Goal: Task Accomplishment & Management: Use online tool/utility

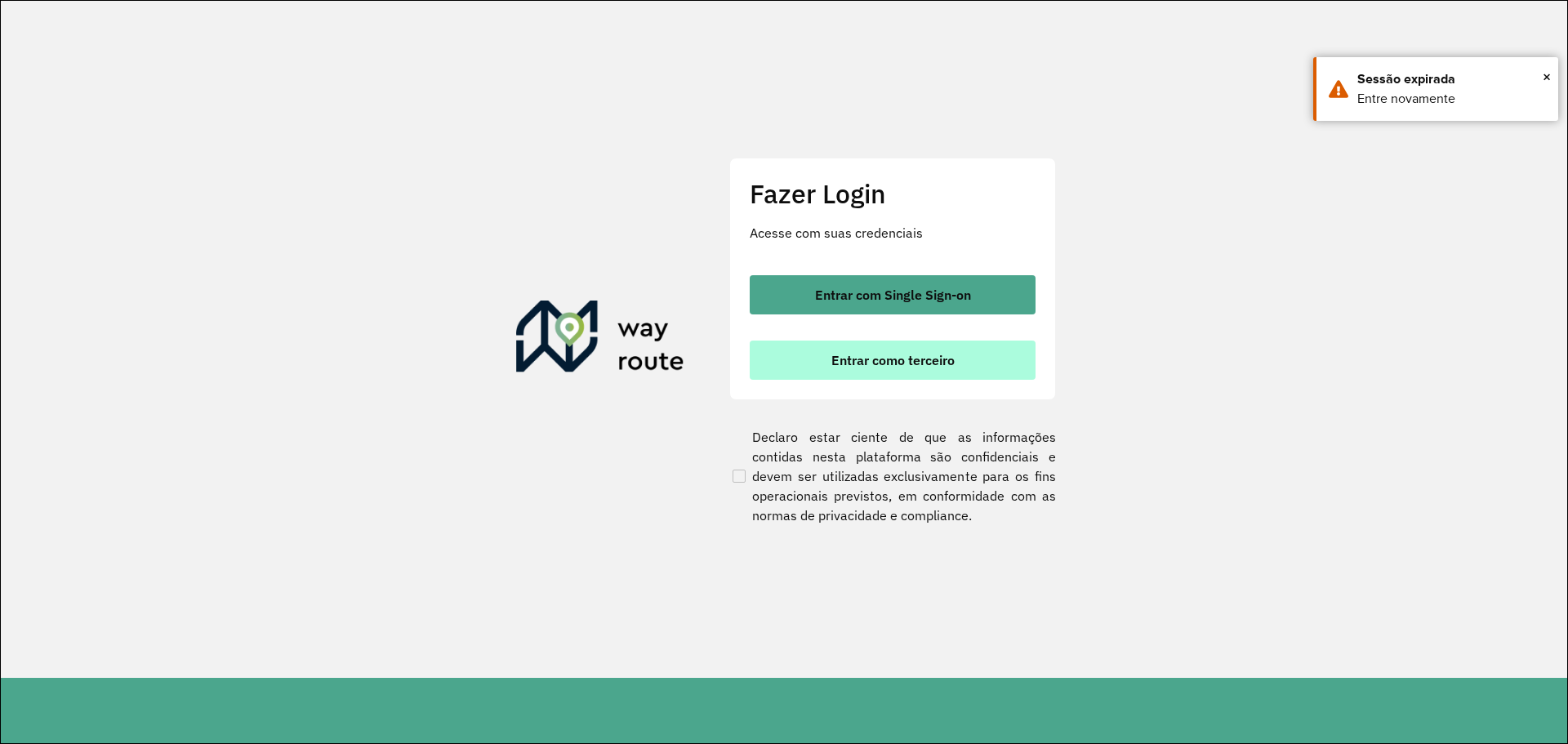
click at [873, 368] on button "Entrar como terceiro" at bounding box center [893, 359] width 286 height 40
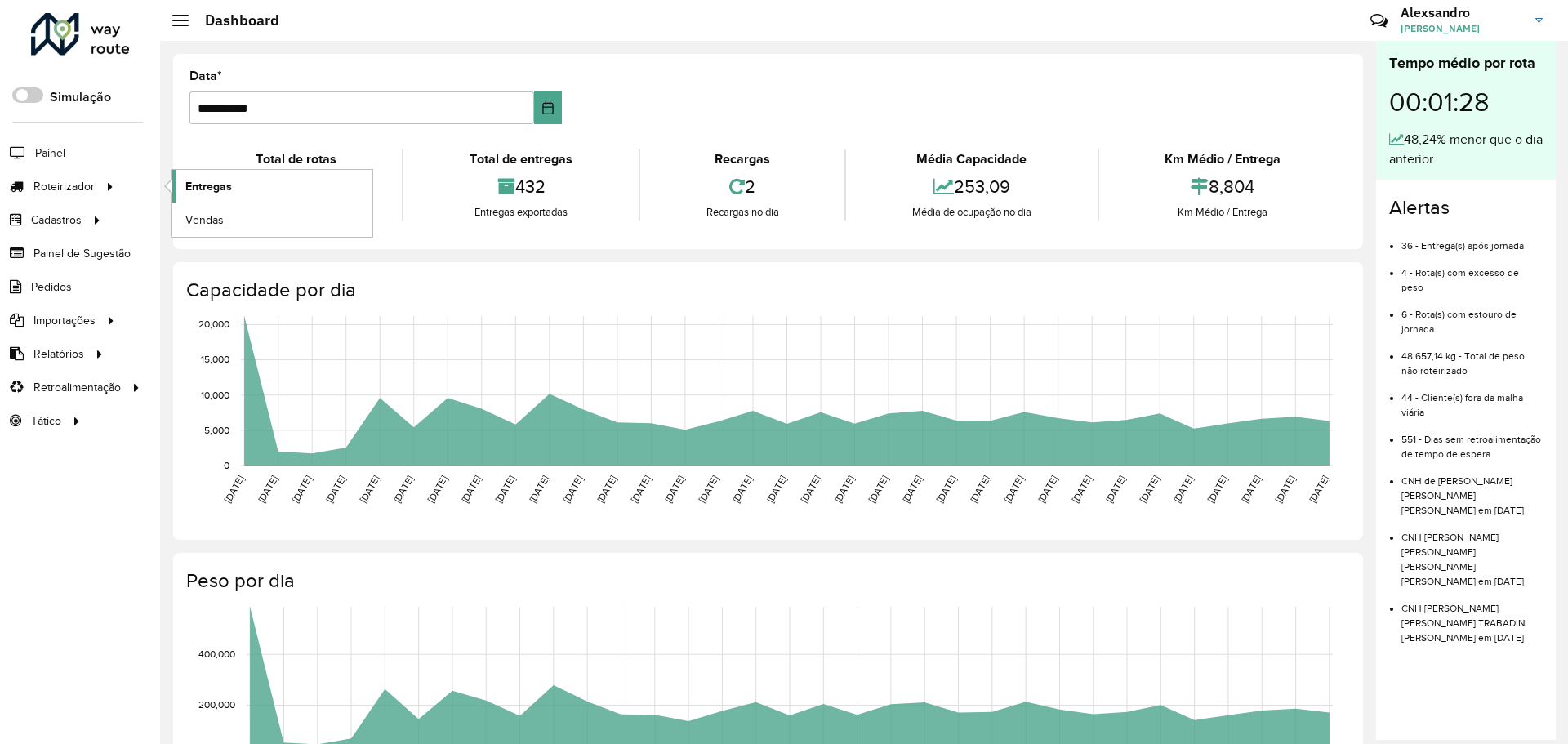
click at [196, 182] on span "Entregas" at bounding box center [209, 186] width 46 height 17
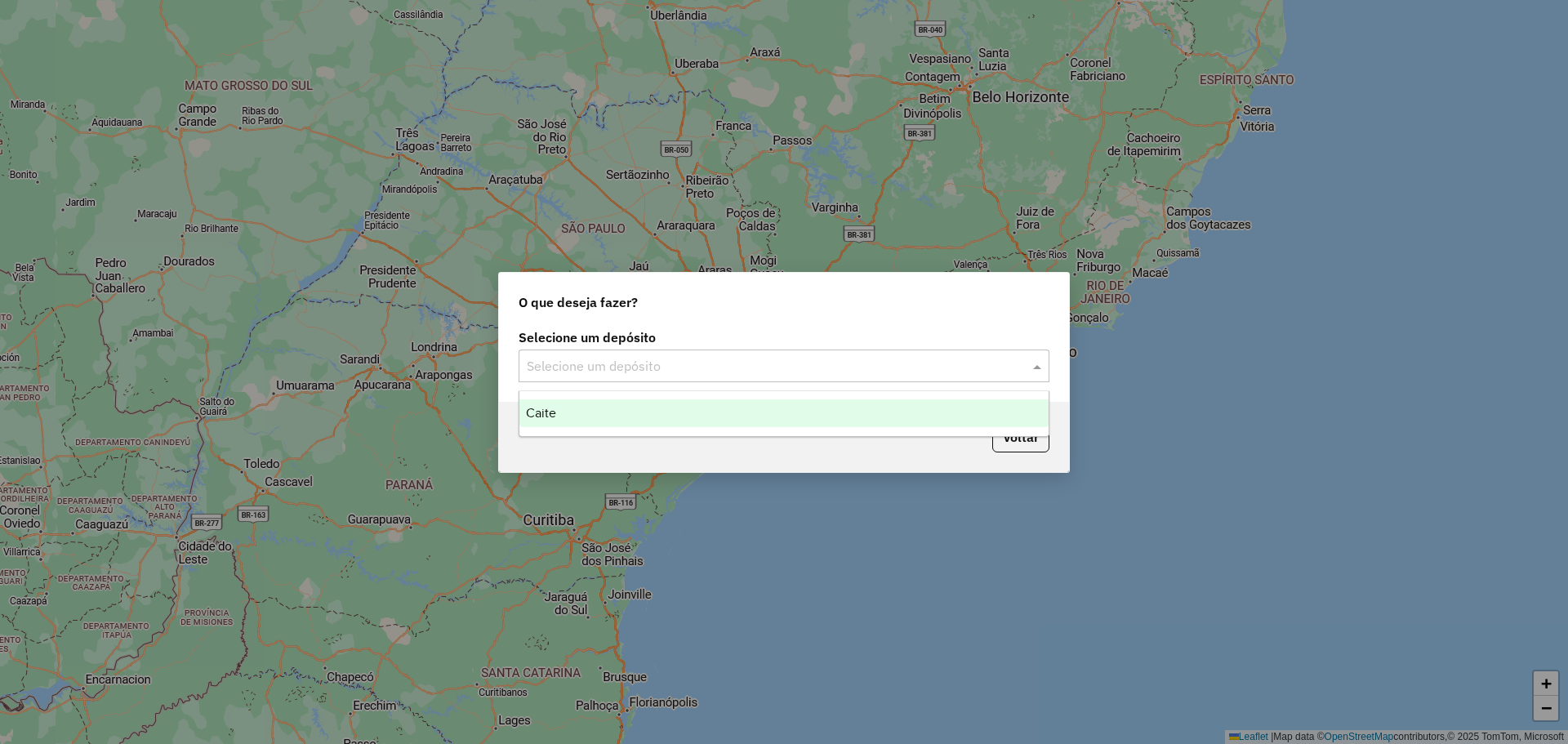
click at [1037, 367] on span at bounding box center [1039, 366] width 20 height 19
click at [560, 419] on div "Caite" at bounding box center [784, 413] width 529 height 28
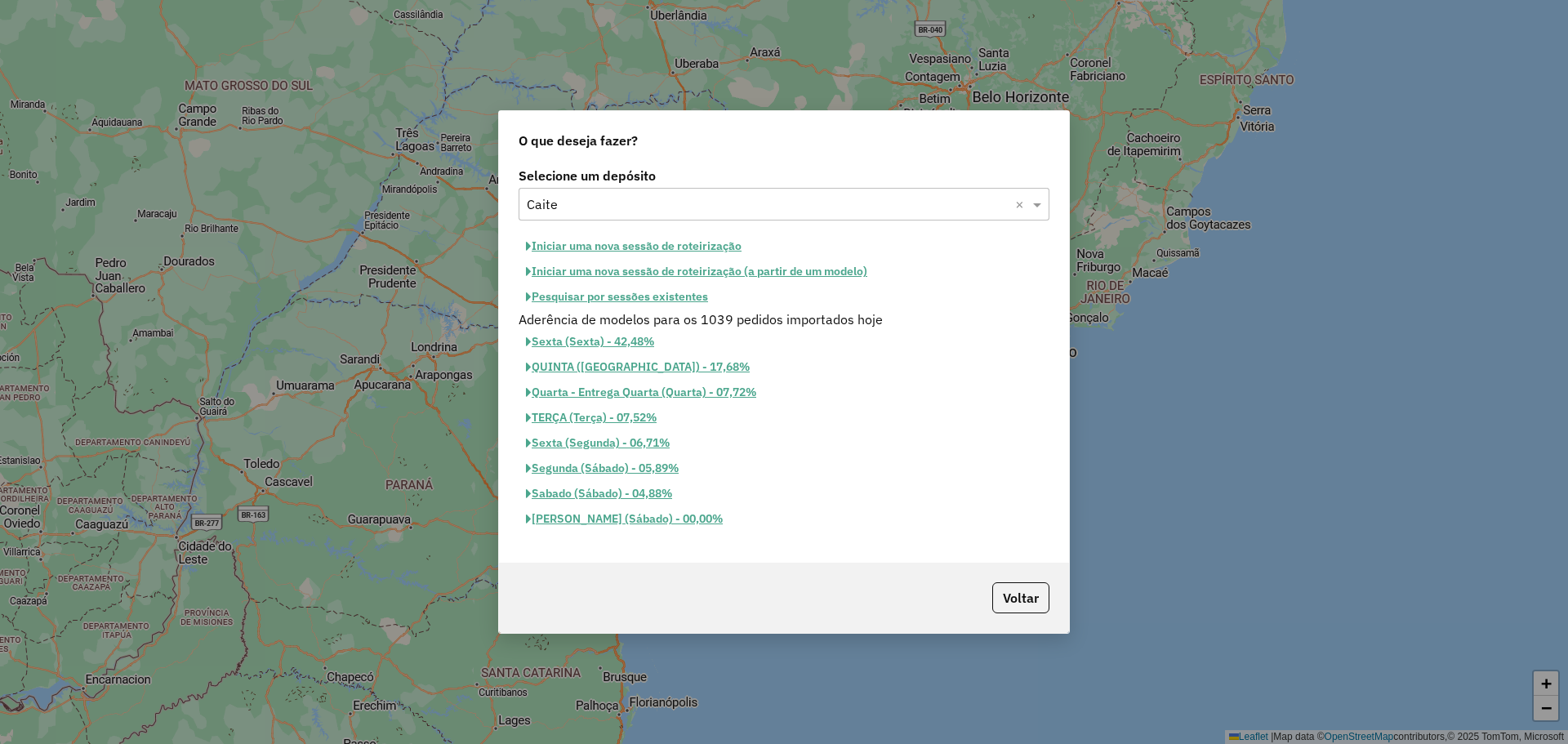
click at [611, 300] on button "Pesquisar por sessões existentes" at bounding box center [617, 297] width 197 height 25
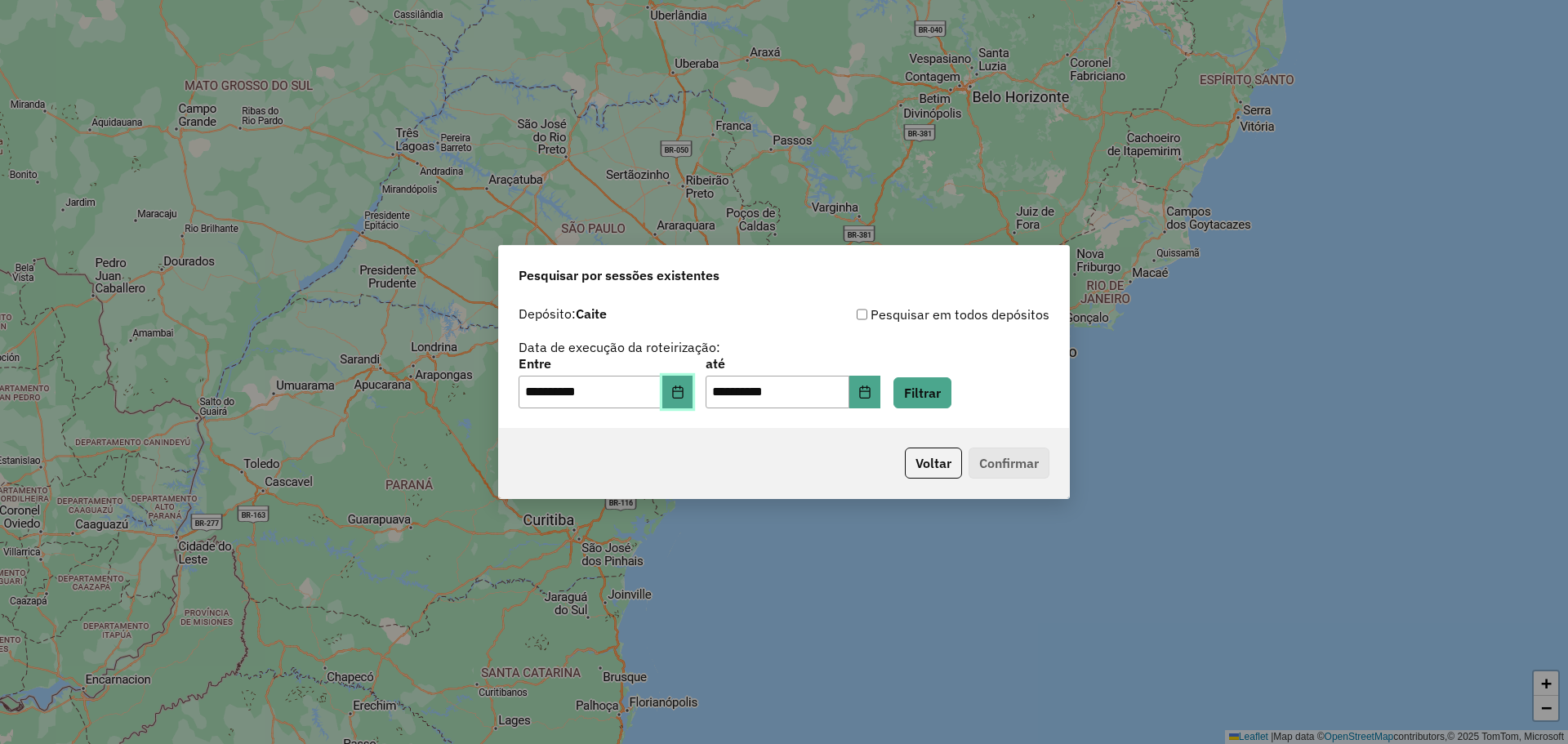
click at [684, 398] on icon "Choose Date" at bounding box center [678, 392] width 14 height 14
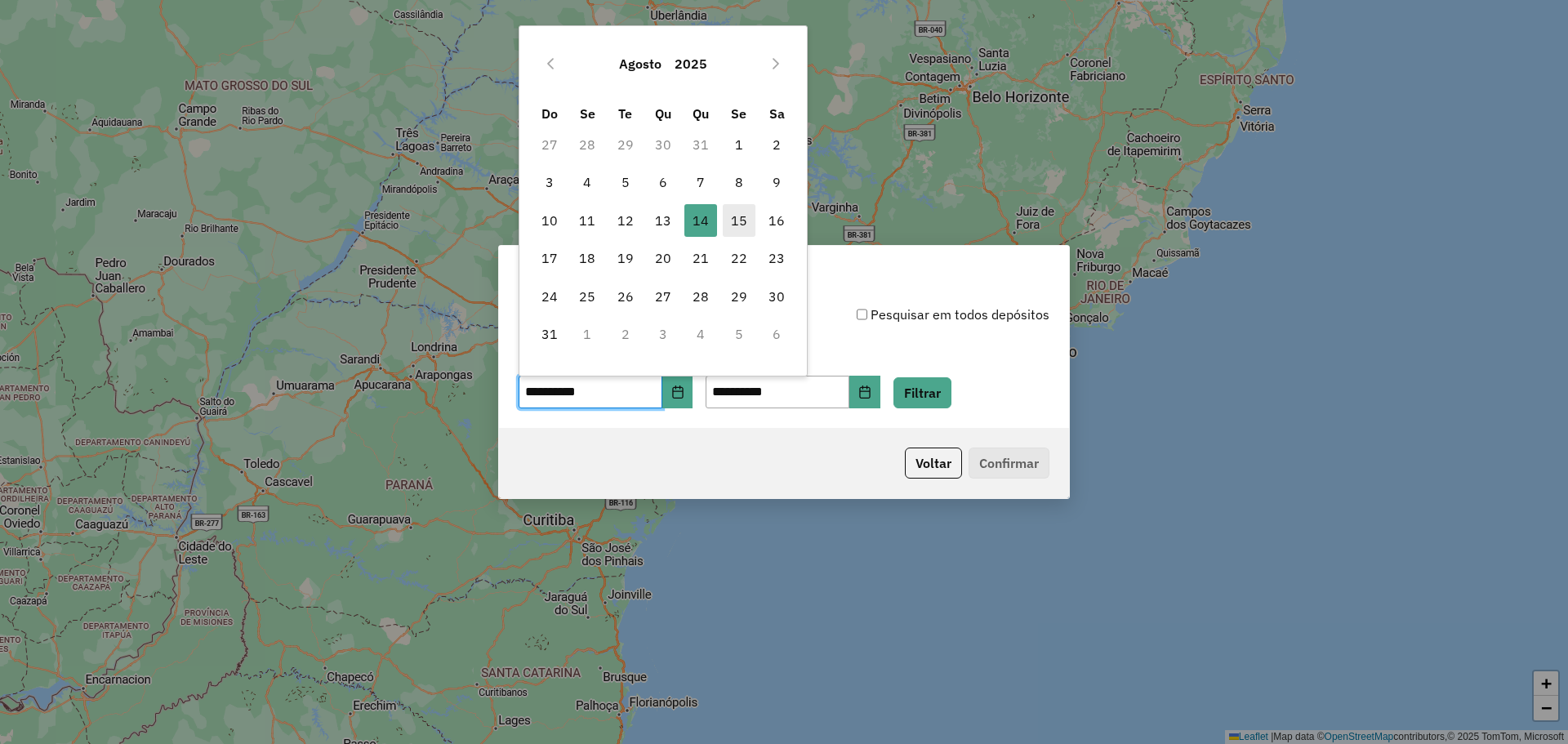
click at [736, 218] on span "15" at bounding box center [739, 220] width 33 height 33
type input "**********"
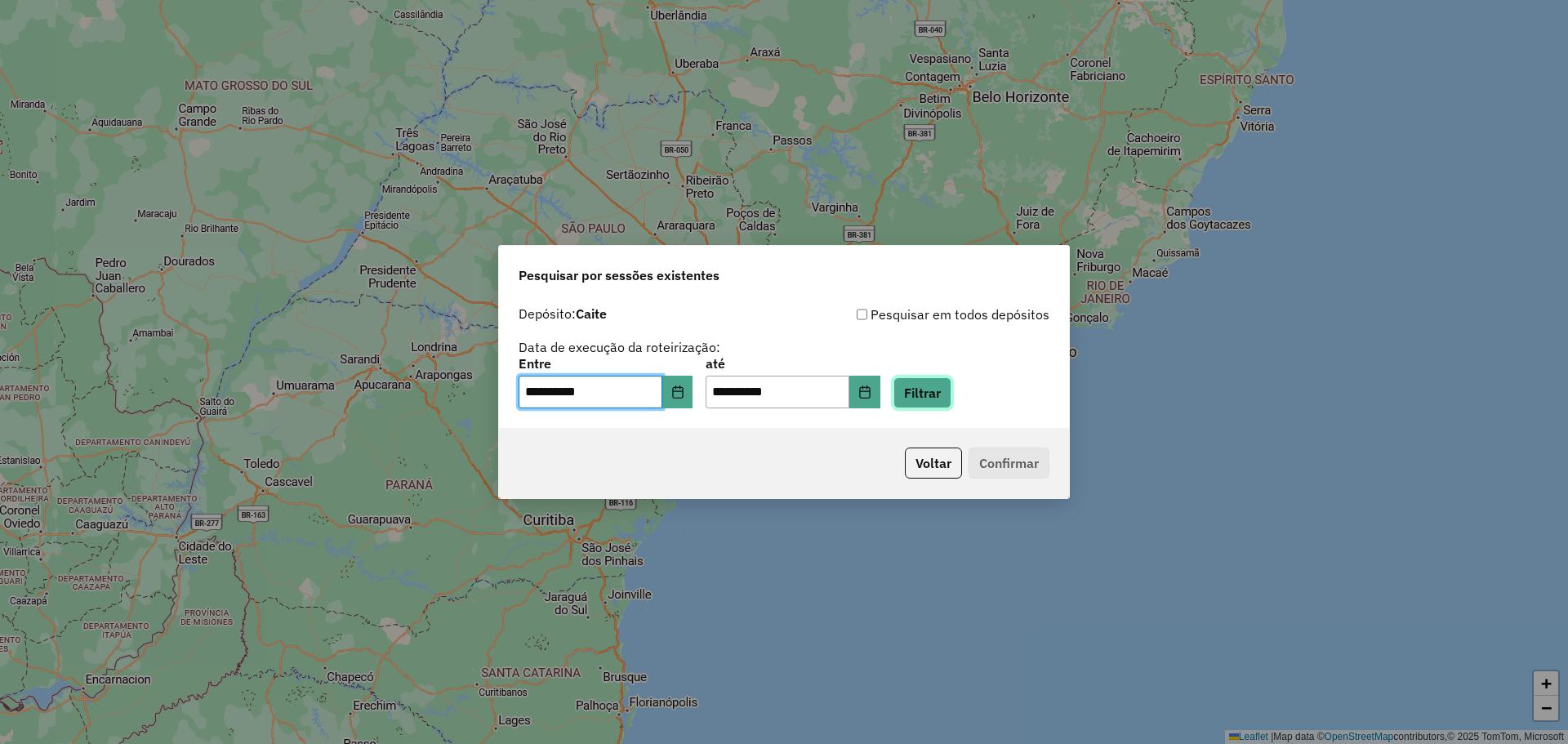
click at [952, 395] on button "Filtrar" at bounding box center [923, 393] width 58 height 31
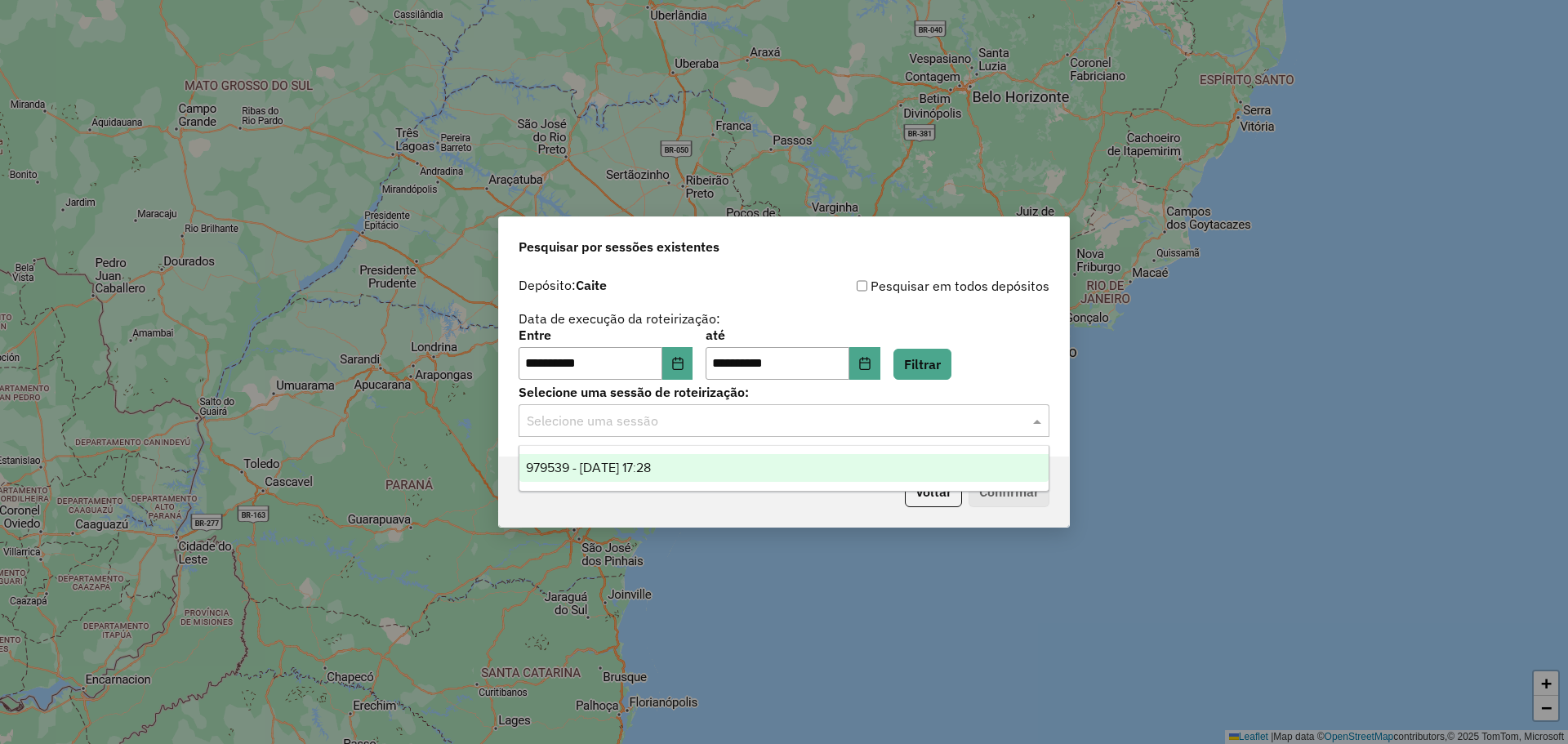
click at [1036, 418] on span at bounding box center [1039, 420] width 20 height 19
click at [684, 461] on div "979539 - 15/08/2025 17:28" at bounding box center [784, 468] width 529 height 28
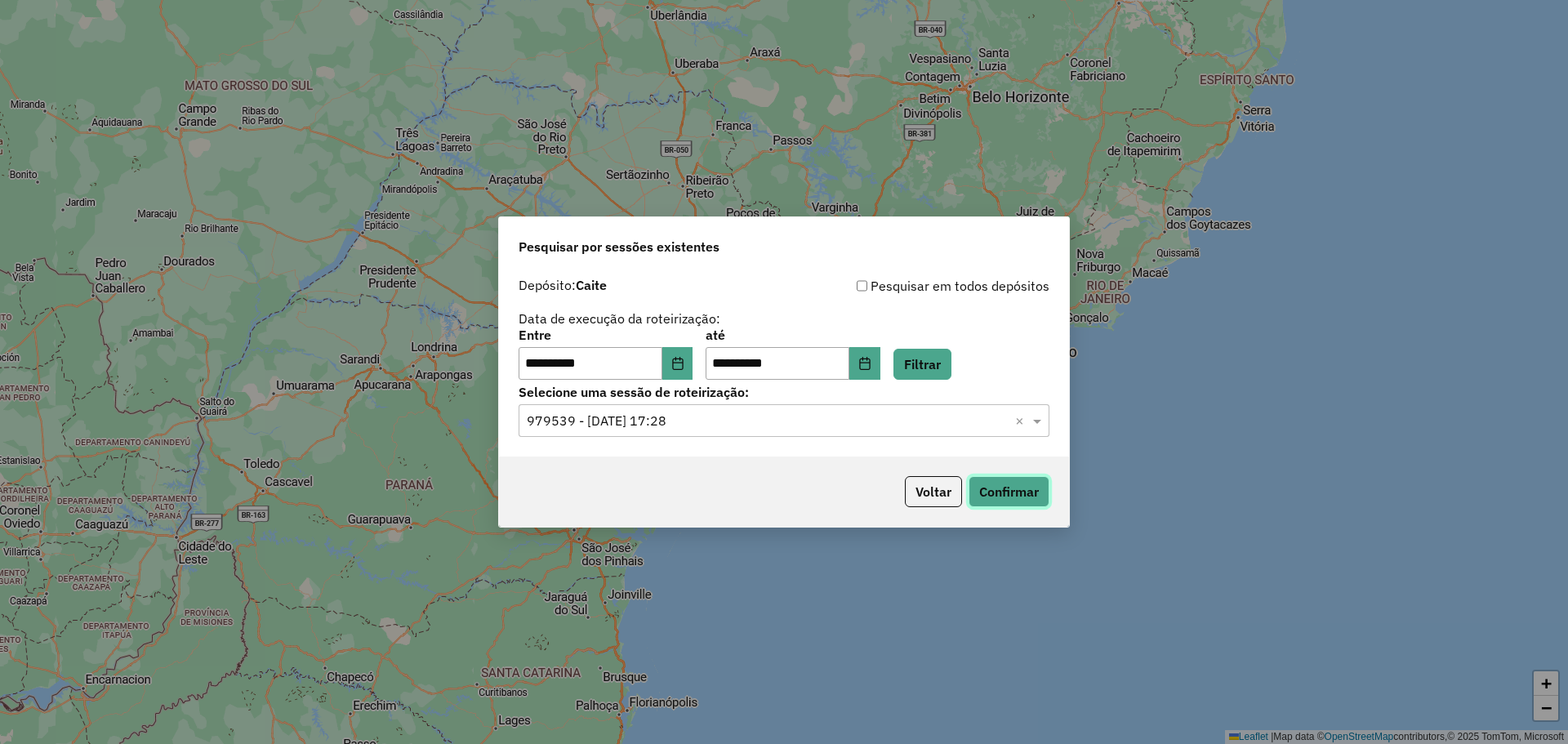
click at [1011, 487] on button "Confirmar" at bounding box center [1010, 492] width 81 height 31
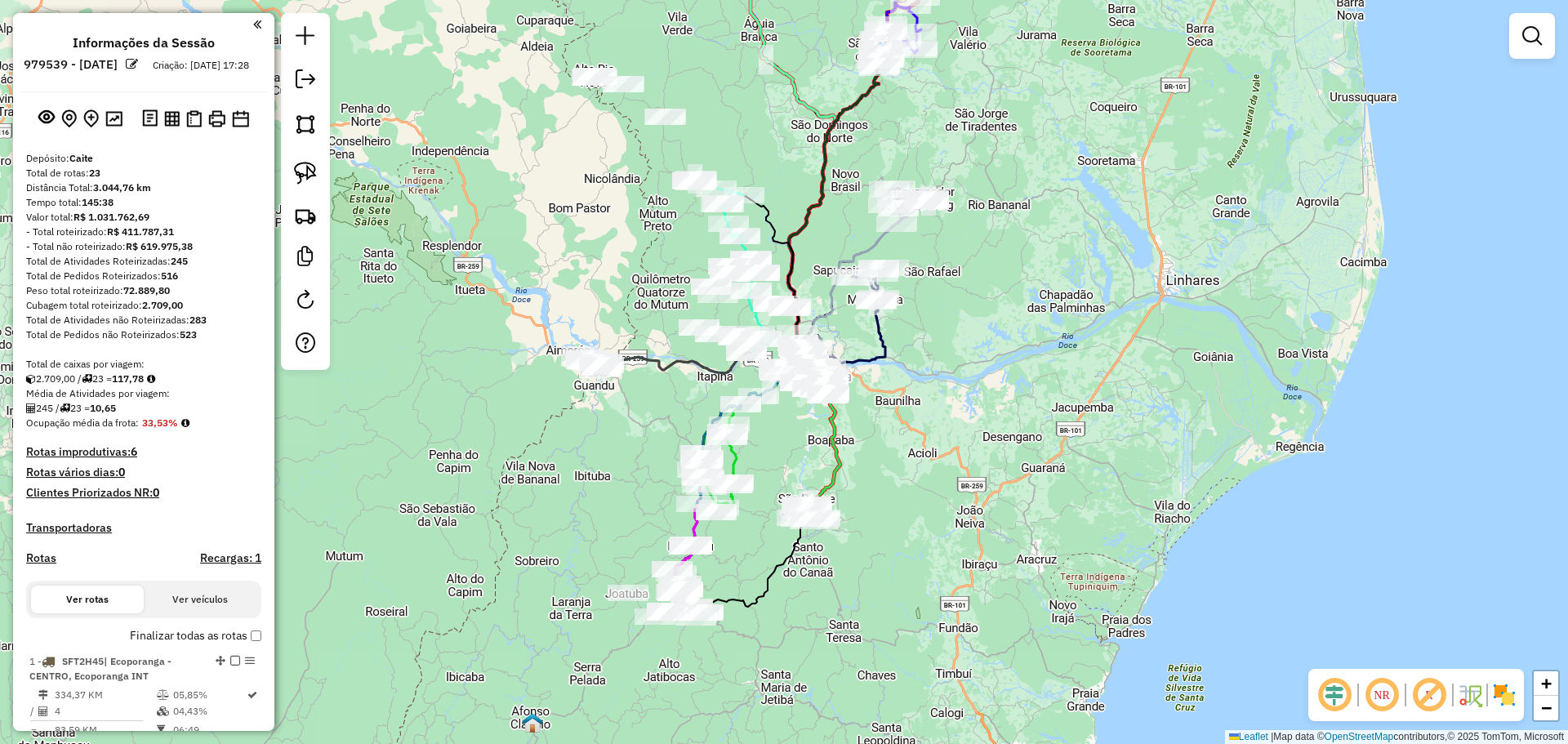
drag, startPoint x: 595, startPoint y: 474, endPoint x: 546, endPoint y: 446, distance: 56.4
click at [546, 446] on div "Janela de atendimento Grade de atendimento Capacidade Transportadoras Veículos …" at bounding box center [784, 372] width 1568 height 744
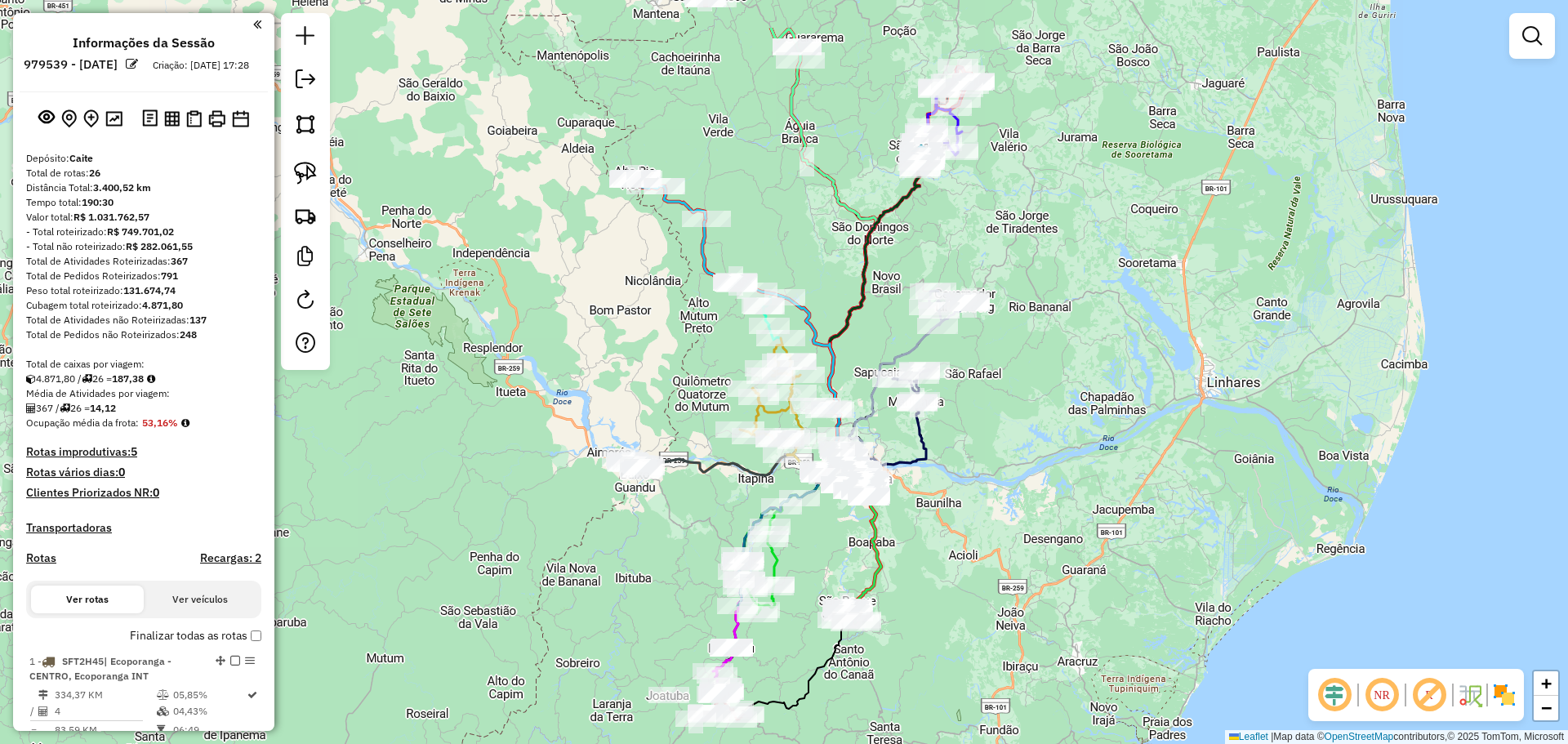
click at [1013, 458] on div "Janela de atendimento Grade de atendimento Capacidade Transportadoras Veículos …" at bounding box center [784, 372] width 1568 height 744
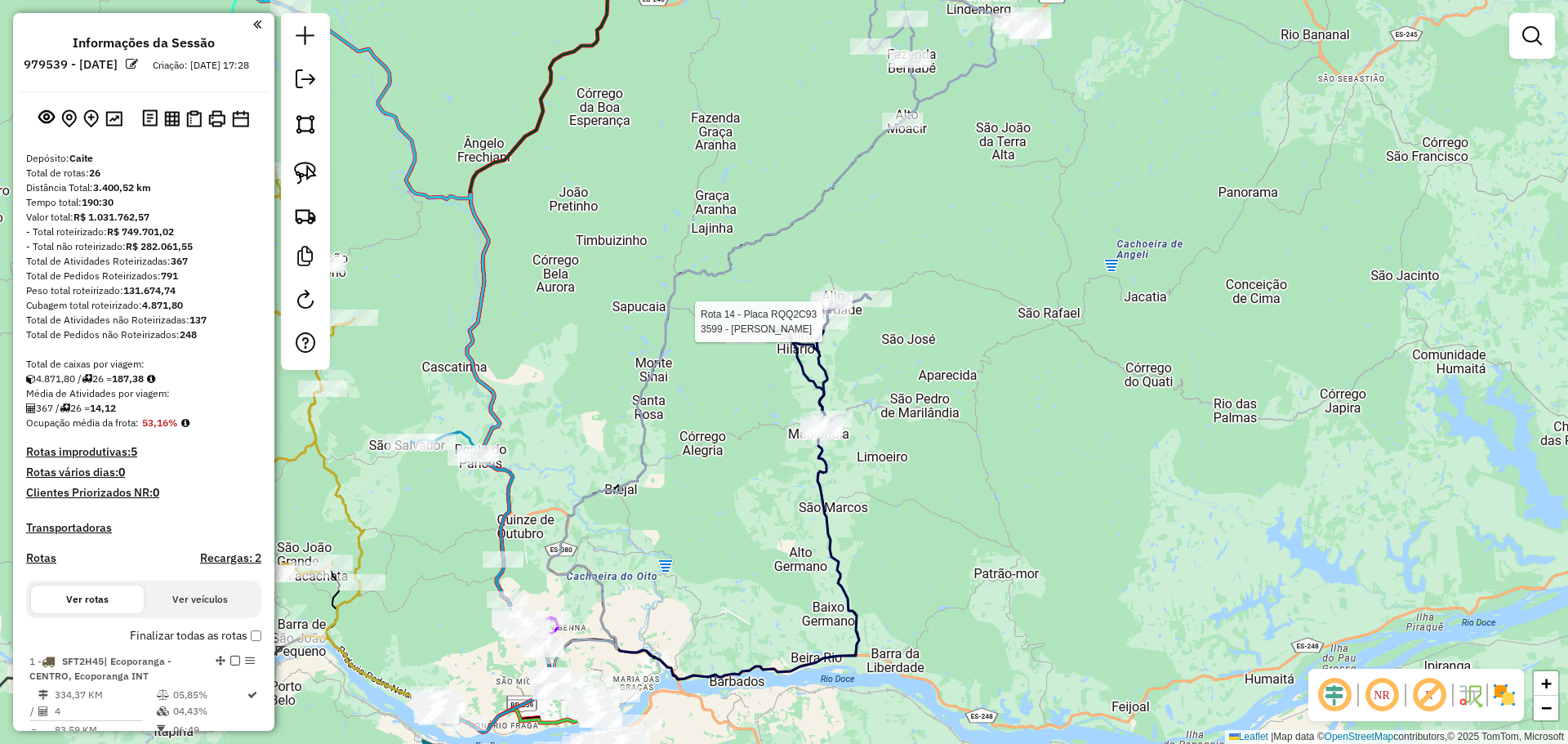
select select "**********"
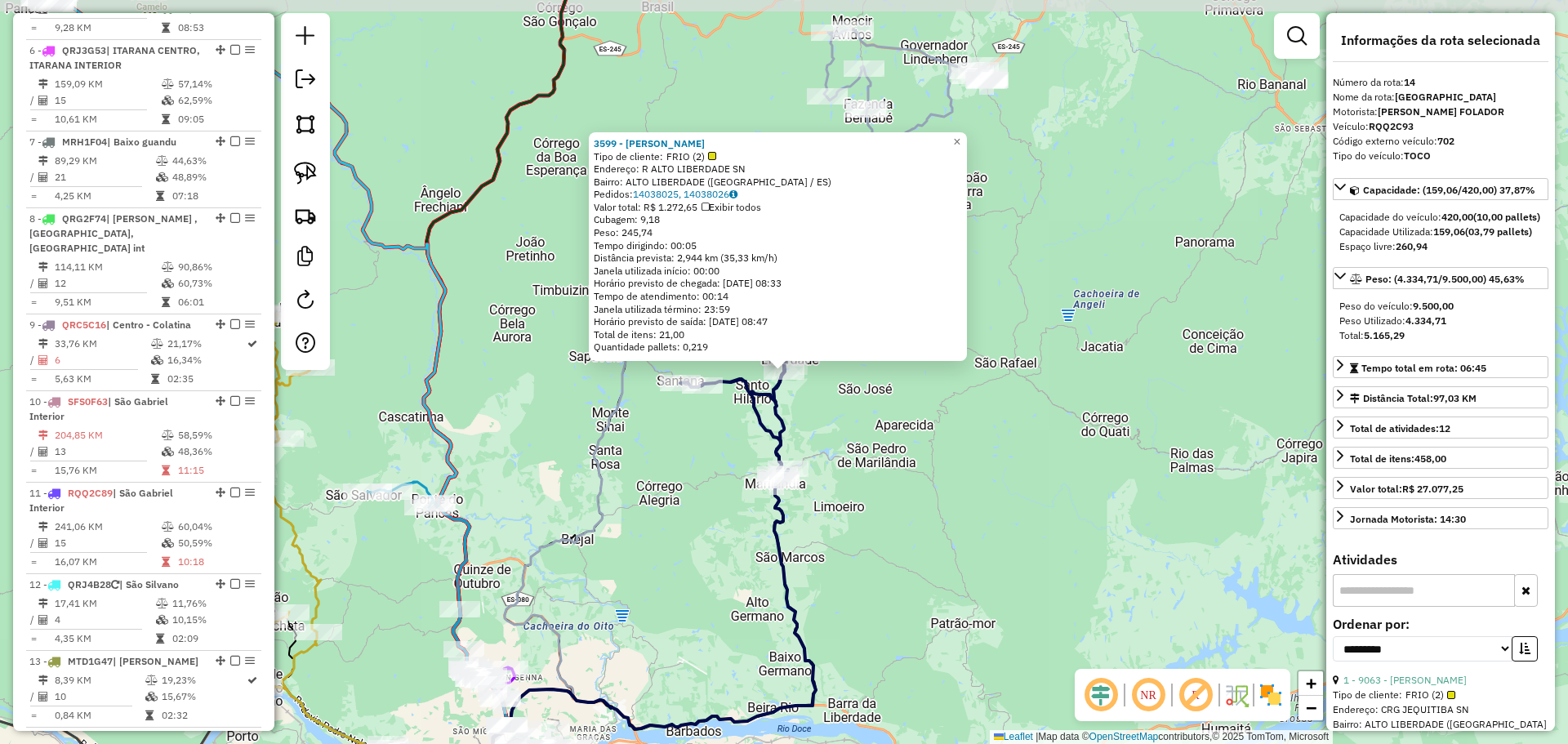
scroll to position [1783, 0]
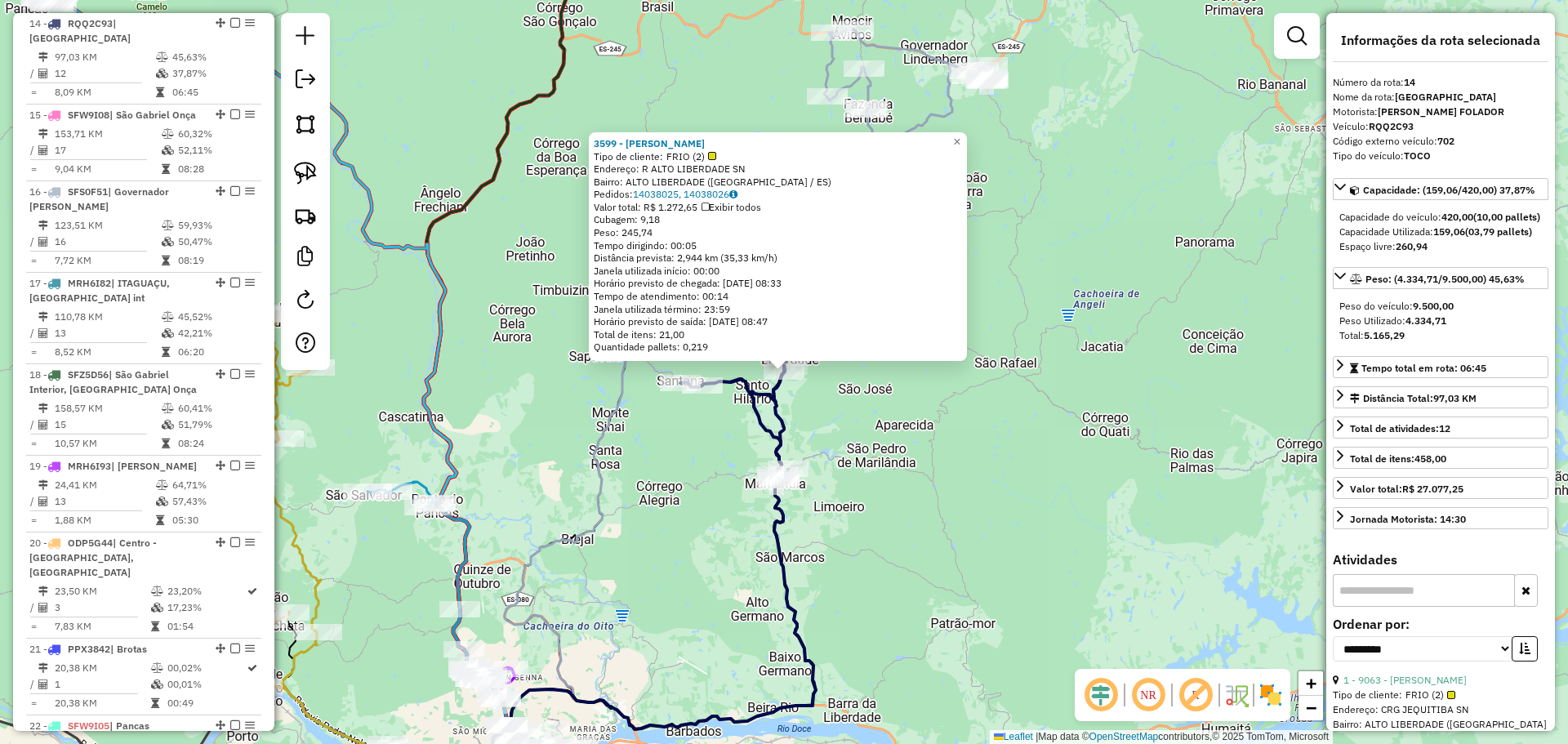
click at [923, 522] on div "3599 - MARLI MERLO Tipo de cliente: FRIO (2) Endereço: R ALTO LIBERDADE SN Bair…" at bounding box center [784, 372] width 1568 height 744
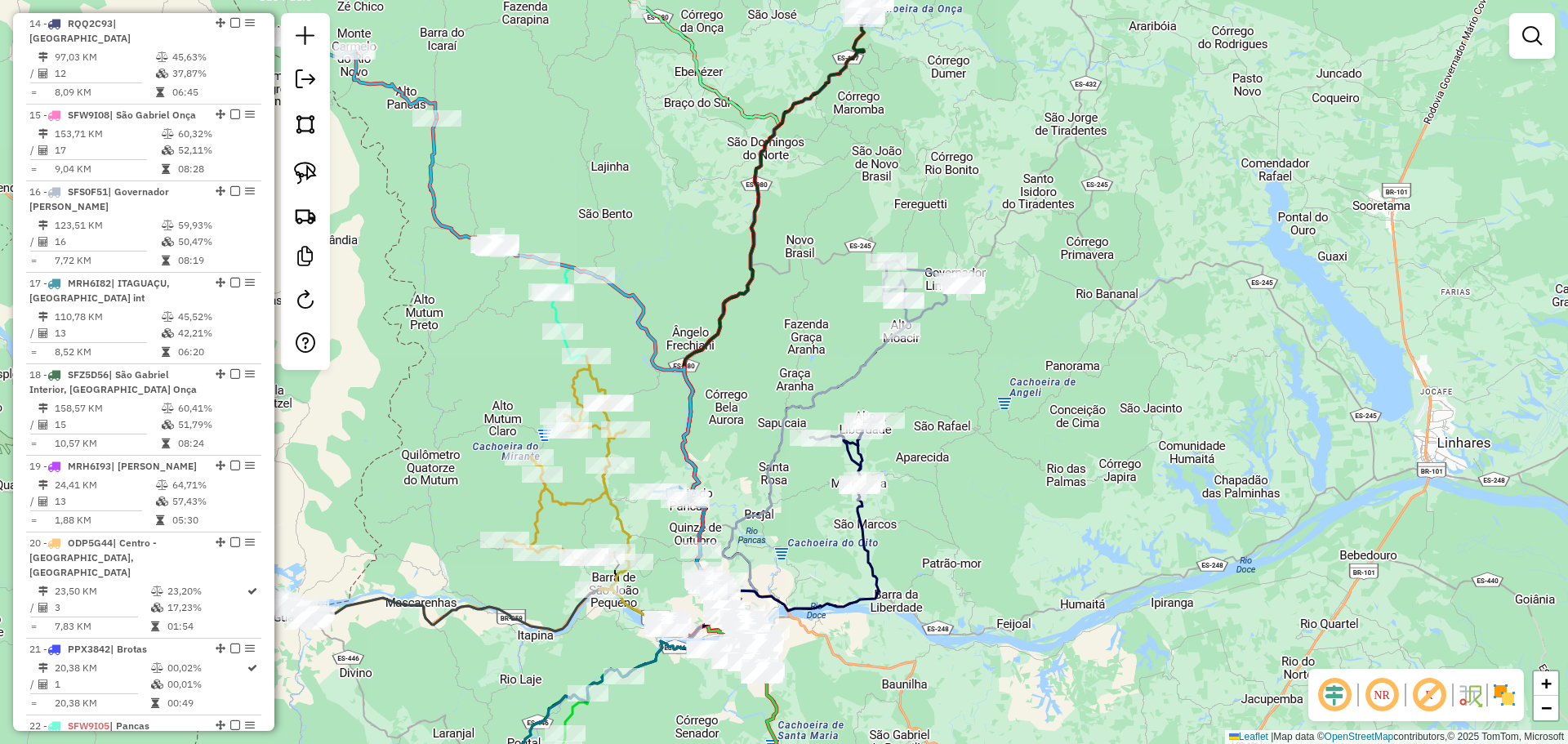
drag, startPoint x: 771, startPoint y: 562, endPoint x: 811, endPoint y: 488, distance: 84.1
click at [811, 488] on div "Janela de atendimento Grade de atendimento Capacidade Transportadoras Veículos …" at bounding box center [784, 372] width 1568 height 744
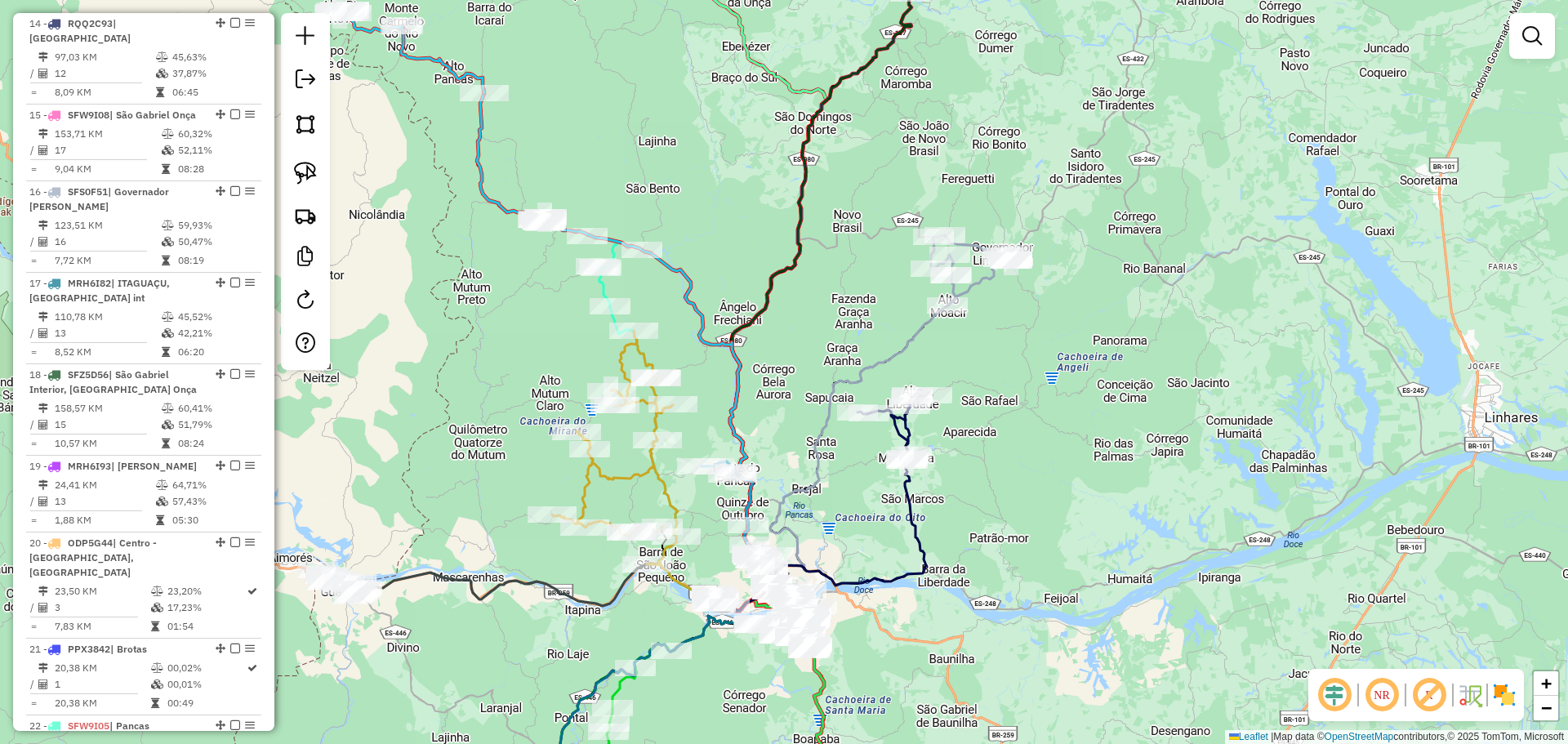
drag, startPoint x: 713, startPoint y: 374, endPoint x: 729, endPoint y: 409, distance: 38.5
click at [729, 409] on icon at bounding box center [624, 352] width 295 height 518
select select "**********"
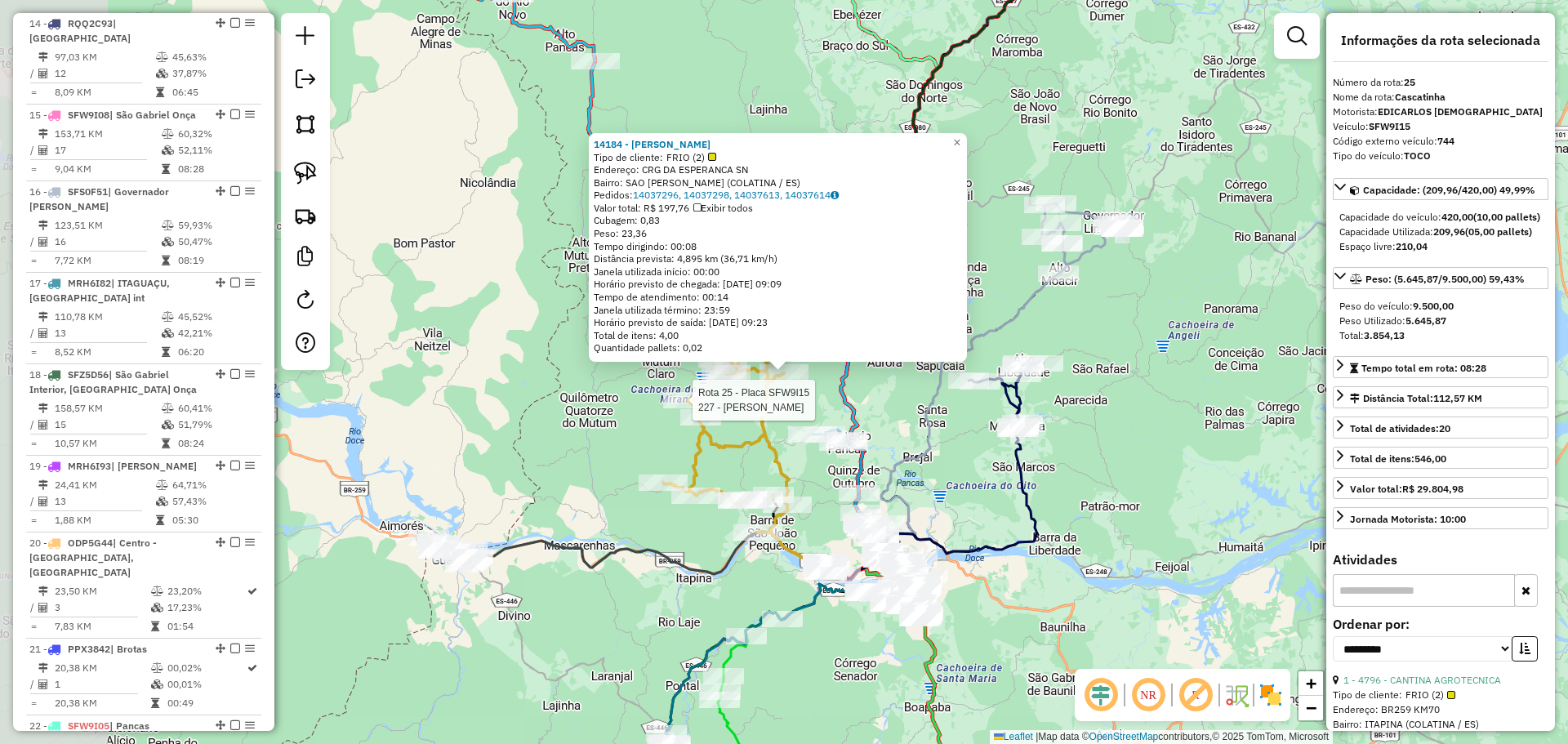
scroll to position [2503, 0]
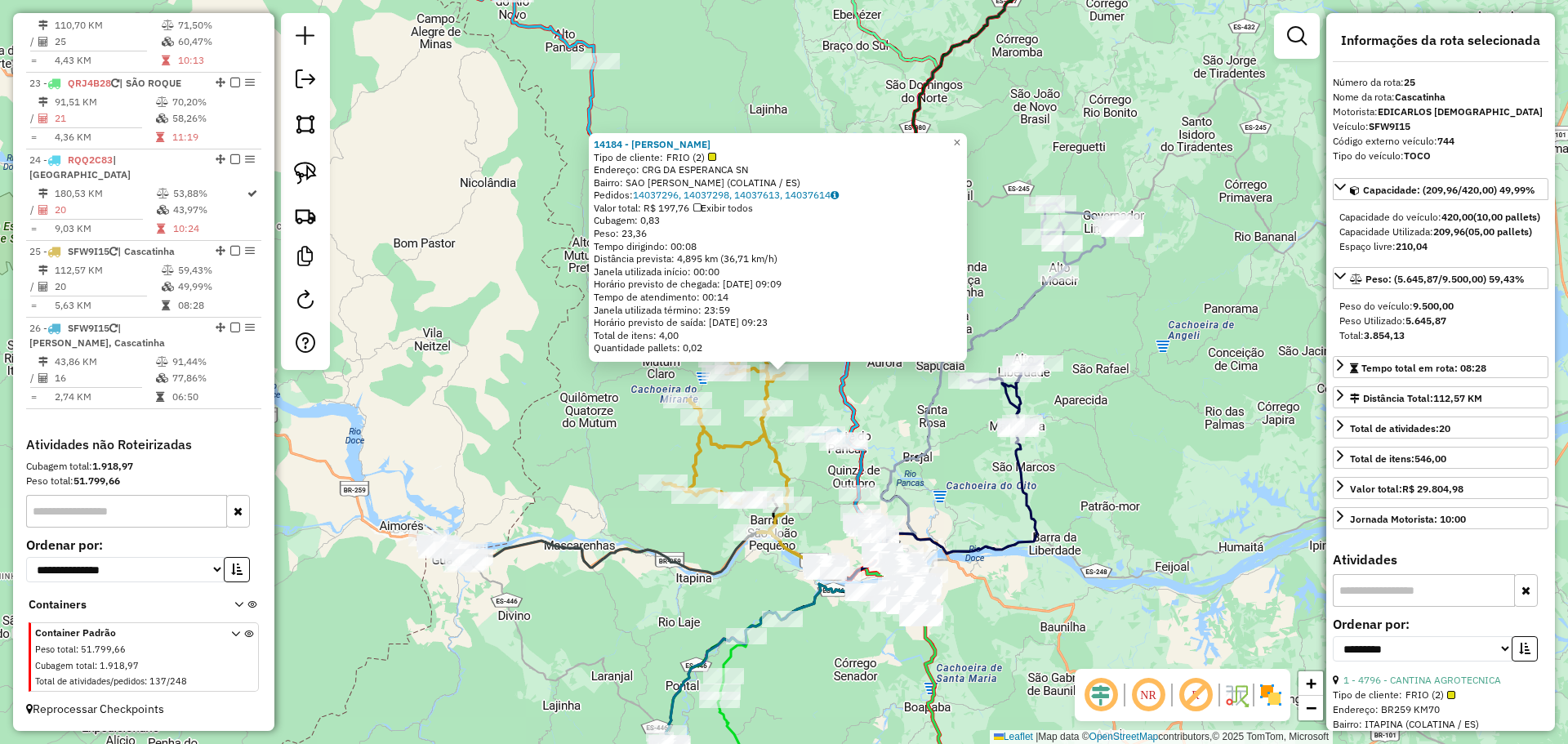
click at [412, 420] on div "14184 - DIONISIO REINHOLZ Tipo de cliente: FRIO (2) Endereço: CRG DA ESPERANCA …" at bounding box center [784, 372] width 1568 height 744
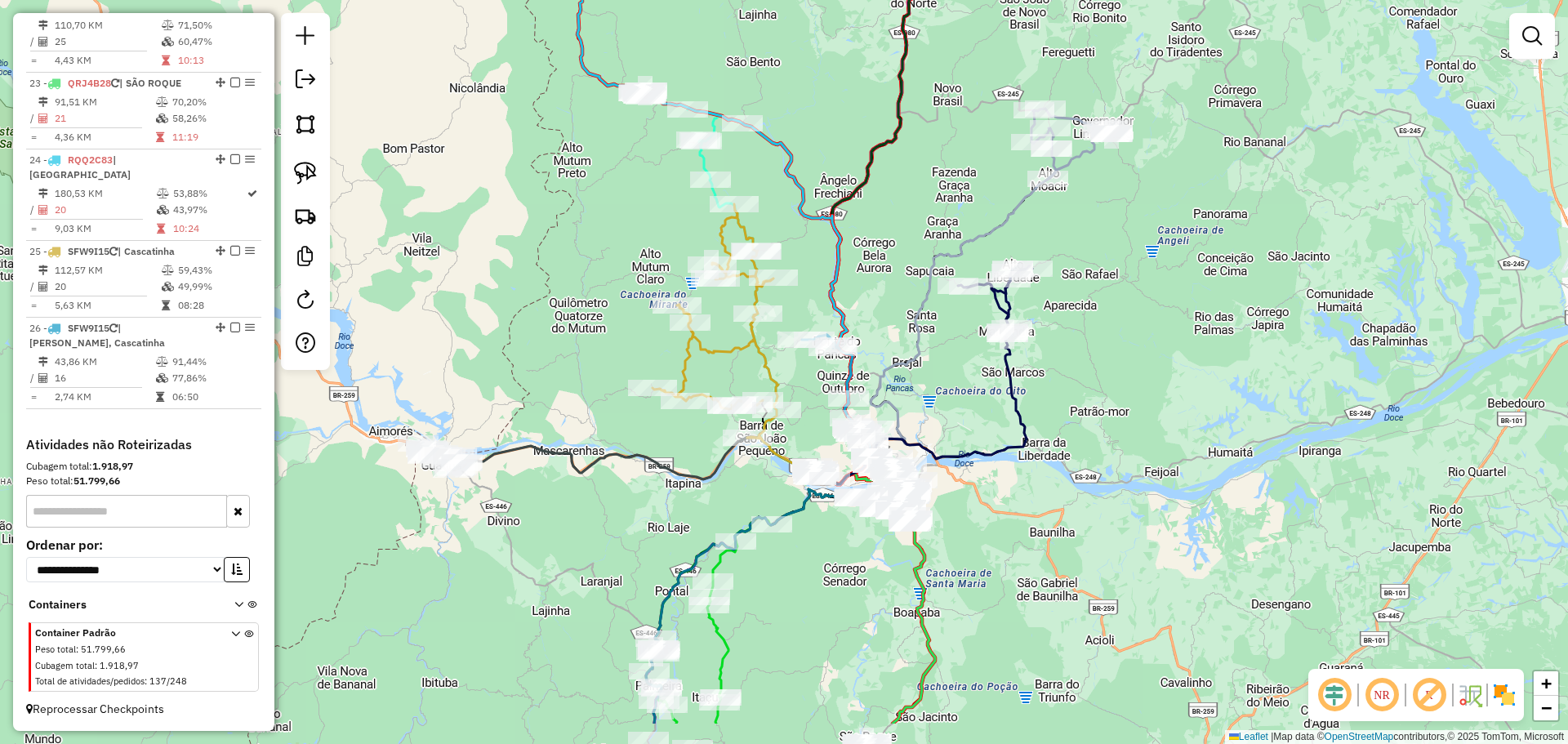
drag, startPoint x: 521, startPoint y: 517, endPoint x: 541, endPoint y: 403, distance: 115.7
click at [541, 403] on div "Janela de atendimento Grade de atendimento Capacidade Transportadoras Veículos …" at bounding box center [784, 372] width 1568 height 744
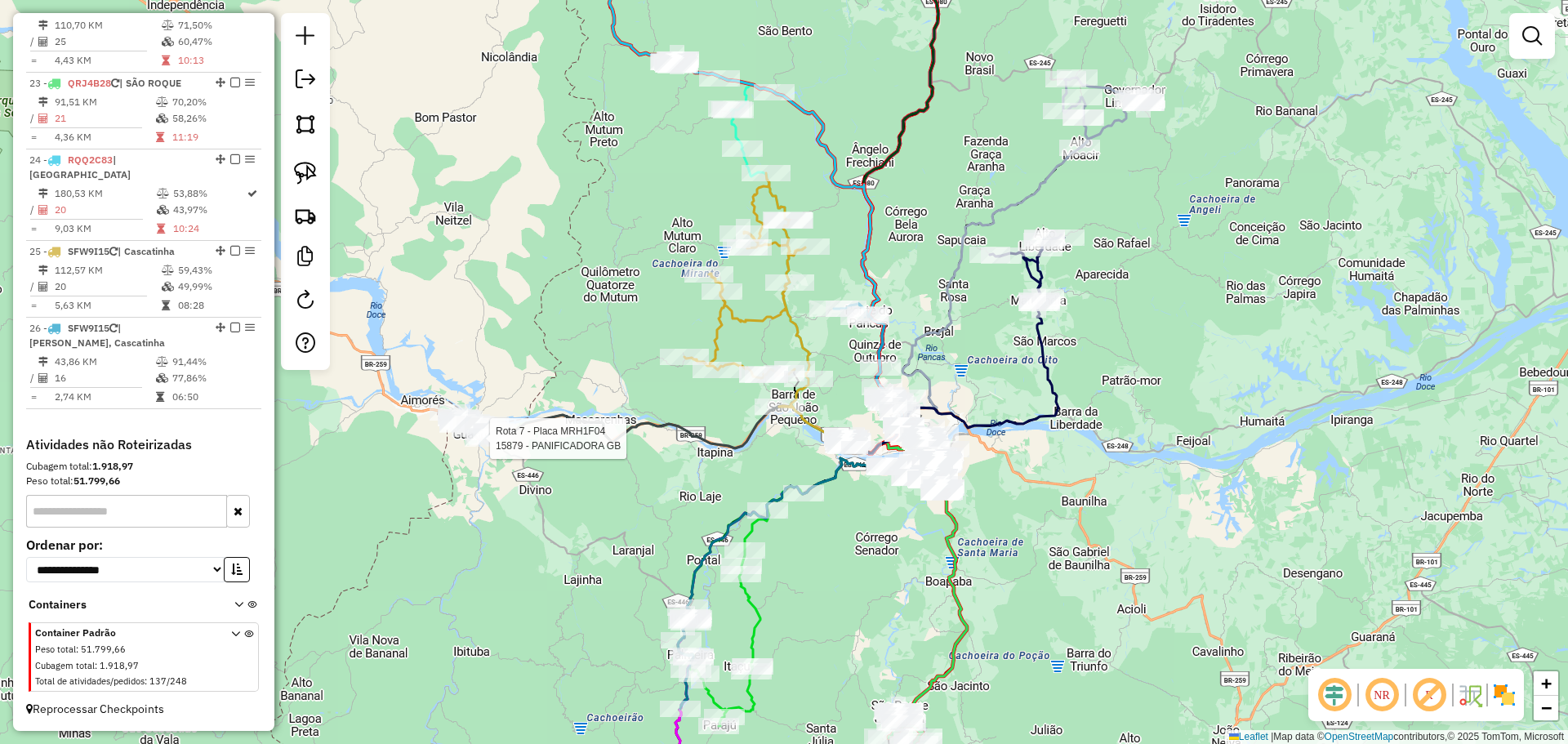
select select "**********"
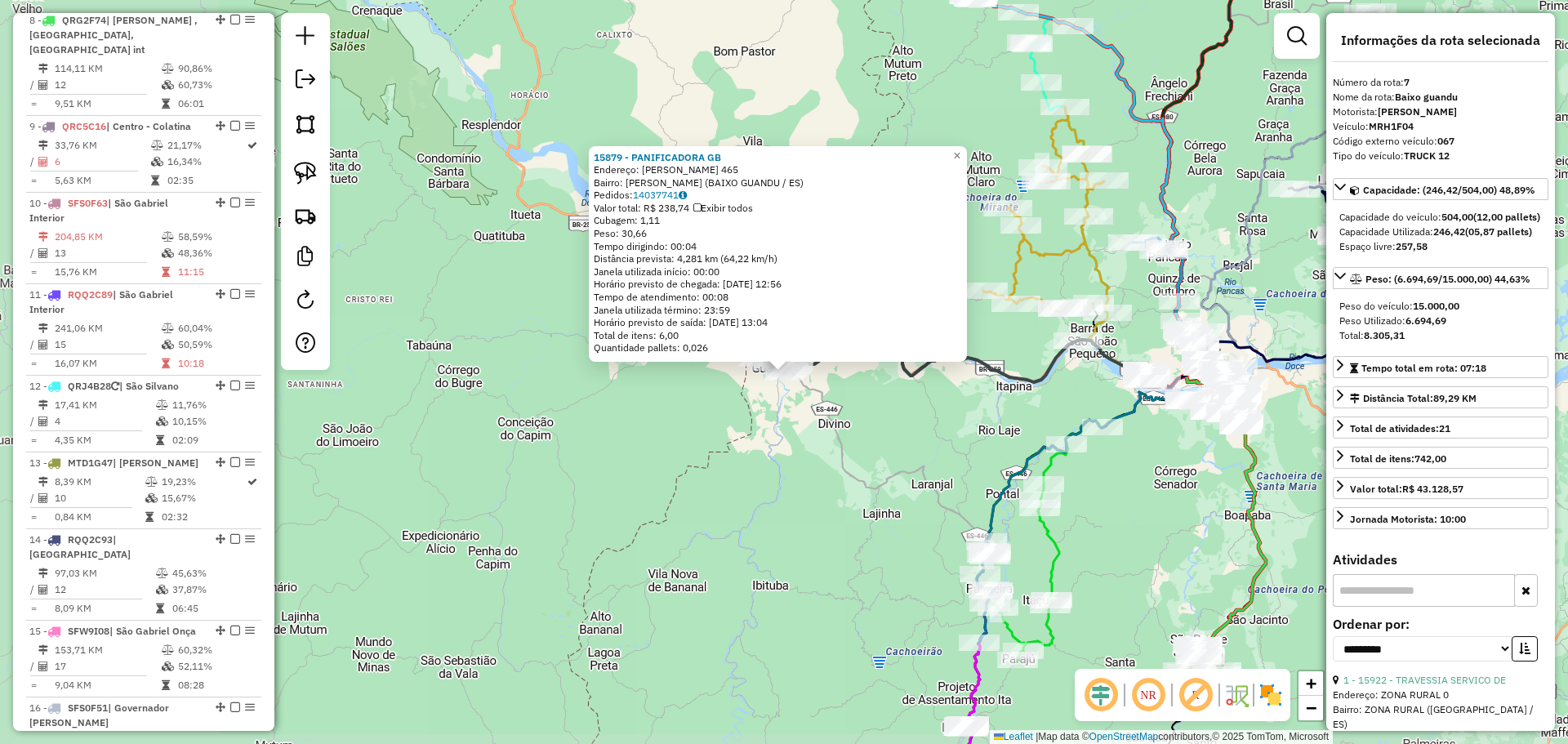
scroll to position [1201, 0]
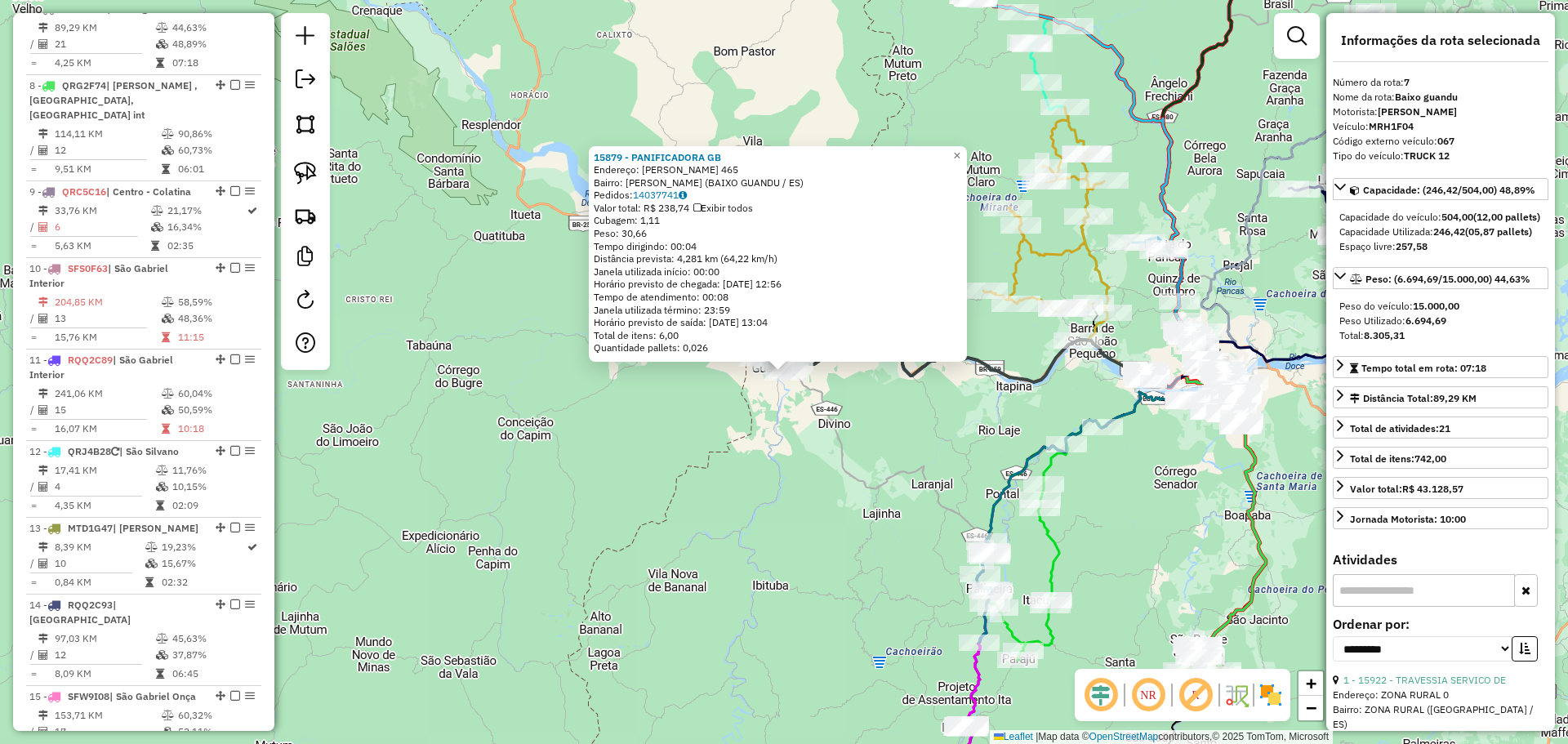
click at [441, 526] on div "15879 - PANIFICADORA GB Endereço: [PERSON_NAME] 465 Bairro: [GEOGRAPHIC_DATA] (…" at bounding box center [784, 372] width 1568 height 744
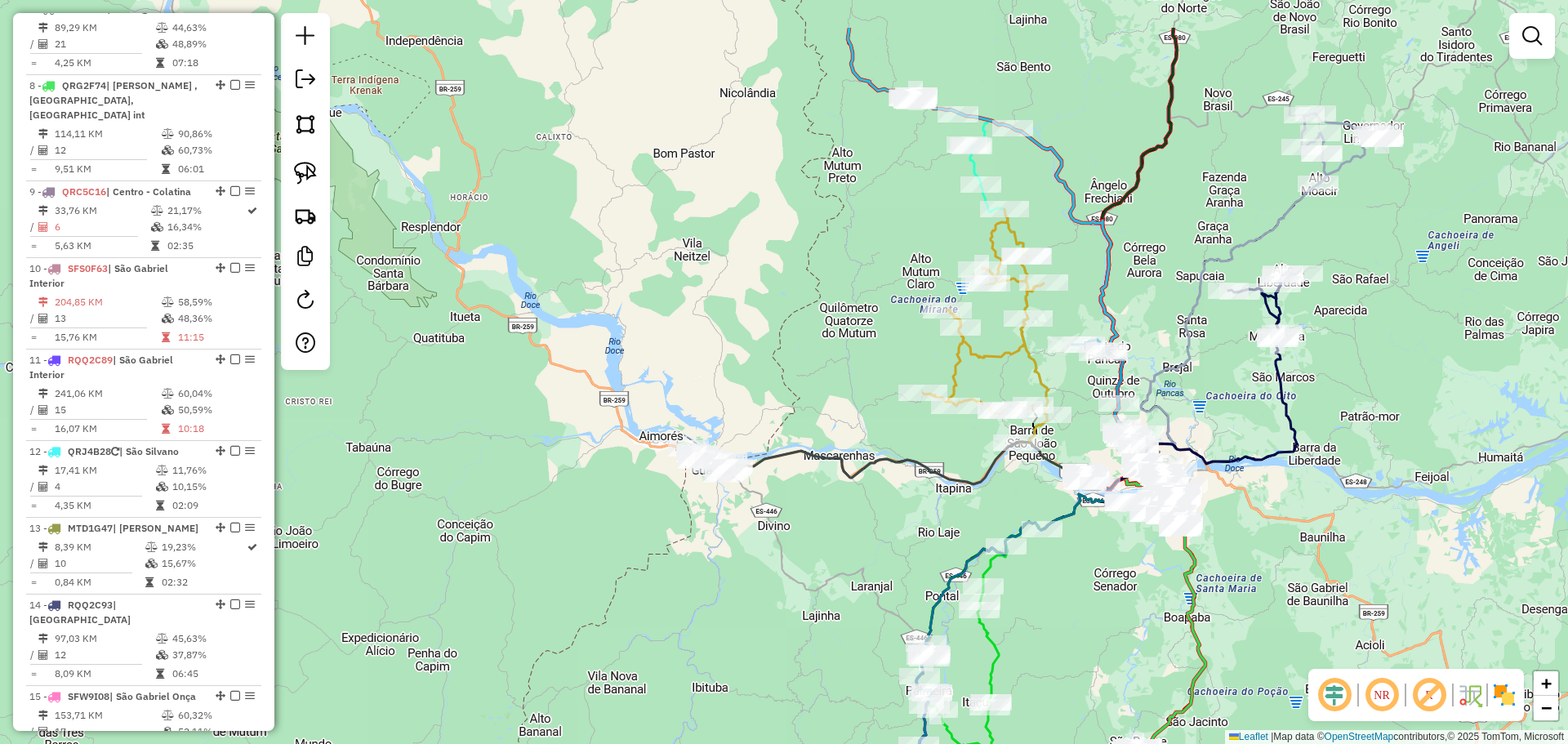
drag, startPoint x: 586, startPoint y: 456, endPoint x: 530, endPoint y: 552, distance: 111.1
click at [527, 557] on div "Janela de atendimento Grade de atendimento Capacidade Transportadoras Veículos …" at bounding box center [784, 372] width 1568 height 744
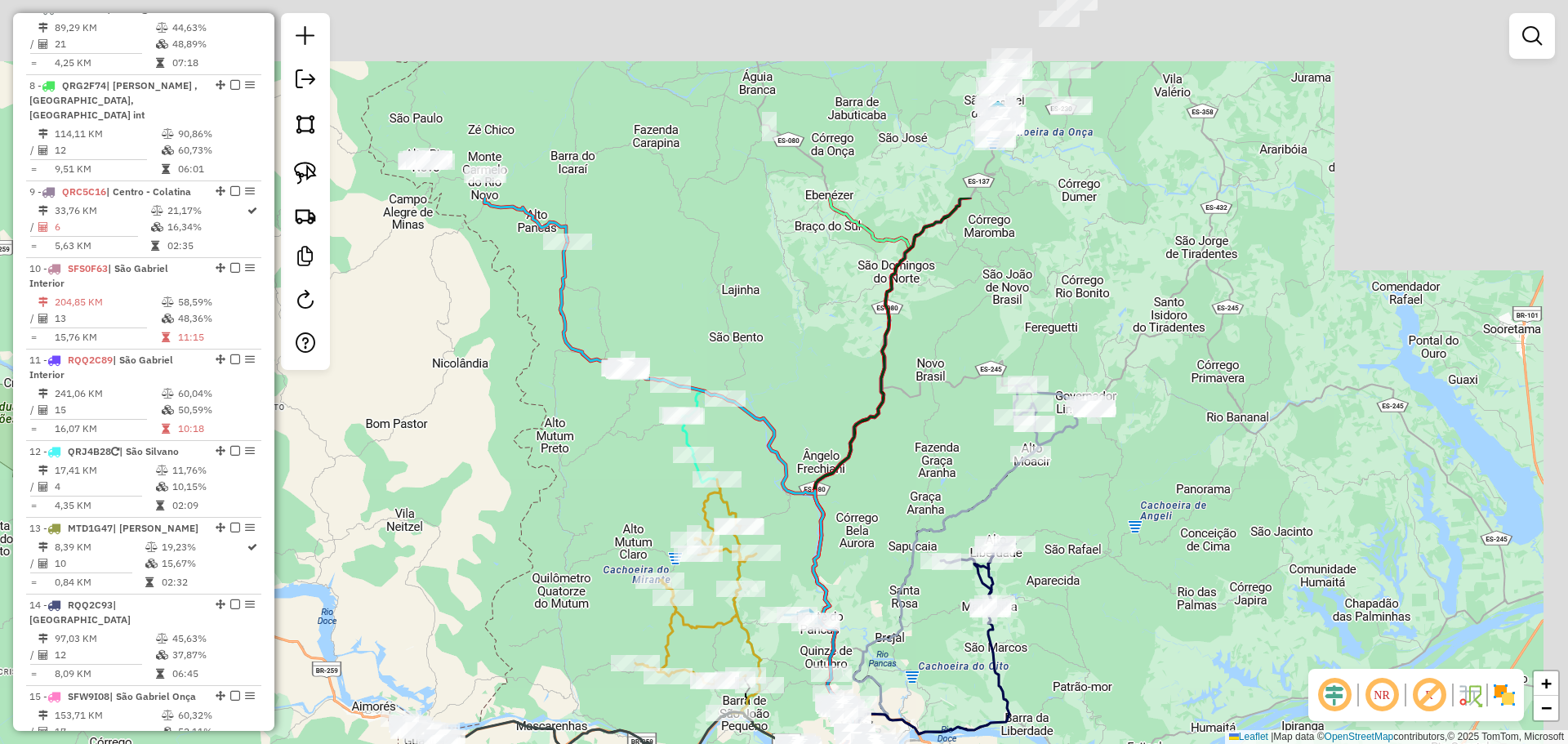
drag, startPoint x: 721, startPoint y: 386, endPoint x: 489, endPoint y: 620, distance: 329.5
click at [489, 620] on div "Janela de atendimento Grade de atendimento Capacidade Transportadoras Veículos …" at bounding box center [784, 372] width 1568 height 744
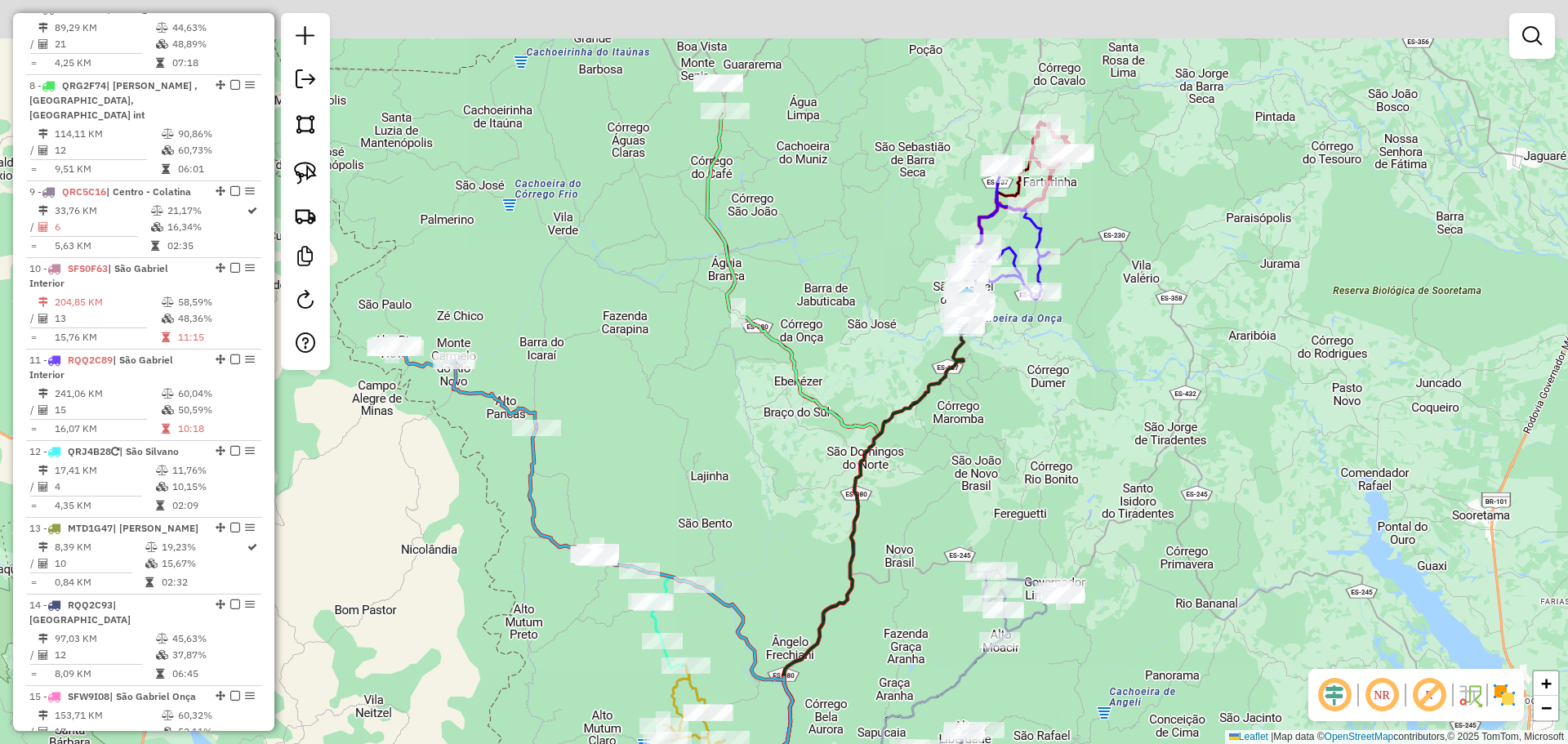
drag, startPoint x: 704, startPoint y: 322, endPoint x: 673, endPoint y: 509, distance: 189.6
click at [672, 514] on div "Janela de atendimento Grade de atendimento Capacidade Transportadoras Veículos …" at bounding box center [784, 372] width 1568 height 744
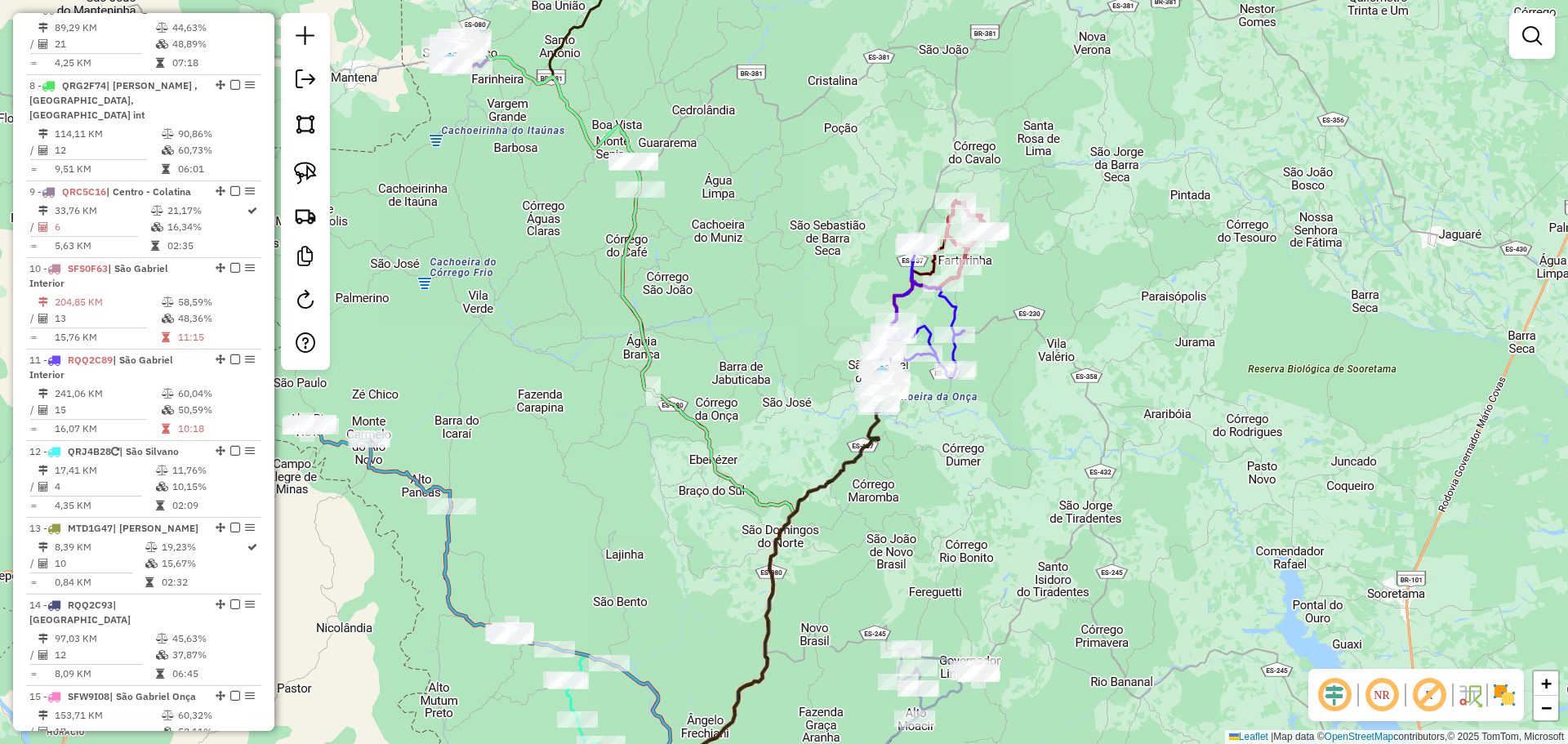
drag, startPoint x: 725, startPoint y: 426, endPoint x: 594, endPoint y: 509, distance: 155.1
click at [594, 509] on div "Janela de atendimento Grade de atendimento Capacidade Transportadoras Veículos …" at bounding box center [784, 372] width 1568 height 744
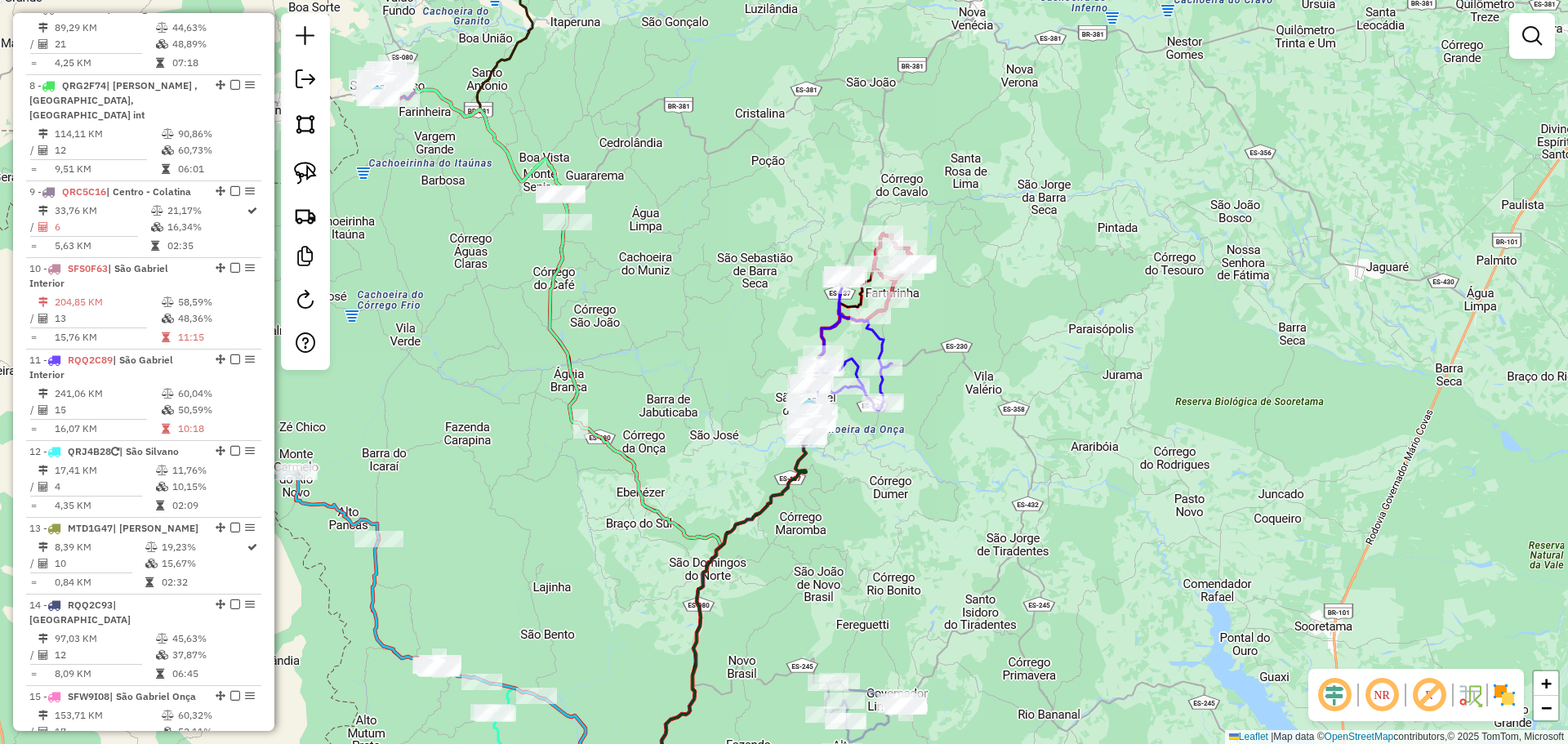
drag, startPoint x: 576, startPoint y: 321, endPoint x: 614, endPoint y: 558, distance: 240.0
click at [614, 558] on div "Janela de atendimento Grade de atendimento Capacidade Transportadoras Veículos …" at bounding box center [784, 372] width 1568 height 744
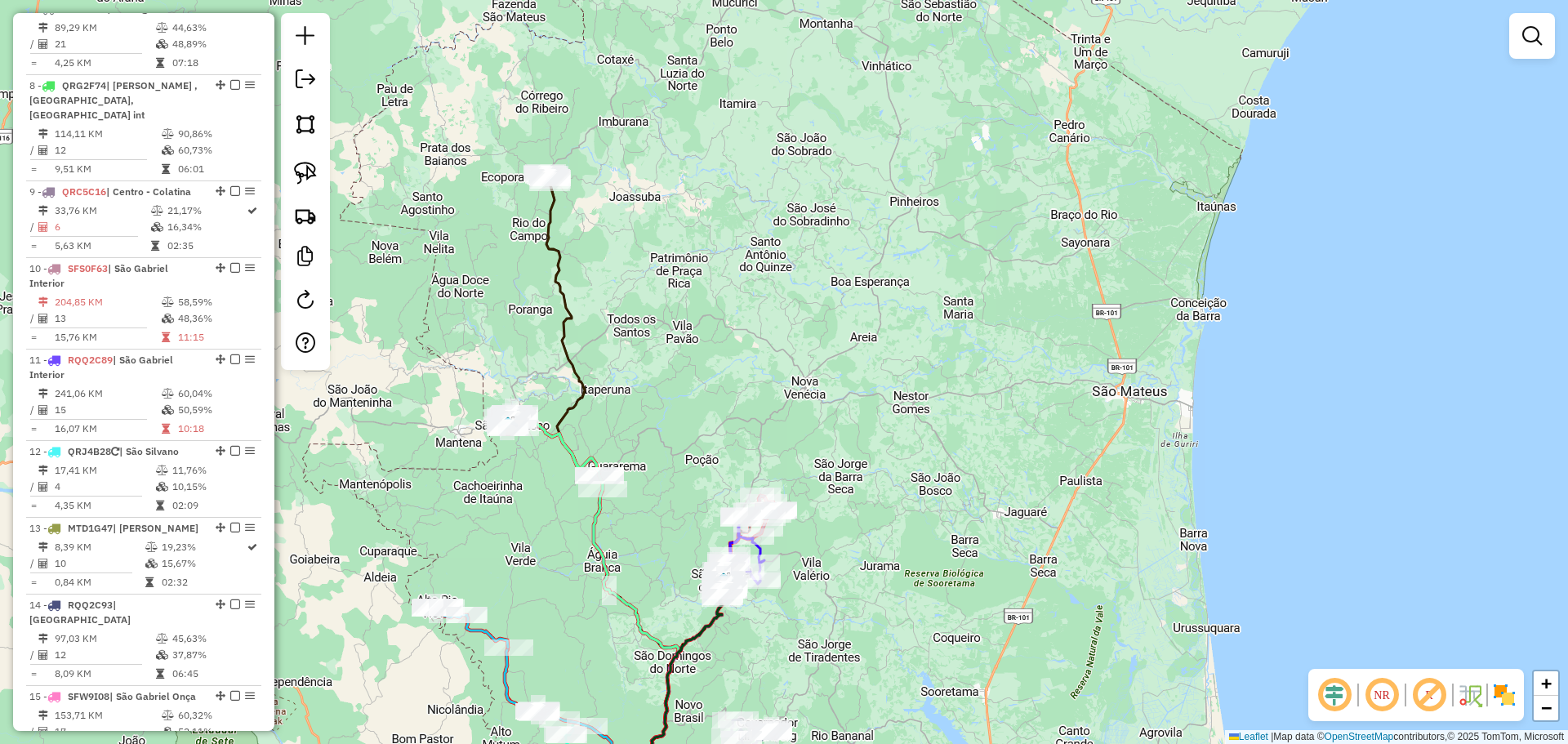
drag, startPoint x: 678, startPoint y: 324, endPoint x: 643, endPoint y: 472, distance: 152.1
click at [662, 475] on div "Janela de atendimento Grade de atendimento Capacidade Transportadoras Veículos …" at bounding box center [784, 372] width 1568 height 744
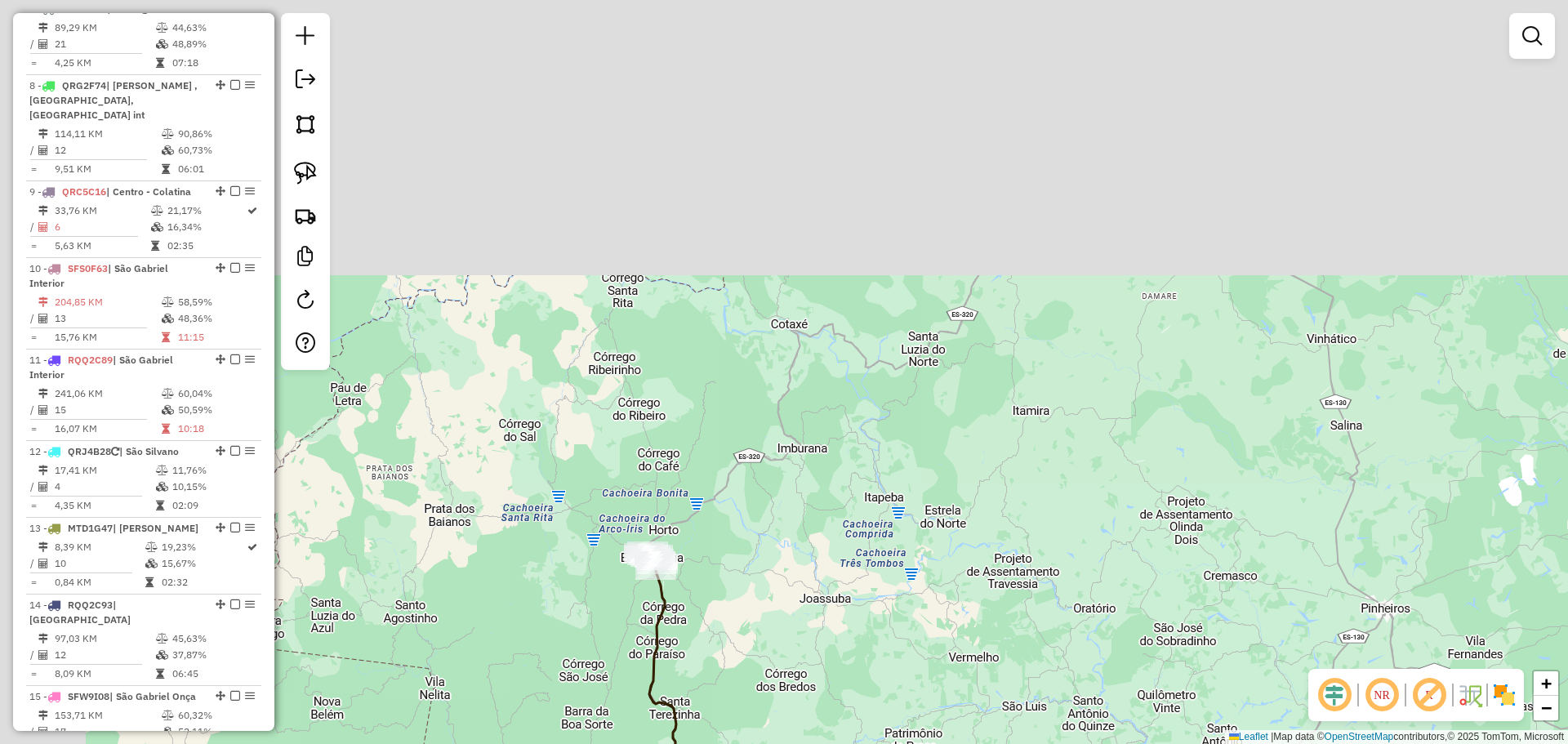
drag, startPoint x: 578, startPoint y: 297, endPoint x: 719, endPoint y: 636, distance: 367.2
click at [719, 636] on div "Janela de atendimento Grade de atendimento Capacidade Transportadoras Veículos …" at bounding box center [784, 372] width 1568 height 744
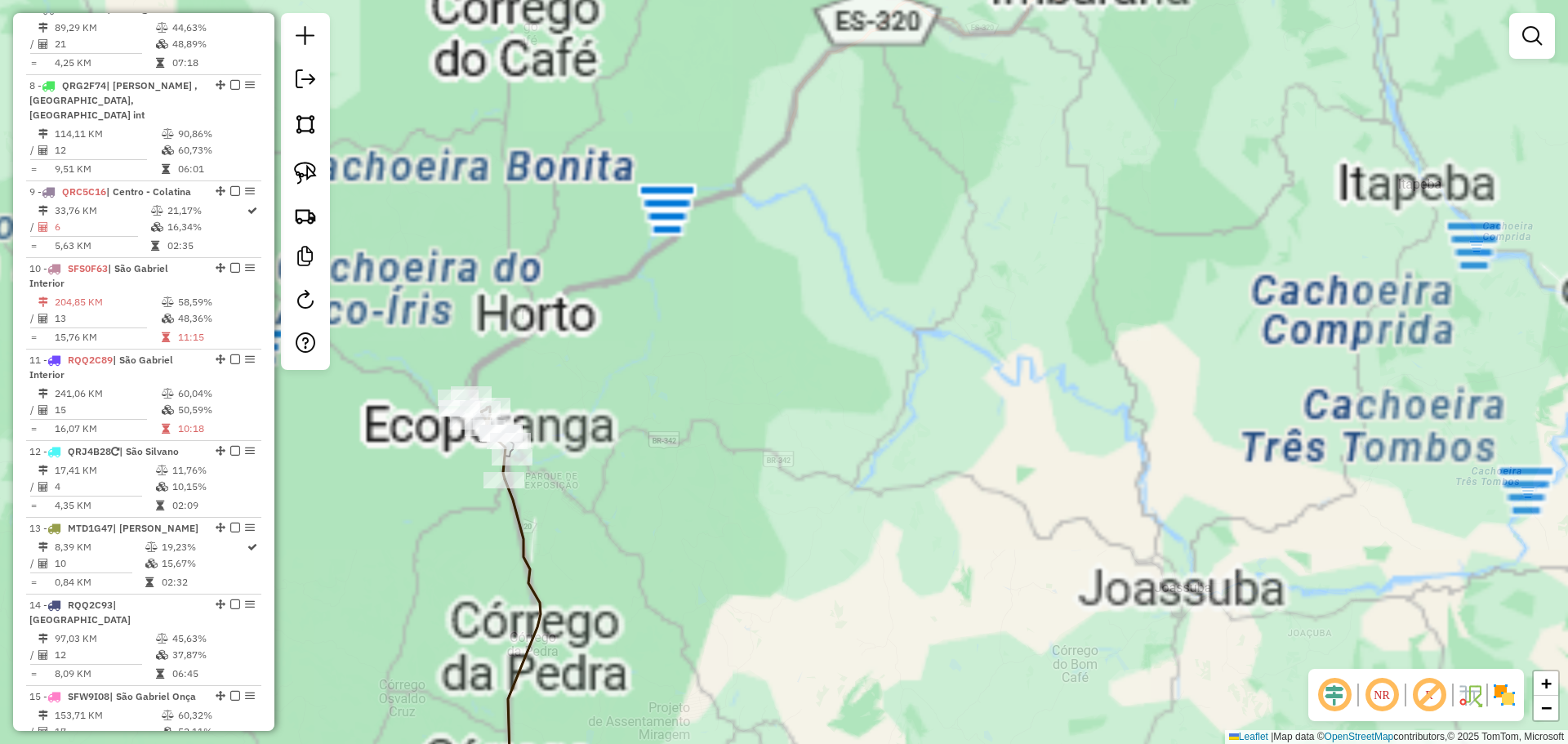
drag, startPoint x: 654, startPoint y: 612, endPoint x: 863, endPoint y: 596, distance: 209.6
click at [863, 596] on div "Janela de atendimento Grade de atendimento Capacidade Transportadoras Veículos …" at bounding box center [784, 372] width 1568 height 744
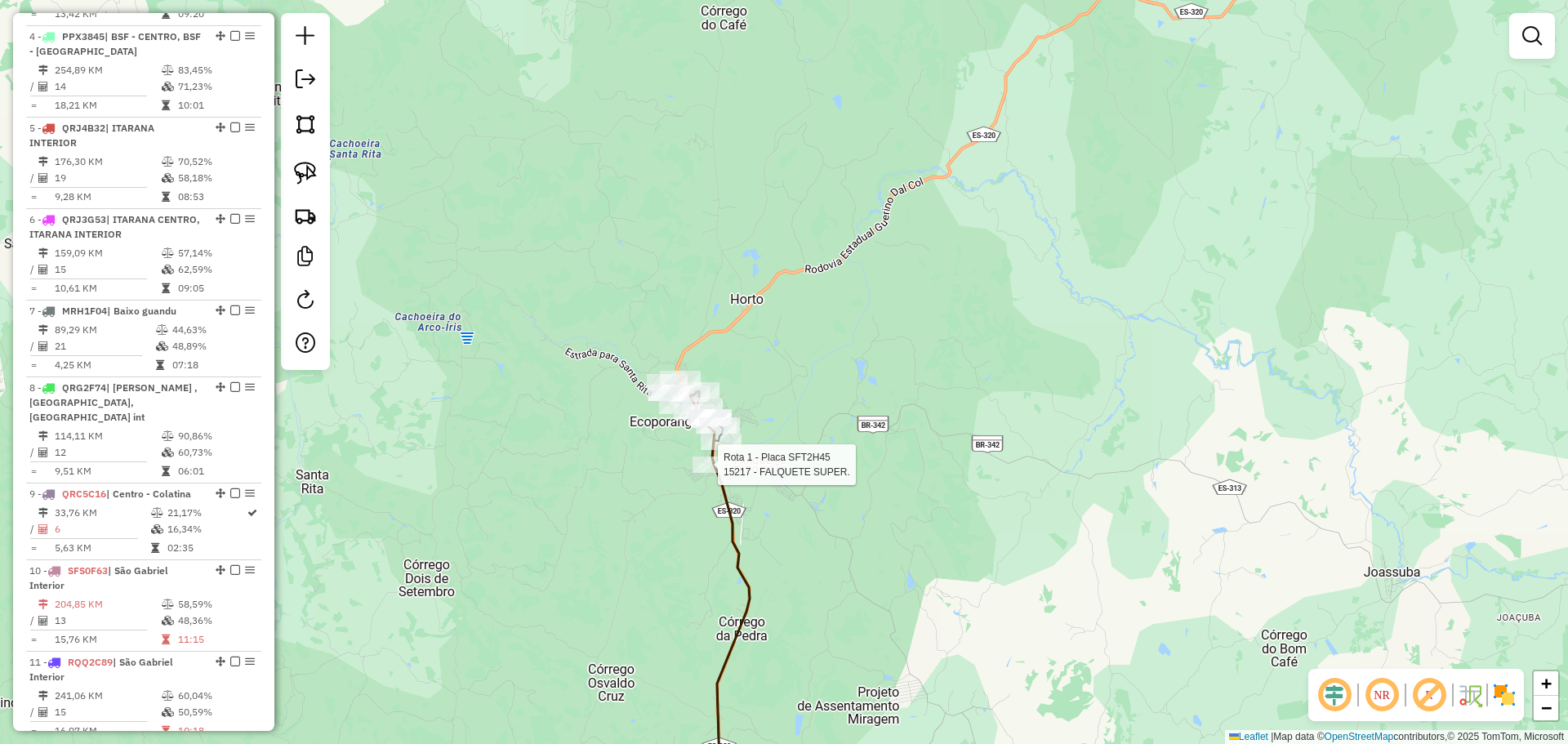
select select "**********"
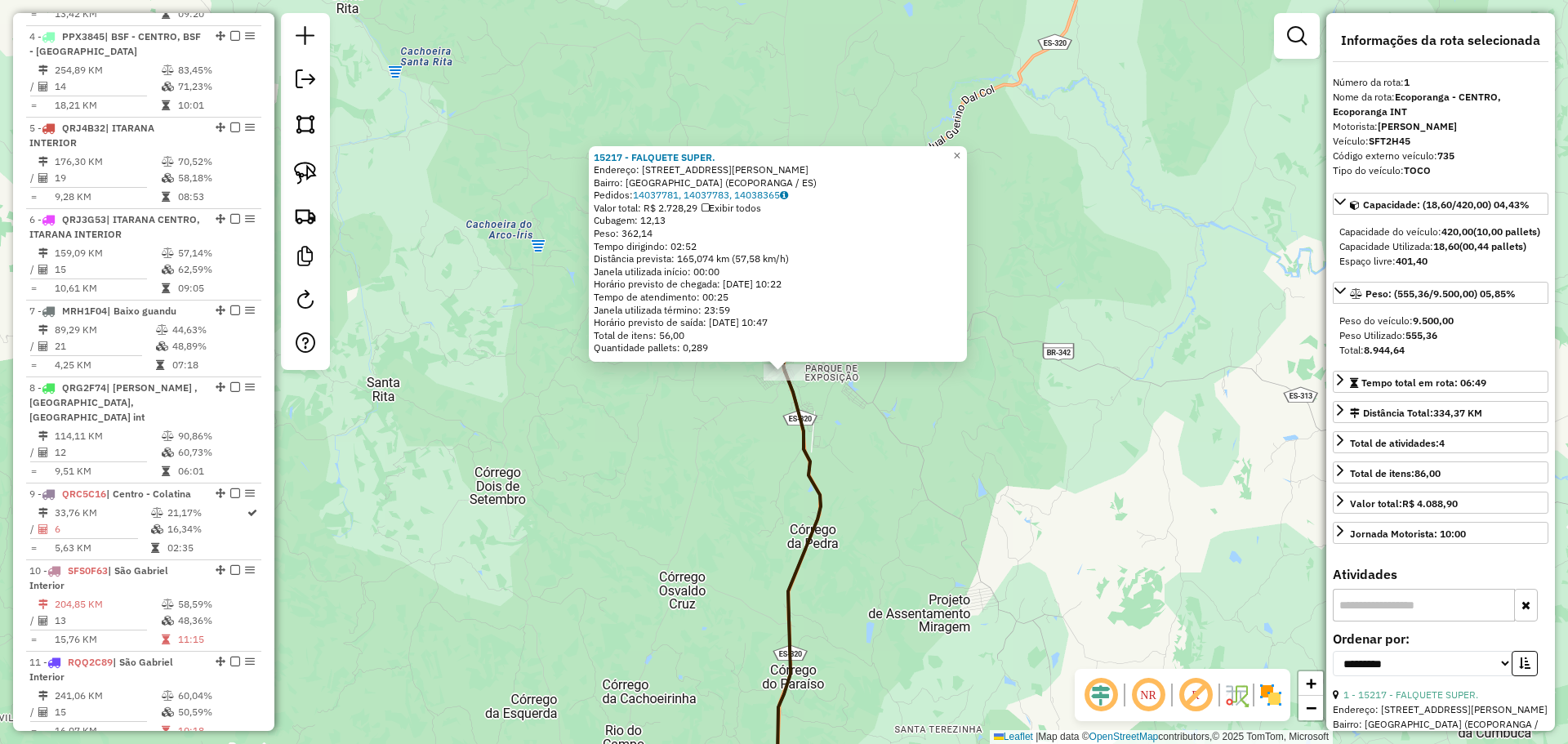
scroll to position [652, 0]
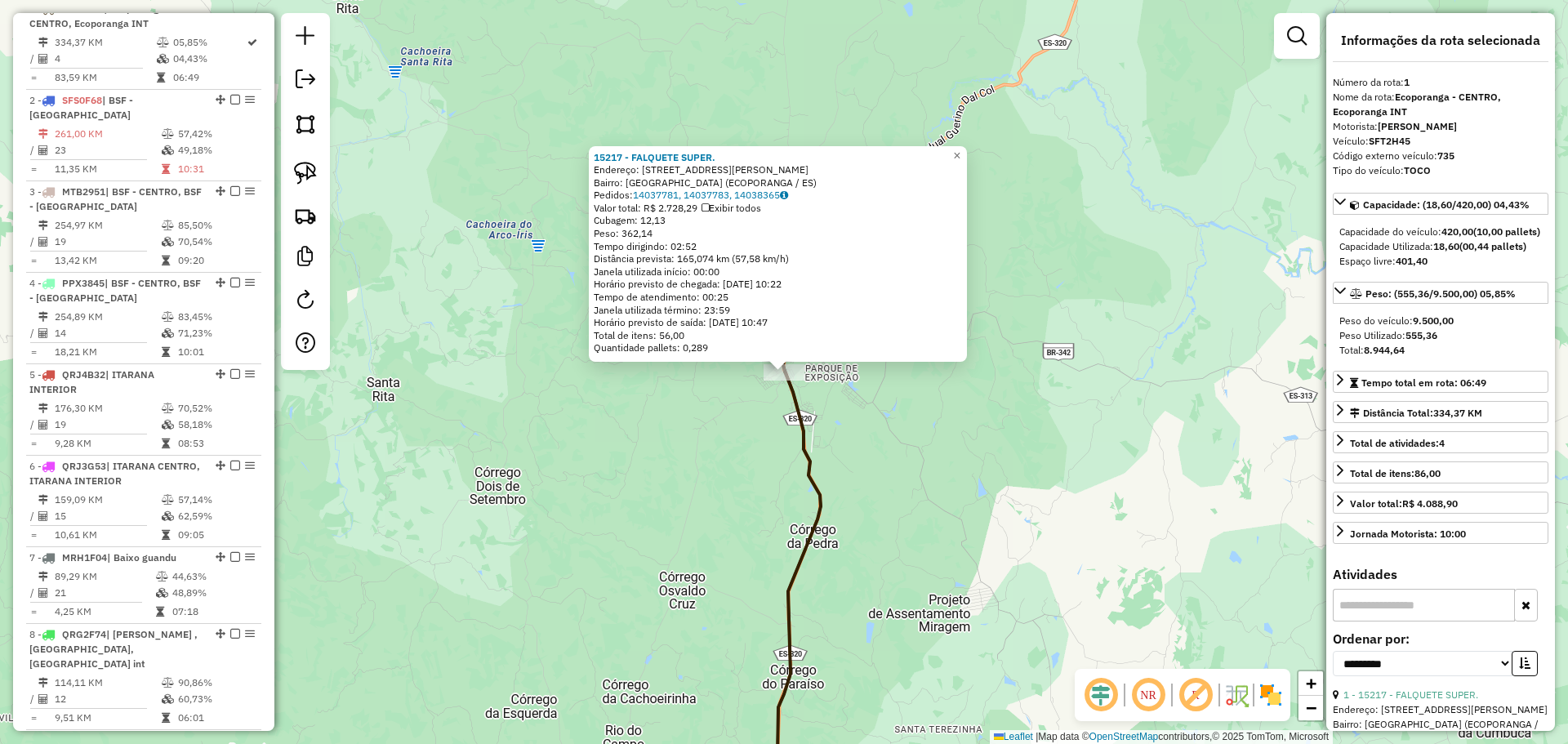
click at [635, 525] on div "15217 - FALQUETE SUPER. Endereço: AVENIDA ASSIS BAETA 702 Bairro: VILA NOVA (EC…" at bounding box center [784, 372] width 1568 height 744
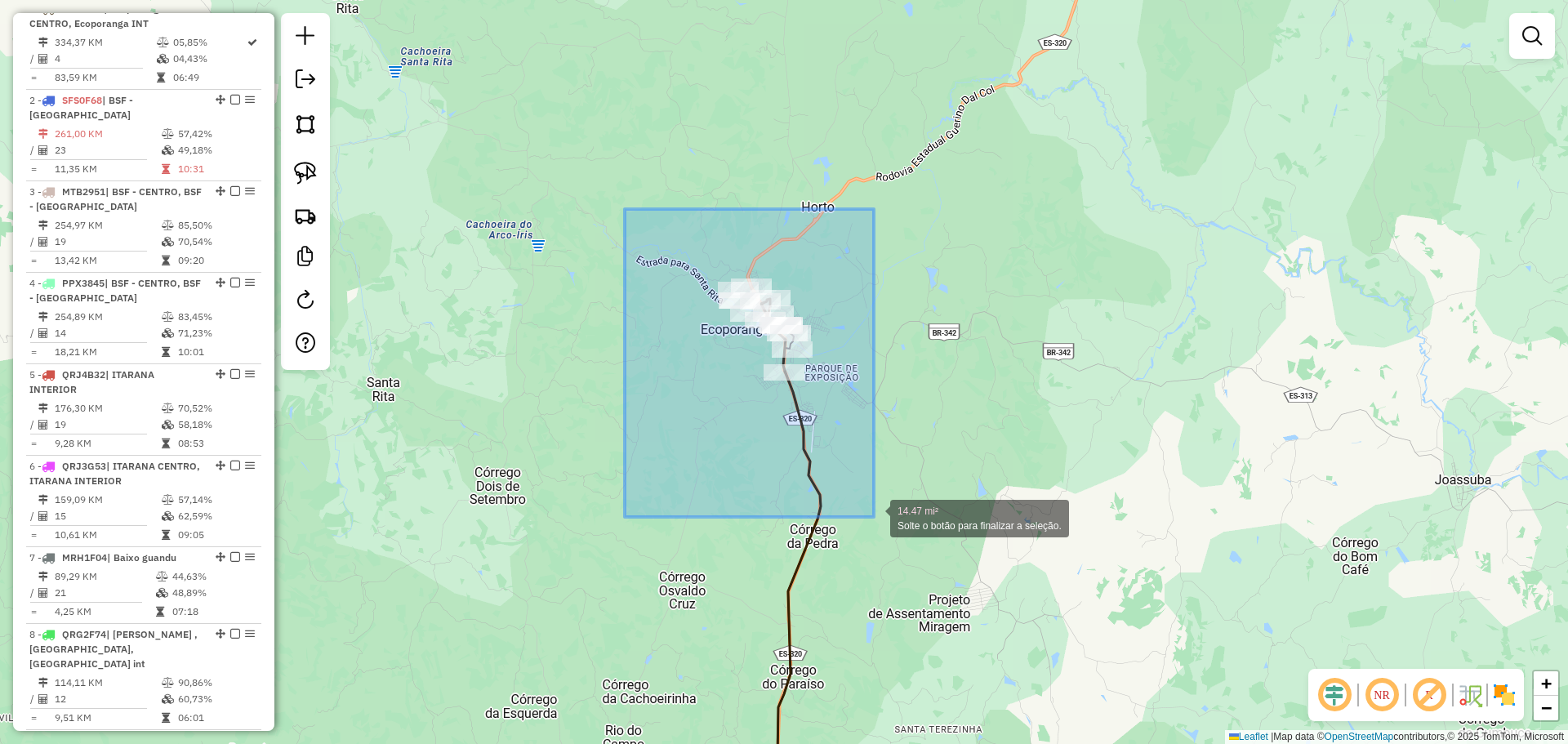
drag, startPoint x: 625, startPoint y: 209, endPoint x: 873, endPoint y: 517, distance: 395.4
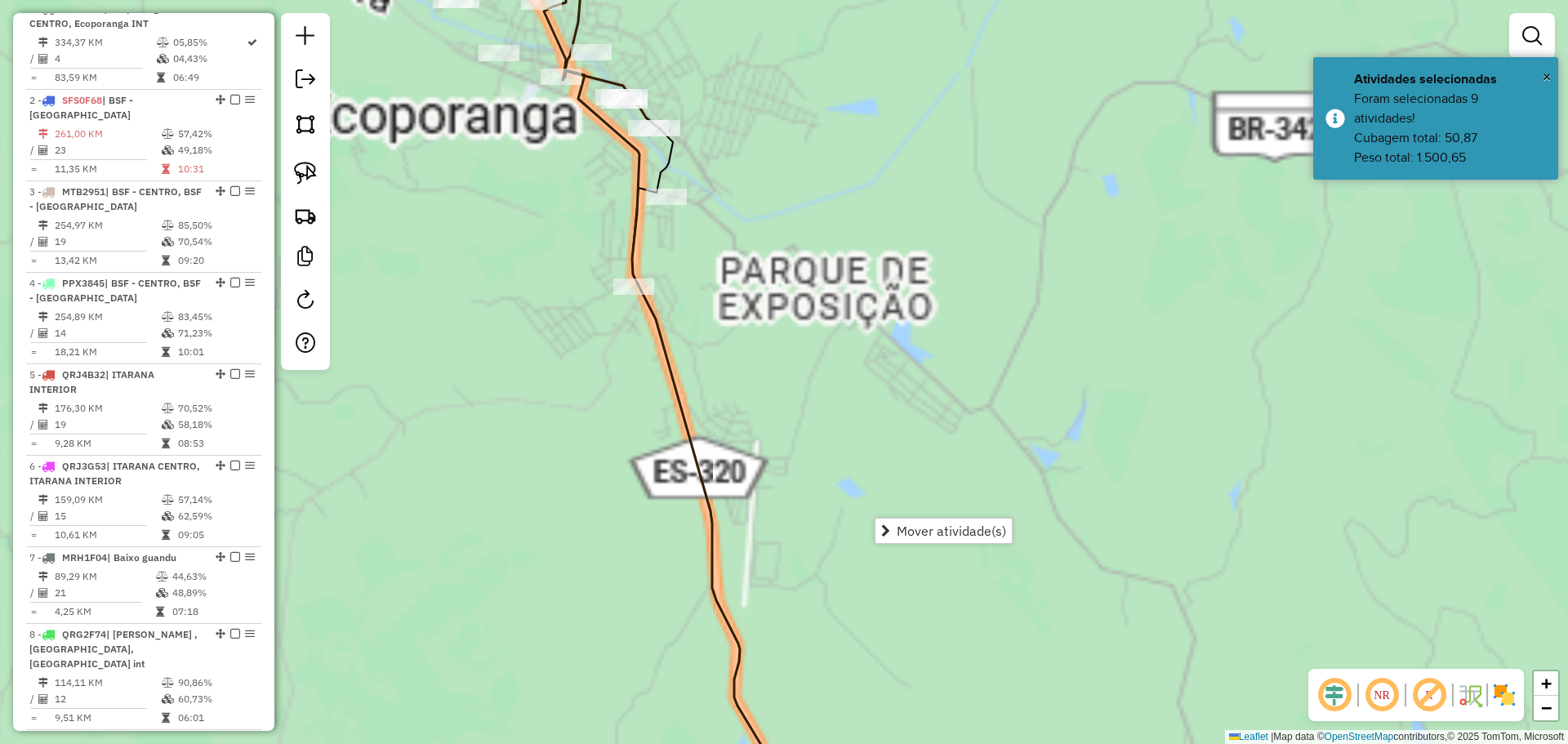
click at [811, 417] on div "Janela de atendimento Grade de atendimento Capacidade Transportadoras Veículos …" at bounding box center [784, 372] width 1568 height 744
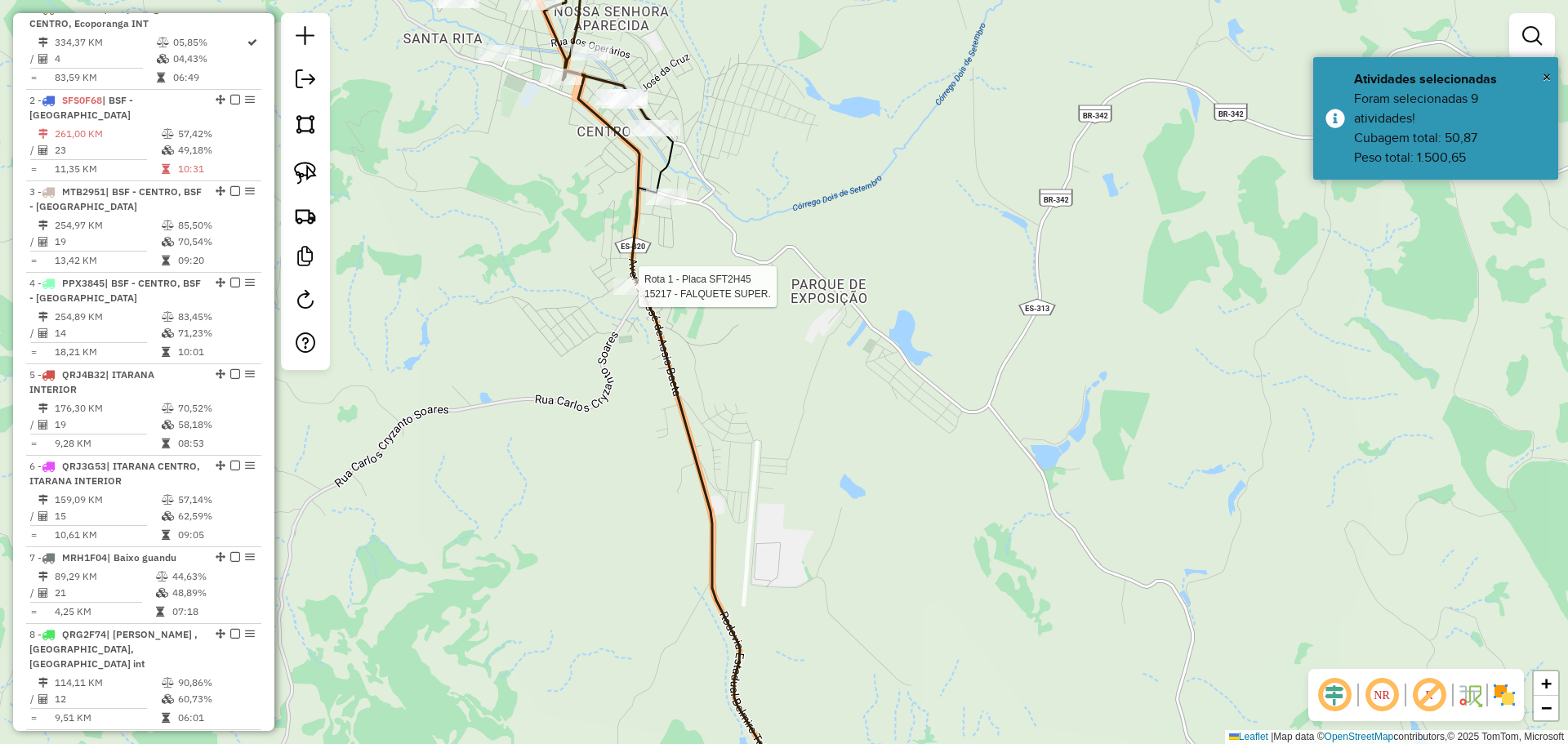
select select "**********"
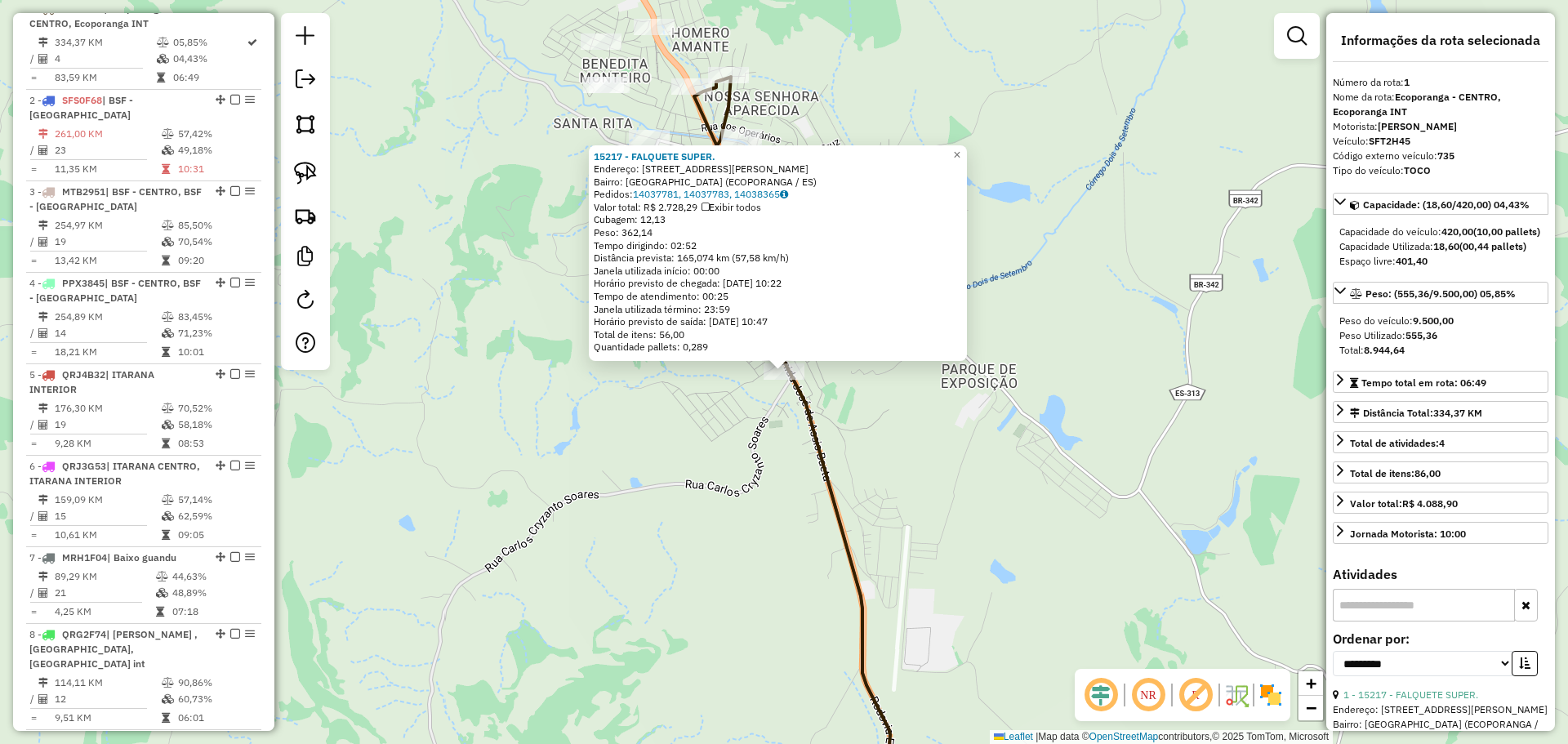
click at [600, 410] on div "15217 - FALQUETE SUPER. Endereço: AVENIDA ASSIS BAETA 702 Bairro: VILA NOVA (EC…" at bounding box center [784, 372] width 1568 height 744
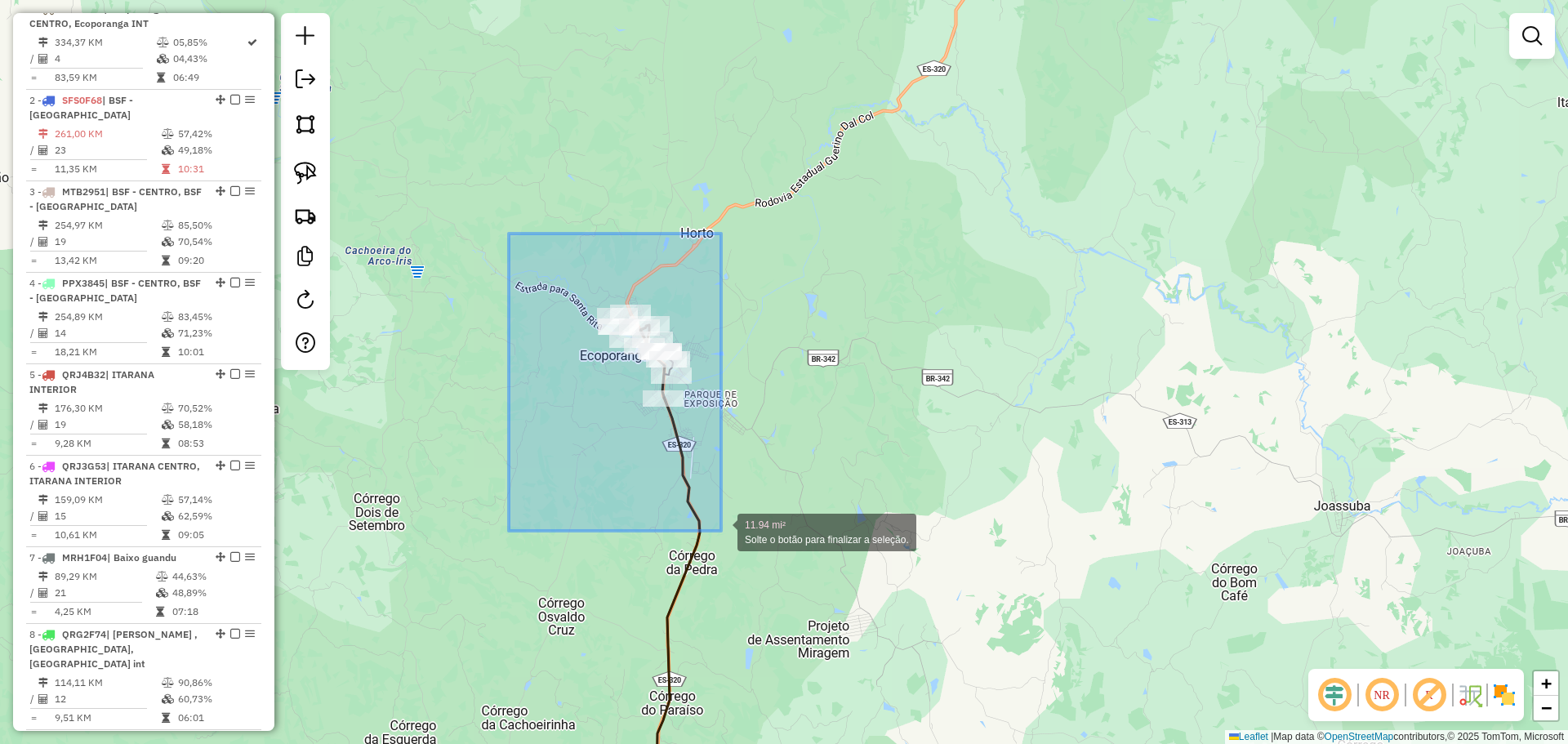
drag, startPoint x: 509, startPoint y: 234, endPoint x: 721, endPoint y: 530, distance: 364.1
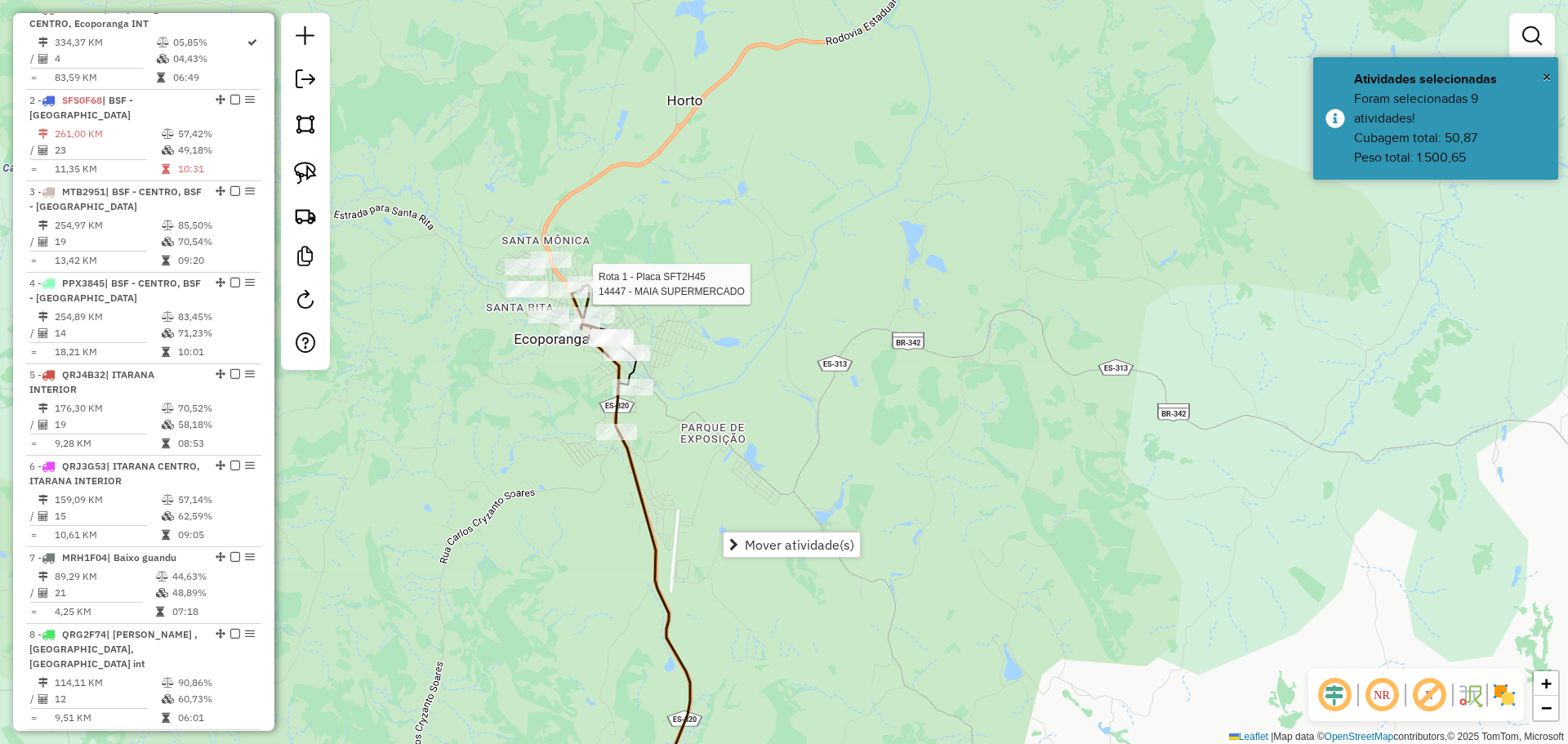
select select "**********"
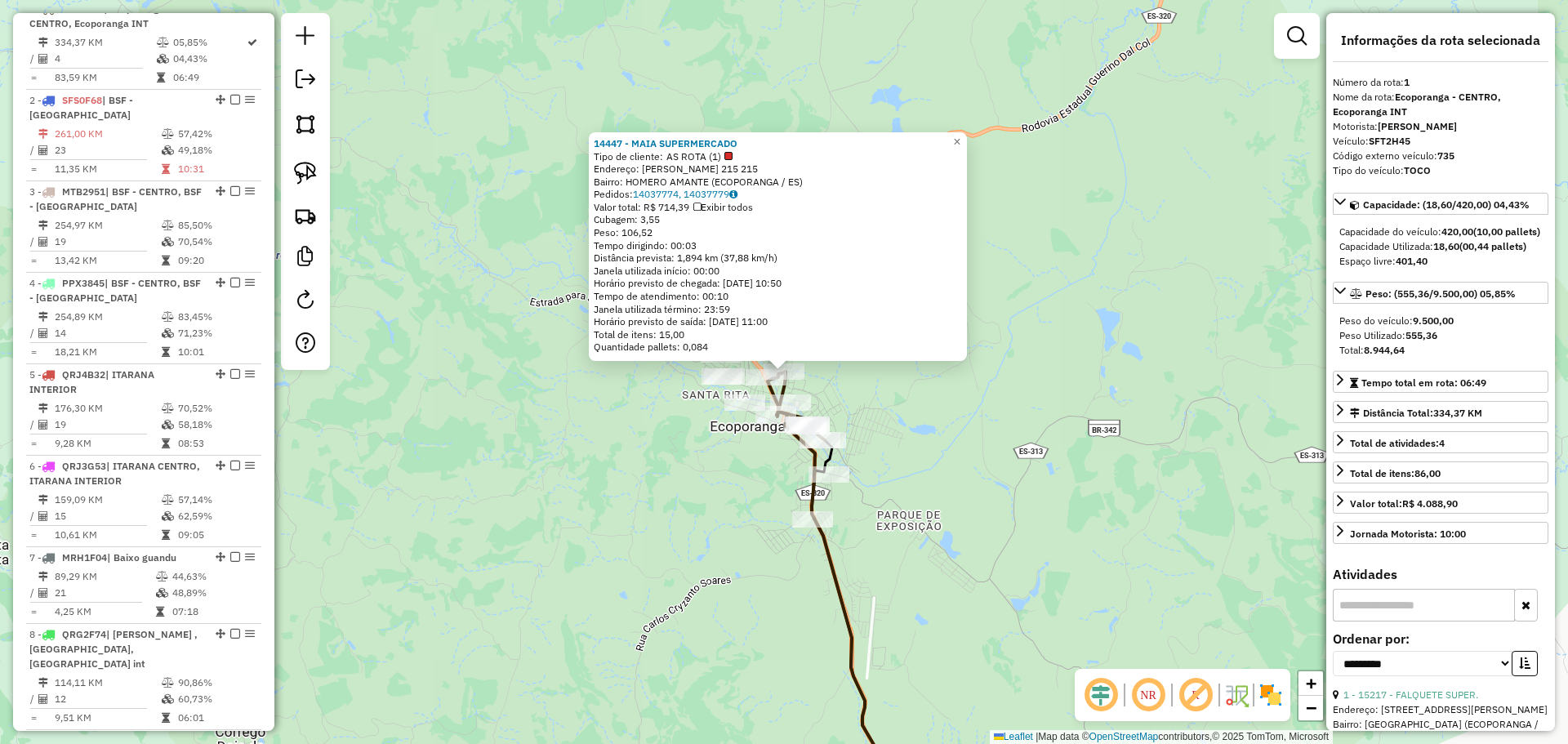
click at [1175, 431] on div "14447 - MAIA SUPERMERCADO Tipo de cliente: AS ROTA (1) Endereço: JOAO PINHEIRO …" at bounding box center [784, 372] width 1568 height 744
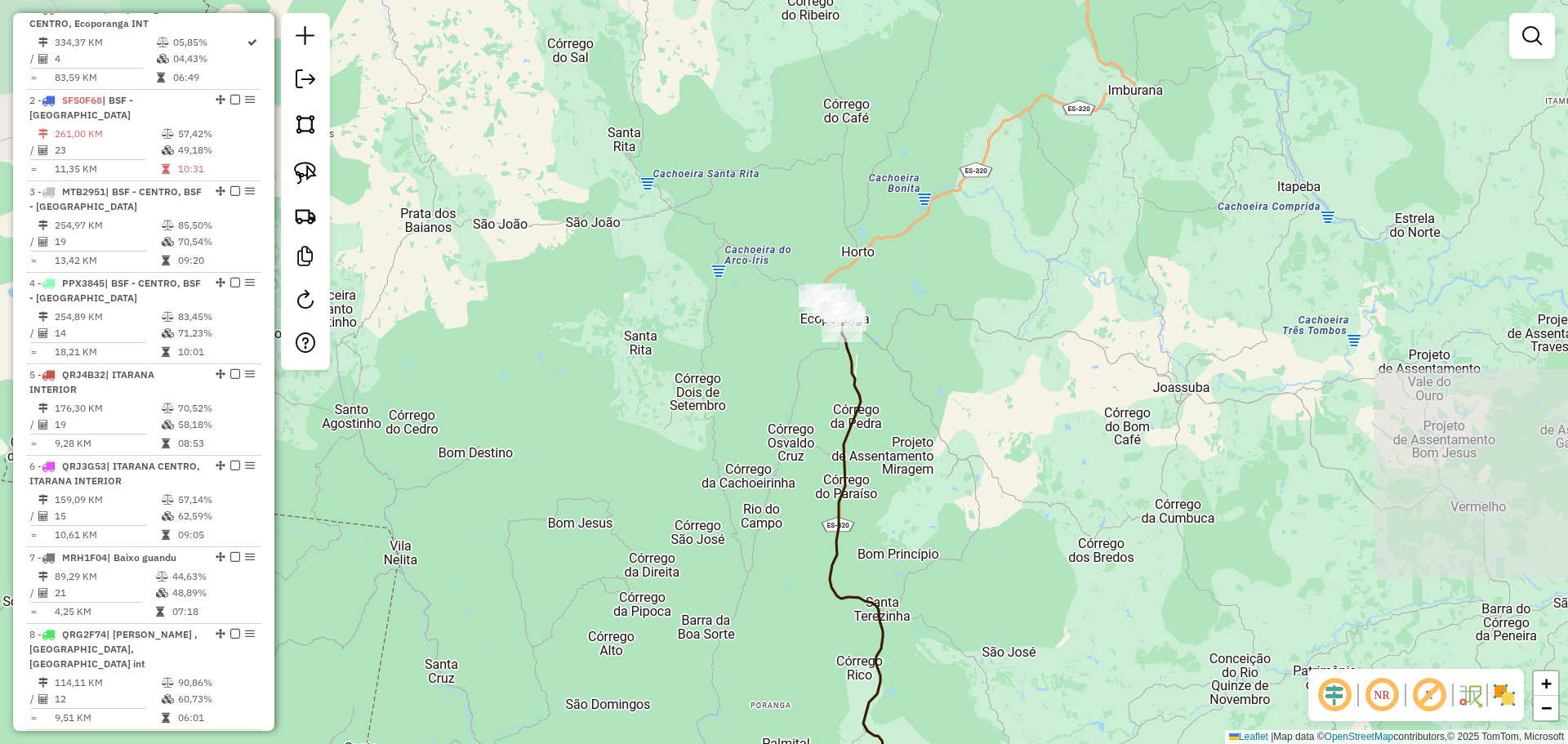
drag, startPoint x: 947, startPoint y: 429, endPoint x: 836, endPoint y: 274, distance: 190.6
click at [836, 274] on div "Janela de atendimento Grade de atendimento Capacidade Transportadoras Veículos …" at bounding box center [784, 372] width 1568 height 744
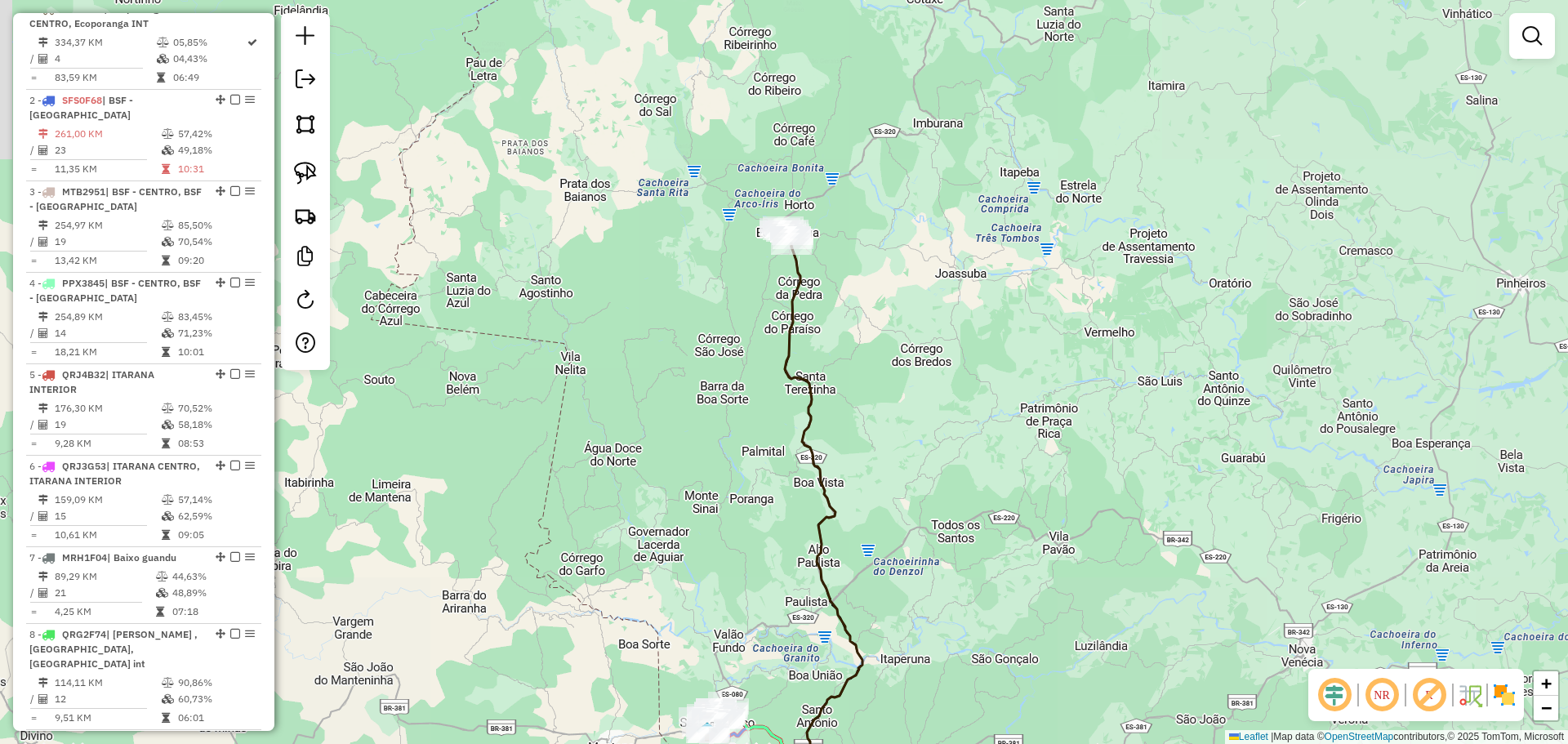
drag, startPoint x: 885, startPoint y: 462, endPoint x: 818, endPoint y: 277, distance: 196.8
click at [829, 272] on div "Janela de atendimento Grade de atendimento Capacidade Transportadoras Veículos …" at bounding box center [784, 372] width 1568 height 744
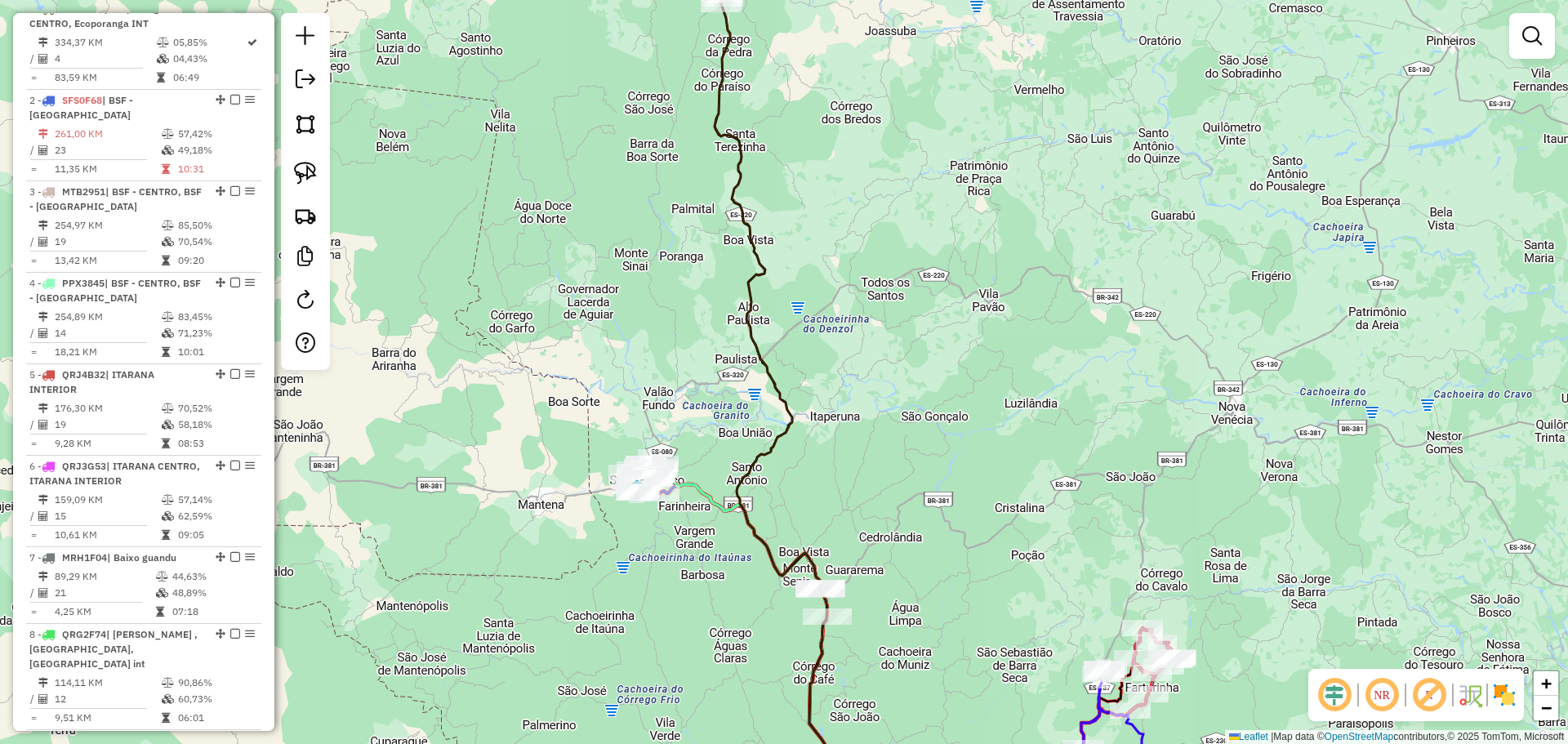
drag, startPoint x: 831, startPoint y: 454, endPoint x: 763, endPoint y: 273, distance: 193.4
click at [770, 270] on div "Janela de atendimento Grade de atendimento Capacidade Transportadoras Veículos …" at bounding box center [784, 372] width 1568 height 744
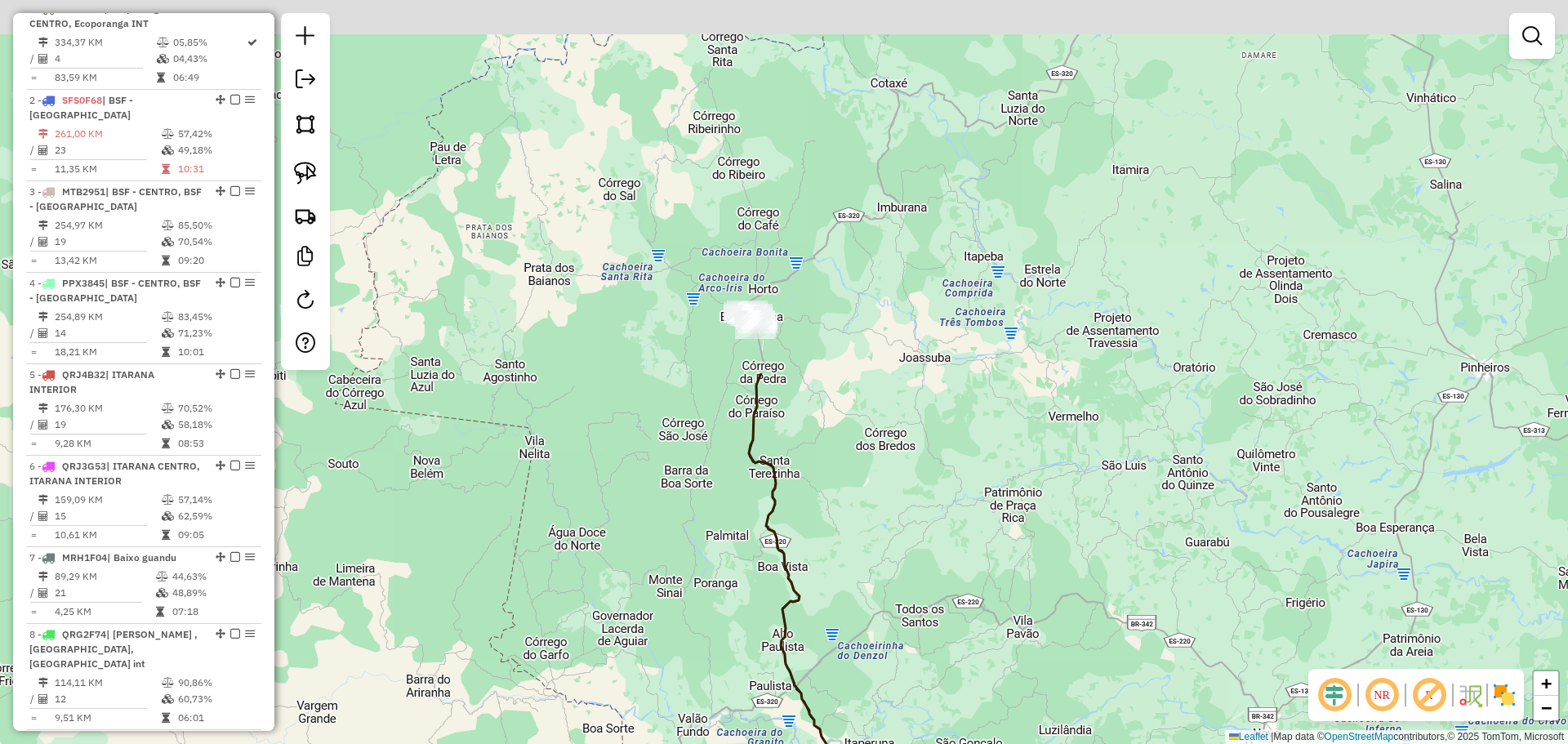
drag, startPoint x: 774, startPoint y: 335, endPoint x: 858, endPoint y: 783, distance: 455.8
click at [858, 743] on html "Aguarde... Pop-up bloqueado! Seu navegador bloqueou automáticamente a abertura …" at bounding box center [784, 372] width 1568 height 744
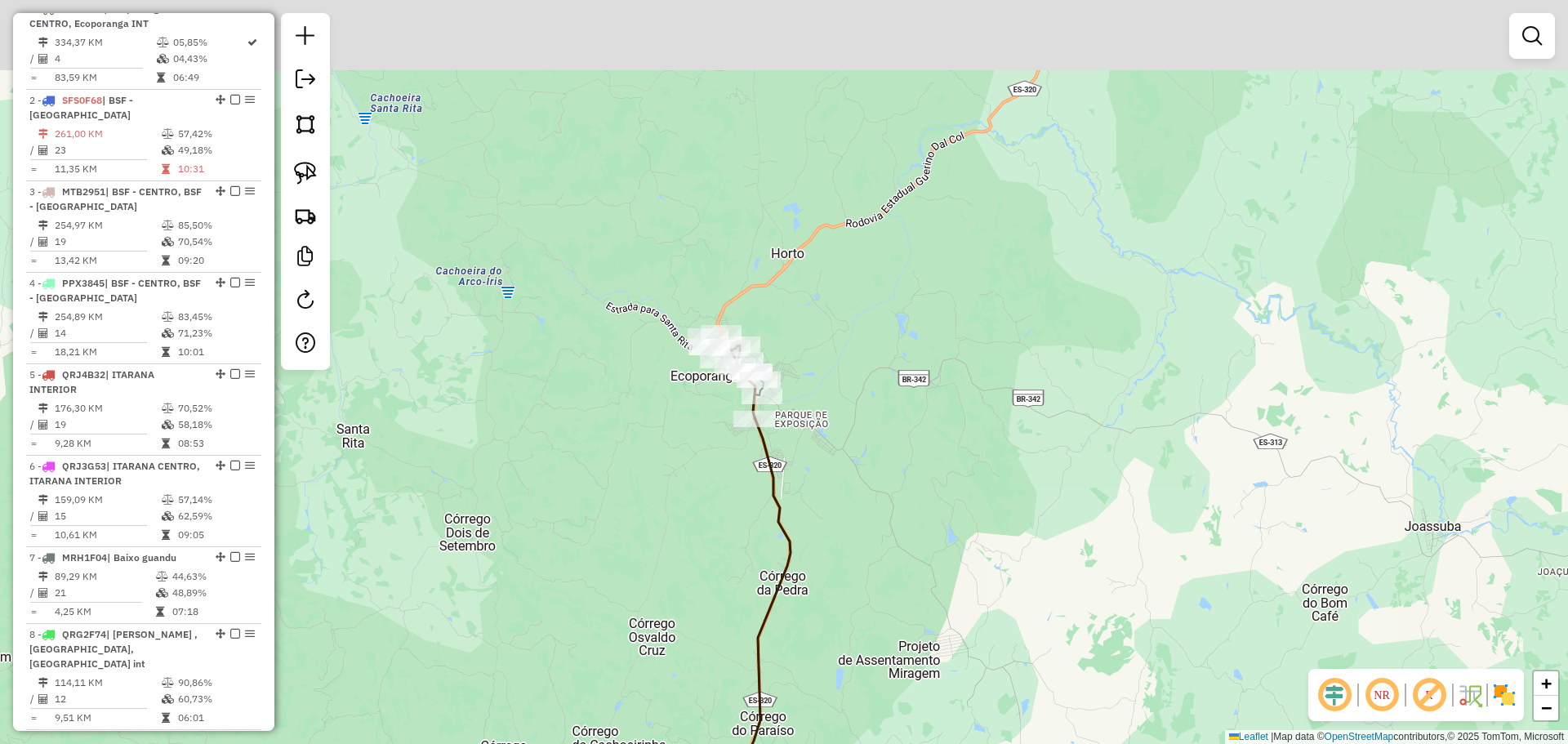
drag, startPoint x: 810, startPoint y: 452, endPoint x: 821, endPoint y: 485, distance: 34.8
click at [821, 485] on div "Janela de atendimento Grade de atendimento Capacidade Transportadoras Veículos …" at bounding box center [784, 372] width 1568 height 744
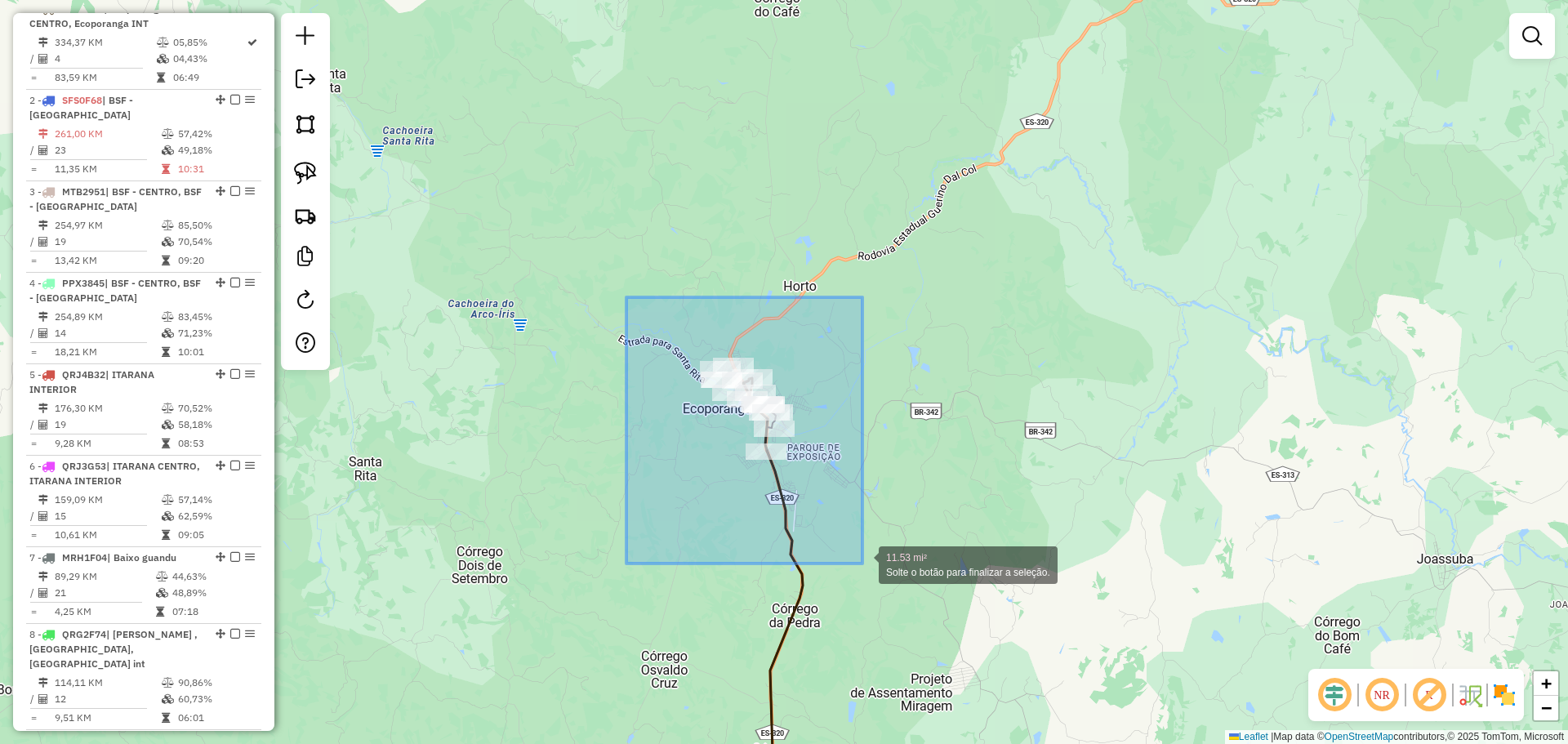
drag, startPoint x: 626, startPoint y: 298, endPoint x: 880, endPoint y: 563, distance: 367.1
click at [879, 566] on div "11.53 mi² Solte o botão para finalizar a seleção. Janela de atendimento Grade d…" at bounding box center [784, 372] width 1568 height 744
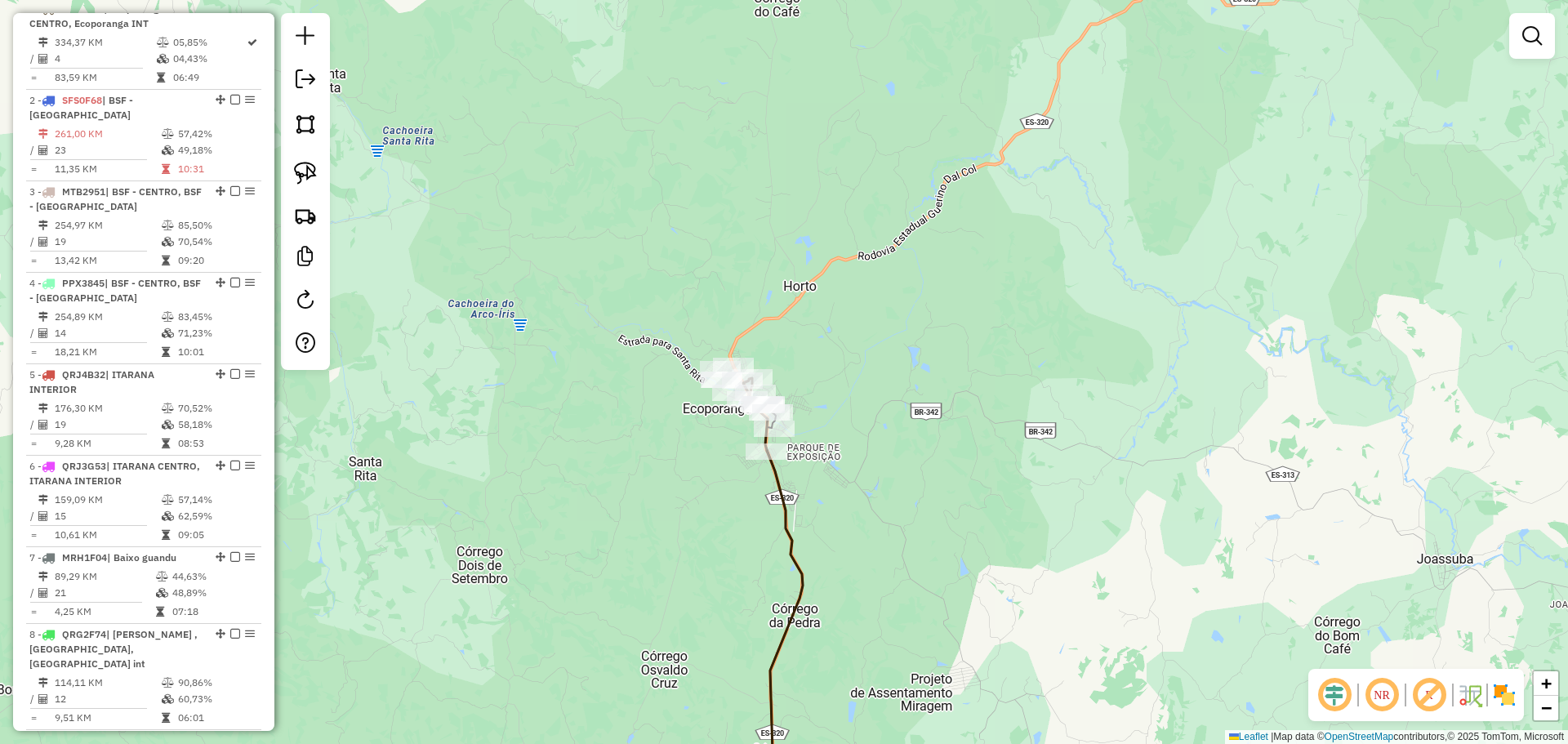
click at [805, 547] on div "Janela de atendimento Grade de atendimento Capacidade Transportadoras Veículos …" at bounding box center [784, 372] width 1568 height 744
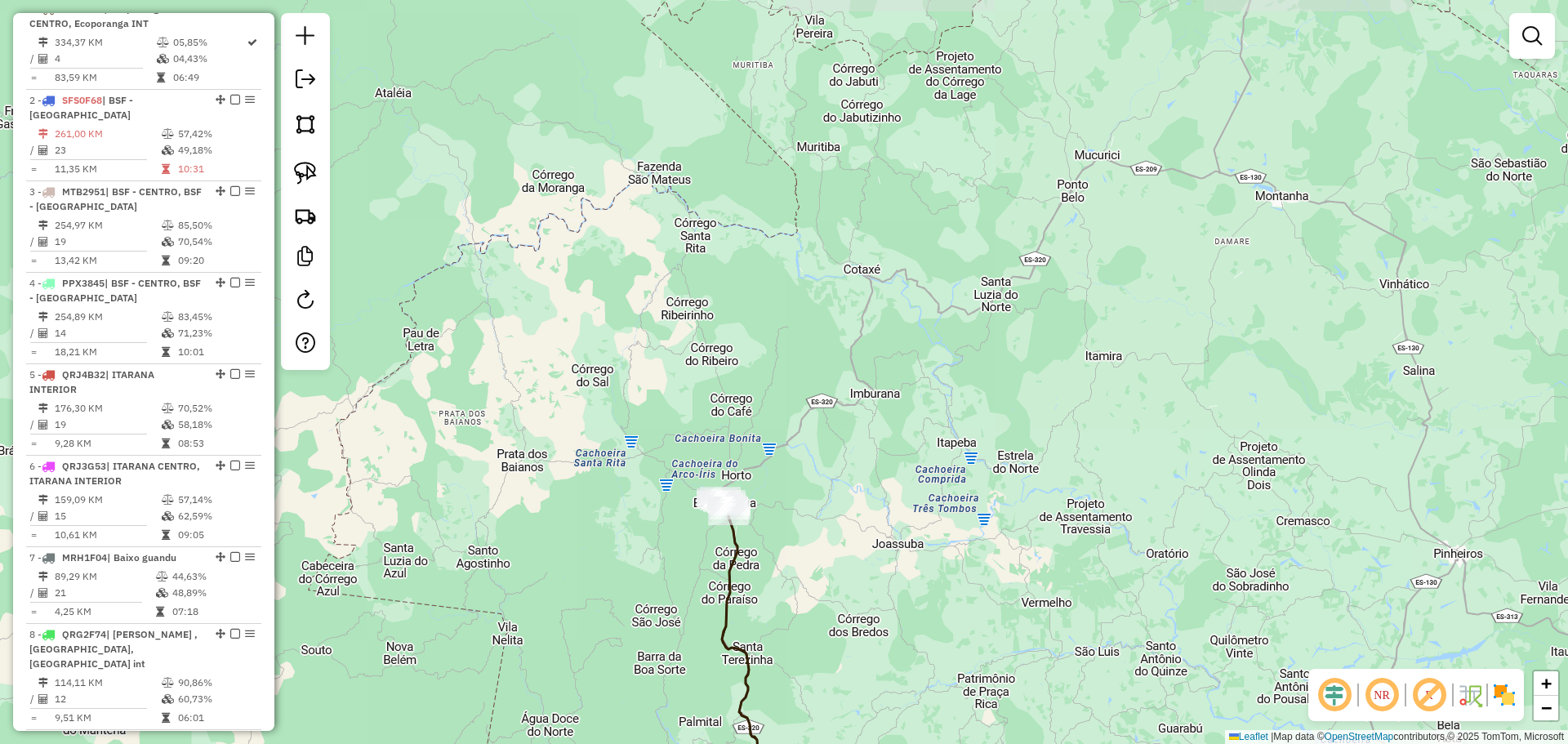
drag, startPoint x: 698, startPoint y: 571, endPoint x: 636, endPoint y: 159, distance: 416.6
click at [636, 177] on div "Janela de atendimento Grade de atendimento Capacidade Transportadoras Veículos …" at bounding box center [784, 372] width 1568 height 744
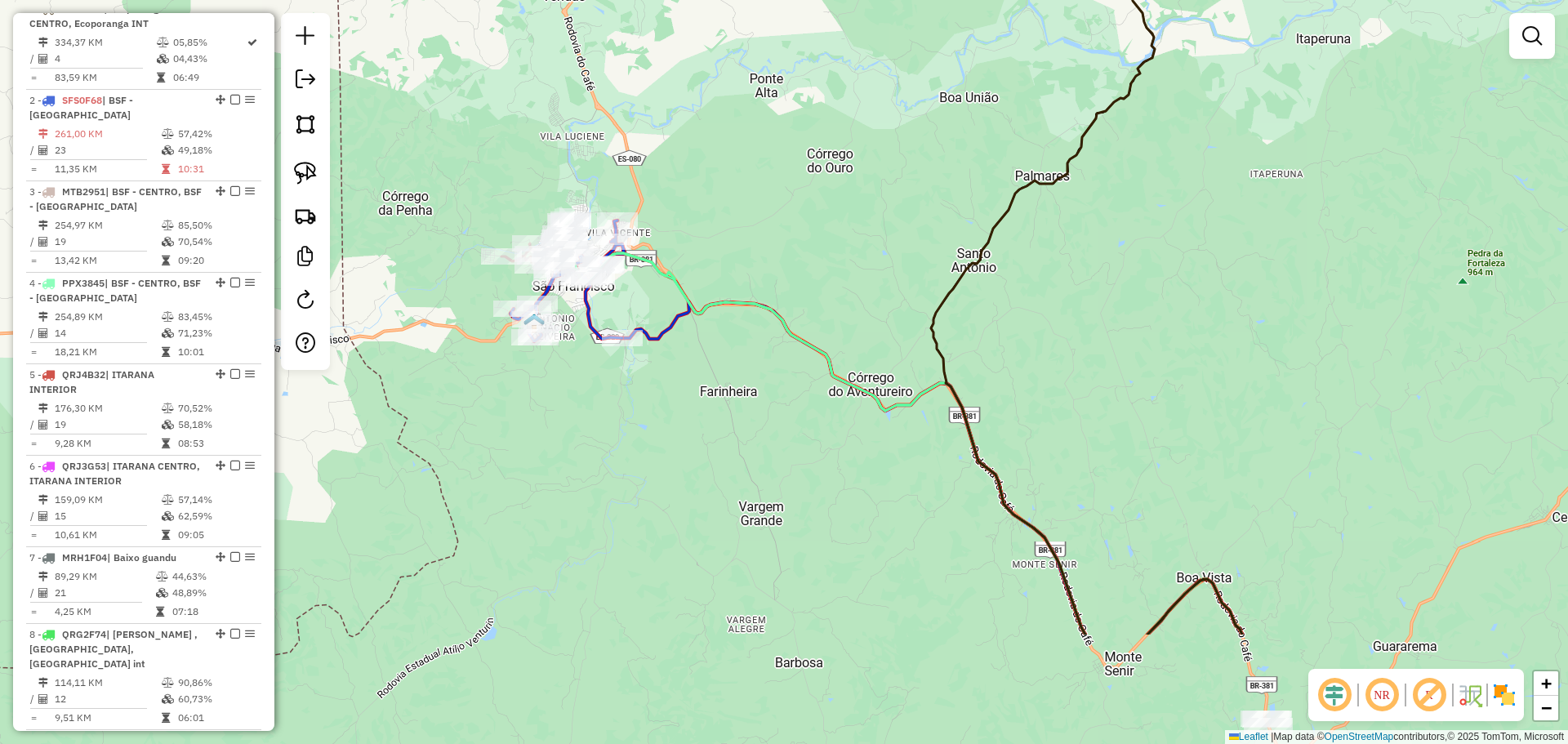
drag, startPoint x: 662, startPoint y: 446, endPoint x: 641, endPoint y: 209, distance: 237.9
click at [642, 220] on icon at bounding box center [901, 427] width 681 height 415
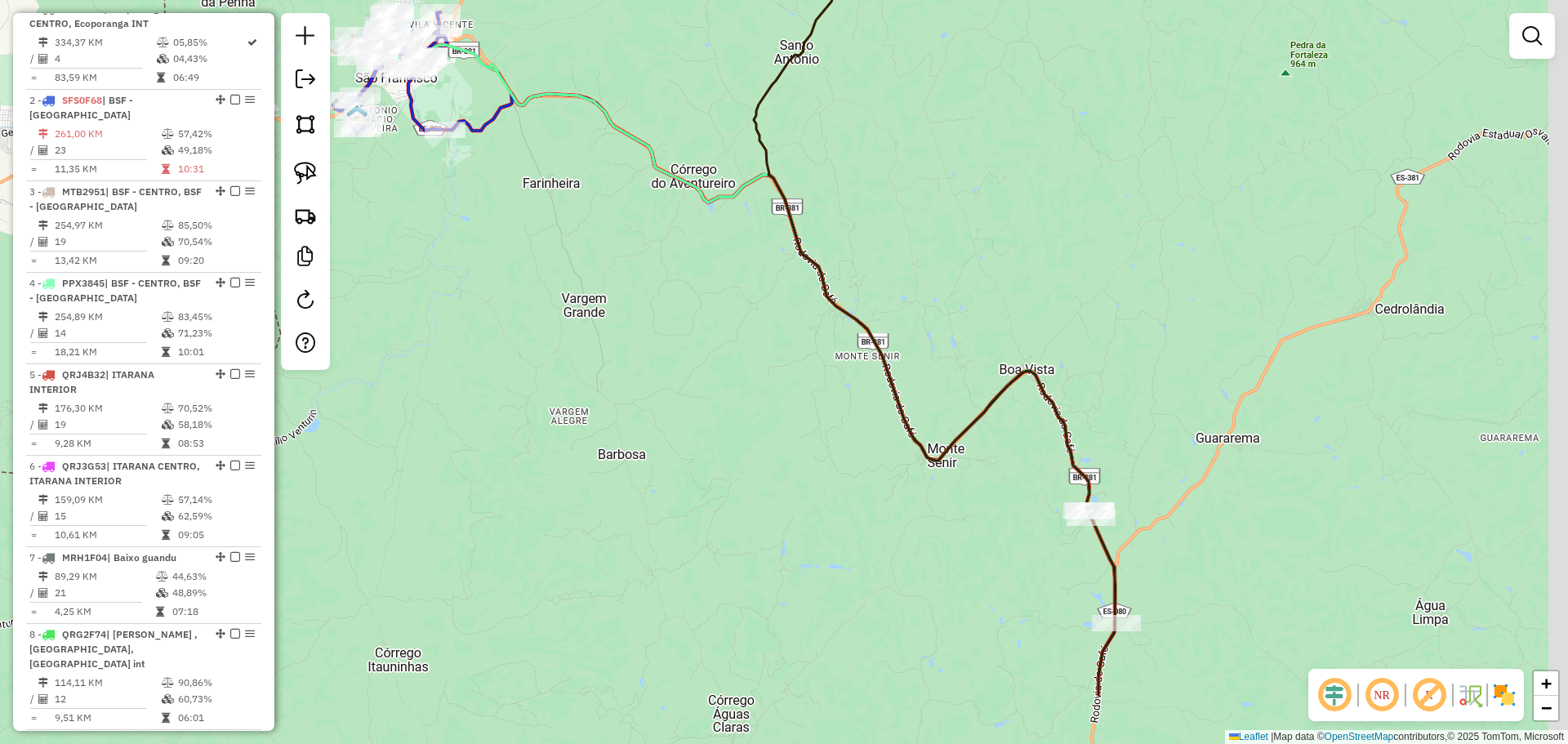
drag, startPoint x: 898, startPoint y: 503, endPoint x: 714, endPoint y: 335, distance: 249.2
click at [710, 337] on div "Janela de atendimento Grade de atendimento Capacidade Transportadoras Veículos …" at bounding box center [784, 372] width 1568 height 744
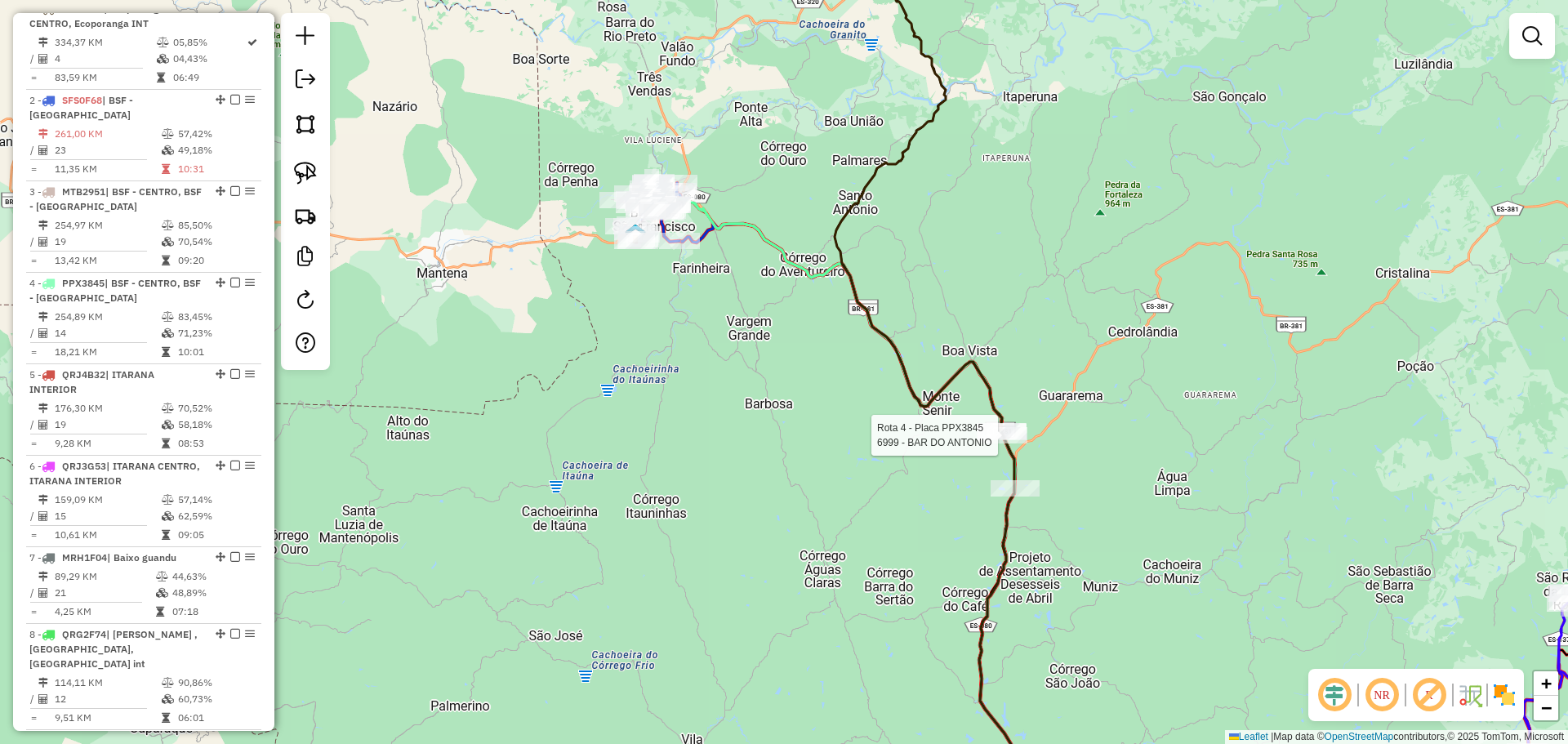
select select "**********"
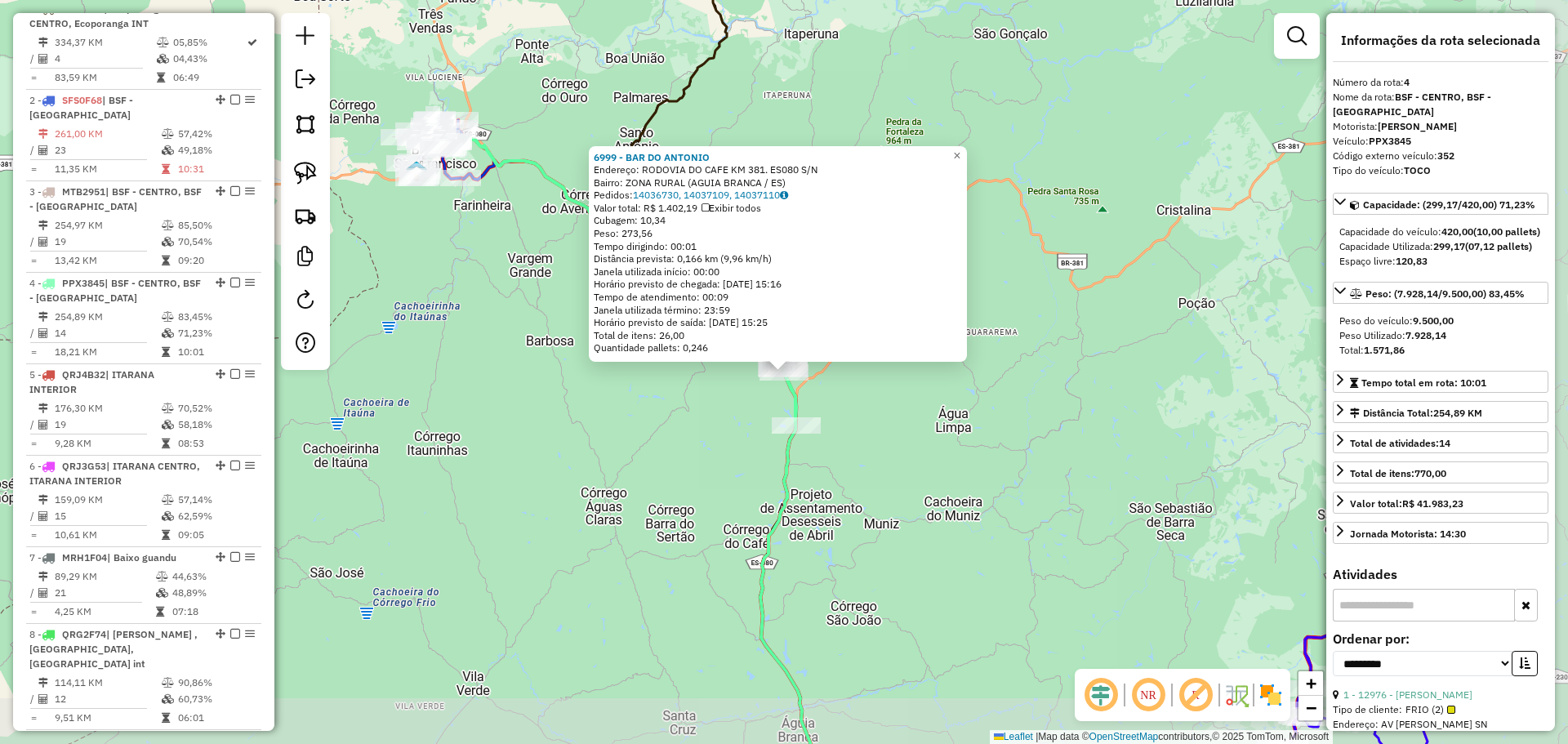
scroll to position [927, 0]
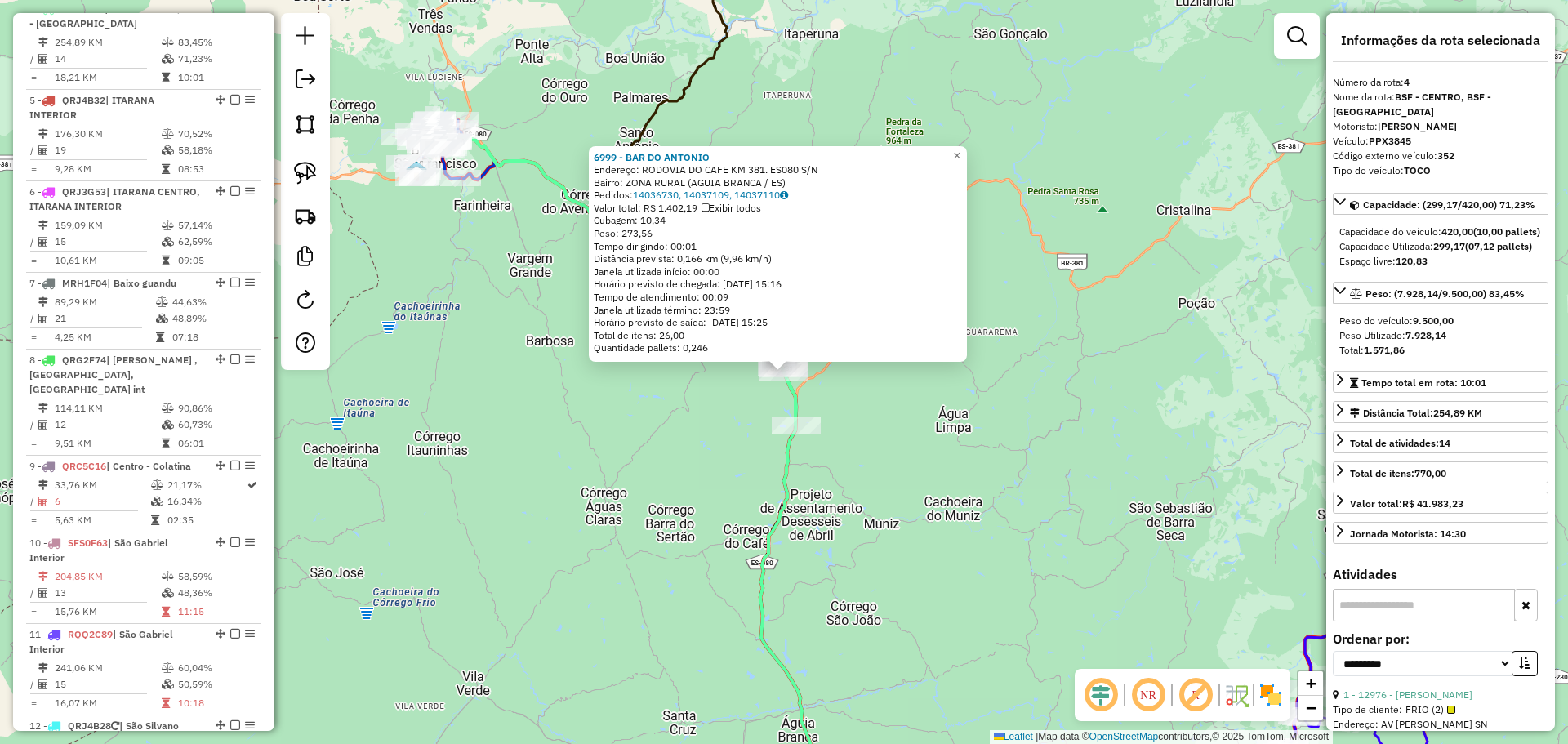
click at [724, 491] on div "6999 - BAR DO ANTONIO Endereço: RODOVIA DO CAFE KM 381. ES080 S/N Bairro: ZONA …" at bounding box center [784, 372] width 1568 height 744
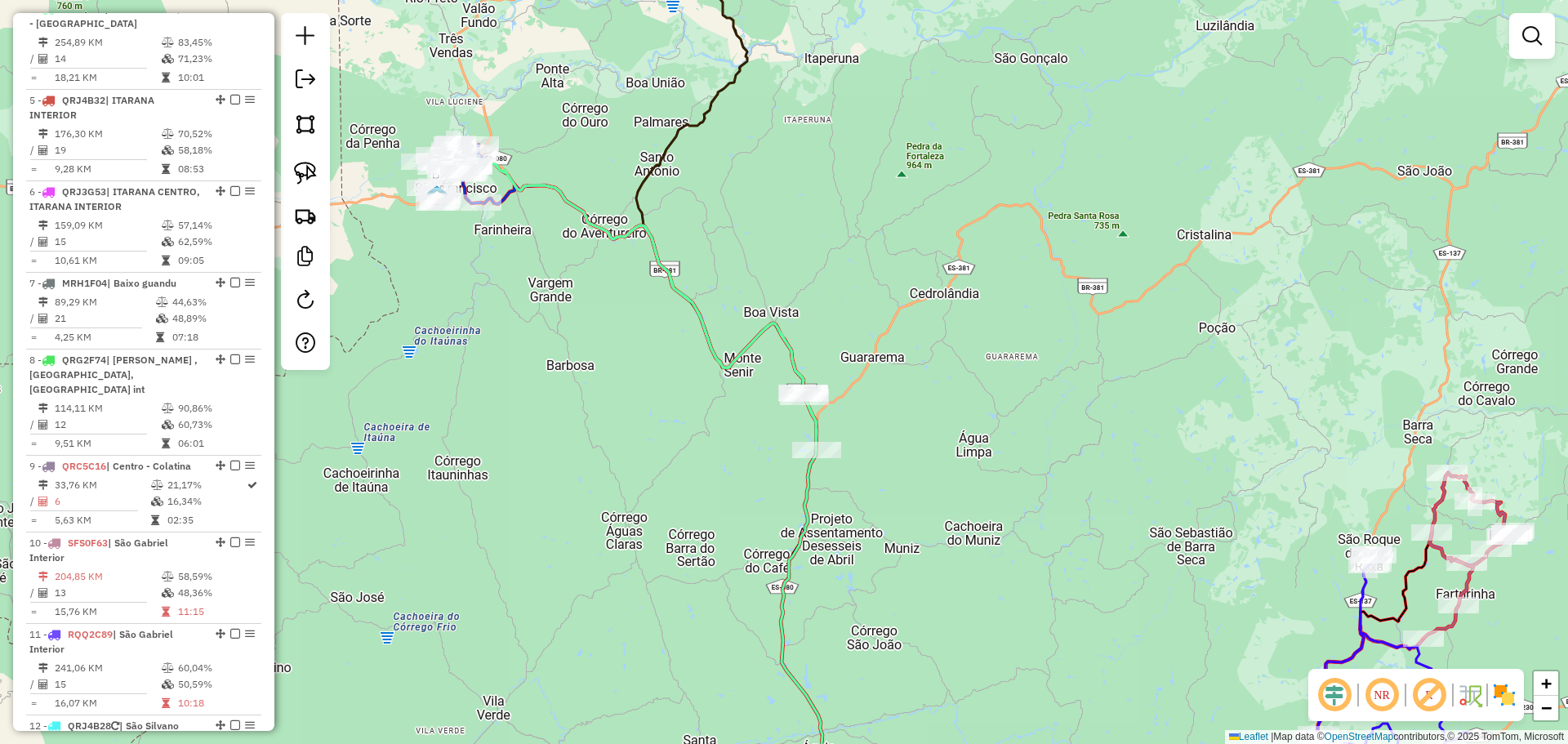
drag, startPoint x: 560, startPoint y: 314, endPoint x: 674, endPoint y: 558, distance: 269.3
click at [674, 558] on div "Janela de atendimento Grade de atendimento Capacidade Transportadoras Veículos …" at bounding box center [784, 372] width 1568 height 744
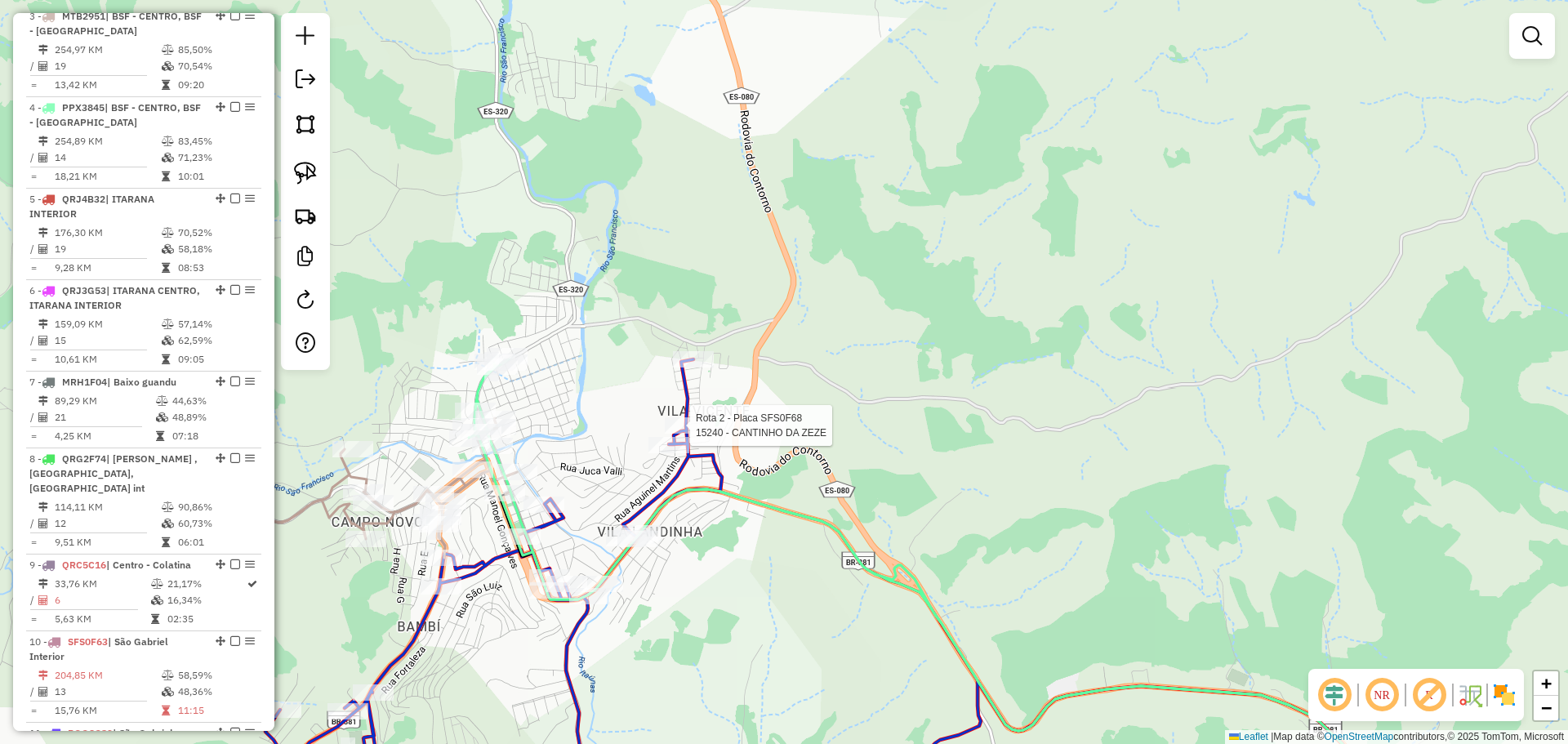
select select "**********"
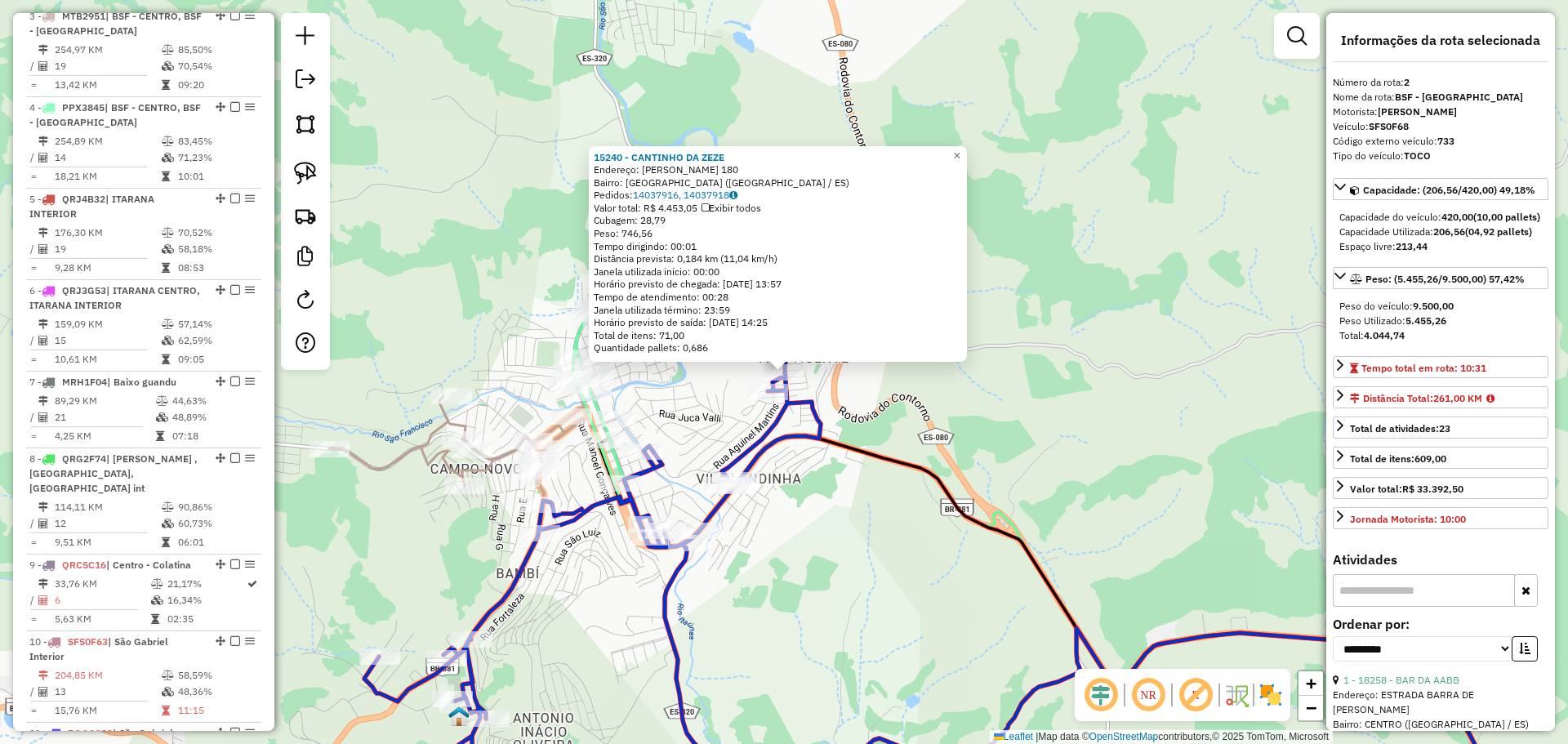
scroll to position [744, 0]
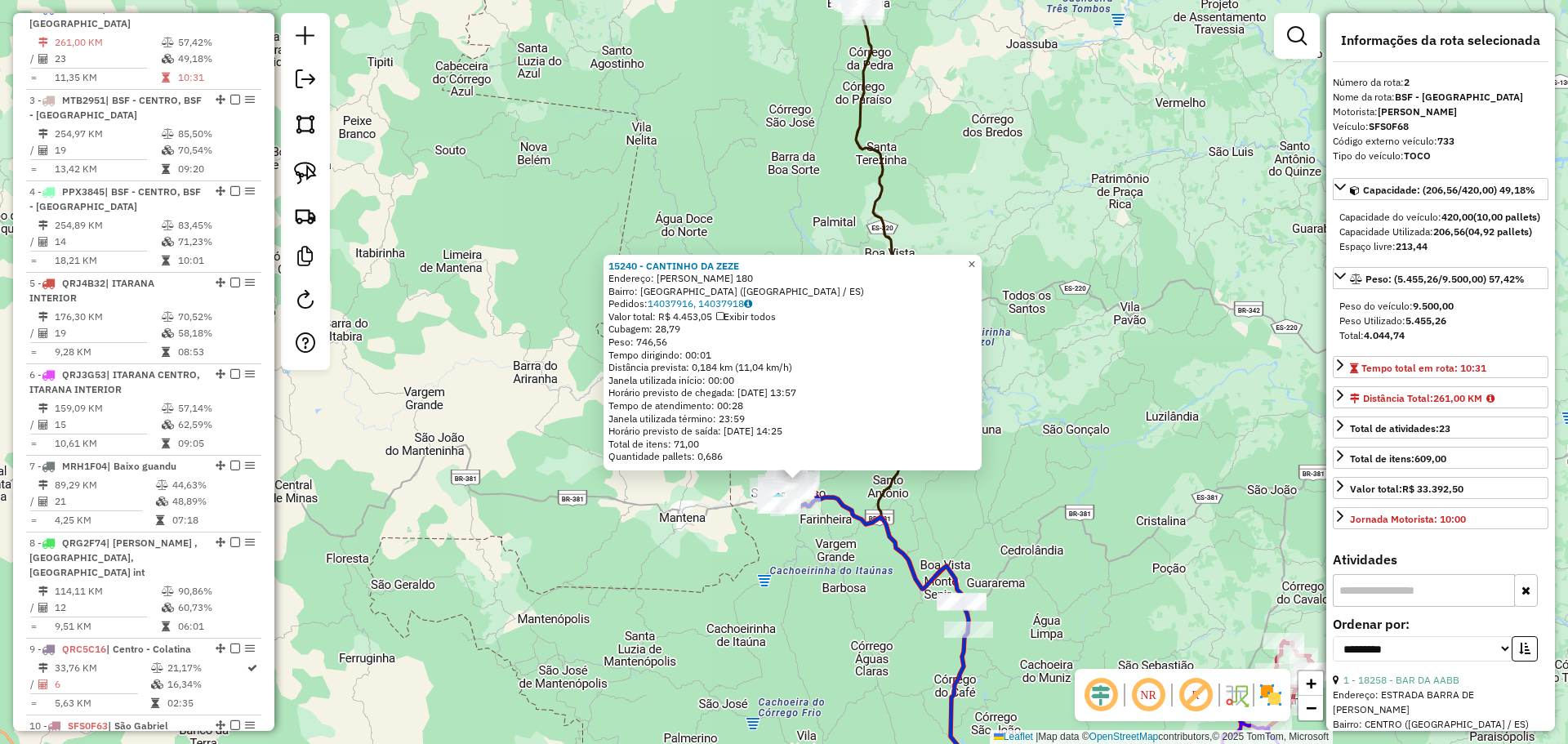
click at [975, 261] on span "×" at bounding box center [972, 264] width 8 height 14
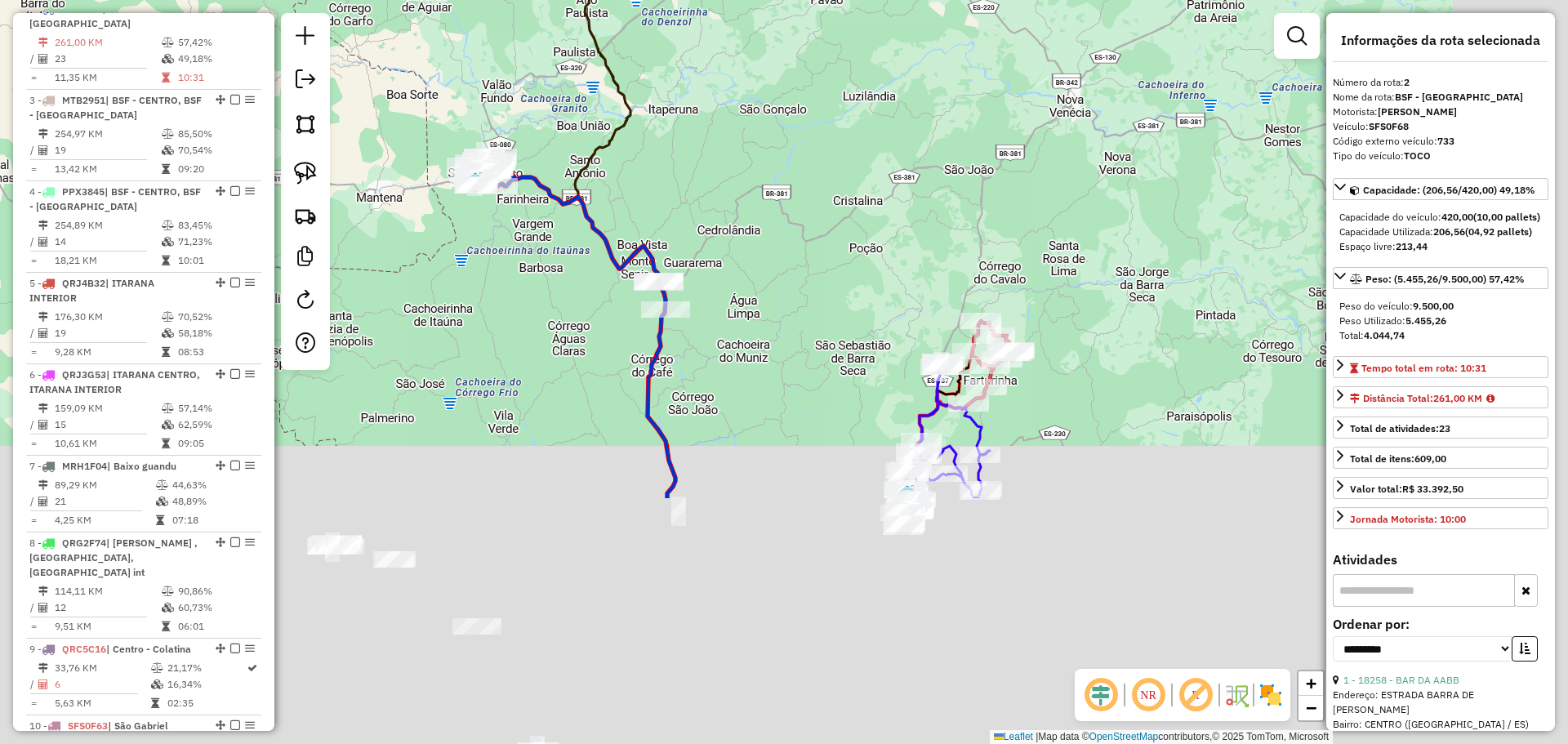
drag, startPoint x: 1011, startPoint y: 436, endPoint x: 763, endPoint y: 210, distance: 335.5
click at [707, 116] on div "Janela de atendimento Grade de atendimento Capacidade Transportadoras Veículos …" at bounding box center [784, 372] width 1568 height 744
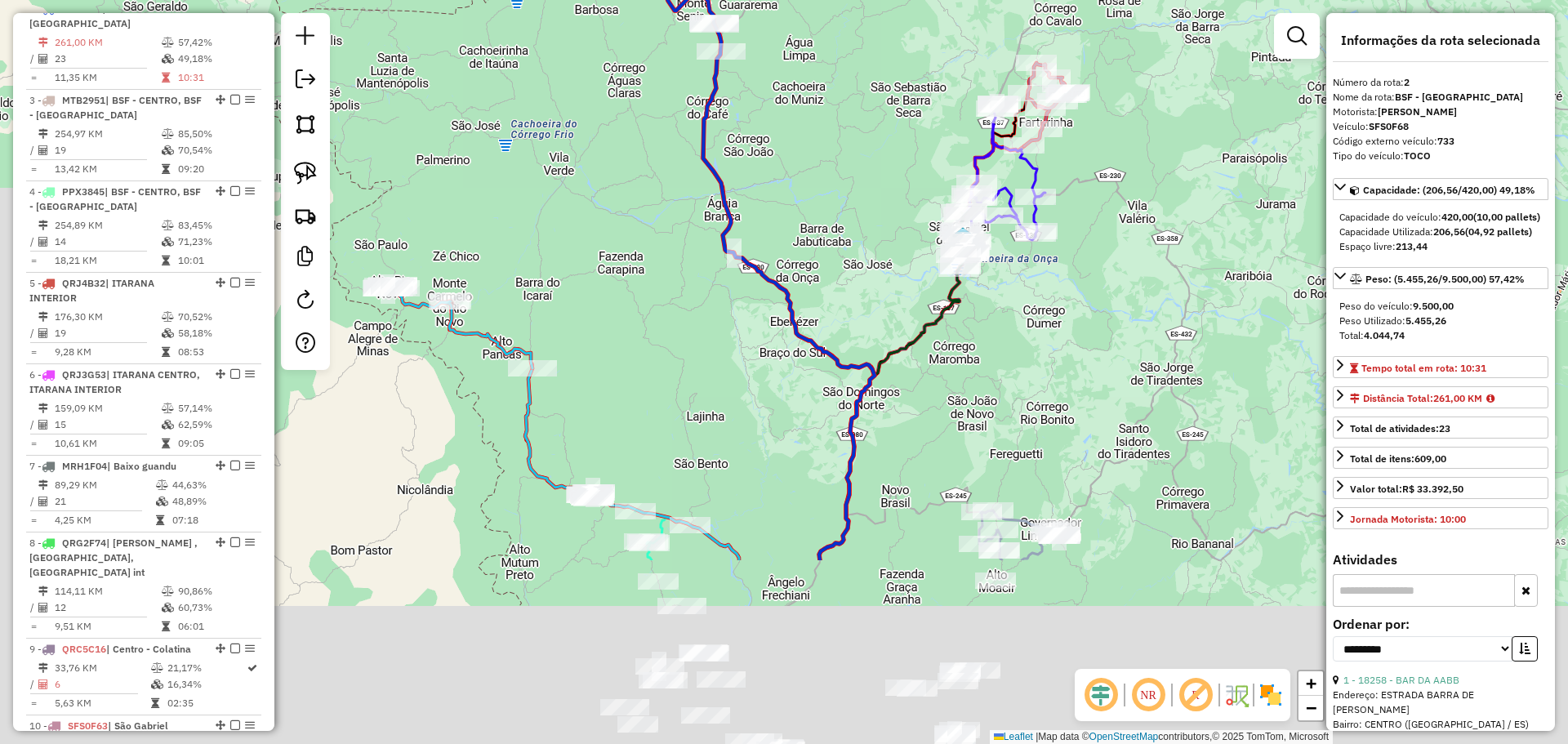
drag, startPoint x: 657, startPoint y: 467, endPoint x: 666, endPoint y: 272, distance: 195.2
click at [715, 205] on div "Janela de atendimento Grade de atendimento Capacidade Transportadoras Veículos …" at bounding box center [784, 372] width 1568 height 744
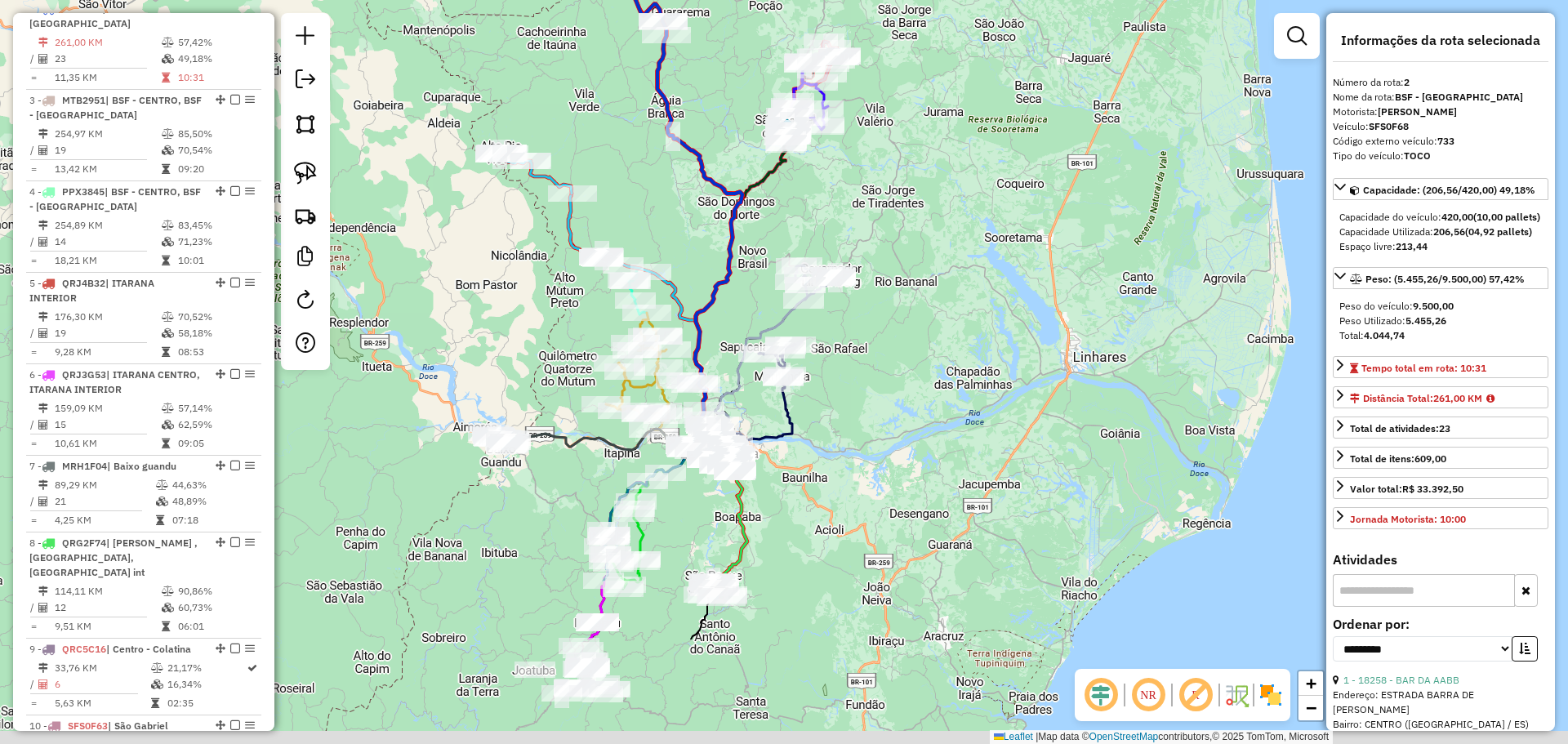
drag, startPoint x: 716, startPoint y: 456, endPoint x: 695, endPoint y: 272, distance: 185.2
click at [695, 272] on div "Janela de atendimento Grade de atendimento Capacidade Transportadoras Veículos …" at bounding box center [784, 372] width 1568 height 744
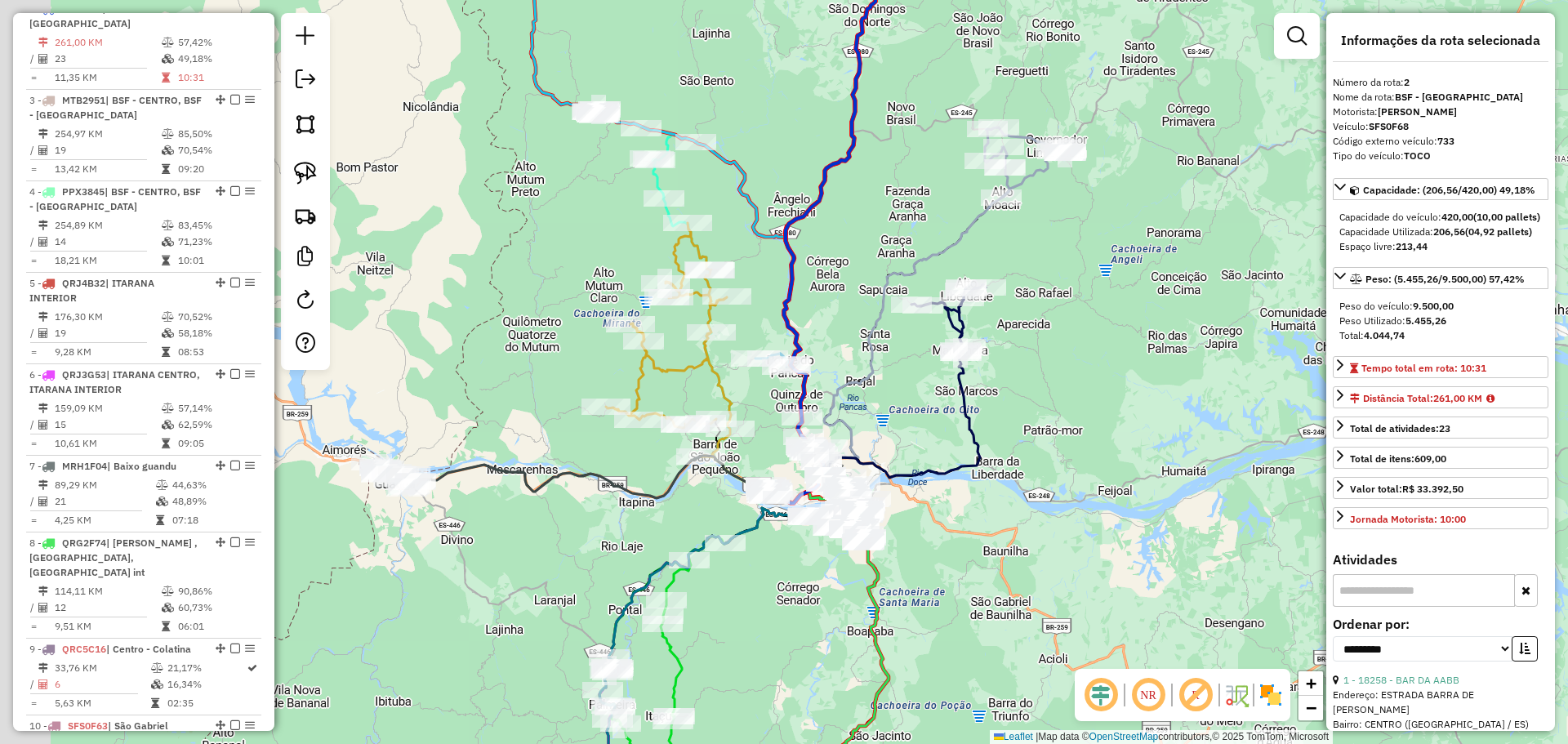
drag, startPoint x: 716, startPoint y: 329, endPoint x: 788, endPoint y: 265, distance: 96.3
click at [788, 265] on div "Janela de atendimento Grade de atendimento Capacidade Transportadoras Veículos …" at bounding box center [784, 372] width 1568 height 744
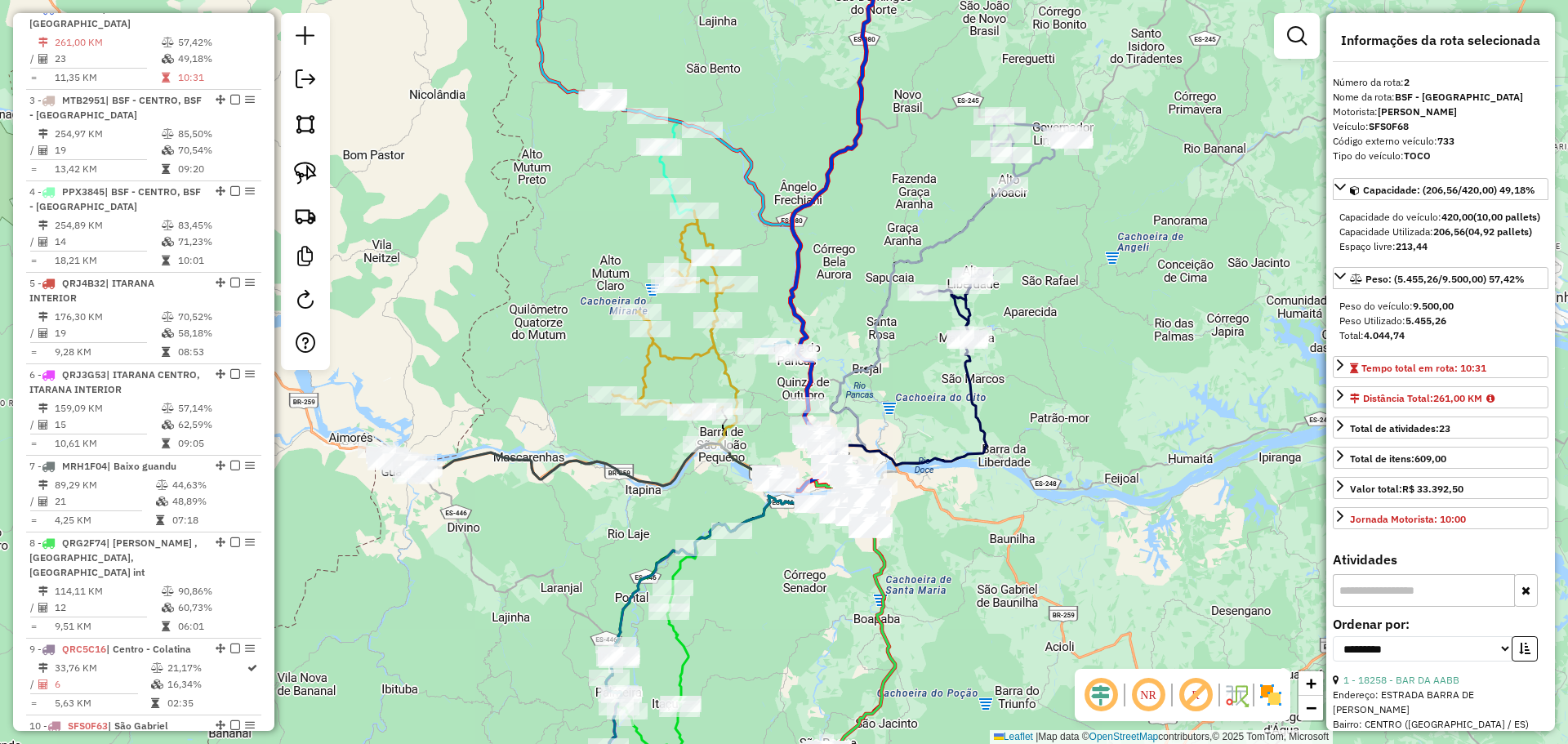
drag, startPoint x: 843, startPoint y: 345, endPoint x: 921, endPoint y: 52, distance: 303.2
click at [921, 54] on div "Janela de atendimento Grade de atendimento Capacidade Transportadoras Veículos …" at bounding box center [784, 372] width 1568 height 744
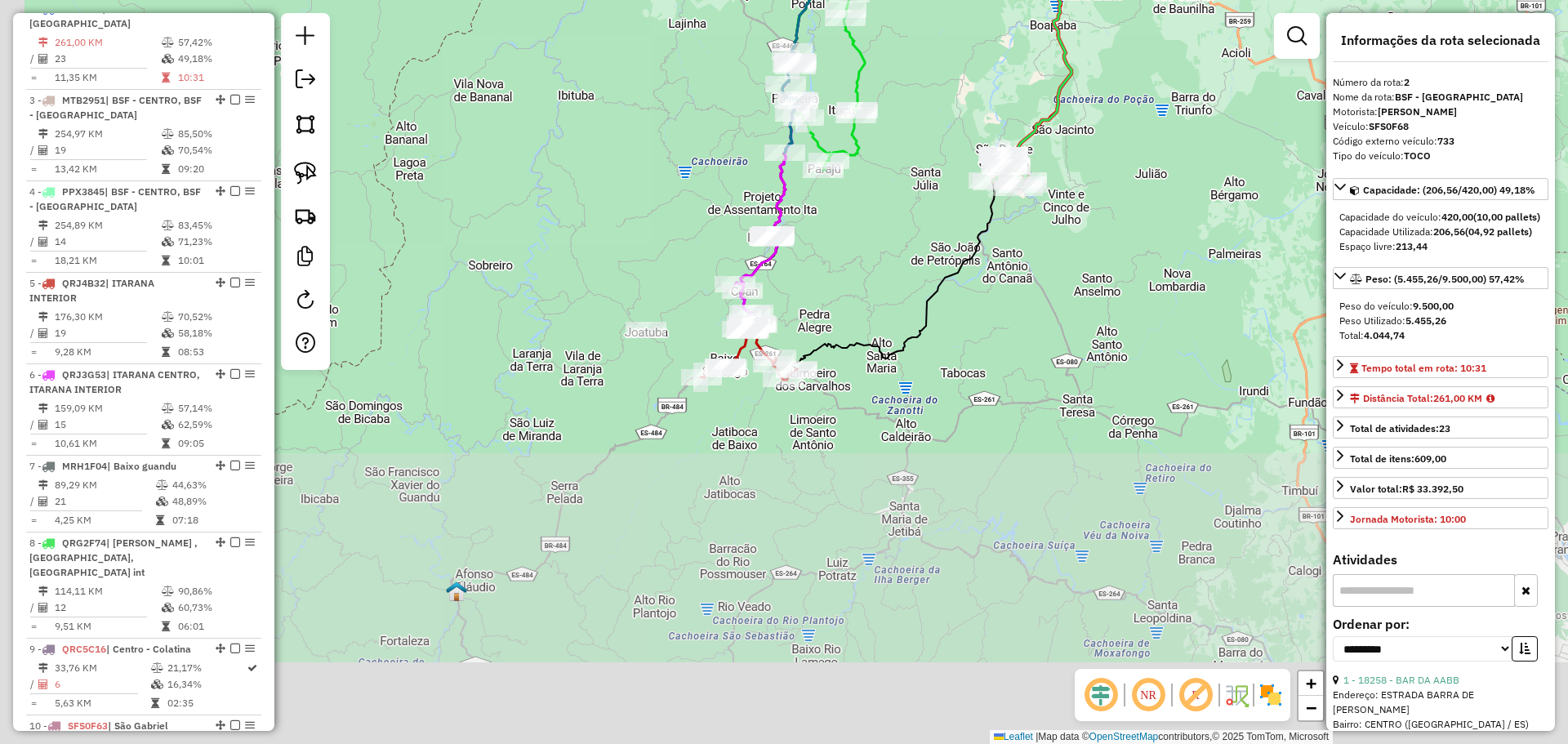
drag, startPoint x: 792, startPoint y: 508, endPoint x: 889, endPoint y: 211, distance: 312.4
click at [889, 211] on div "Janela de atendimento Grade de atendimento Capacidade Transportadoras Veículos …" at bounding box center [784, 372] width 1568 height 744
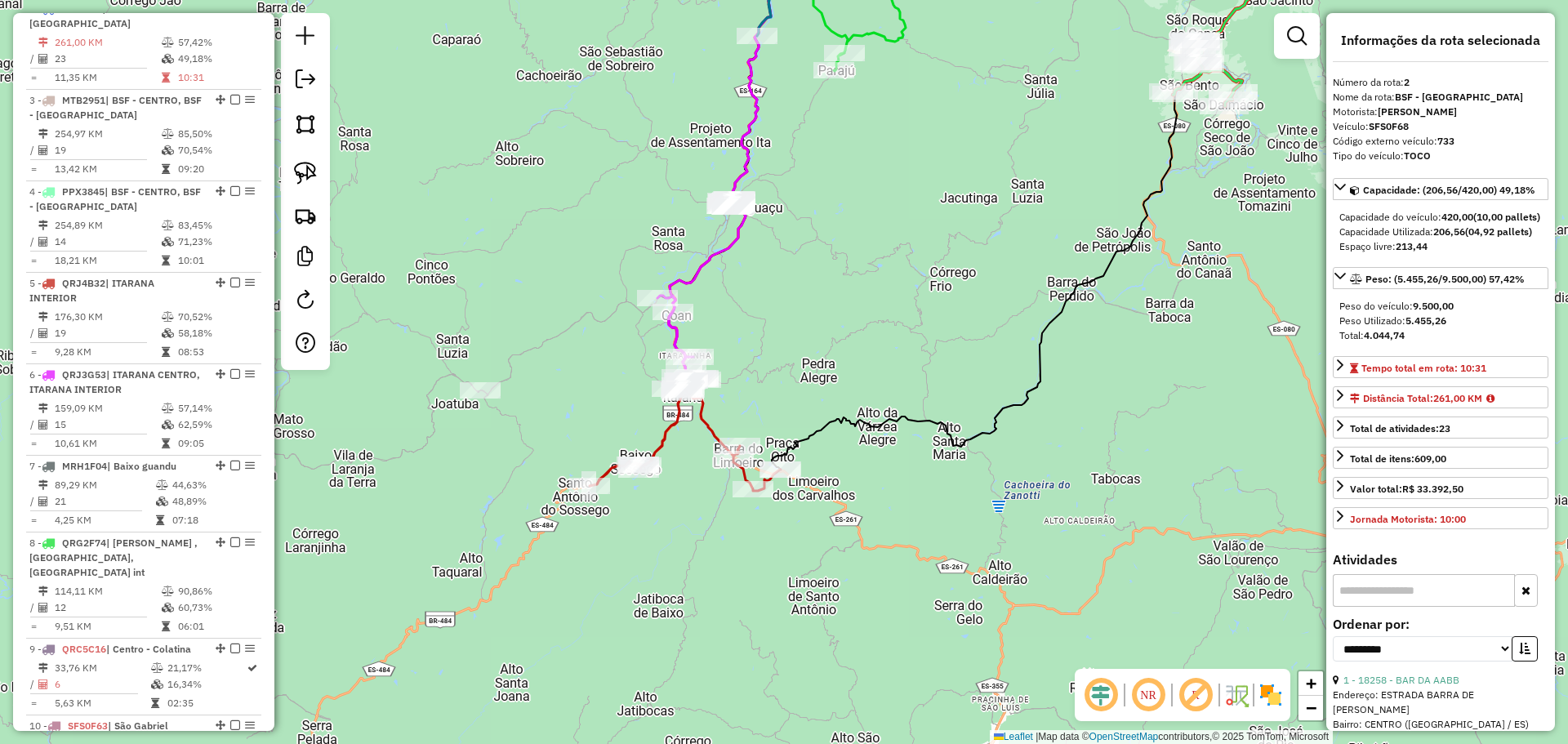
drag, startPoint x: 742, startPoint y: 441, endPoint x: 735, endPoint y: 463, distance: 23.1
click at [735, 463] on div "Janela de atendimento Grade de atendimento Capacidade Transportadoras Veículos …" at bounding box center [784, 372] width 1568 height 744
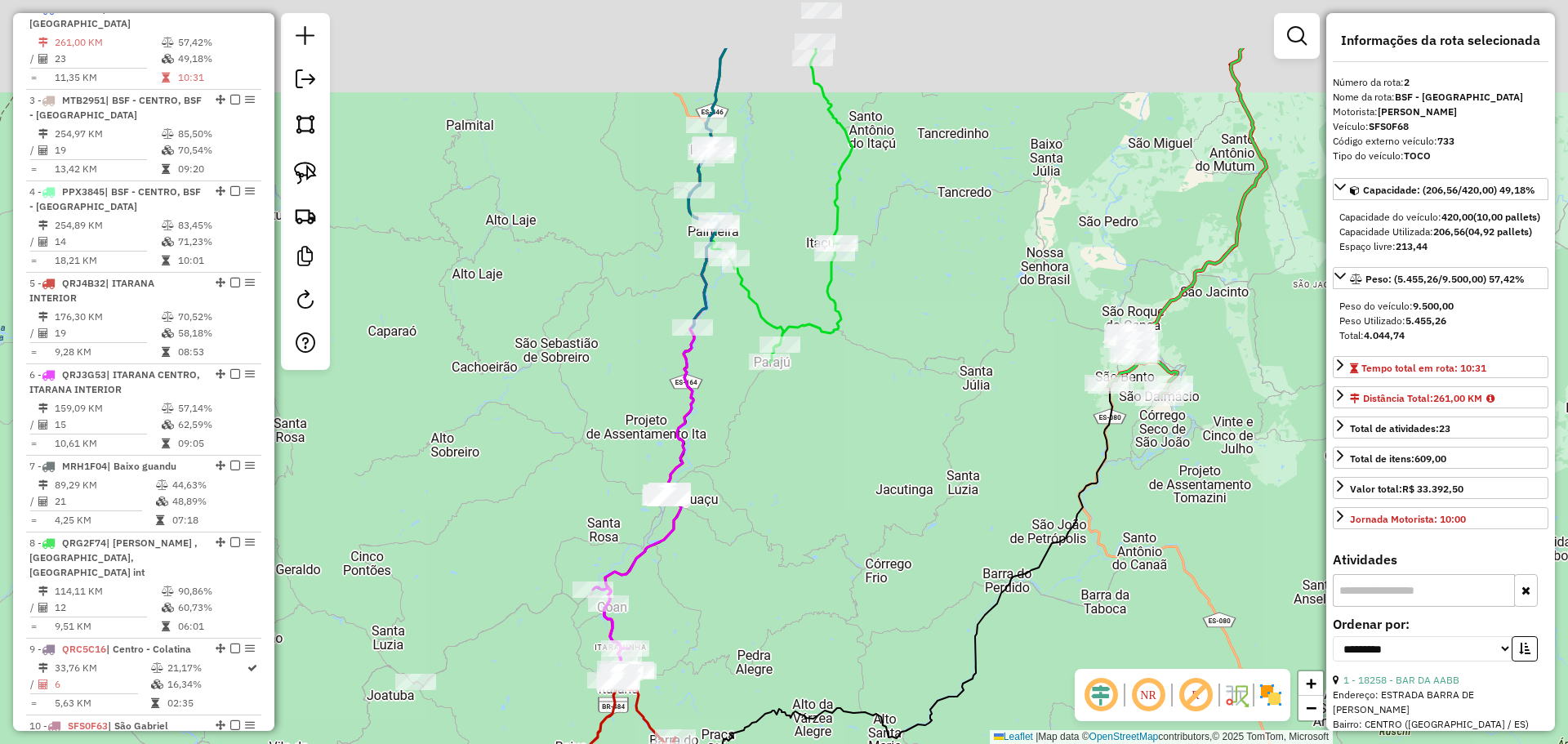
drag, startPoint x: 747, startPoint y: 286, endPoint x: 735, endPoint y: 388, distance: 102.7
click at [733, 425] on div "Janela de atendimento Grade de atendimento Capacidade Transportadoras Veículos …" at bounding box center [784, 372] width 1568 height 744
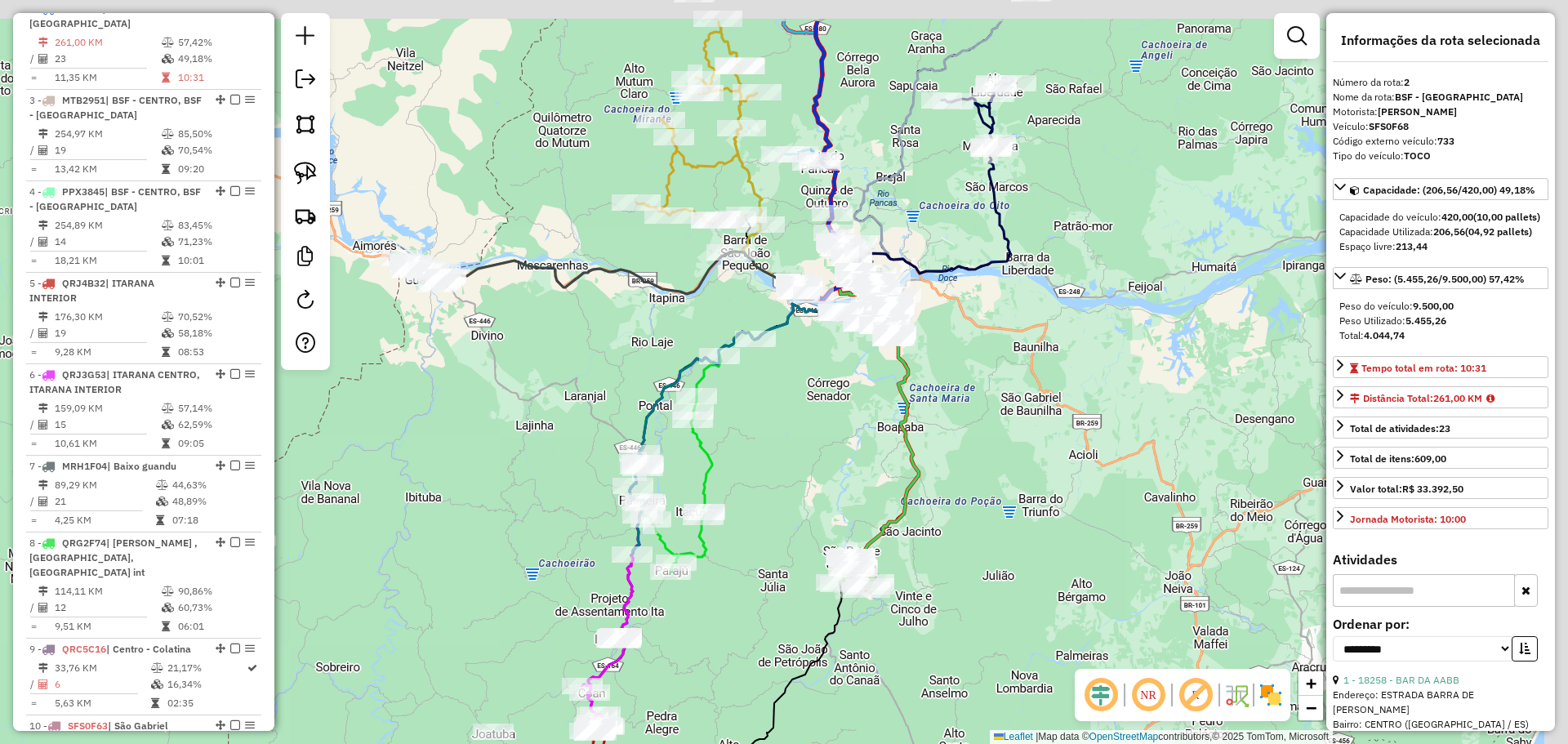
drag, startPoint x: 847, startPoint y: 395, endPoint x: 813, endPoint y: 610, distance: 217.7
click at [811, 621] on div "Janela de atendimento Grade de atendimento Capacidade Transportadoras Veículos …" at bounding box center [784, 372] width 1568 height 744
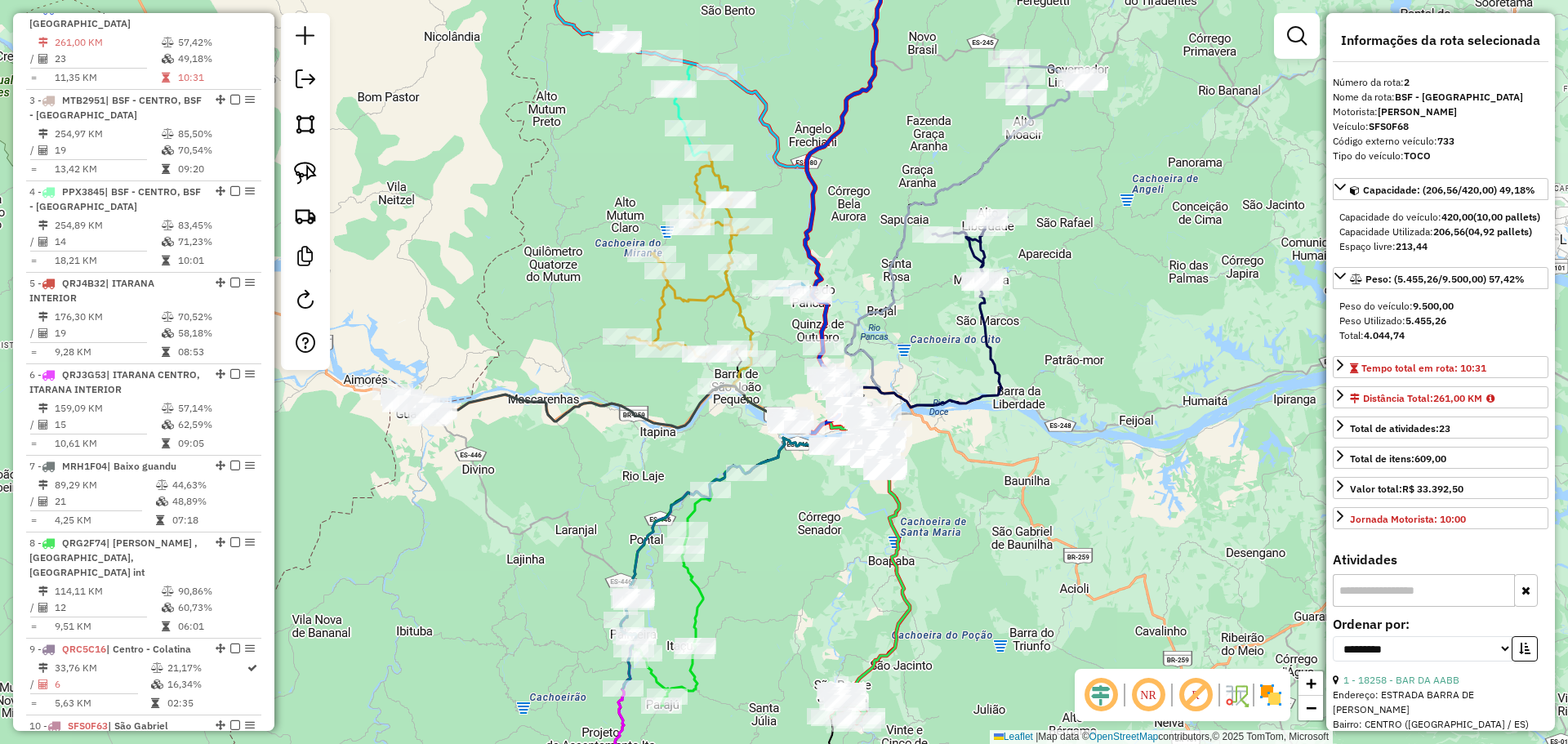
drag, startPoint x: 919, startPoint y: 153, endPoint x: 875, endPoint y: 319, distance: 171.7
click at [875, 319] on div "Janela de atendimento Grade de atendimento Capacidade Transportadoras Veículos …" at bounding box center [784, 372] width 1568 height 744
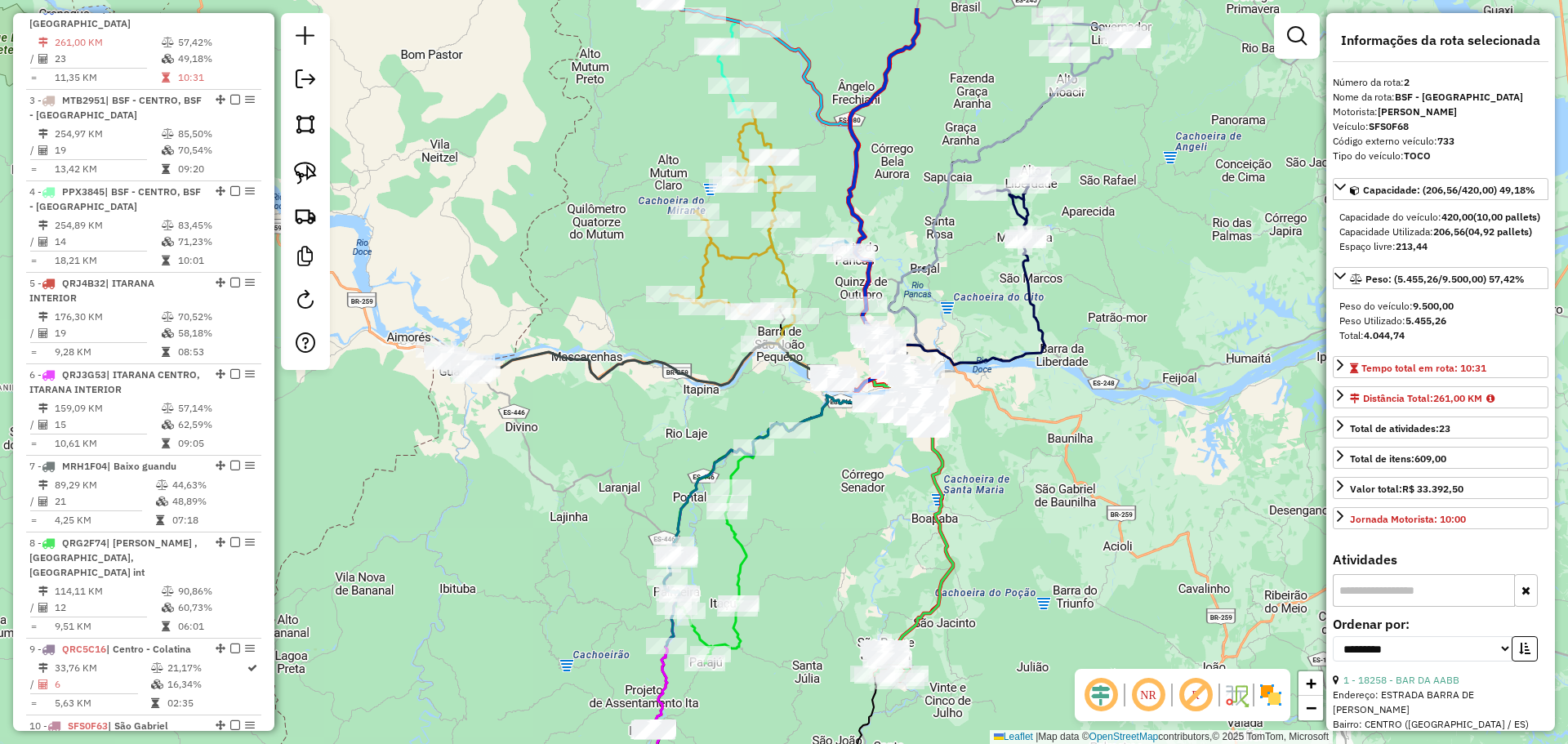
drag, startPoint x: 764, startPoint y: 372, endPoint x: 668, endPoint y: 449, distance: 123.1
click at [664, 457] on div "Janela de atendimento Grade de atendimento Capacidade Transportadoras Veículos …" at bounding box center [784, 372] width 1568 height 744
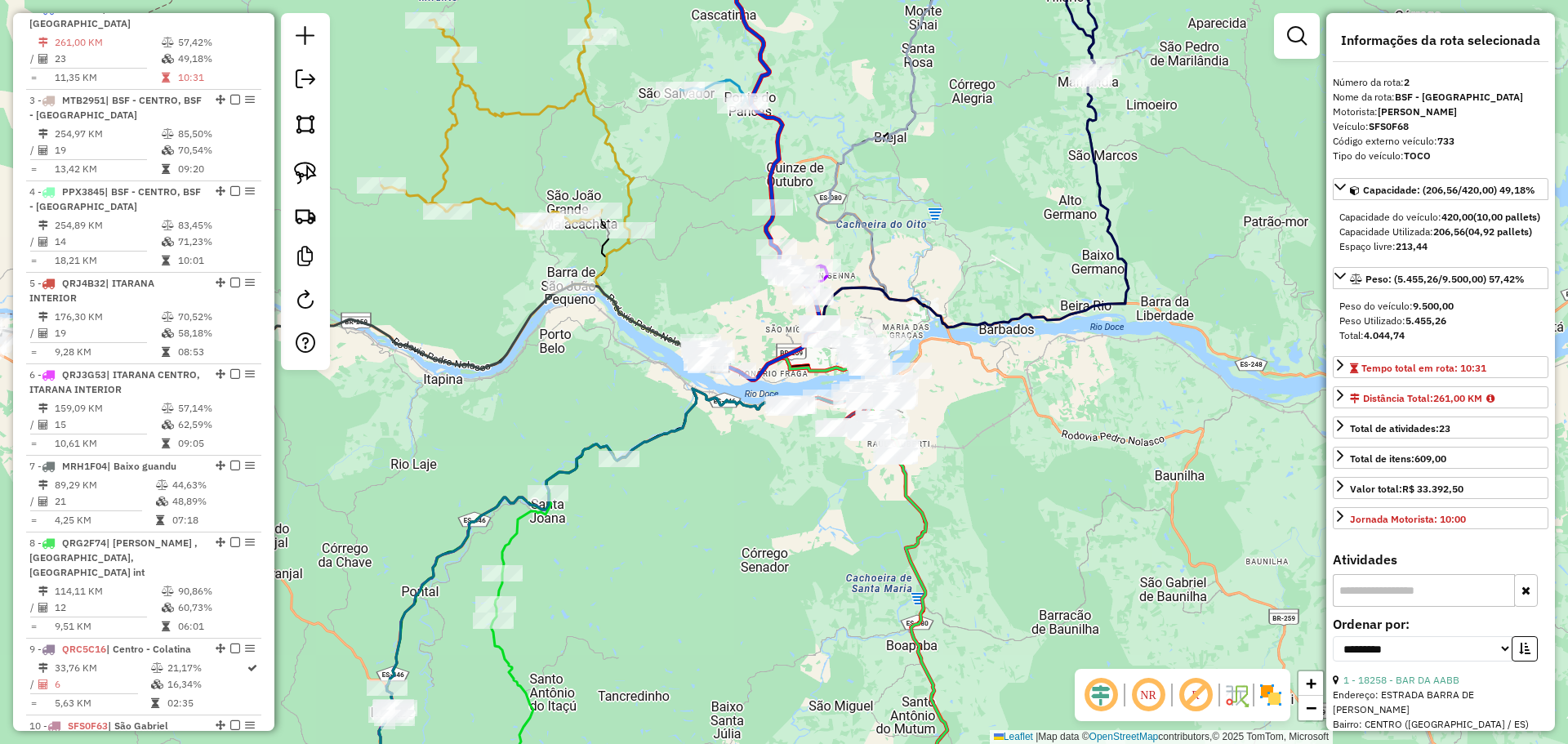
drag, startPoint x: 850, startPoint y: 432, endPoint x: 649, endPoint y: 436, distance: 201.0
click at [649, 436] on icon at bounding box center [637, 532] width 501 height 351
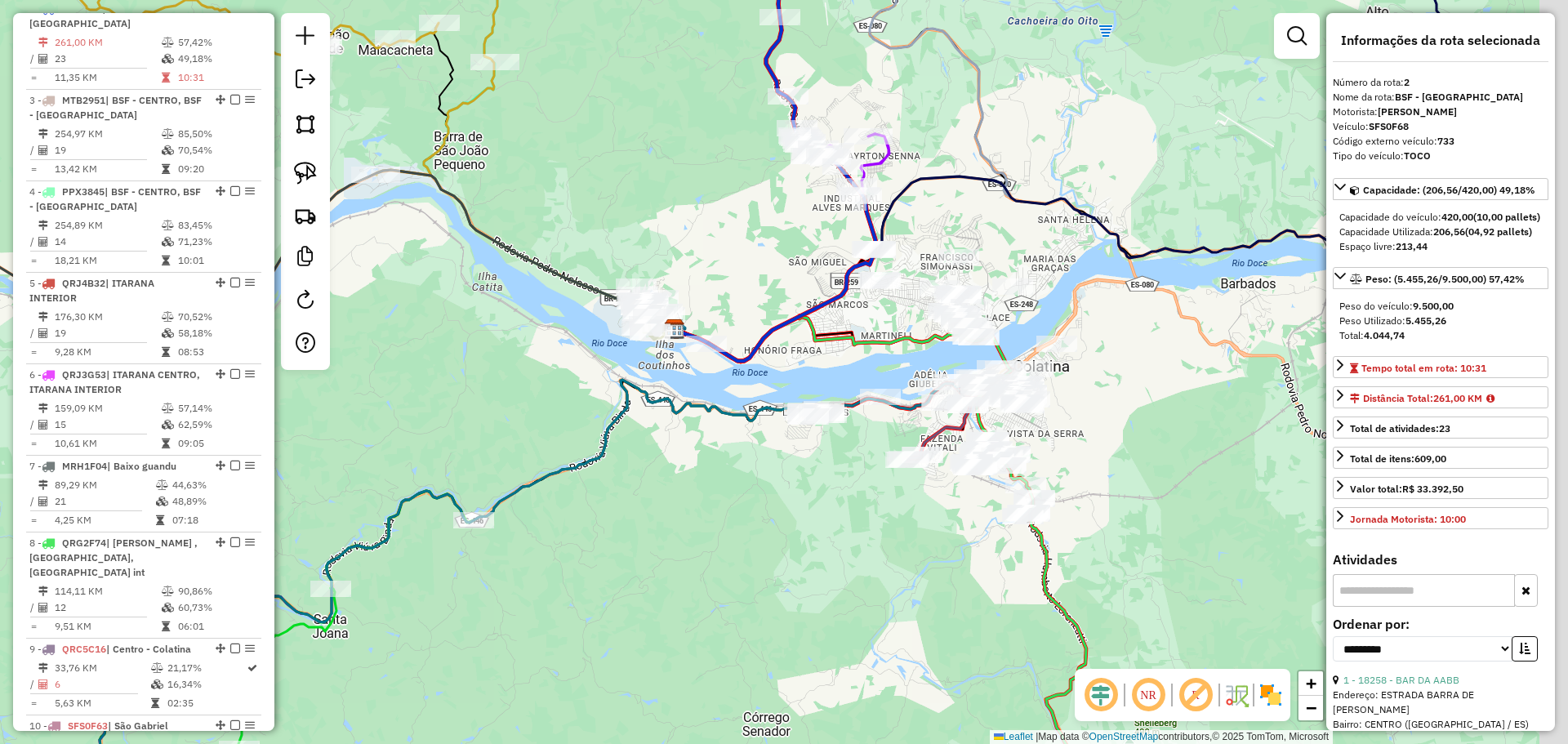
drag, startPoint x: 718, startPoint y: 402, endPoint x: 639, endPoint y: 421, distance: 81.3
click at [640, 421] on icon at bounding box center [528, 572] width 964 height 510
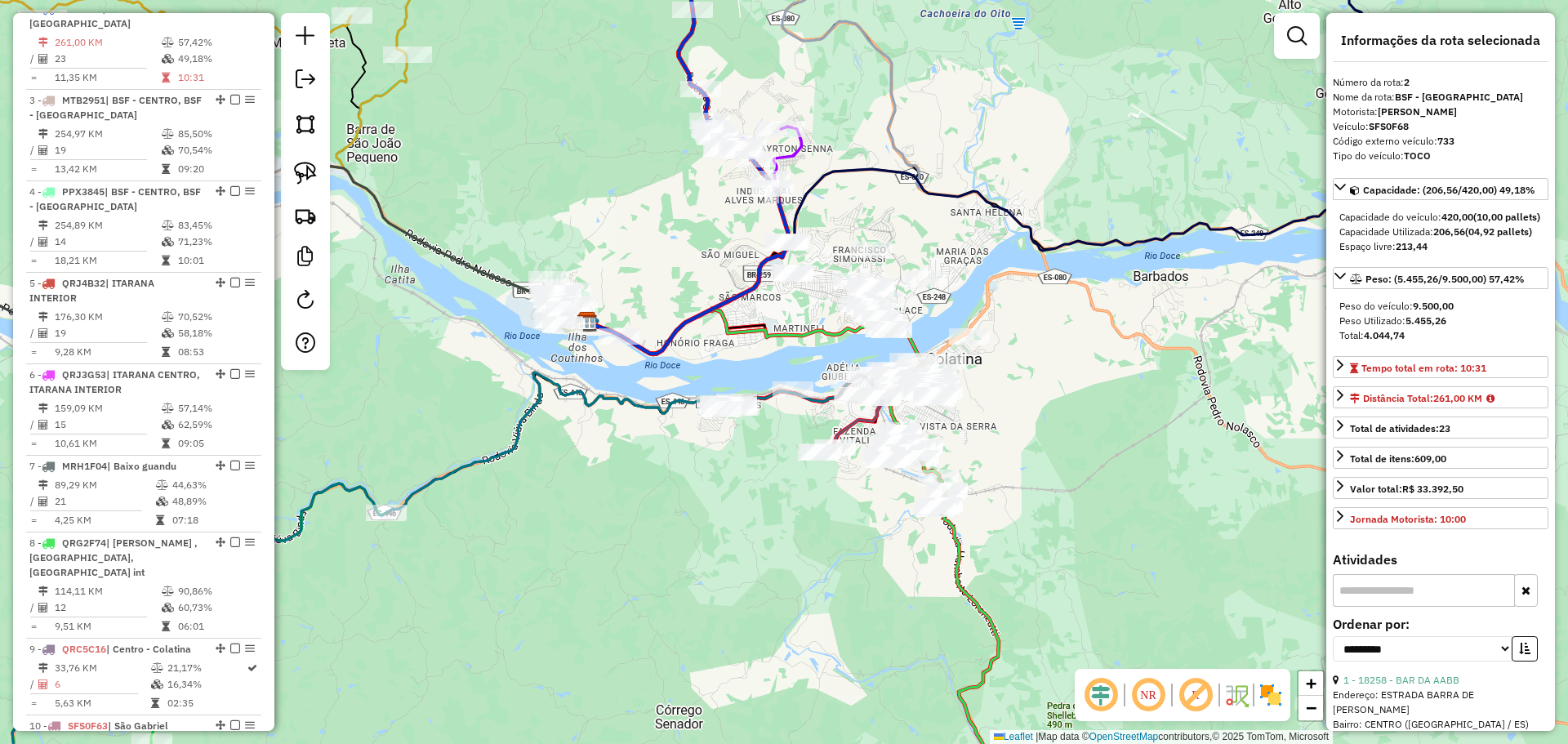
drag, startPoint x: 767, startPoint y: 474, endPoint x: 539, endPoint y: 386, distance: 244.4
click at [535, 387] on div "Janela de atendimento Grade de atendimento Capacidade Transportadoras Veículos …" at bounding box center [784, 372] width 1568 height 744
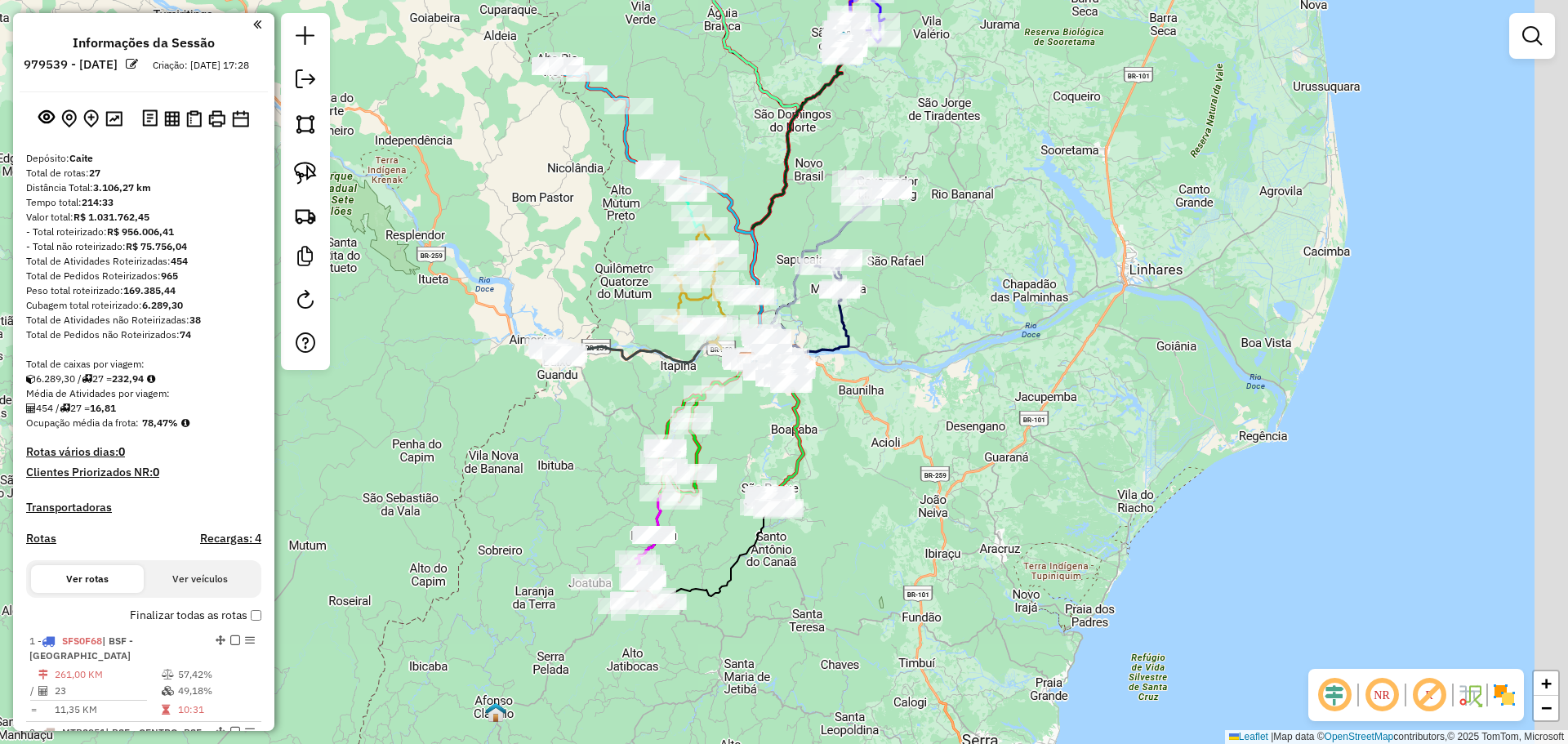
drag, startPoint x: 581, startPoint y: 410, endPoint x: 395, endPoint y: 341, distance: 198.4
click at [395, 341] on div "Janela de atendimento Grade de atendimento Capacidade Transportadoras Veículos …" at bounding box center [784, 372] width 1568 height 744
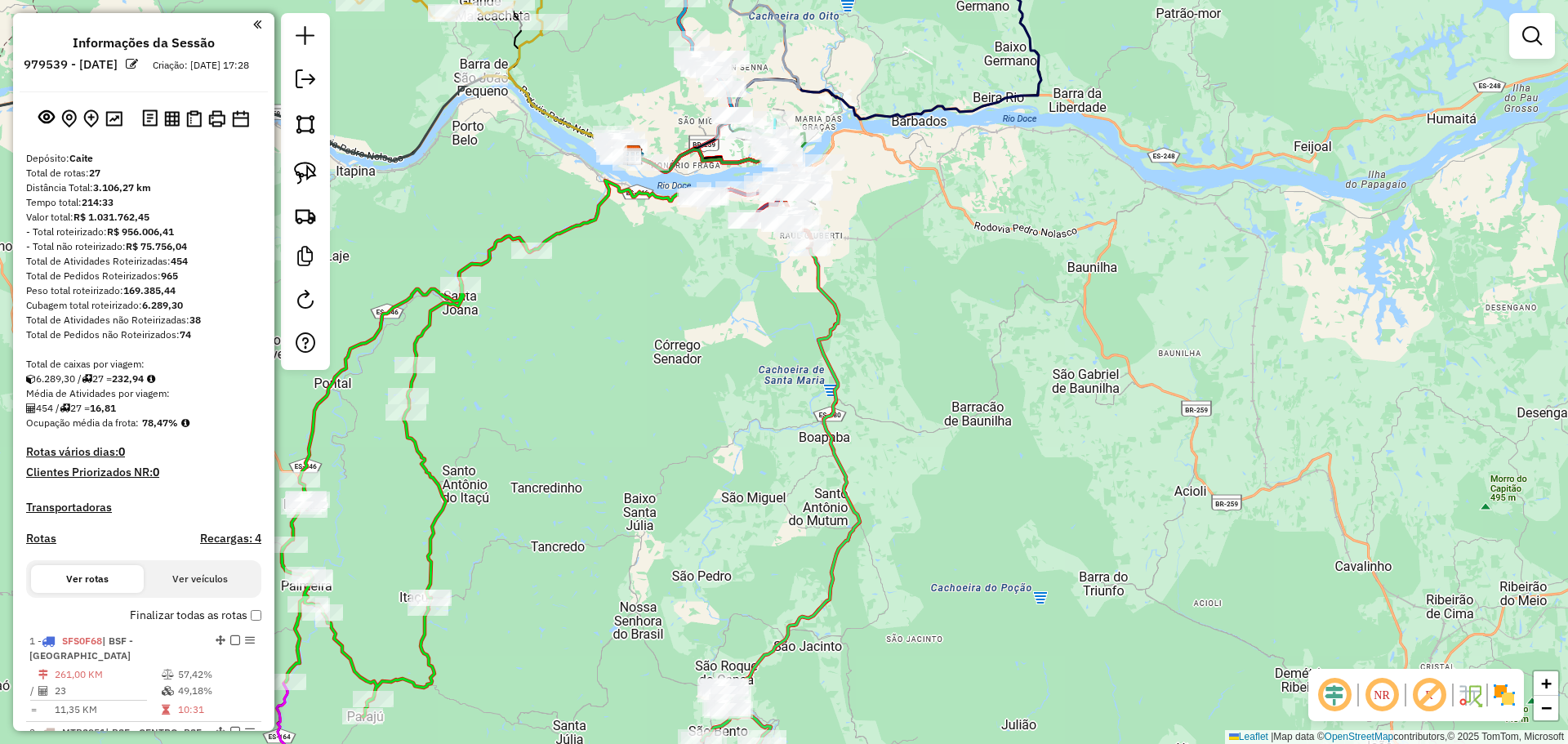
drag, startPoint x: 668, startPoint y: 304, endPoint x: 612, endPoint y: 472, distance: 177.1
click at [612, 477] on div "Janela de atendimento Grade de atendimento Capacidade Transportadoras Veículos …" at bounding box center [784, 372] width 1568 height 744
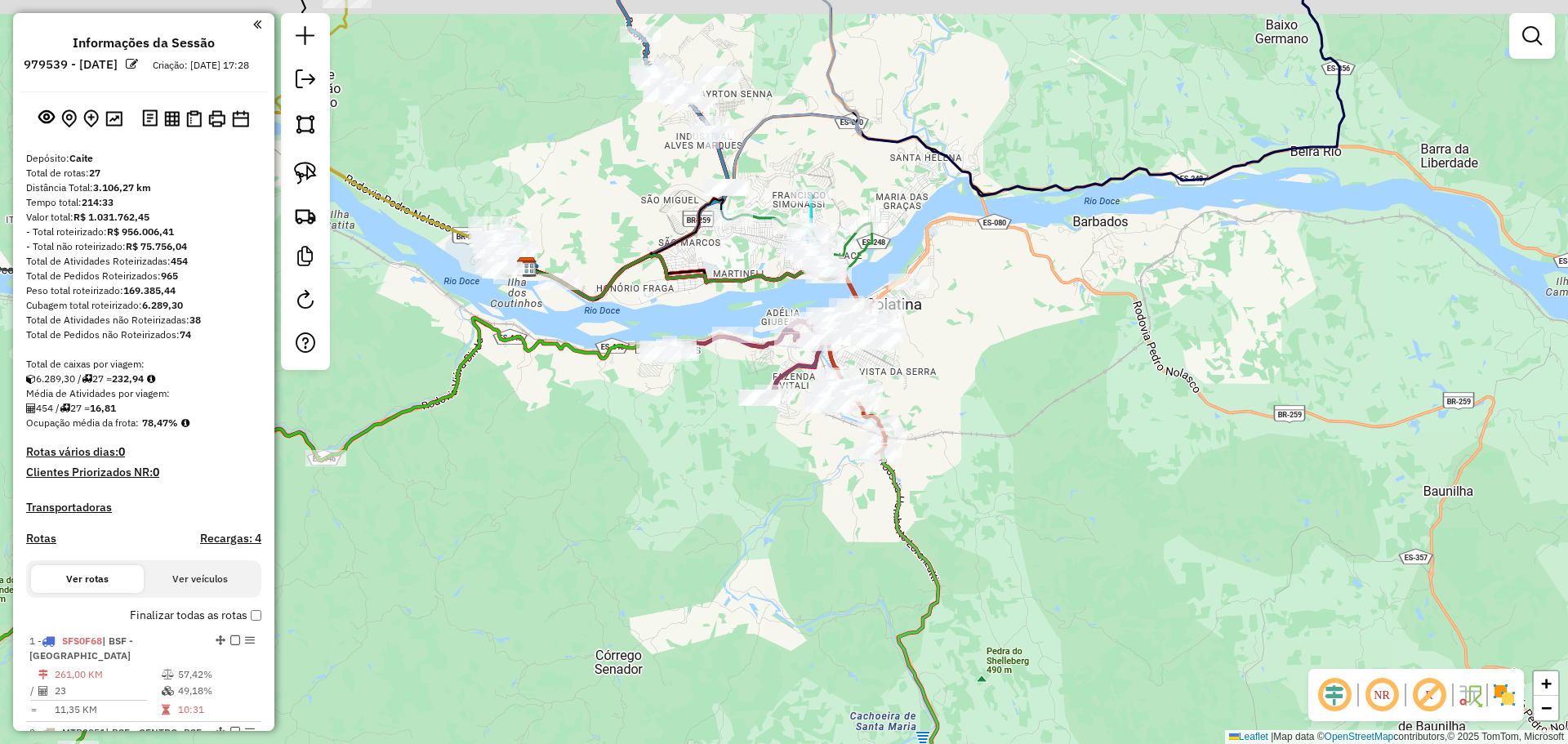
drag, startPoint x: 543, startPoint y: 339, endPoint x: 636, endPoint y: 472, distance: 162.3
click at [643, 493] on div "Janela de atendimento Grade de atendimento Capacidade Transportadoras Veículos …" at bounding box center [784, 372] width 1568 height 744
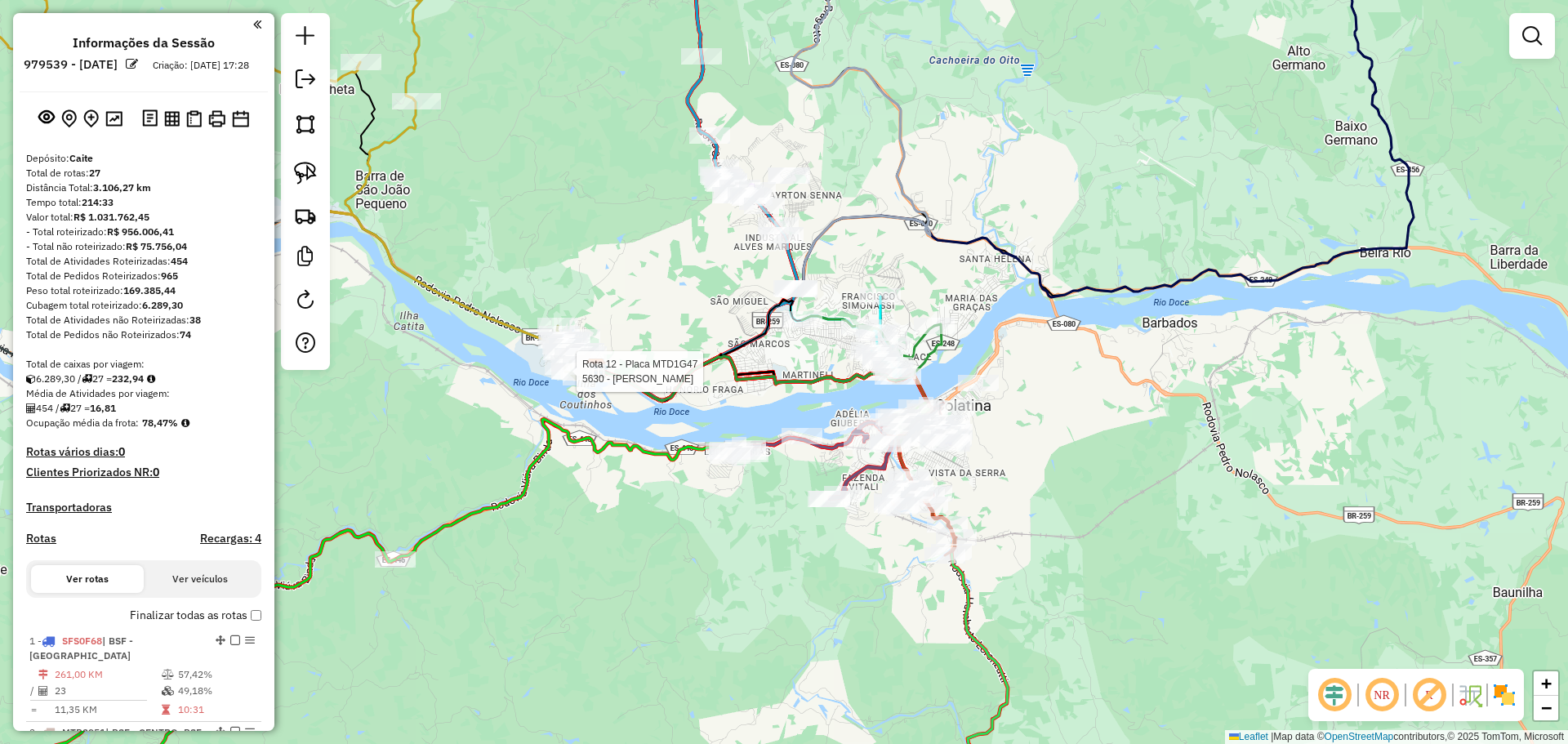
select select "**********"
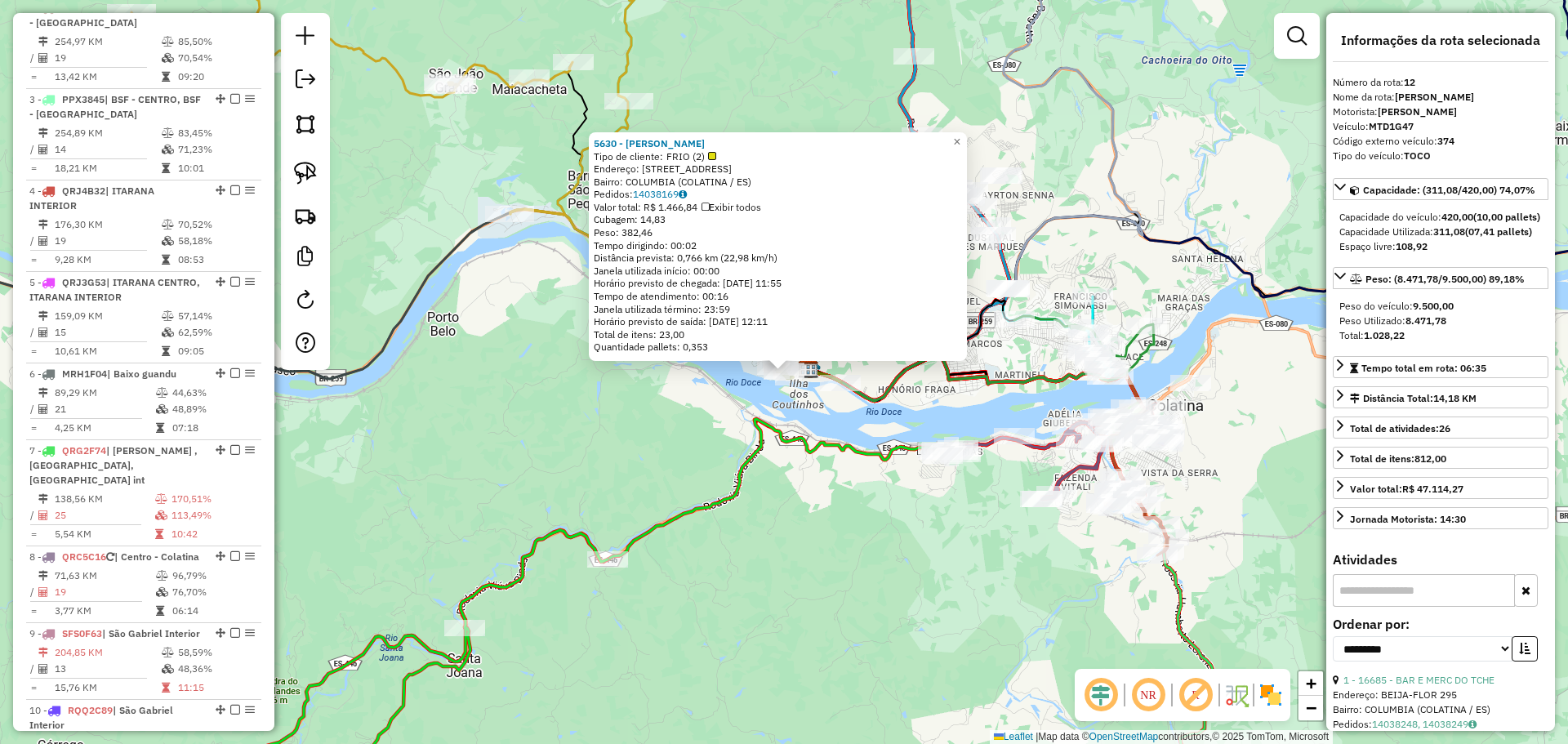
scroll to position [1609, 0]
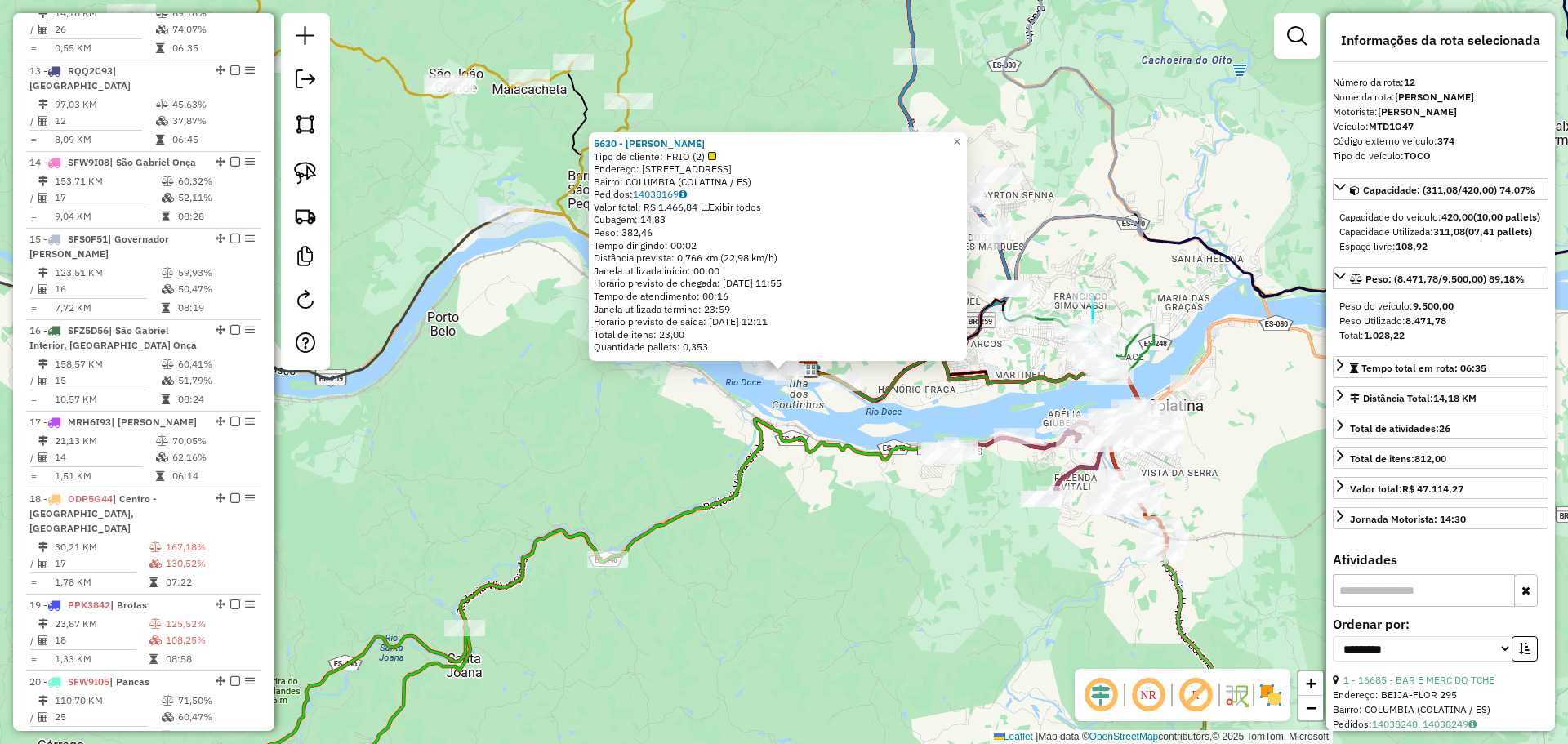
drag, startPoint x: 709, startPoint y: 539, endPoint x: 721, endPoint y: 536, distance: 12.4
click at [710, 539] on div "5630 - SALVADOR ALVES DE AL Tipo de cliente: FRIO (2) Endereço: AV COSTA RICA 3…" at bounding box center [784, 372] width 1568 height 744
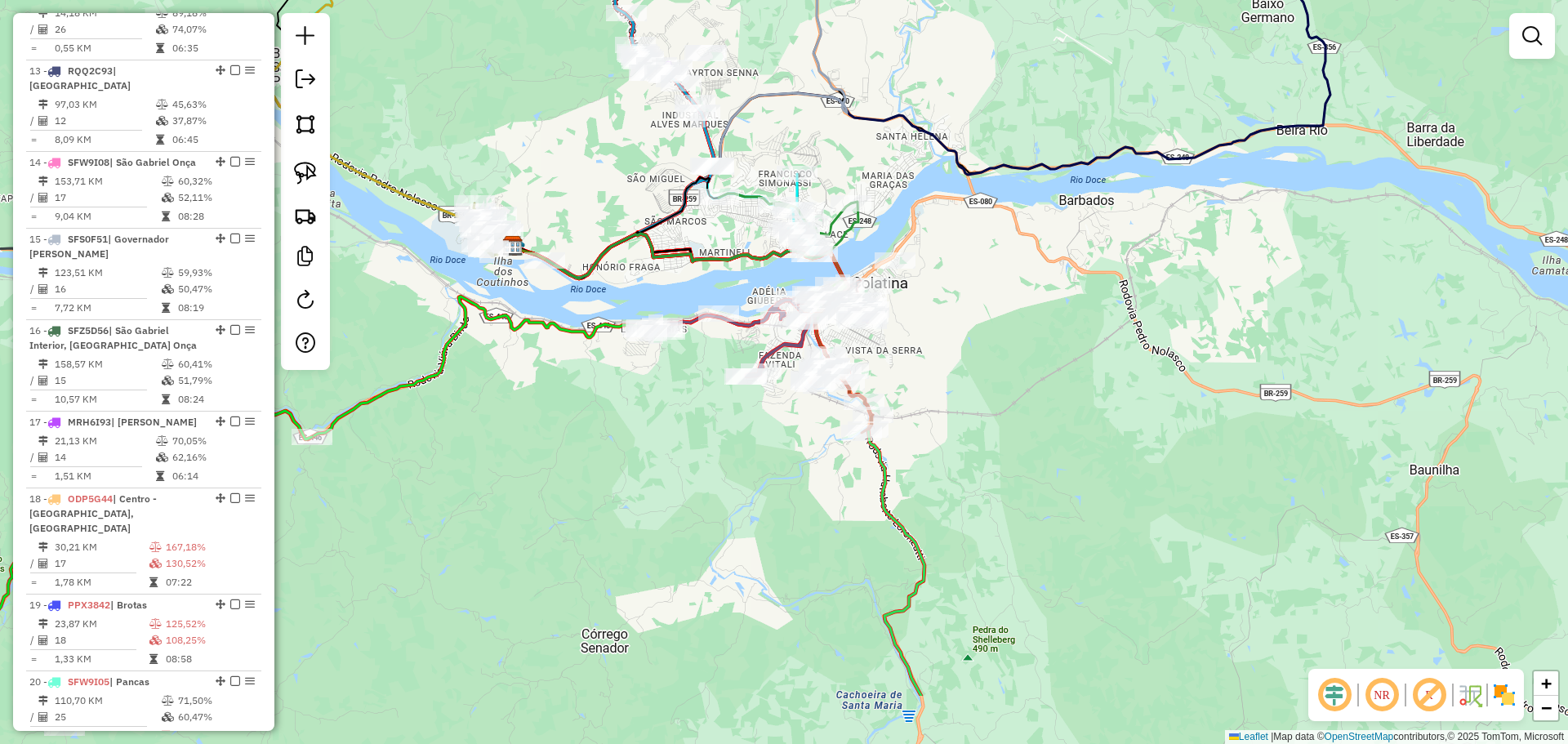
drag, startPoint x: 863, startPoint y: 557, endPoint x: 458, endPoint y: 369, distance: 446.5
click at [458, 372] on div "Janela de atendimento Grade de atendimento Capacidade Transportadoras Veículos …" at bounding box center [784, 372] width 1568 height 744
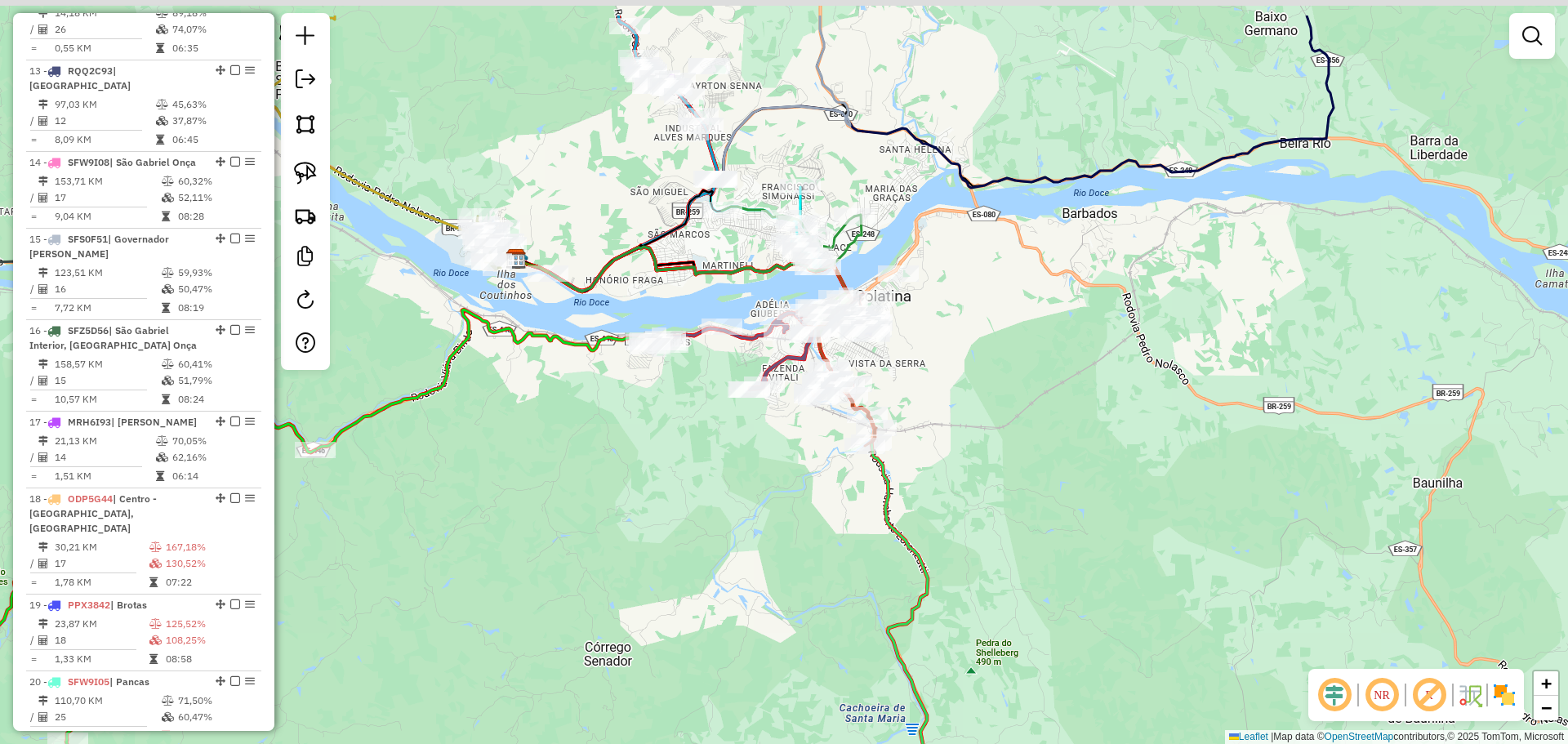
drag, startPoint x: 935, startPoint y: 354, endPoint x: 909, endPoint y: 379, distance: 36.1
click at [916, 382] on div "Janela de atendimento Grade de atendimento Capacidade Transportadoras Veículos …" at bounding box center [784, 372] width 1568 height 744
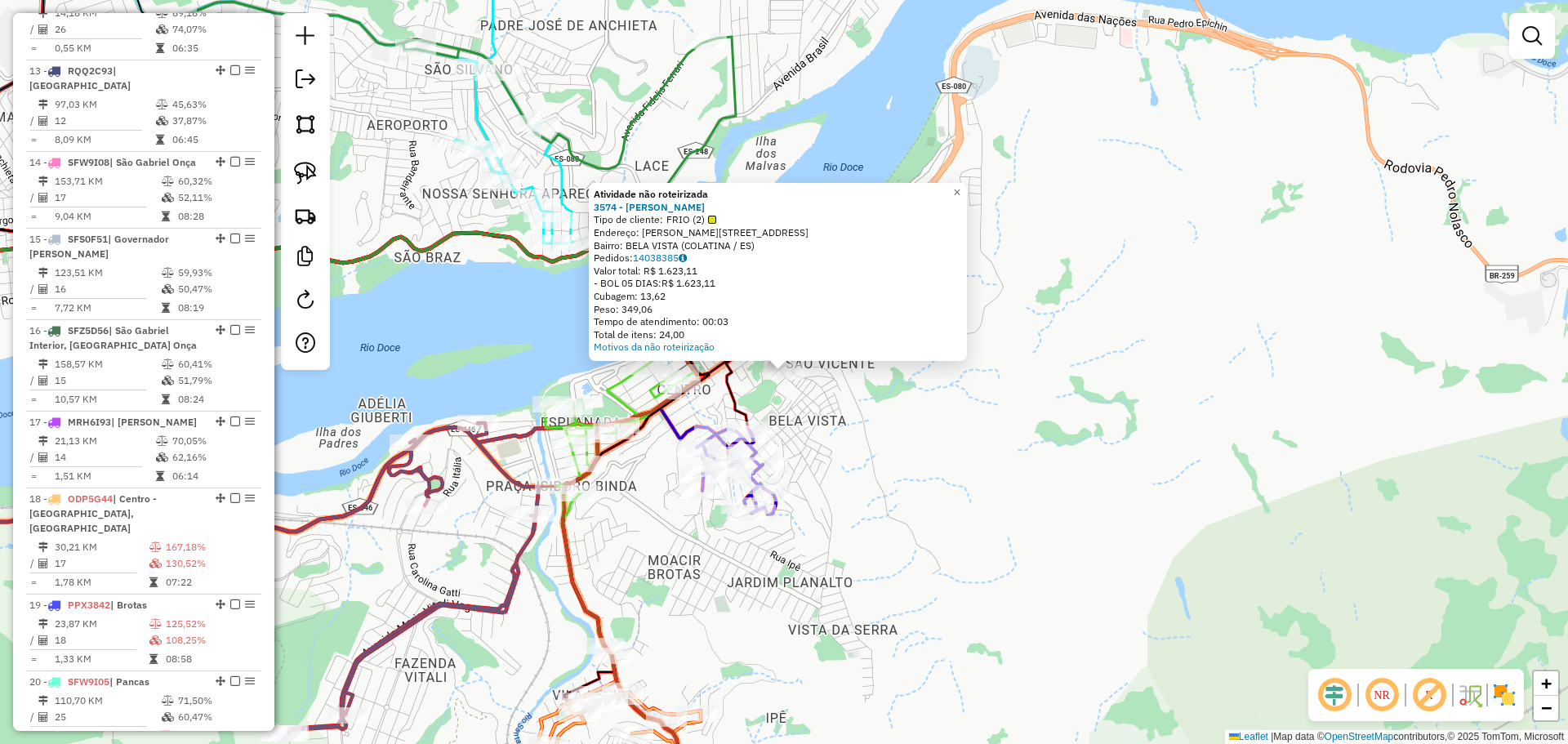
click at [863, 434] on div "Atividade não roteirizada 3574 - ELIO MOTA DA SILVA Tipo de cliente: FRIO (2) E…" at bounding box center [784, 372] width 1568 height 744
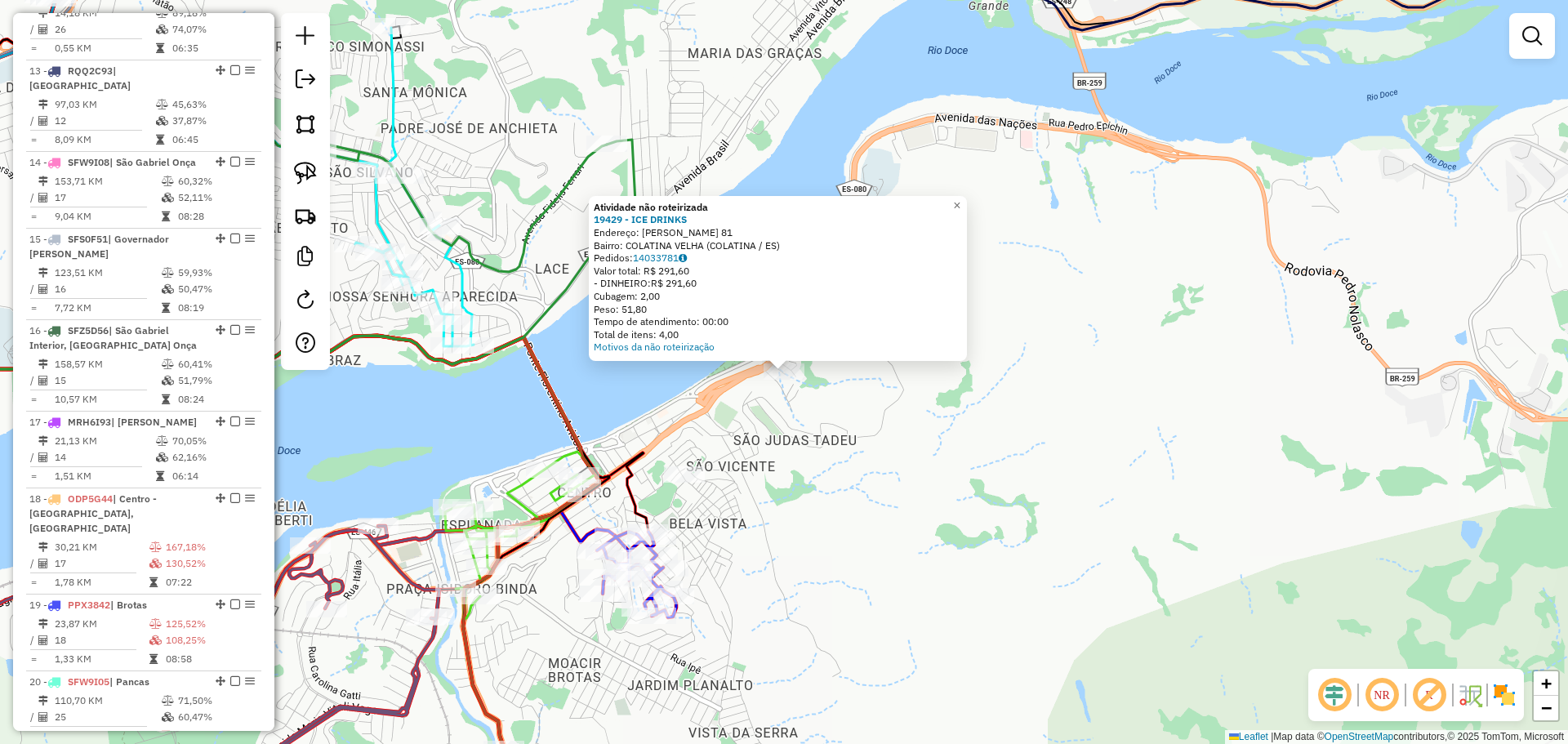
click at [870, 486] on div "Atividade não roteirizada 19429 - ICE DRINKS Endereço: Luiz Gasparini 81 Bairro…" at bounding box center [784, 372] width 1568 height 744
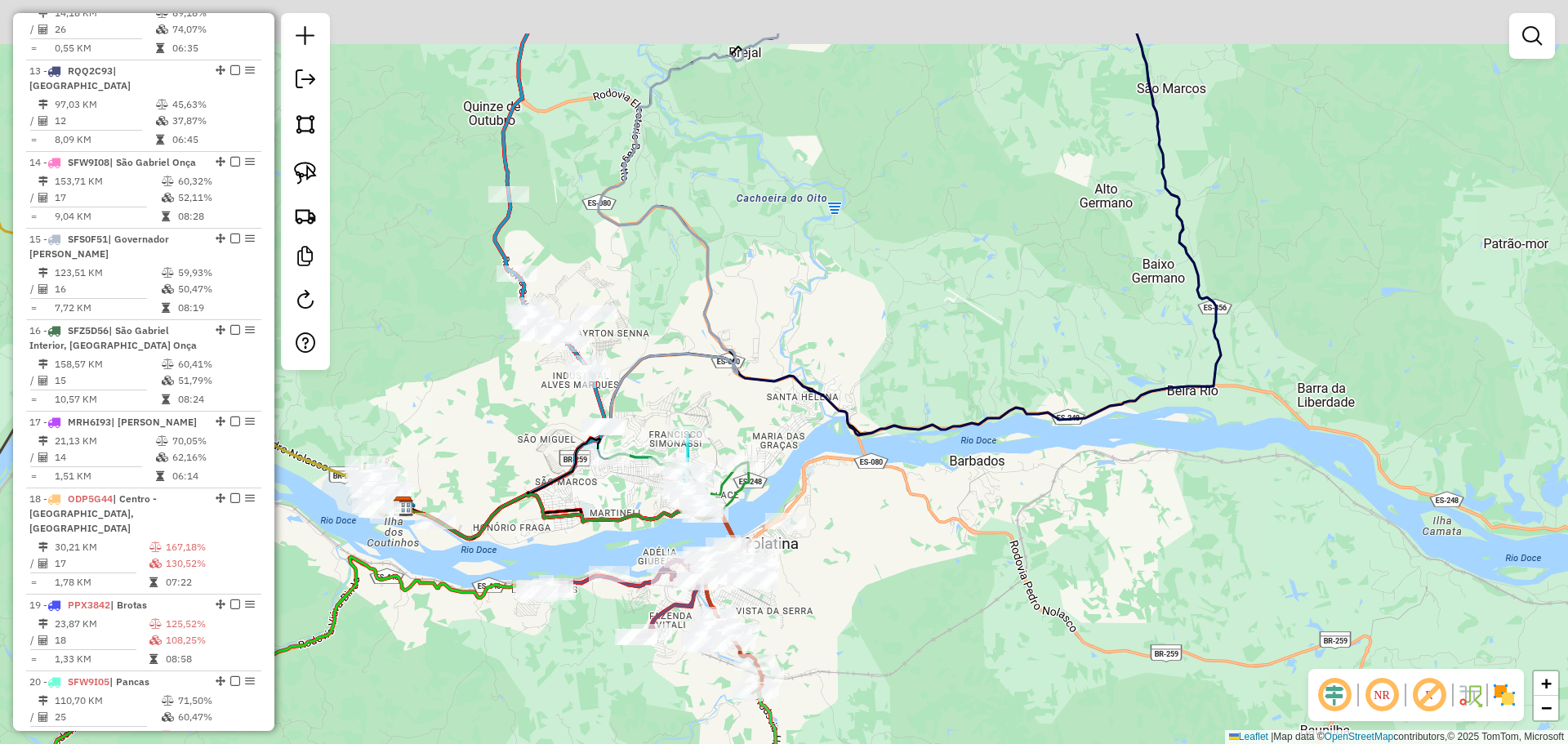
drag, startPoint x: 784, startPoint y: 309, endPoint x: 764, endPoint y: 430, distance: 122.6
click at [786, 434] on div "Janela de atendimento Grade de atendimento Capacidade Transportadoras Veículos …" at bounding box center [784, 372] width 1568 height 744
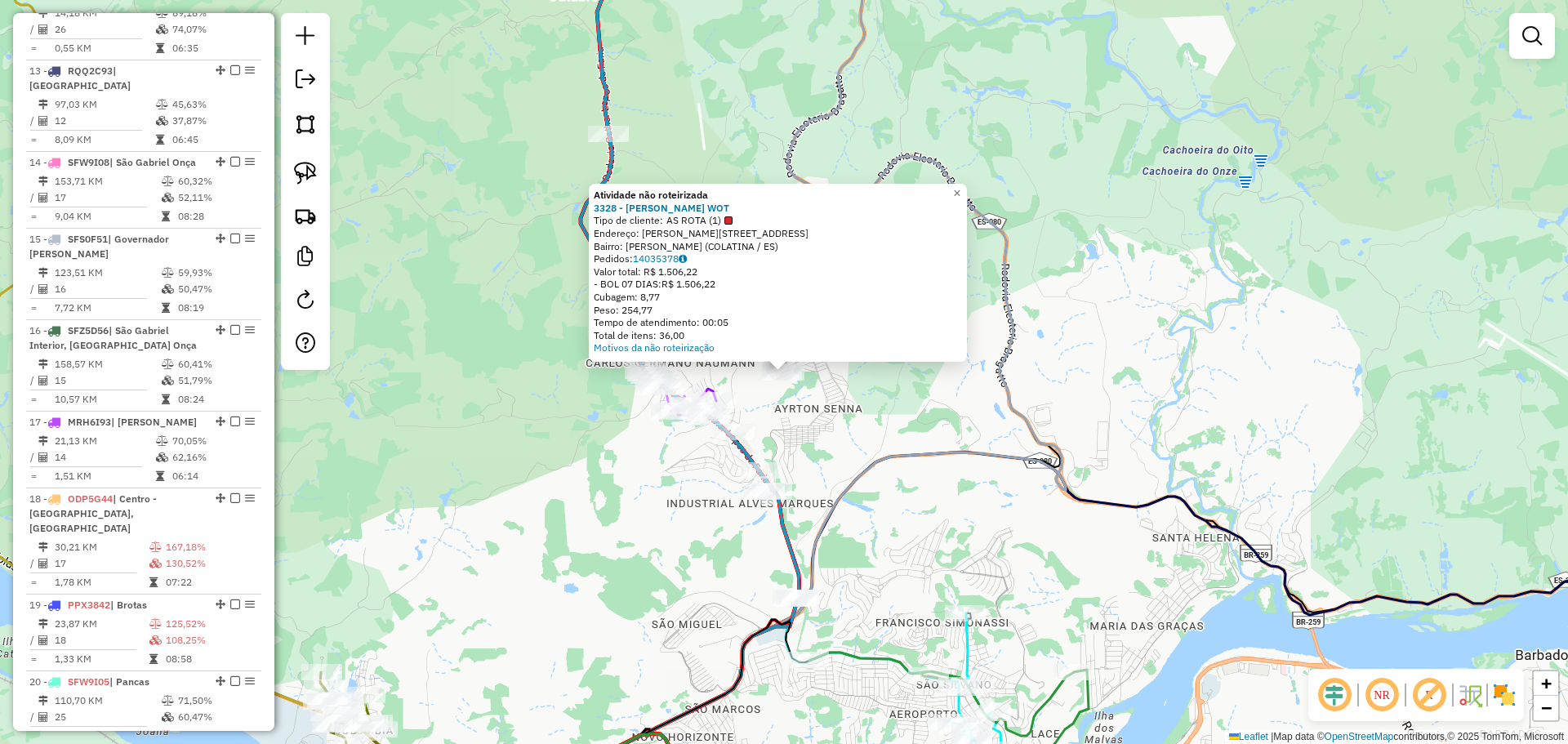
click at [1094, 410] on div "Atividade não roteirizada 3328 - EMERSON FERREIRA WOT Tipo de cliente: AS ROTA …" at bounding box center [784, 372] width 1568 height 744
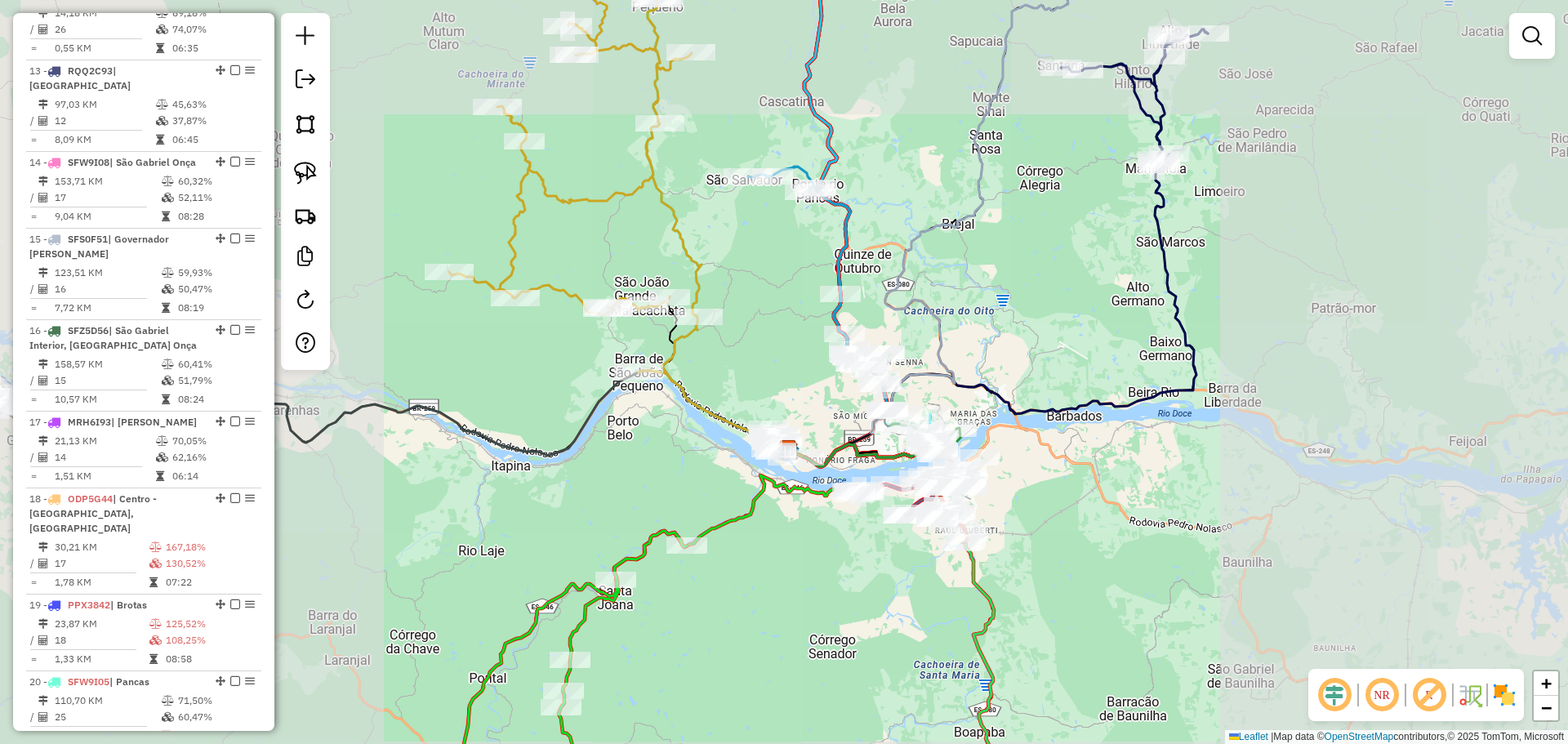
drag, startPoint x: 984, startPoint y: 234, endPoint x: 742, endPoint y: 466, distance: 335.2
click at [744, 465] on div "Janela de atendimento Grade de atendimento Capacidade Transportadoras Veículos …" at bounding box center [784, 372] width 1568 height 744
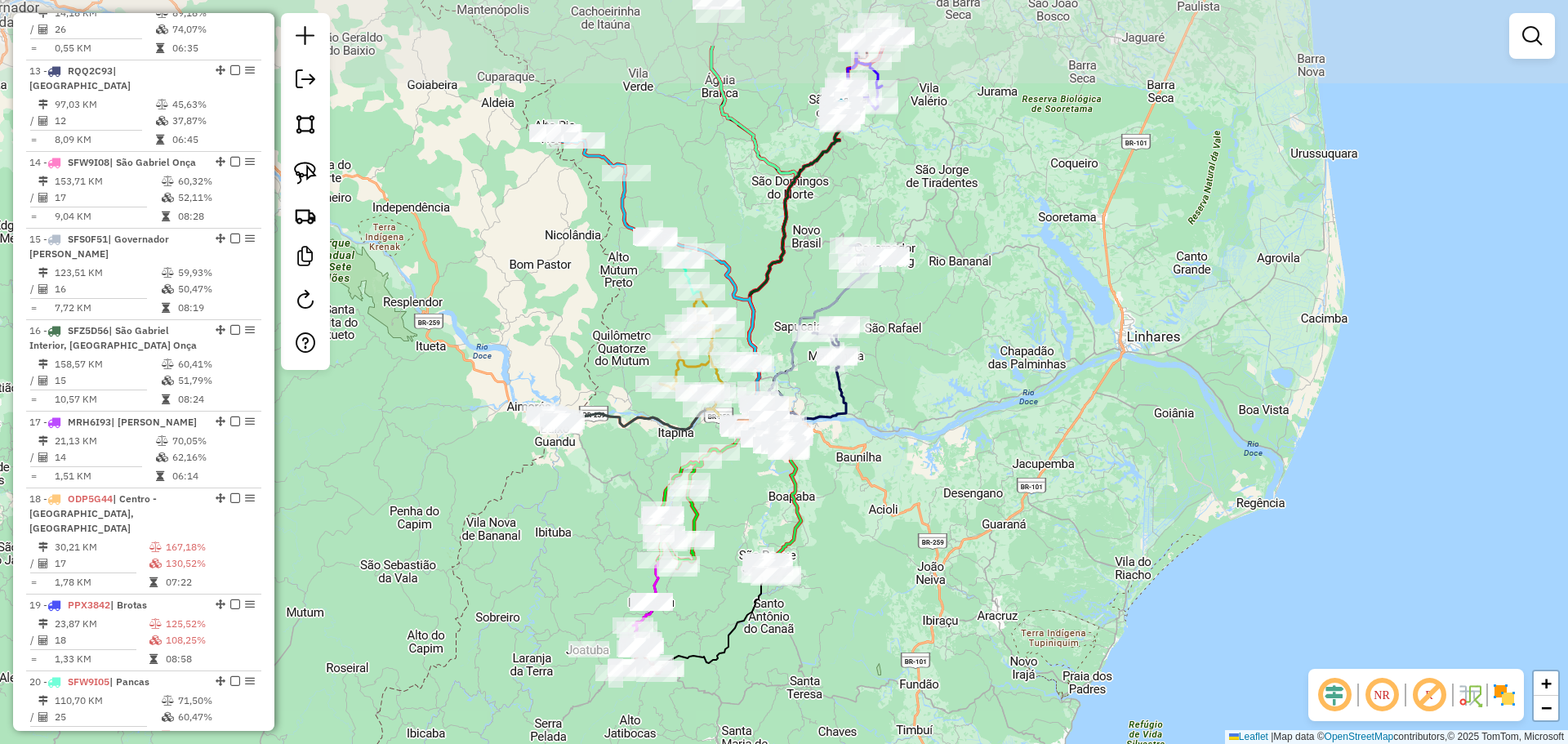
drag, startPoint x: 784, startPoint y: 155, endPoint x: 790, endPoint y: 130, distance: 25.7
click at [790, 130] on icon at bounding box center [793, 270] width 98 height 326
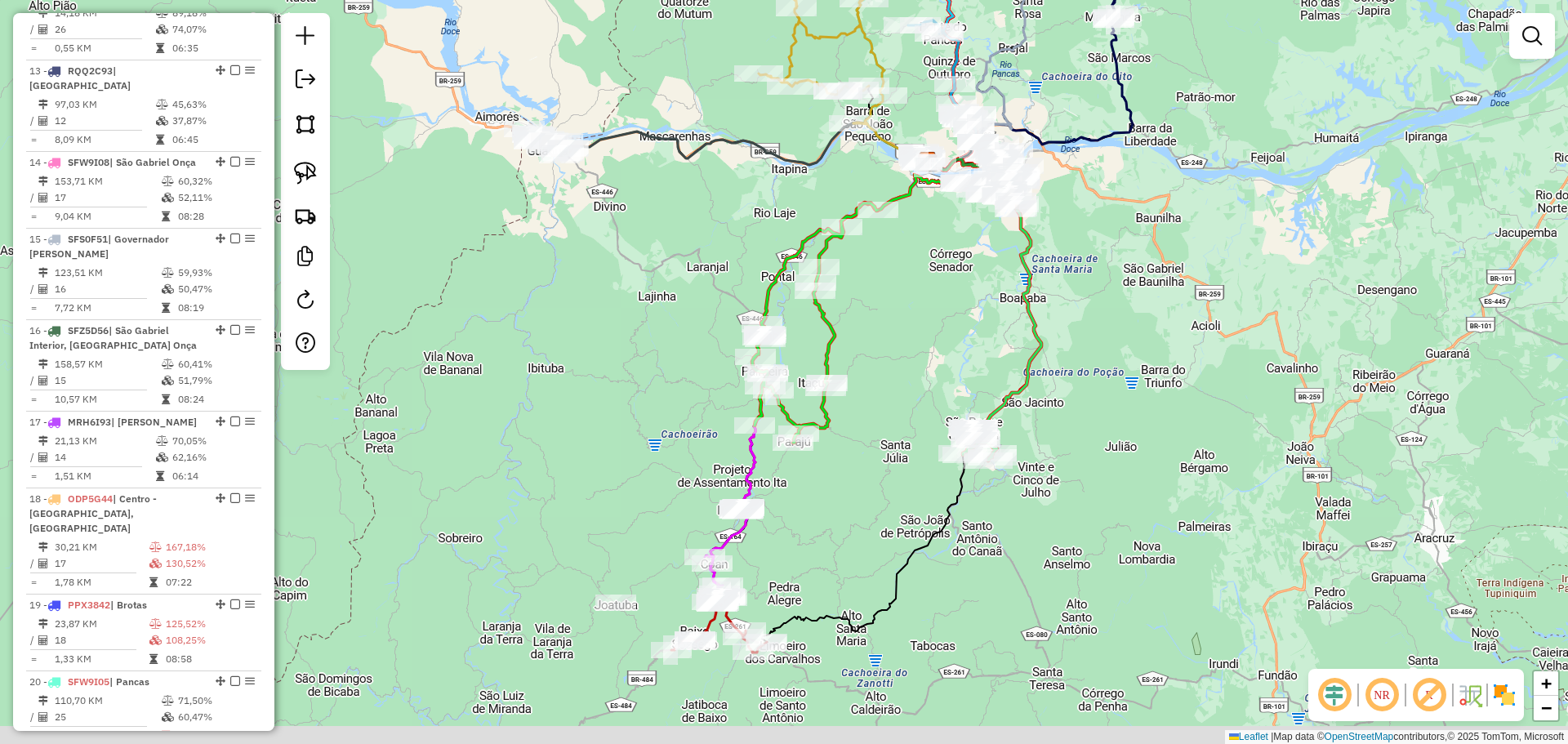
drag, startPoint x: 809, startPoint y: 576, endPoint x: 620, endPoint y: 456, distance: 223.9
click at [620, 456] on div "Janela de atendimento Grade de atendimento Capacidade Transportadoras Veículos …" at bounding box center [784, 372] width 1568 height 744
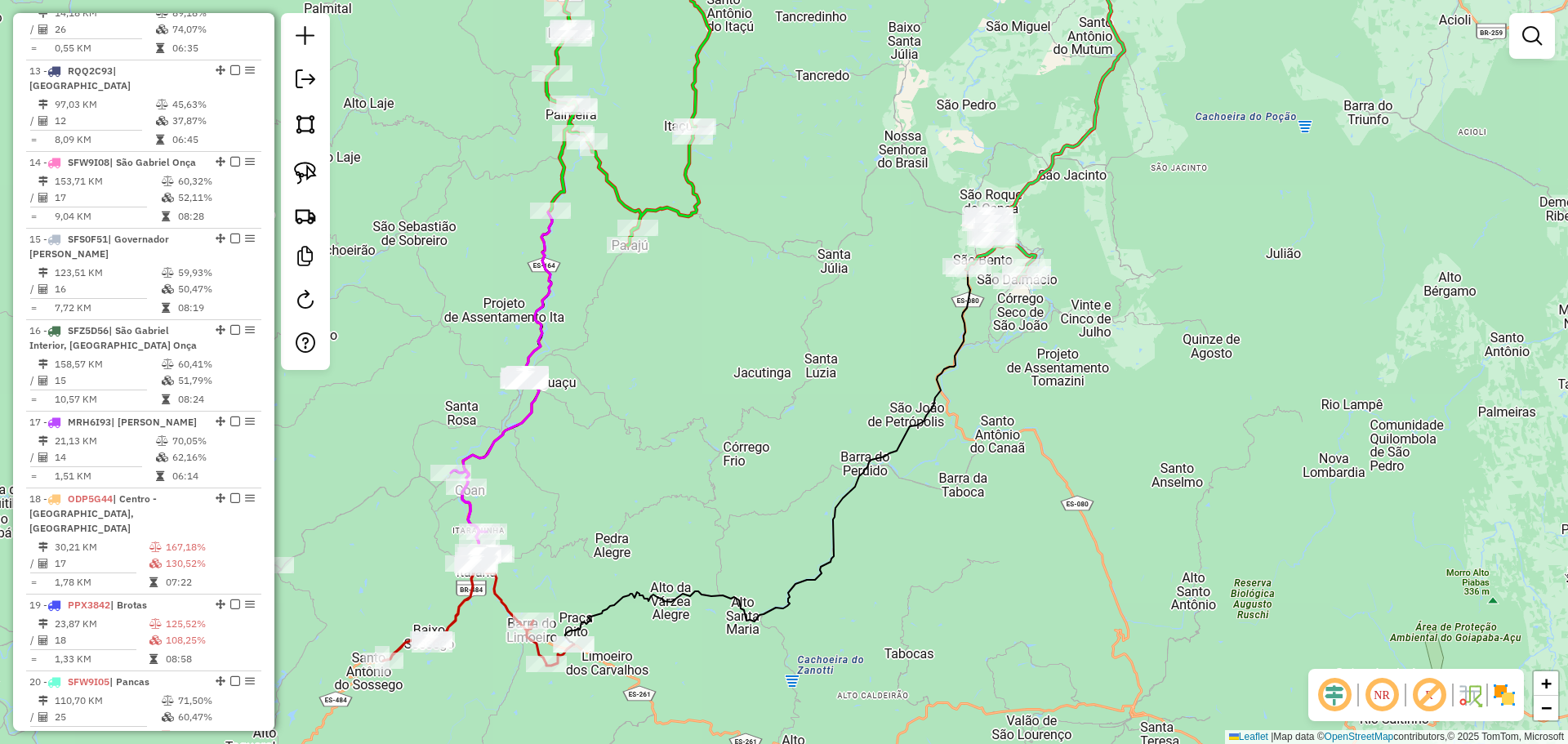
drag, startPoint x: 731, startPoint y: 393, endPoint x: 767, endPoint y: 645, distance: 254.6
click at [749, 659] on div "Janela de atendimento Grade de atendimento Capacidade Transportadoras Veículos …" at bounding box center [784, 372] width 1568 height 744
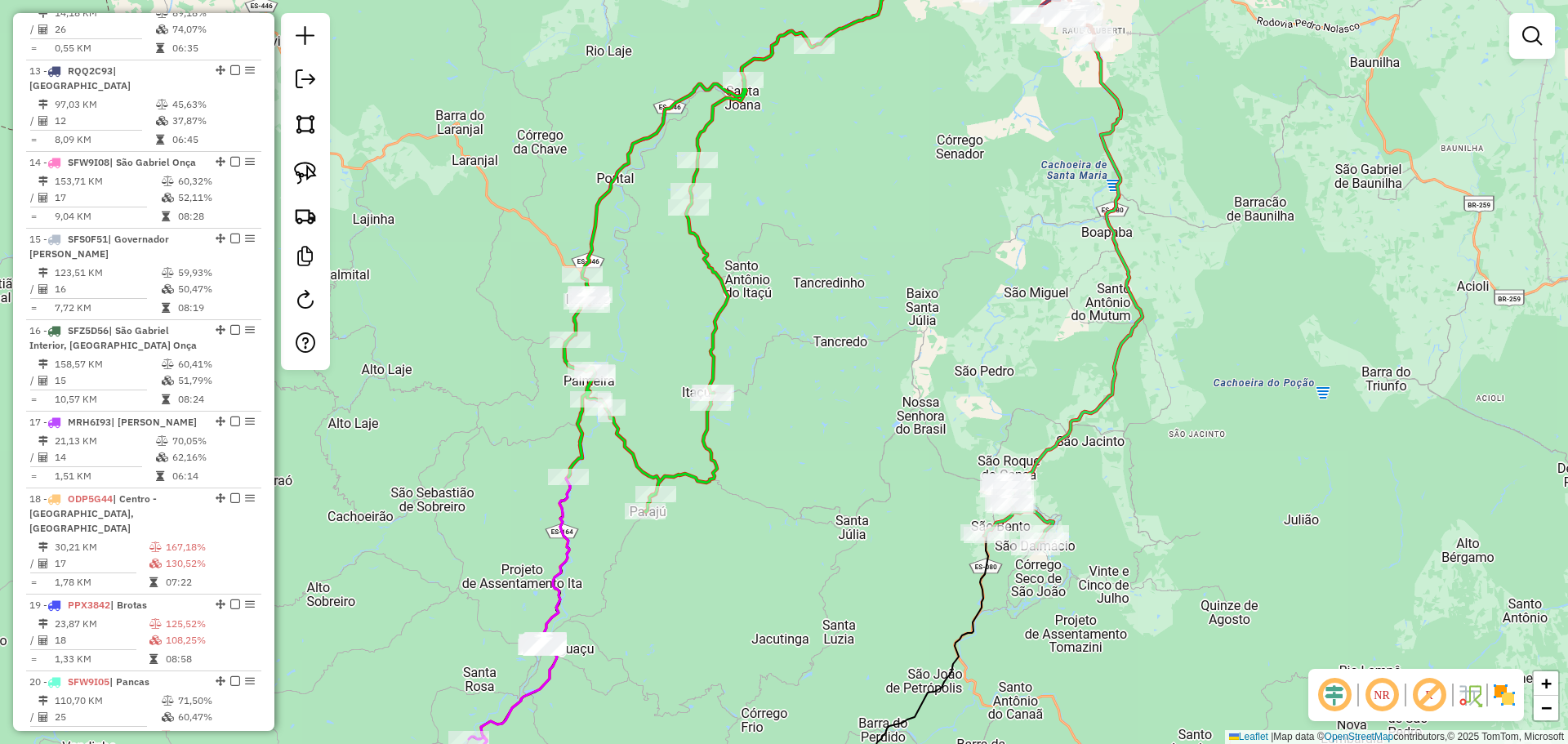
drag, startPoint x: 984, startPoint y: 295, endPoint x: 910, endPoint y: 509, distance: 226.4
click at [910, 509] on div "Janela de atendimento Grade de atendimento Capacidade Transportadoras Veículos …" at bounding box center [784, 372] width 1568 height 744
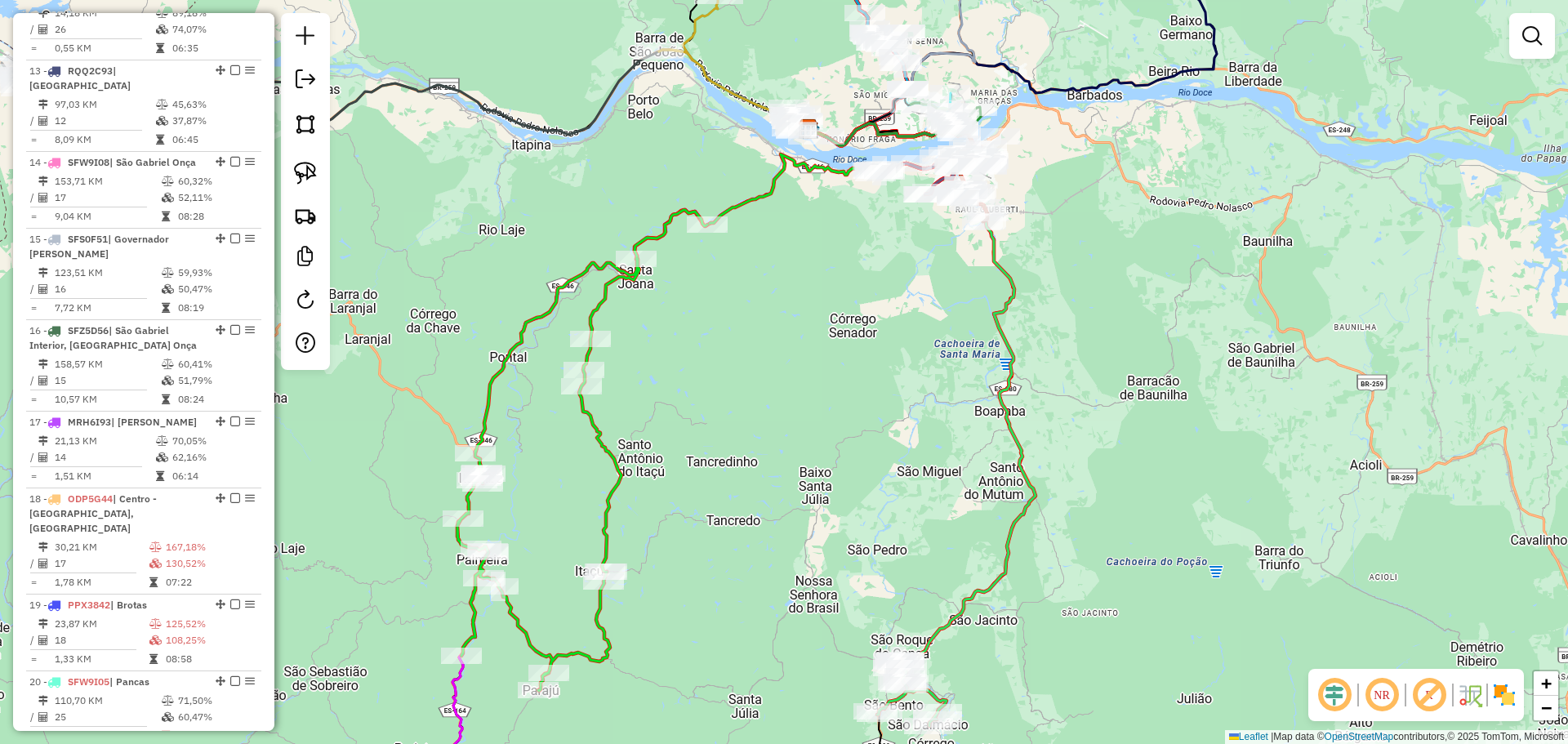
click at [657, 314] on div "Janela de atendimento Grade de atendimento Capacidade Transportadoras Veículos …" at bounding box center [784, 372] width 1568 height 744
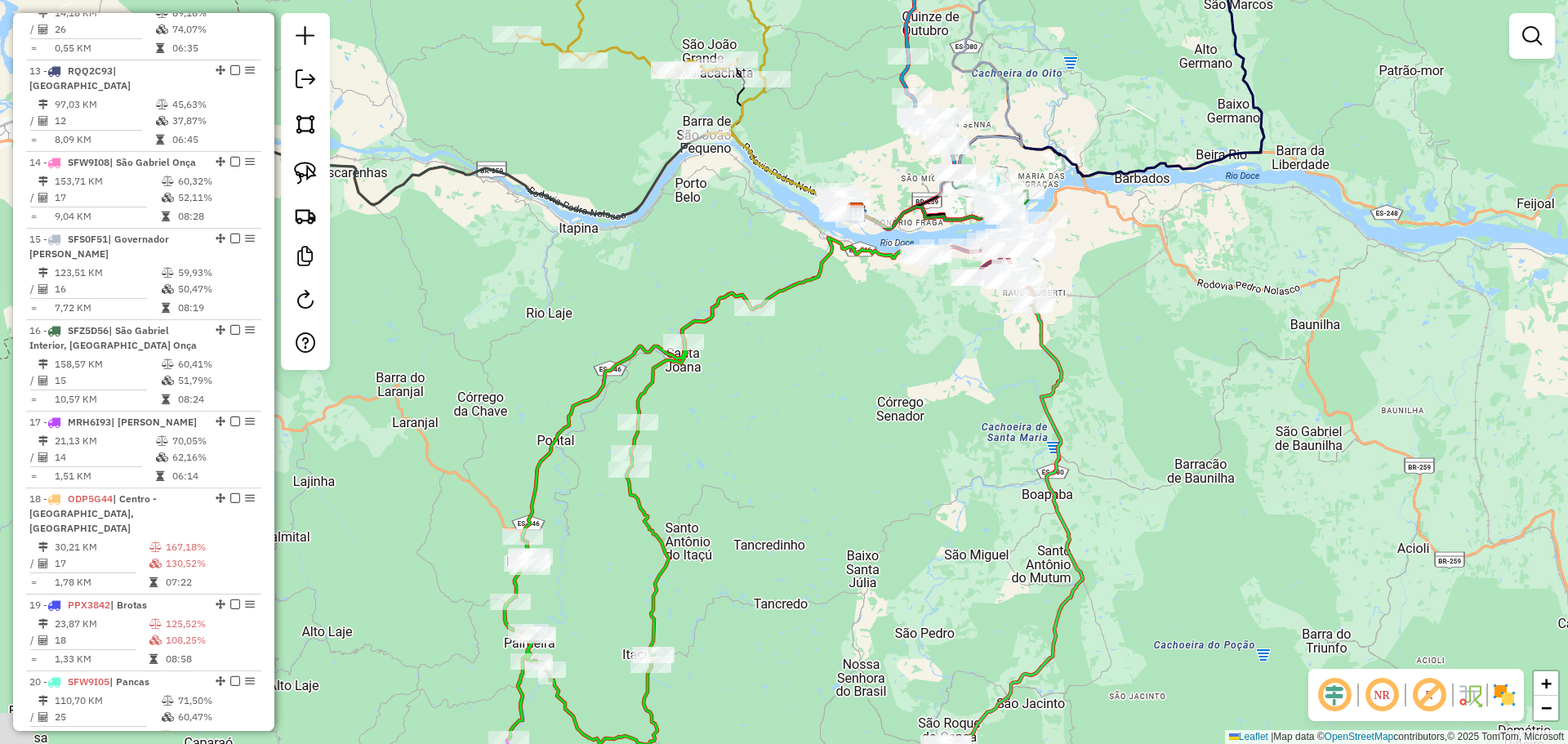
drag, startPoint x: 898, startPoint y: 517, endPoint x: 702, endPoint y: 164, distance: 403.8
click at [703, 167] on div "Janela de atendimento Grade de atendimento Capacidade Transportadoras Veículos …" at bounding box center [784, 372] width 1568 height 744
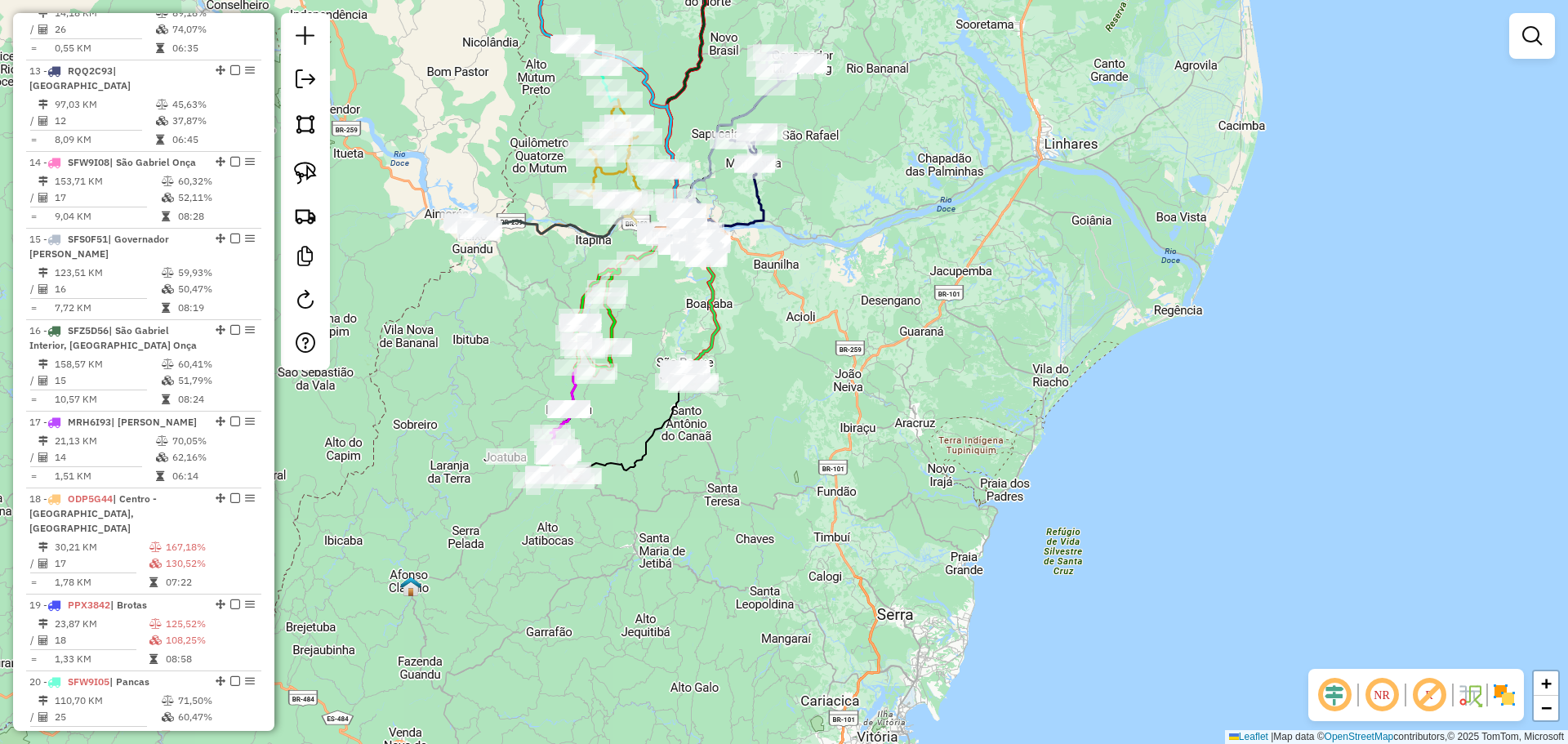
drag, startPoint x: 624, startPoint y: 571, endPoint x: 604, endPoint y: 478, distance: 95.1
click at [604, 478] on div "Janela de atendimento Grade de atendimento Capacidade Transportadoras Veículos …" at bounding box center [784, 372] width 1568 height 744
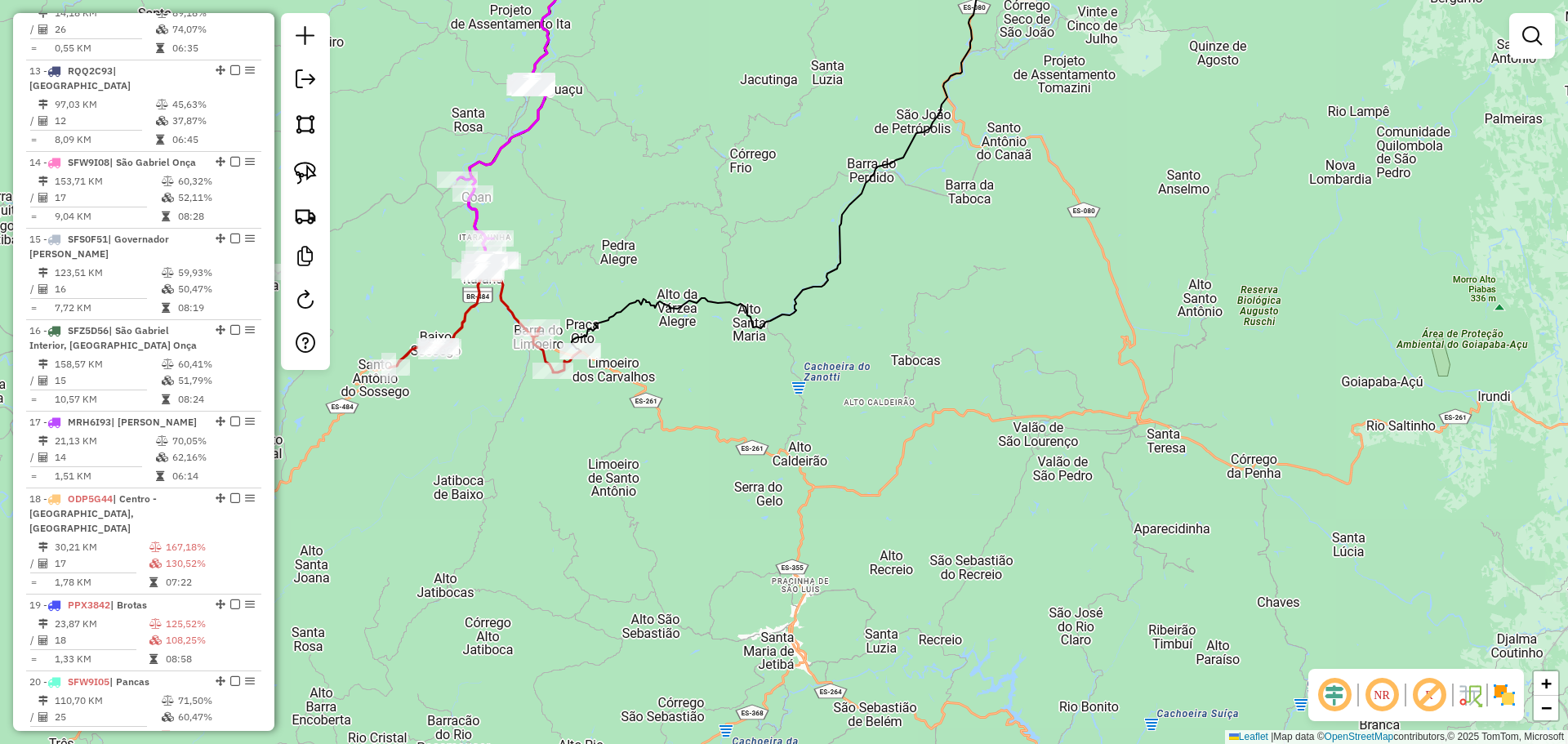
drag, startPoint x: 560, startPoint y: 267, endPoint x: 584, endPoint y: 285, distance: 30.0
click at [584, 285] on div "Janela de atendimento Grade de atendimento Capacidade Transportadoras Veículos …" at bounding box center [784, 372] width 1568 height 744
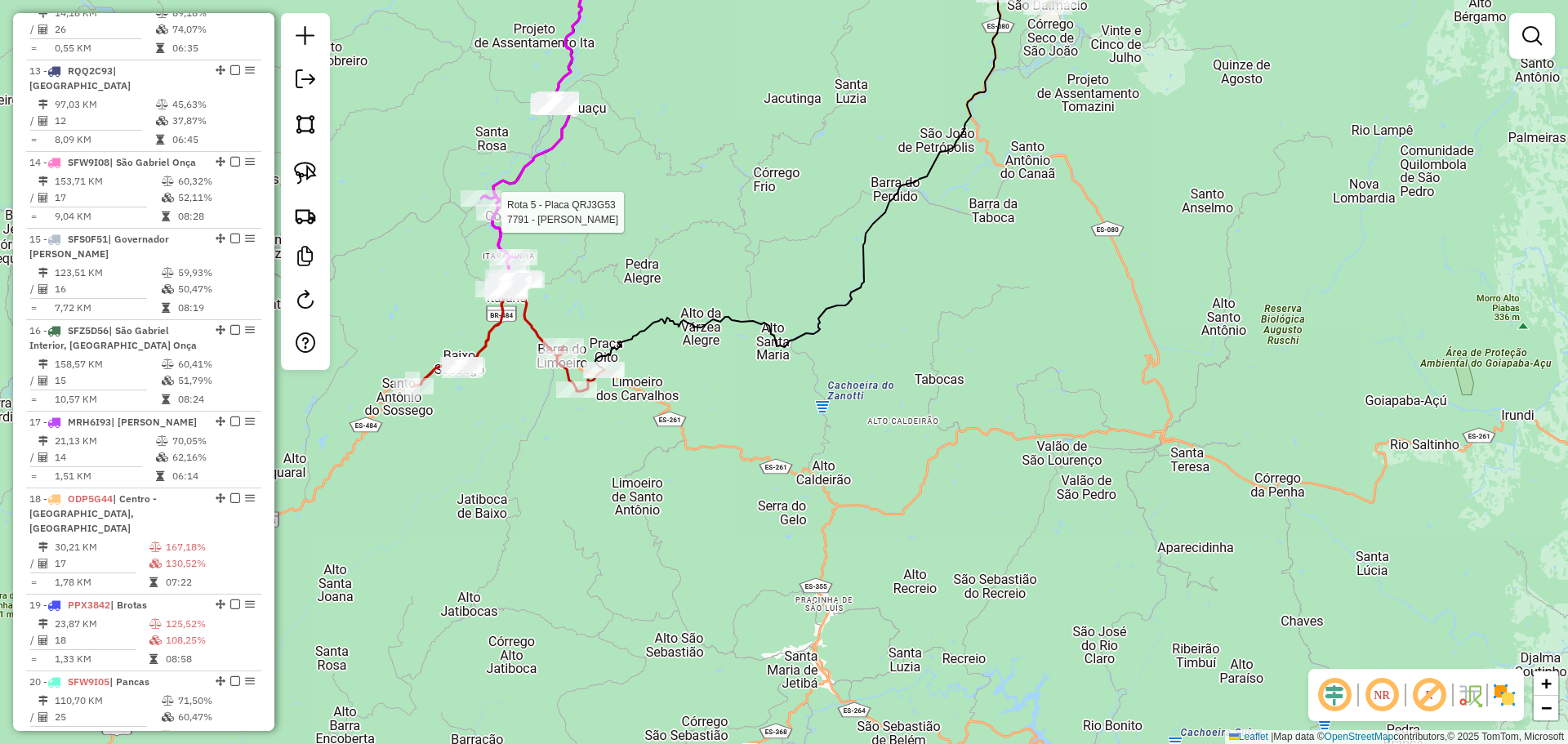
select select "**********"
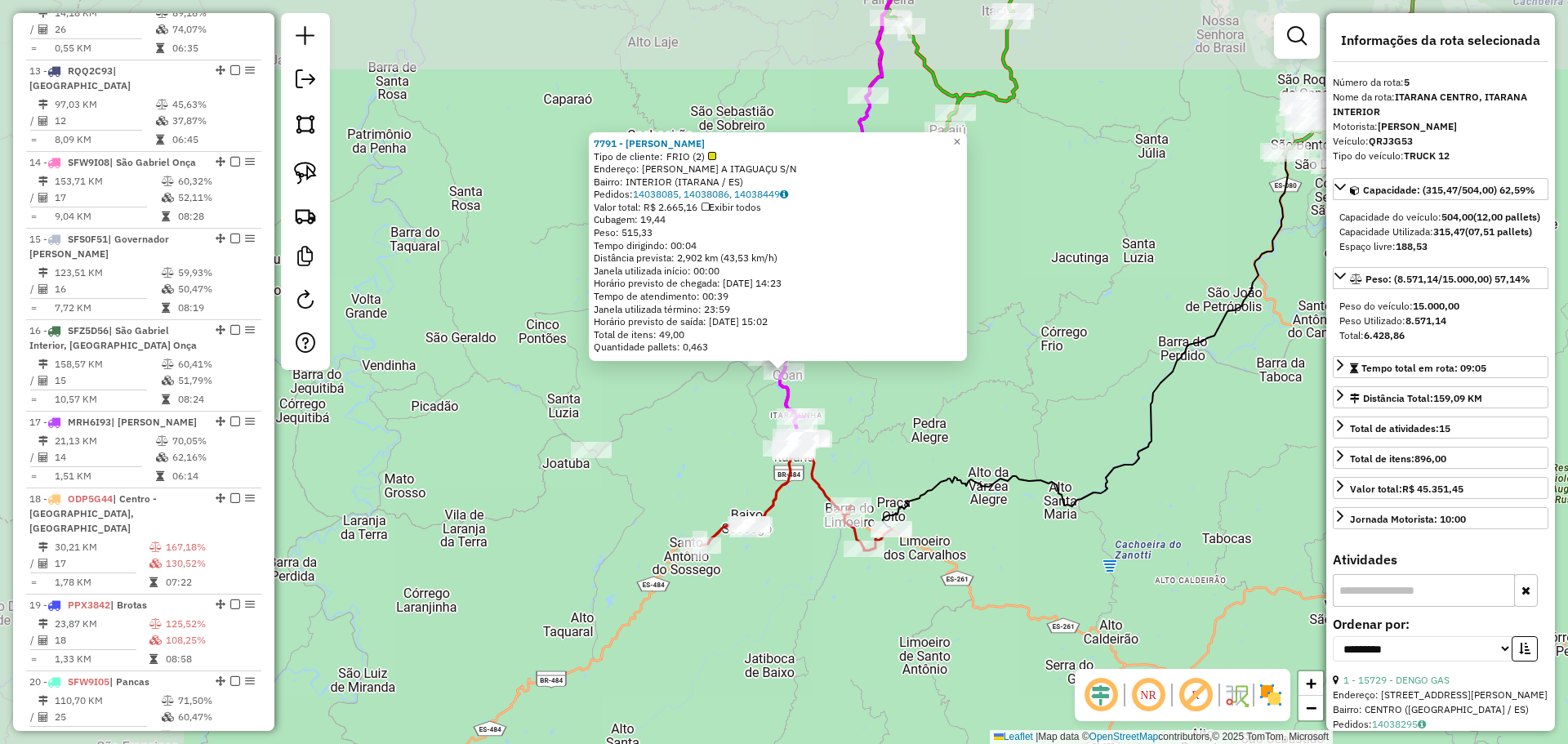
scroll to position [998, 0]
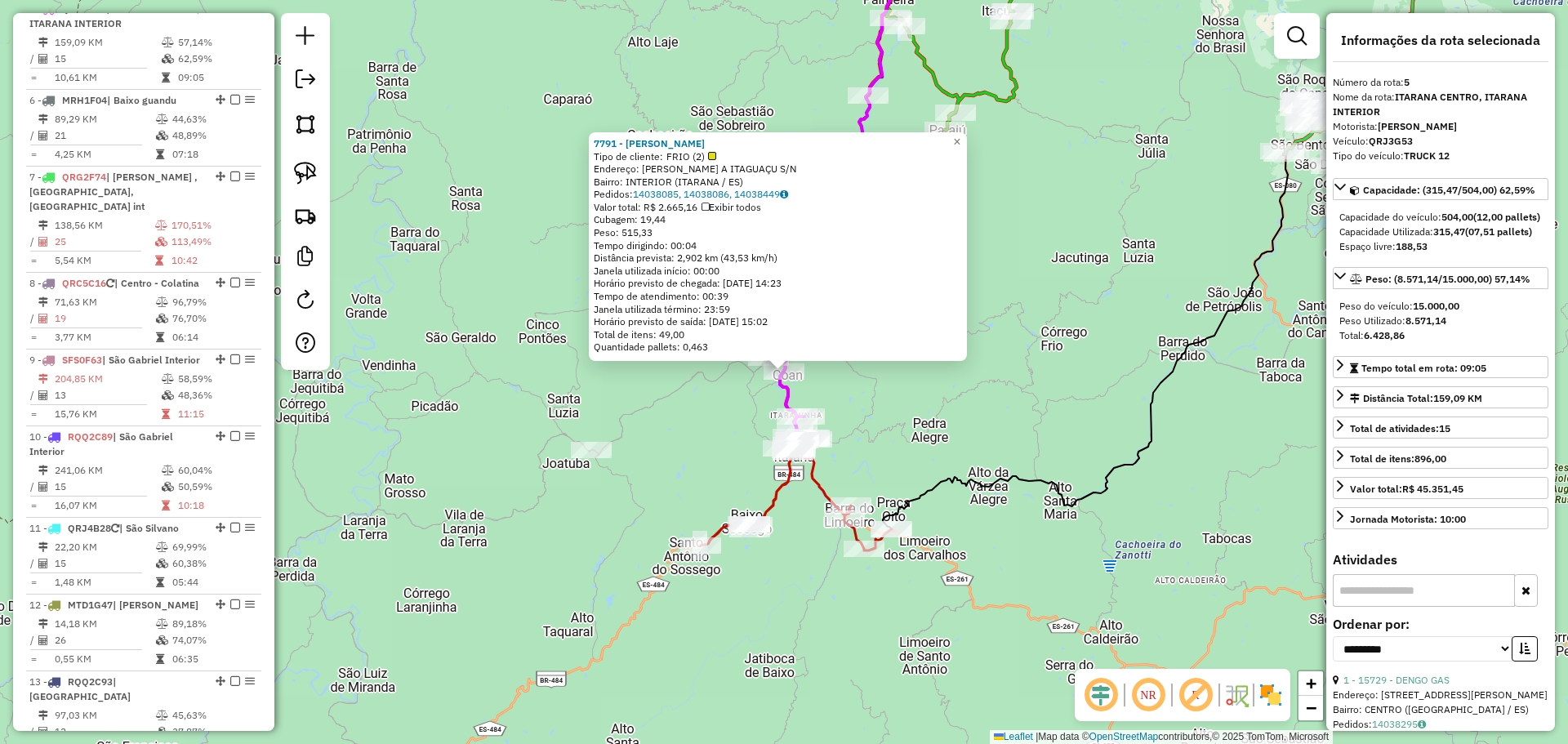
click at [1003, 441] on div "7791 - LUIZ ANTONIO COAN Tipo de cliente: FRIO (2) Endereço: ROD ITARANA A ITAG…" at bounding box center [784, 372] width 1568 height 744
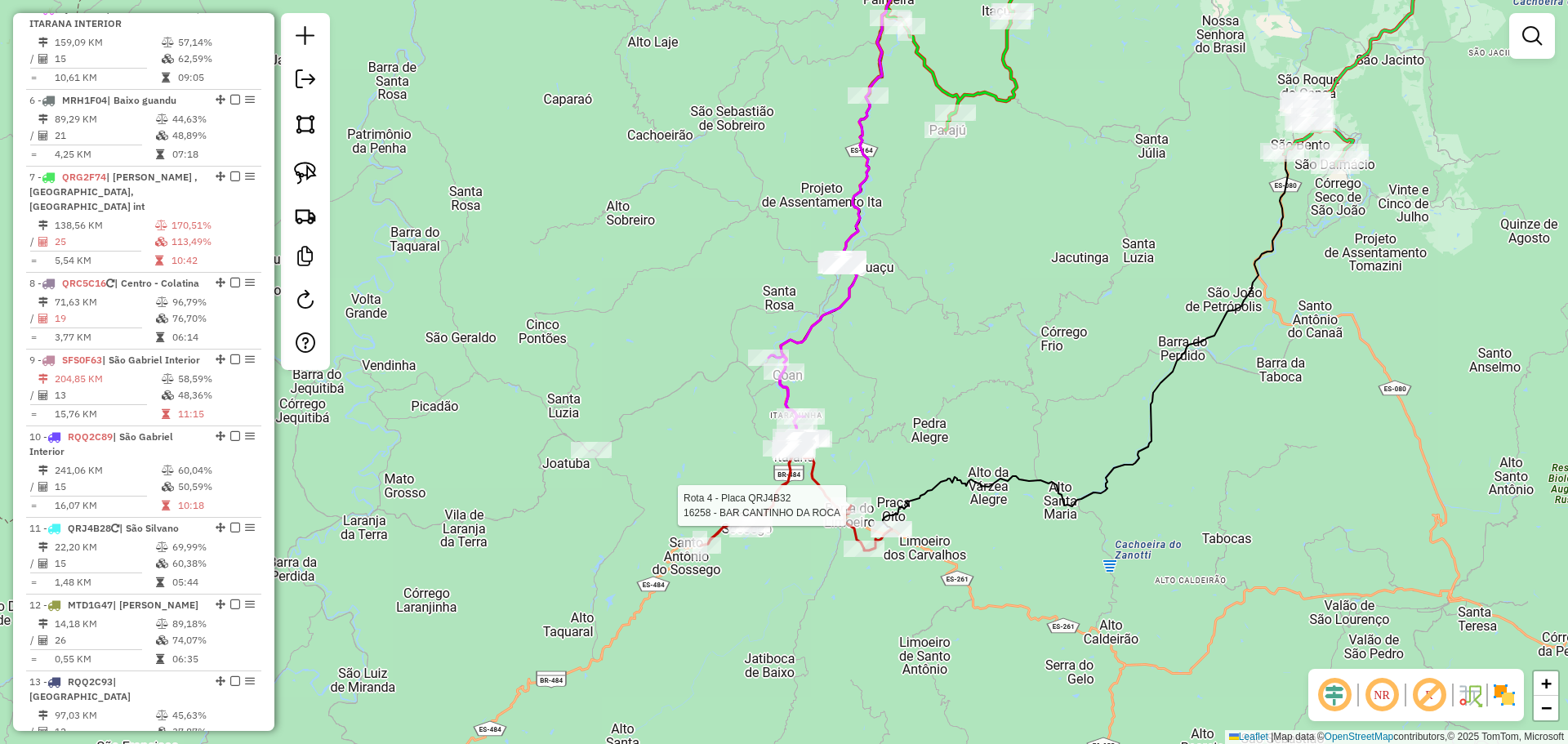
select select "**********"
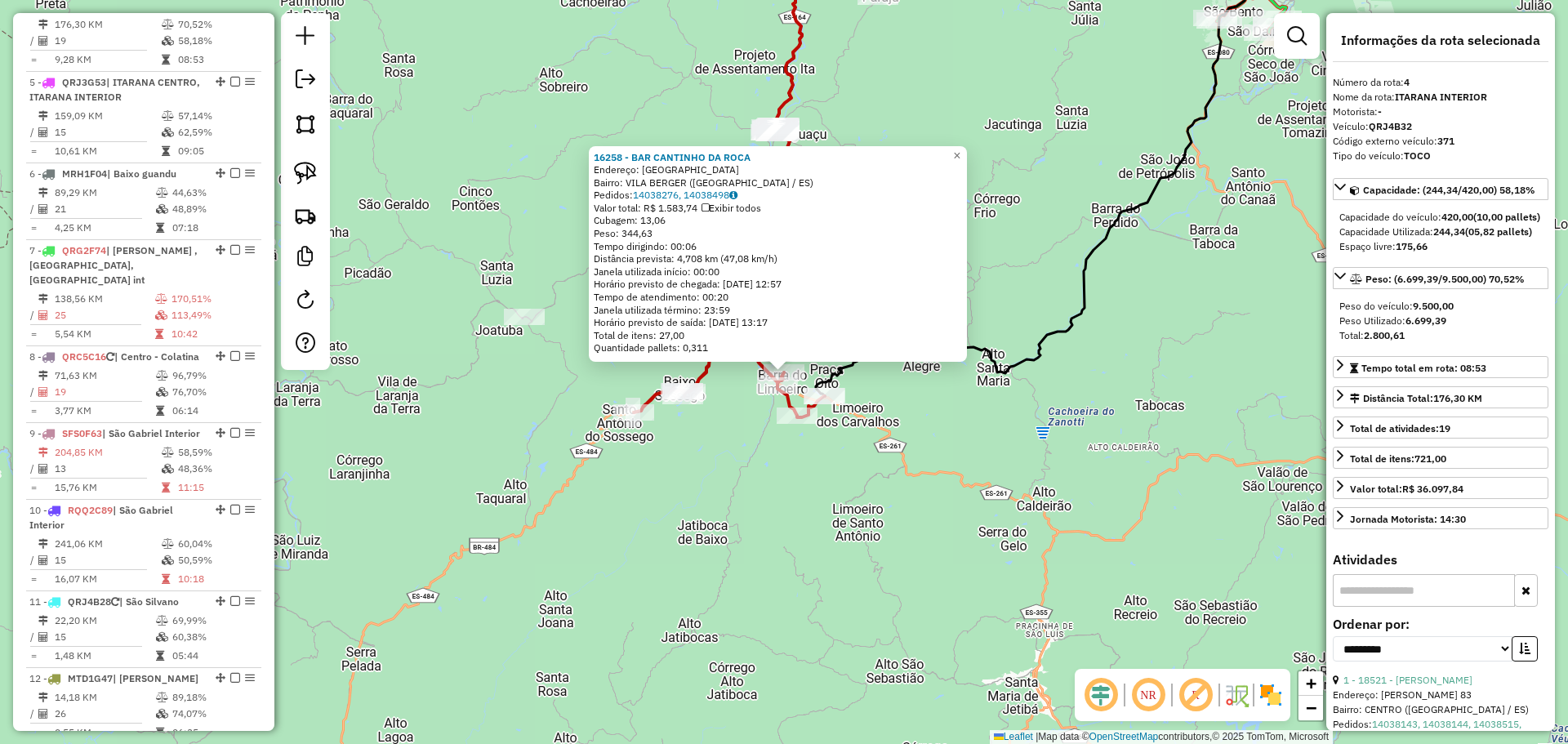
scroll to position [906, 0]
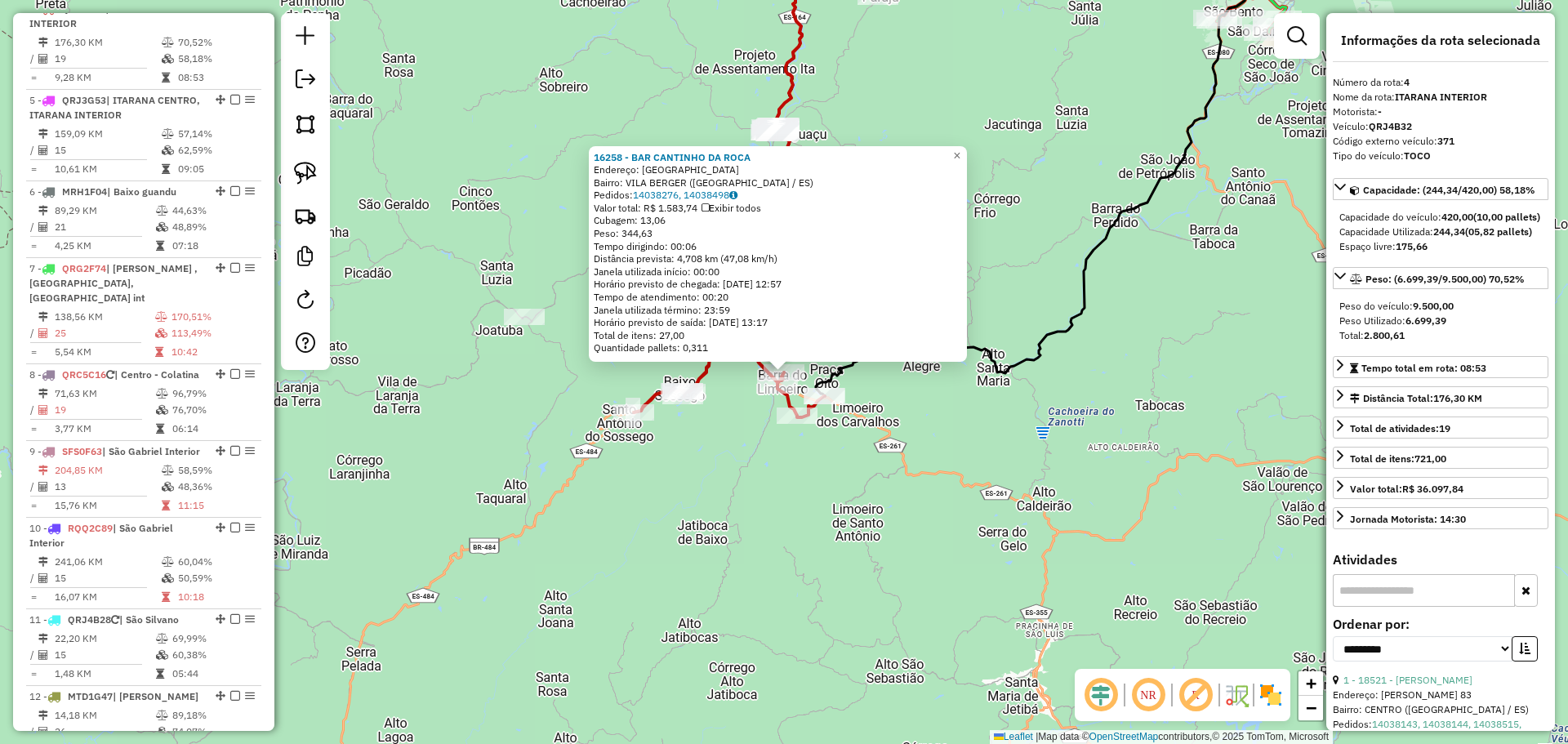
click at [702, 578] on div "16258 - BAR CANTINHO DA ROCA Endereço: DISTRITO BERGER SN Bairro: VILA BERGER (…" at bounding box center [784, 372] width 1568 height 744
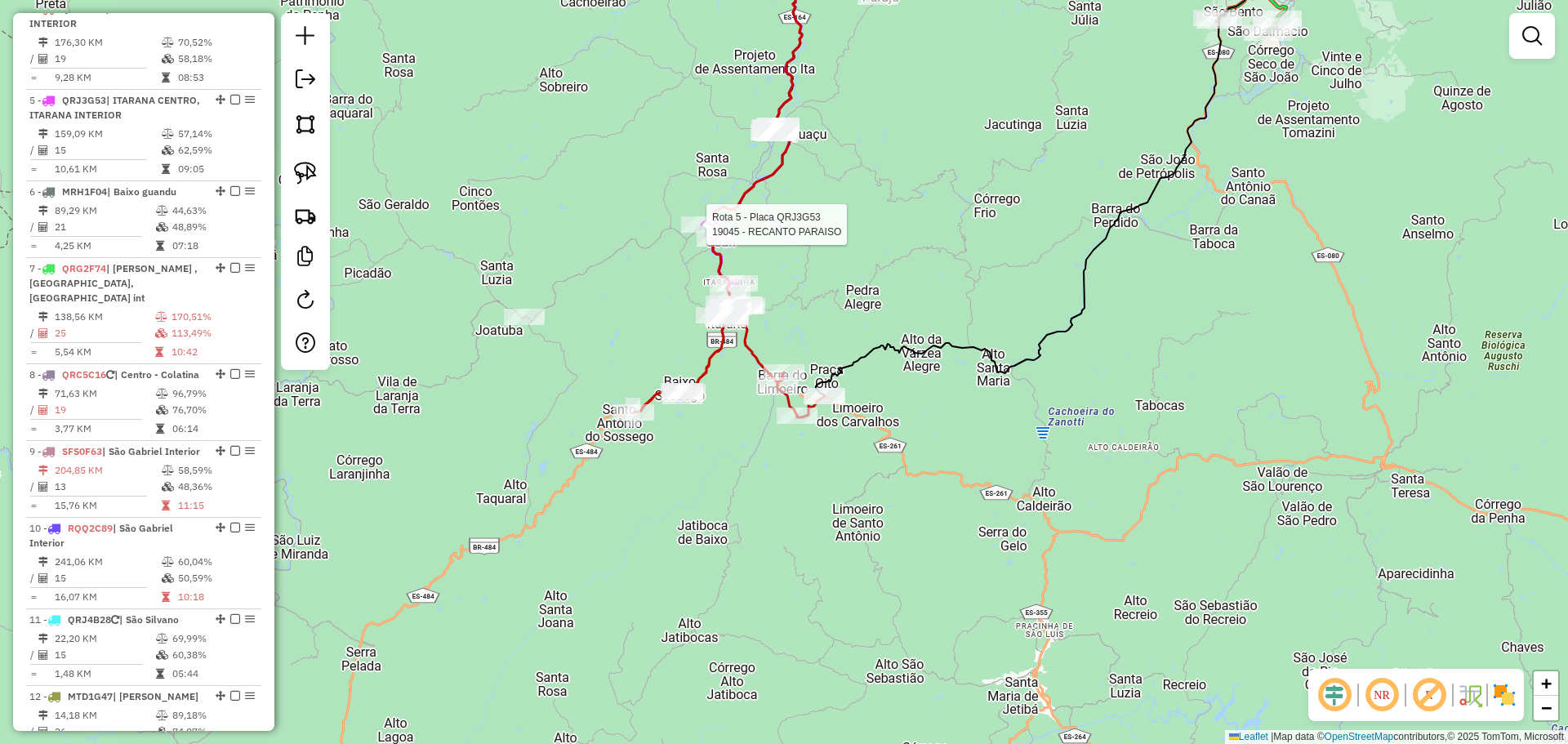
select select "**********"
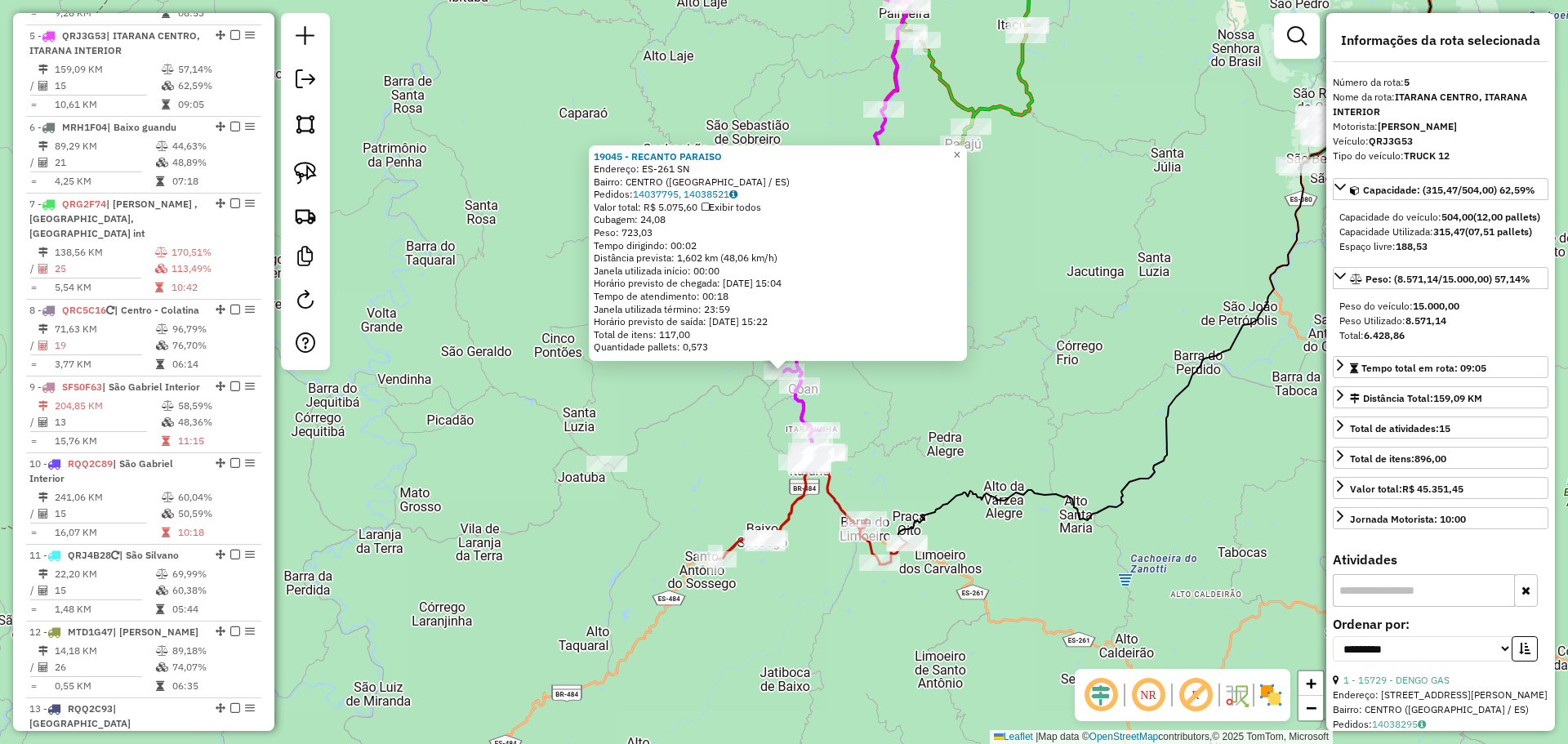
scroll to position [998, 0]
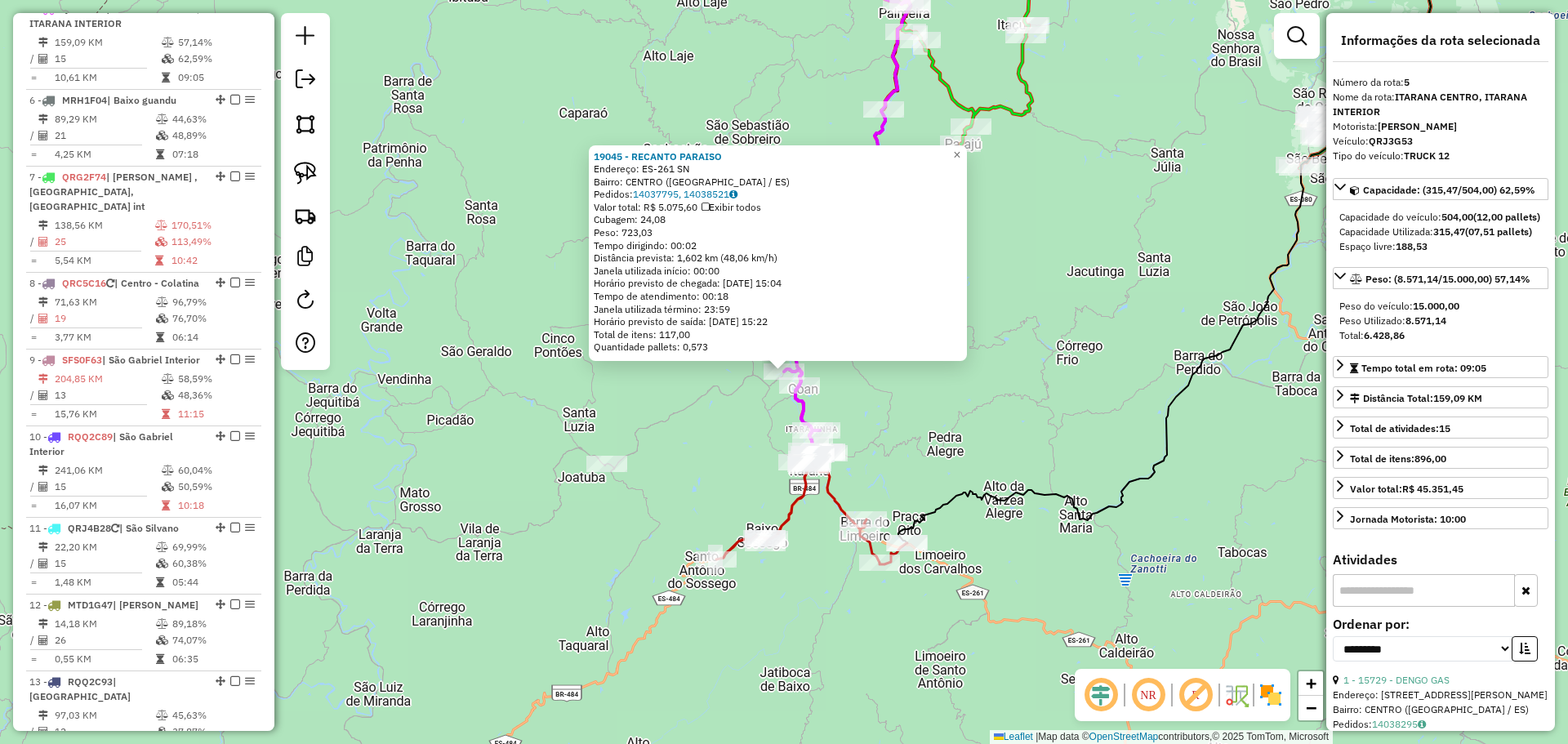
click at [521, 373] on div "19045 - RECANTO PARAISO Endereço: ES-261 SN Bairro: CENTRO (ITARANA / ES) Pedid…" at bounding box center [784, 372] width 1568 height 744
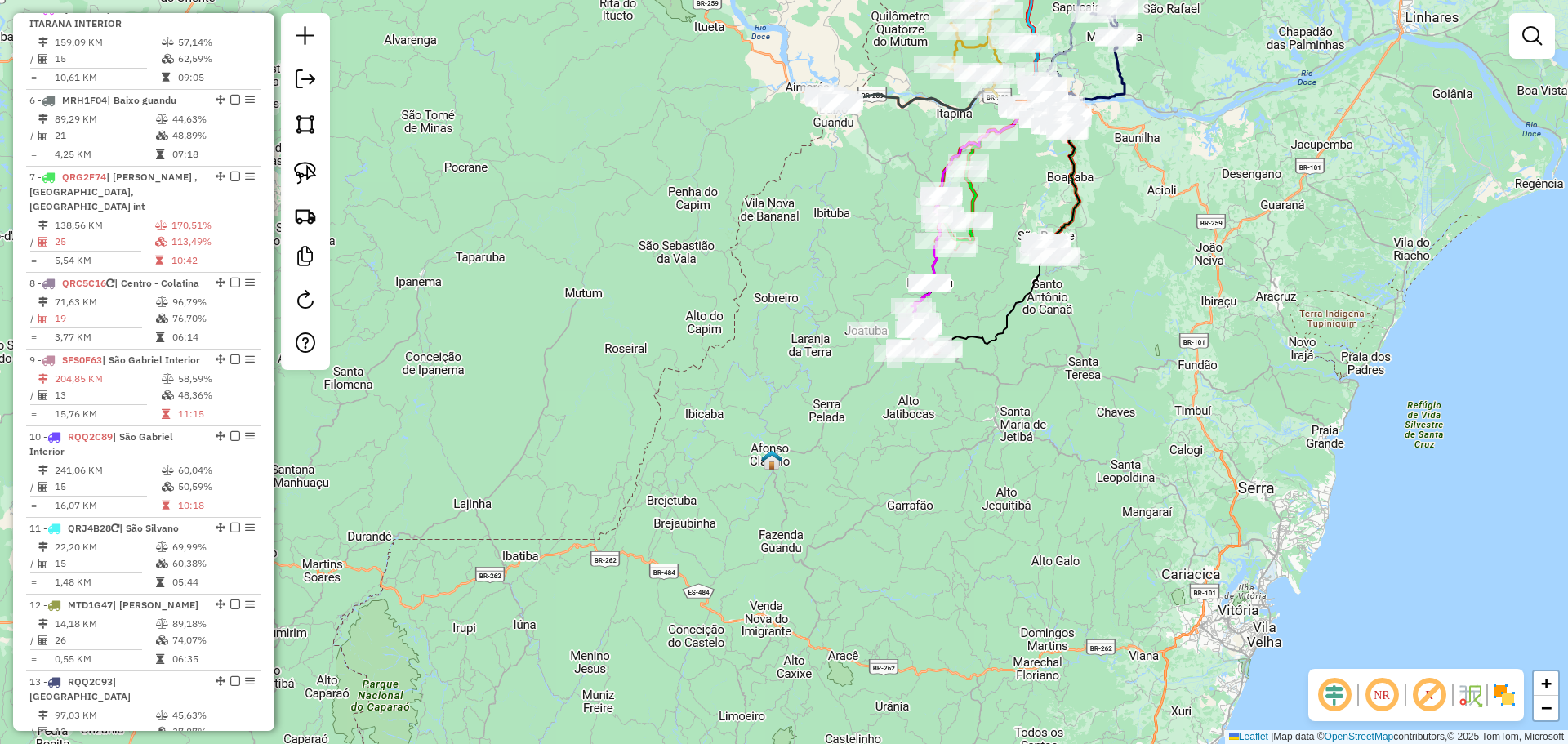
drag, startPoint x: 832, startPoint y: 224, endPoint x: 775, endPoint y: 330, distance: 120.4
click at [775, 330] on div "Janela de atendimento Grade de atendimento Capacidade Transportadoras Veículos …" at bounding box center [784, 372] width 1568 height 744
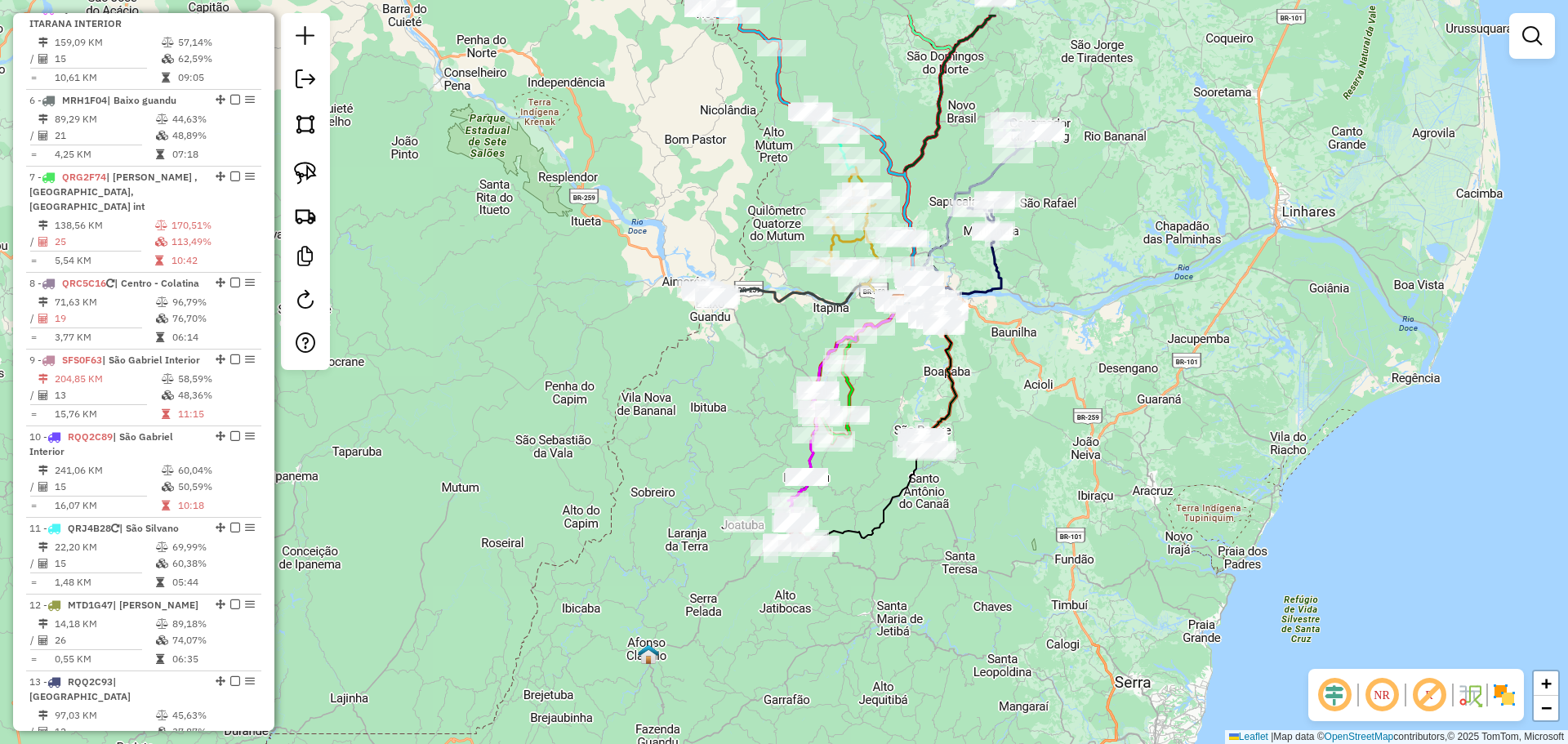
drag, startPoint x: 751, startPoint y: 90, endPoint x: 684, endPoint y: 179, distance: 111.4
click at [684, 179] on div "Janela de atendimento Grade de atendimento Capacidade Transportadoras Veículos …" at bounding box center [784, 372] width 1568 height 744
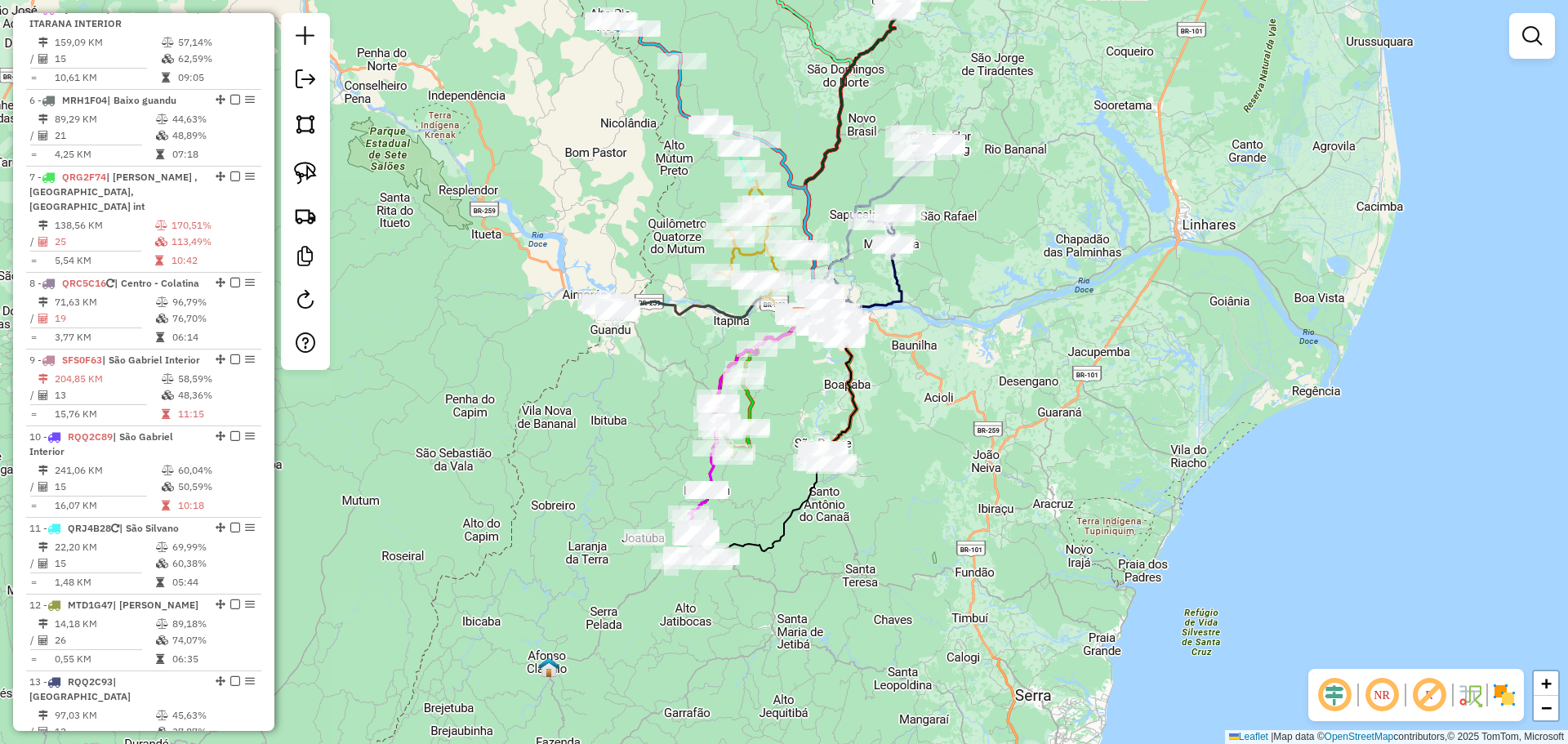
drag, startPoint x: 702, startPoint y: 408, endPoint x: 603, endPoint y: 420, distance: 99.7
click at [603, 420] on div "Janela de atendimento Grade de atendimento Capacidade Transportadoras Veículos …" at bounding box center [784, 372] width 1568 height 744
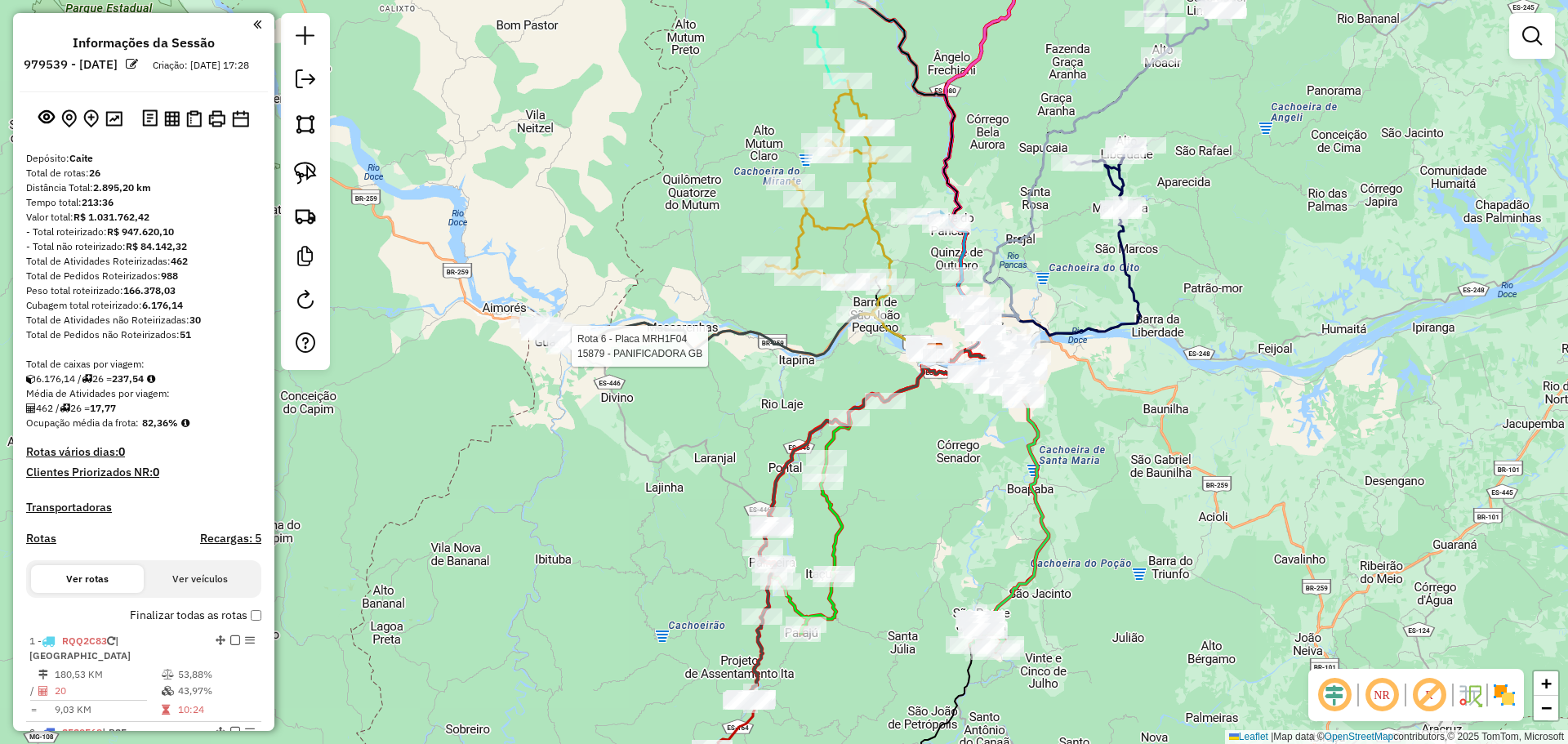
select select "**********"
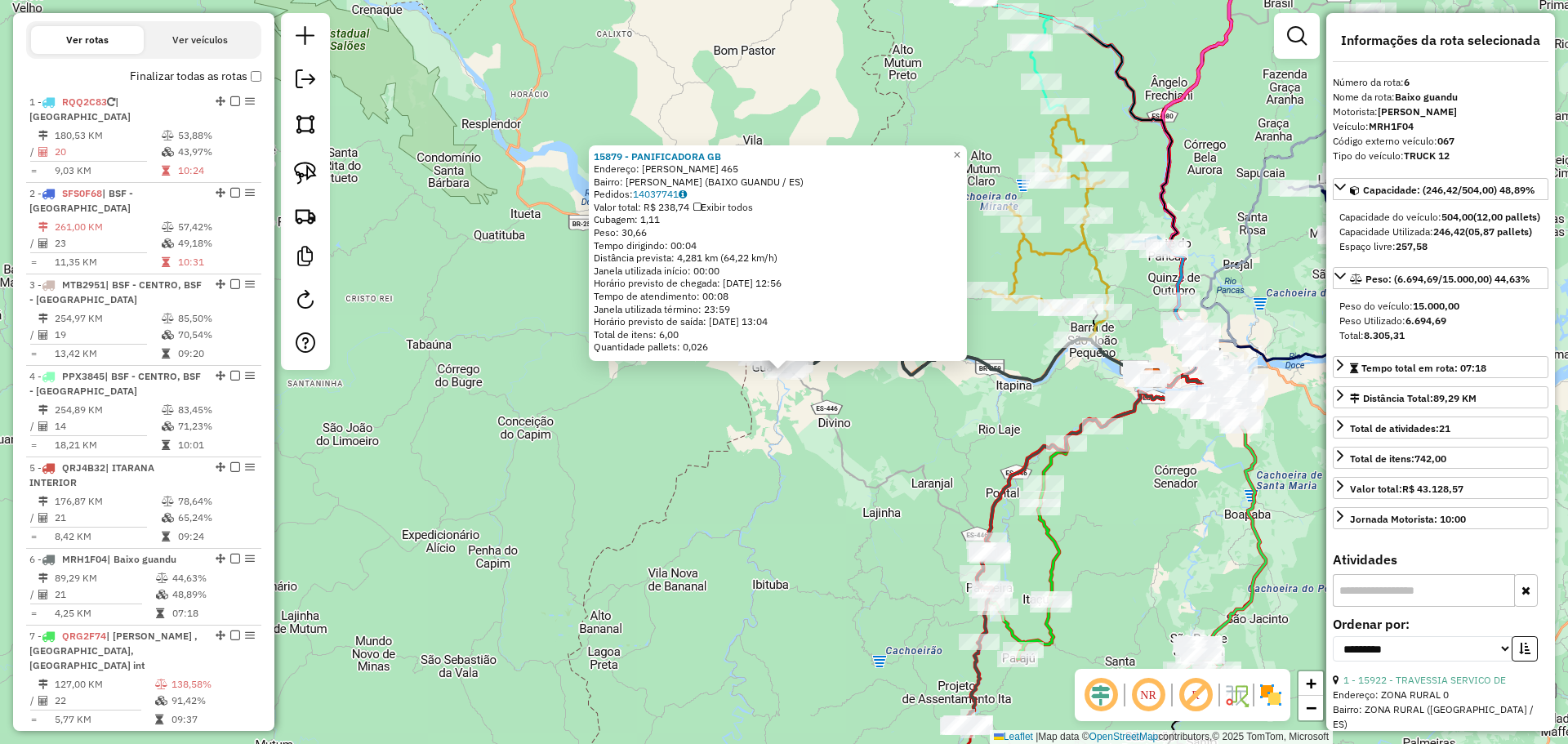
scroll to position [1074, 0]
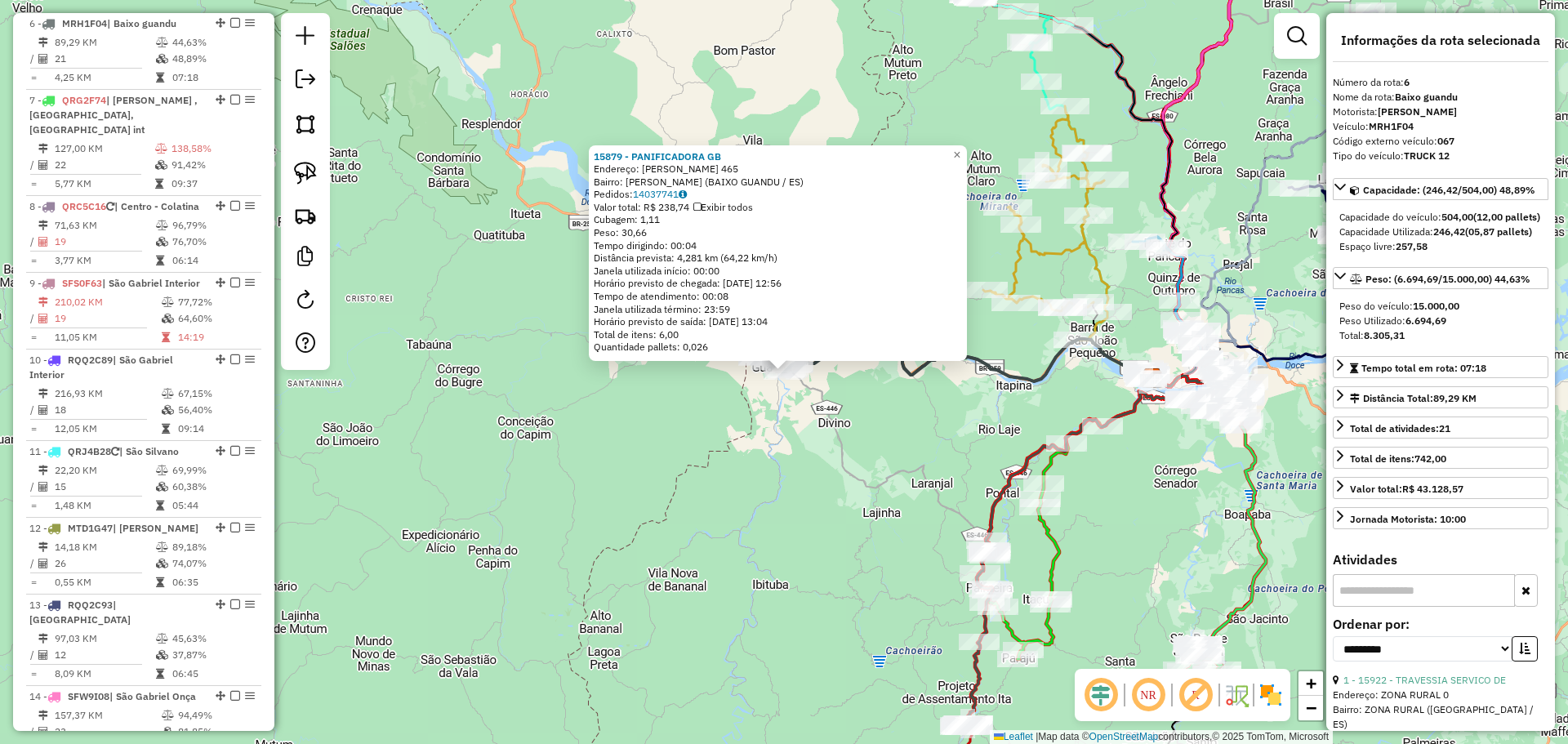
click at [627, 494] on div "15879 - PANIFICADORA GB Endereço: [PERSON_NAME] 465 Bairro: [GEOGRAPHIC_DATA] (…" at bounding box center [784, 372] width 1568 height 744
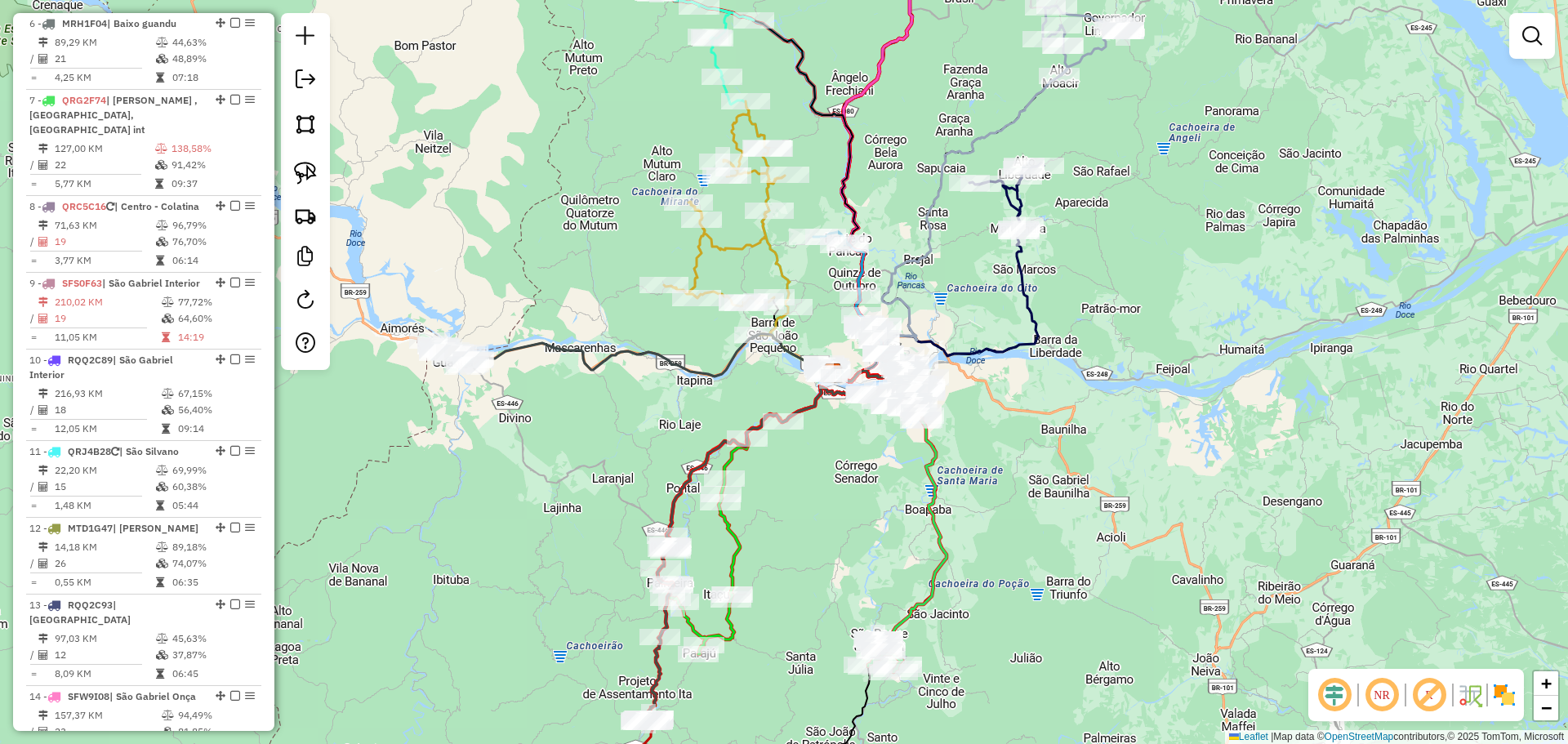
drag, startPoint x: 811, startPoint y: 477, endPoint x: 469, endPoint y: 452, distance: 342.9
click at [459, 462] on div "Janela de atendimento Grade de atendimento Capacidade Transportadoras Veículos …" at bounding box center [784, 372] width 1568 height 744
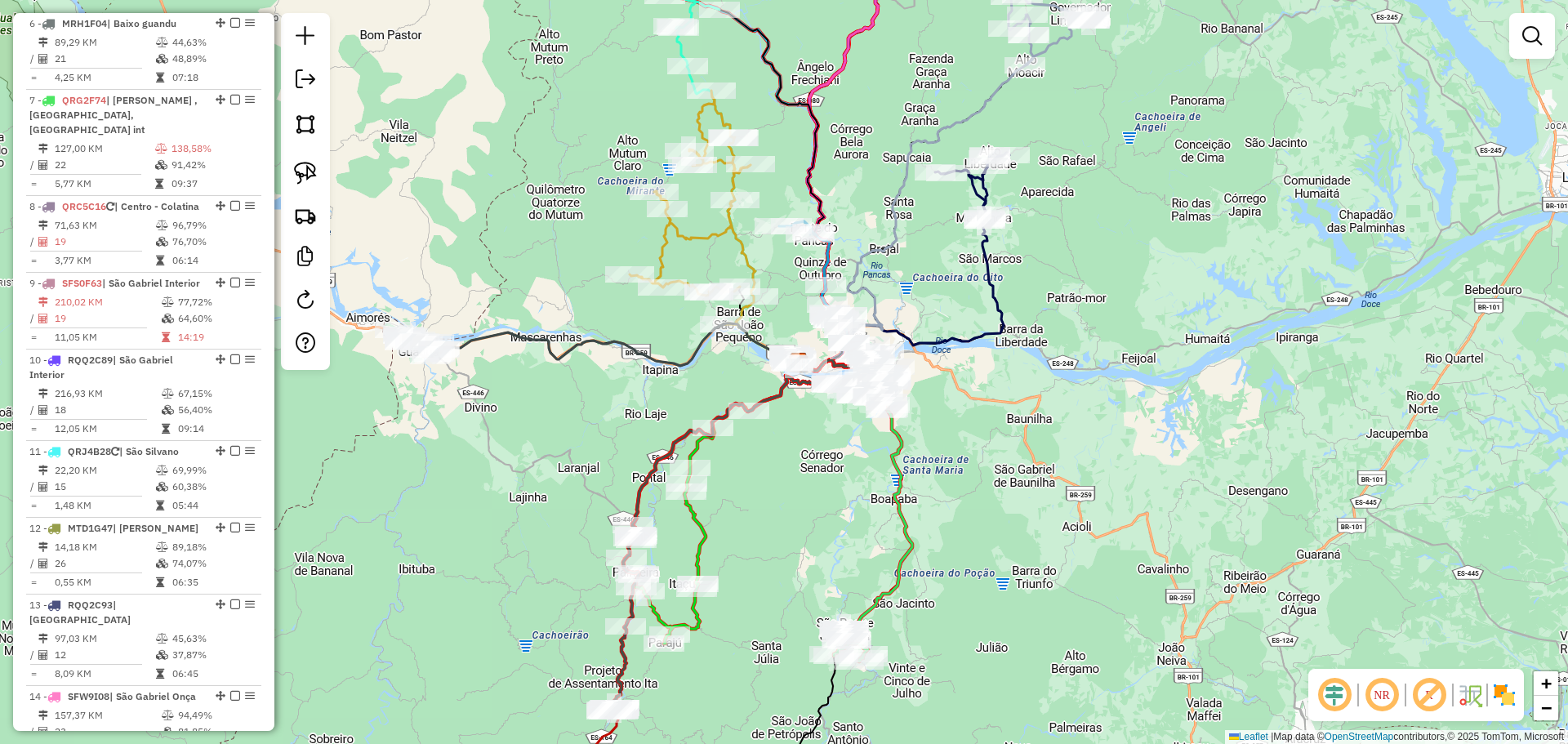
drag, startPoint x: 1030, startPoint y: 289, endPoint x: 1011, endPoint y: 414, distance: 126.4
click at [1011, 414] on div "Janela de atendimento Grade de atendimento Capacidade Transportadoras Veículos …" at bounding box center [784, 372] width 1568 height 744
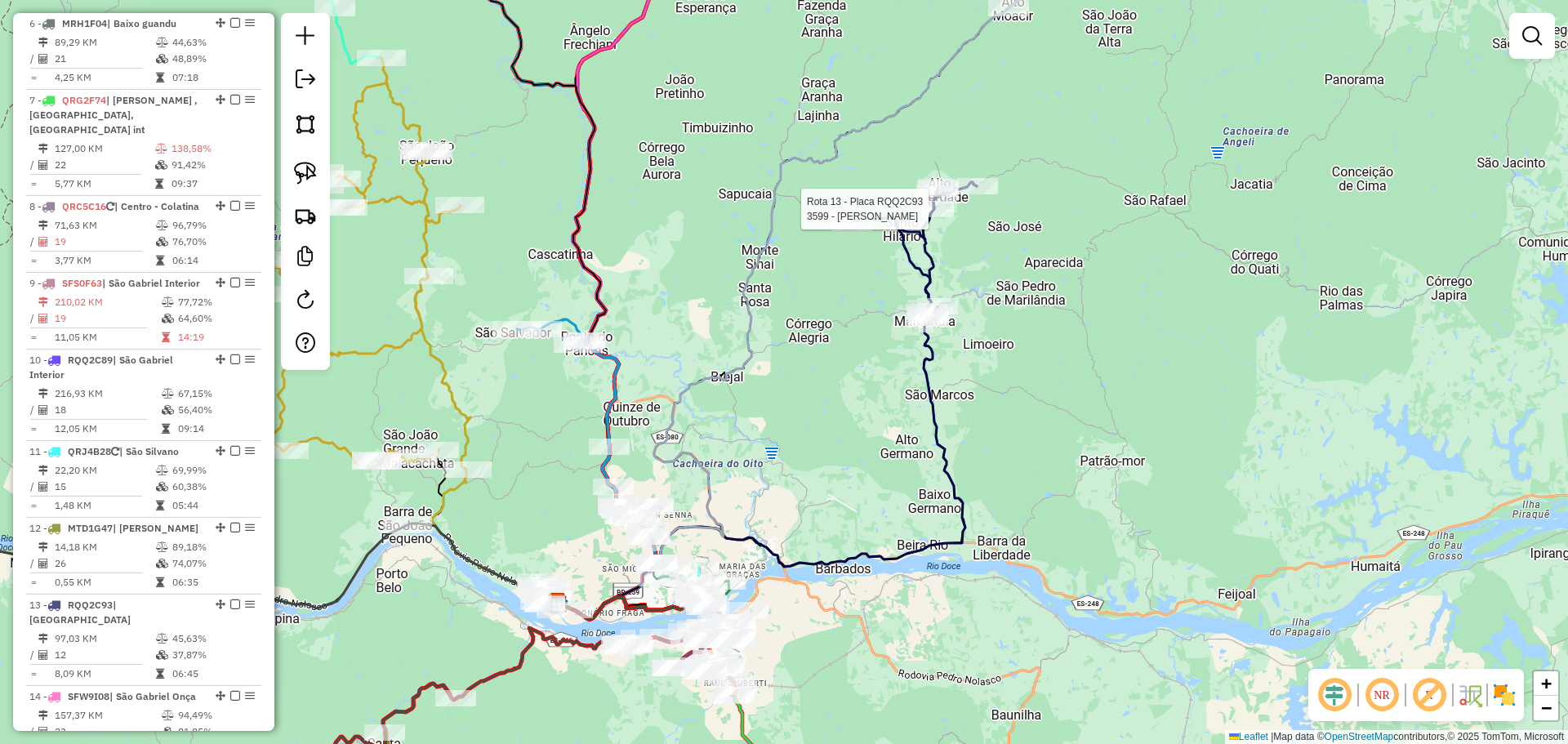
select select "**********"
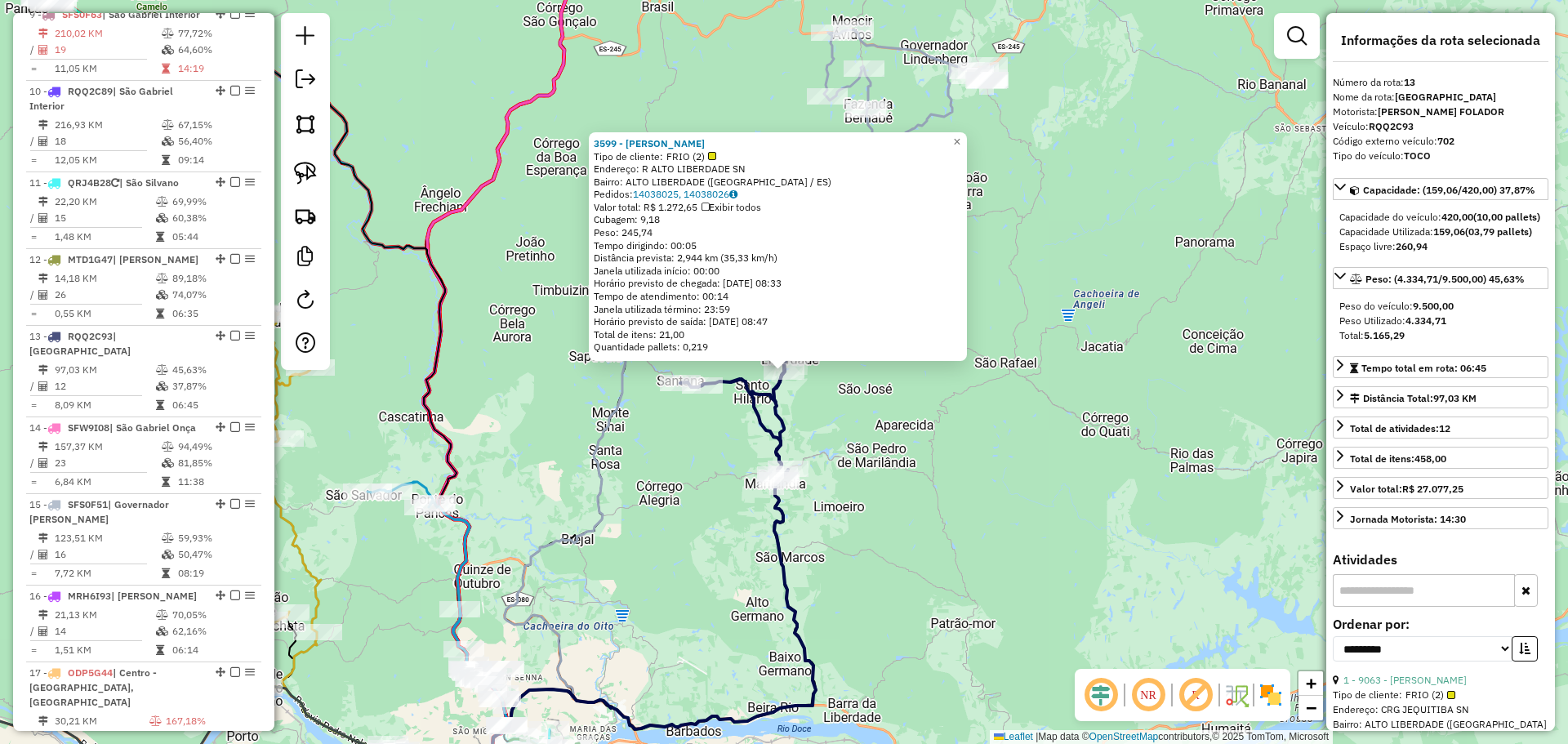
scroll to position [1671, 0]
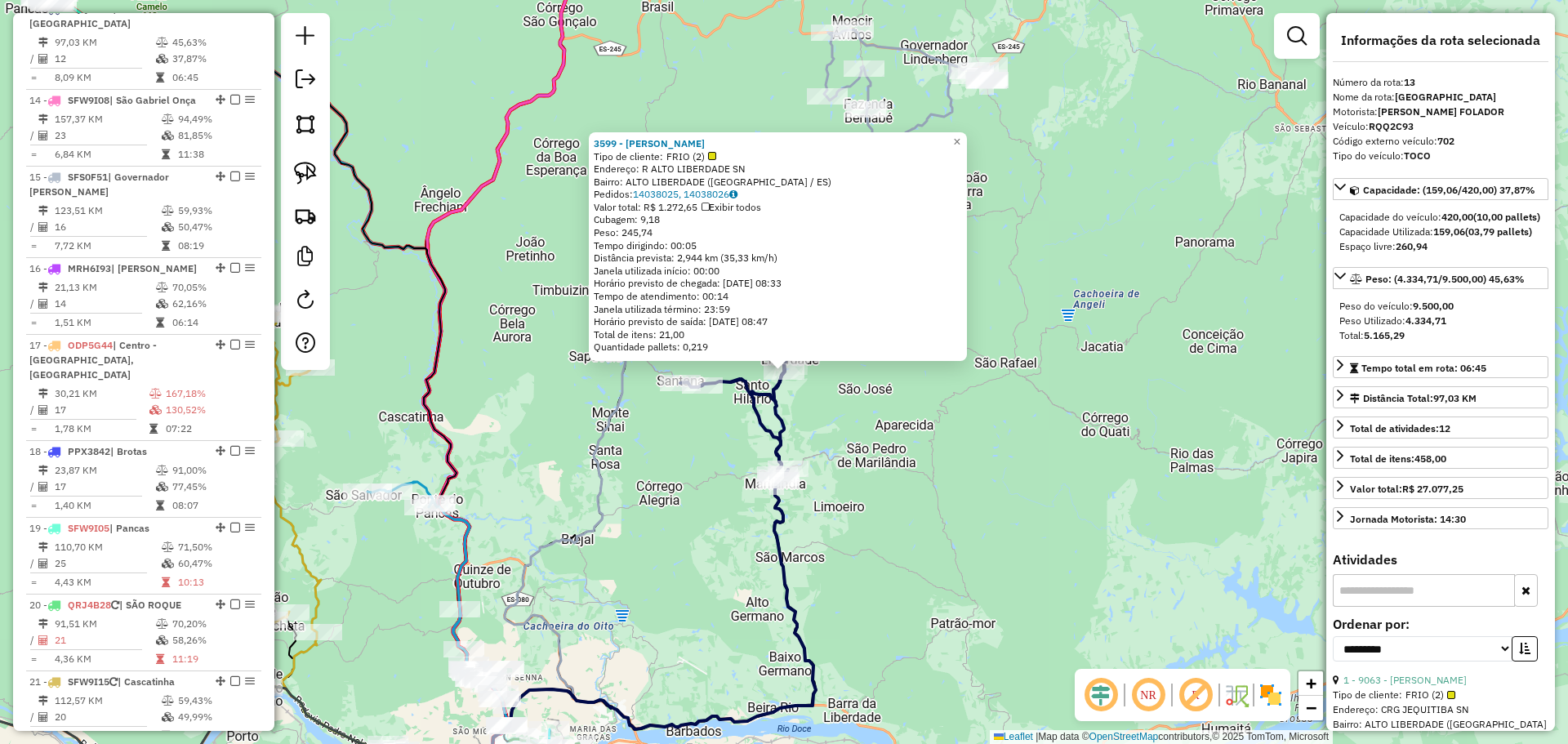
click at [953, 499] on div "3599 - MARLI MERLO Tipo de cliente: FRIO (2) Endereço: R ALTO LIBERDADE SN Bair…" at bounding box center [784, 372] width 1568 height 744
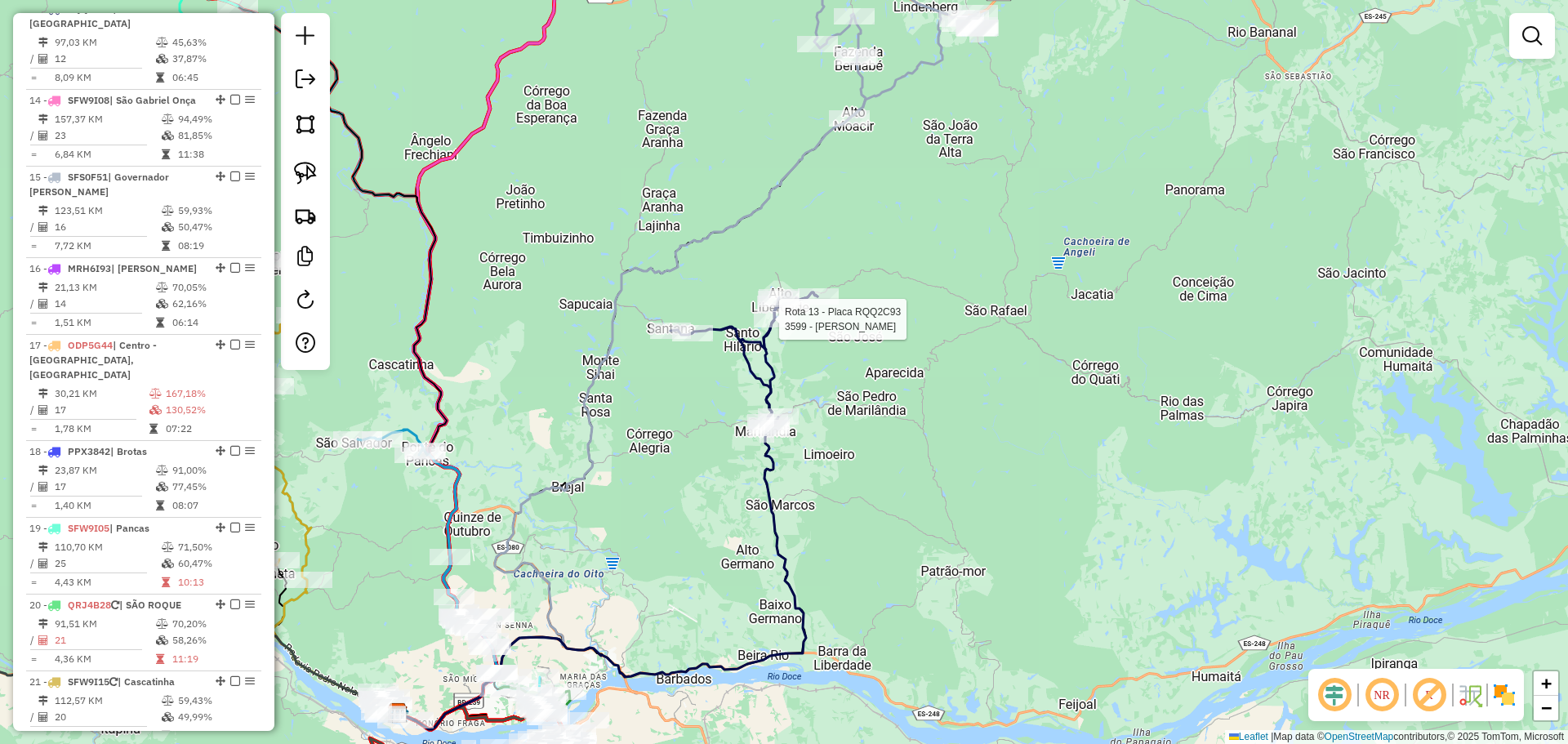
select select "**********"
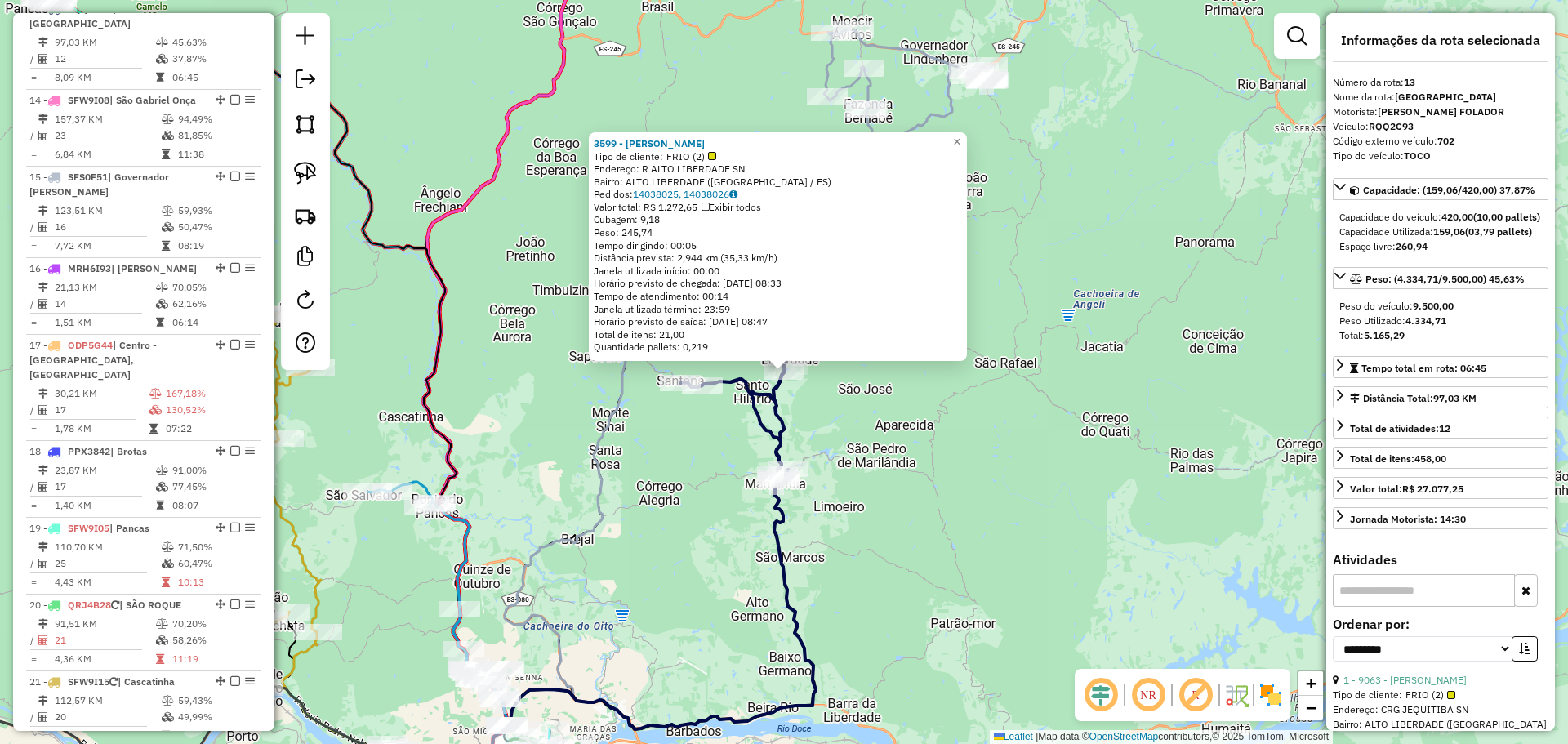
click at [699, 488] on div "3599 - MARLI MERLO Tipo de cliente: FRIO (2) Endereço: R ALTO LIBERDADE SN Bair…" at bounding box center [784, 372] width 1568 height 744
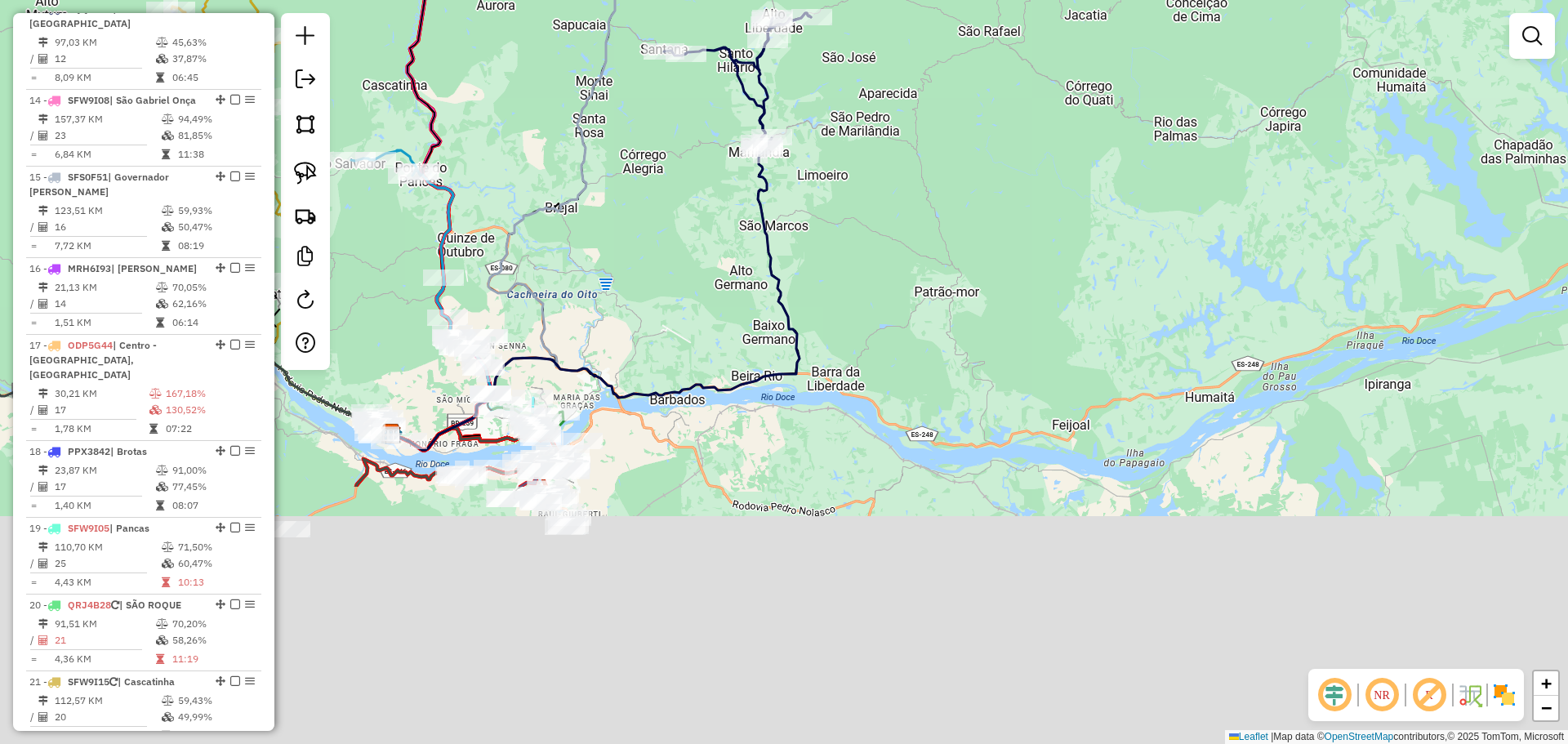
drag, startPoint x: 661, startPoint y: 610, endPoint x: 644, endPoint y: 235, distance: 375.4
click at [644, 235] on div "Janela de atendimento Grade de atendimento Capacidade Transportadoras Veículos …" at bounding box center [784, 372] width 1568 height 744
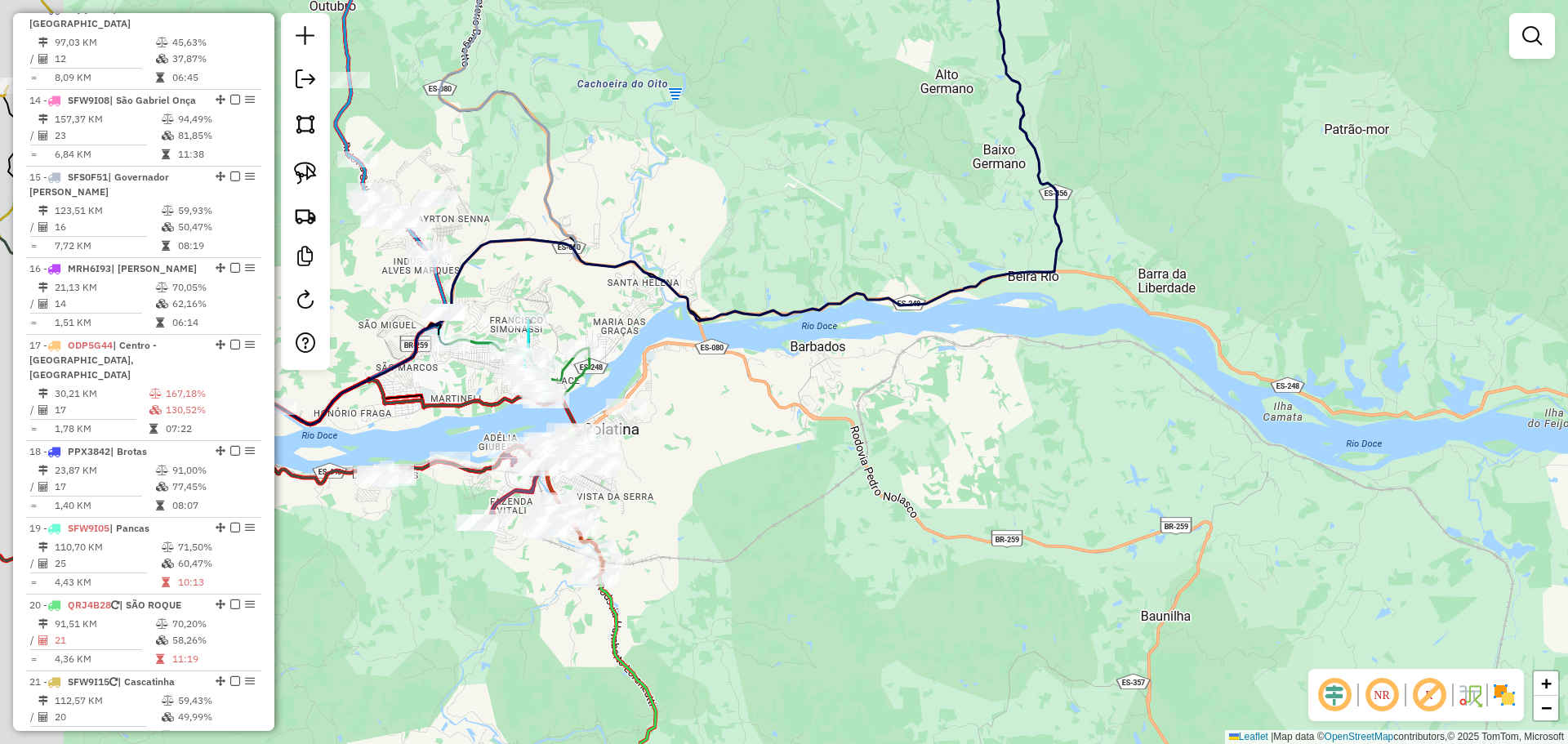
drag, startPoint x: 658, startPoint y: 416, endPoint x: 857, endPoint y: 493, distance: 213.4
click at [857, 493] on div "Janela de atendimento Grade de atendimento Capacidade Transportadoras Veículos …" at bounding box center [784, 372] width 1568 height 744
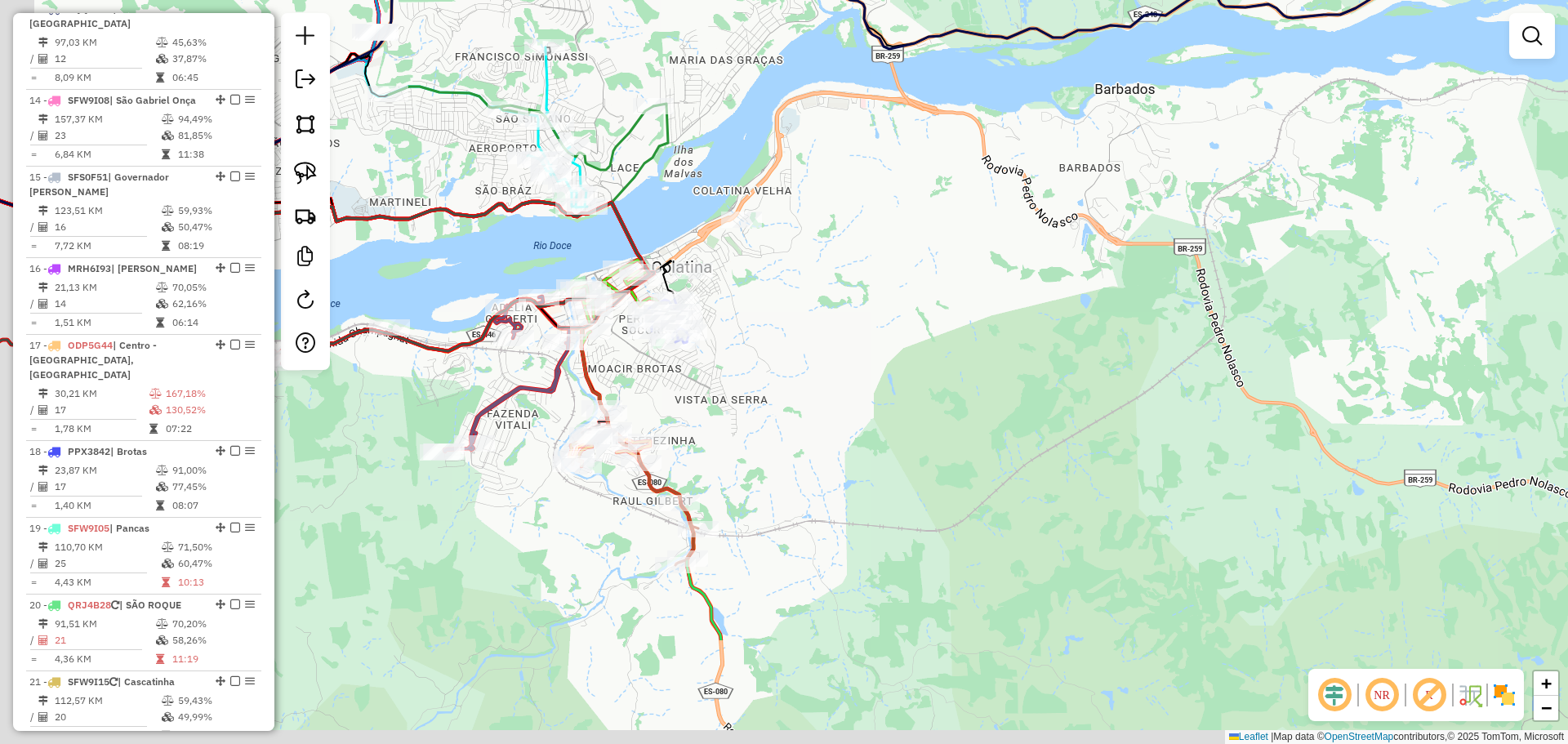
drag, startPoint x: 730, startPoint y: 662, endPoint x: 827, endPoint y: 476, distance: 209.8
click at [827, 476] on div "Janela de atendimento Grade de atendimento Capacidade Transportadoras Veículos …" at bounding box center [784, 372] width 1568 height 744
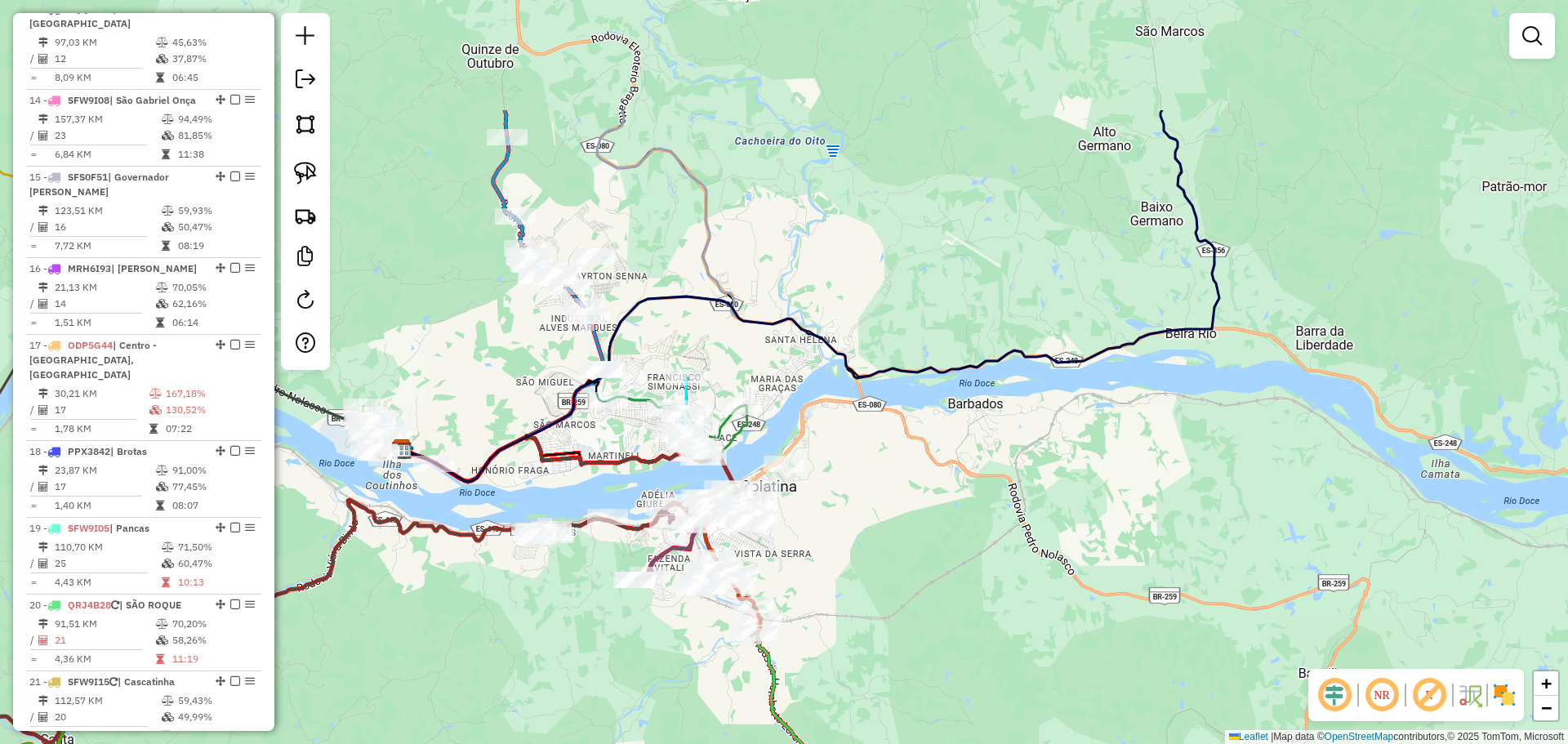
drag, startPoint x: 832, startPoint y: 209, endPoint x: 837, endPoint y: 405, distance: 196.1
click at [838, 411] on div "Janela de atendimento Grade de atendimento Capacidade Transportadoras Veículos …" at bounding box center [784, 372] width 1568 height 744
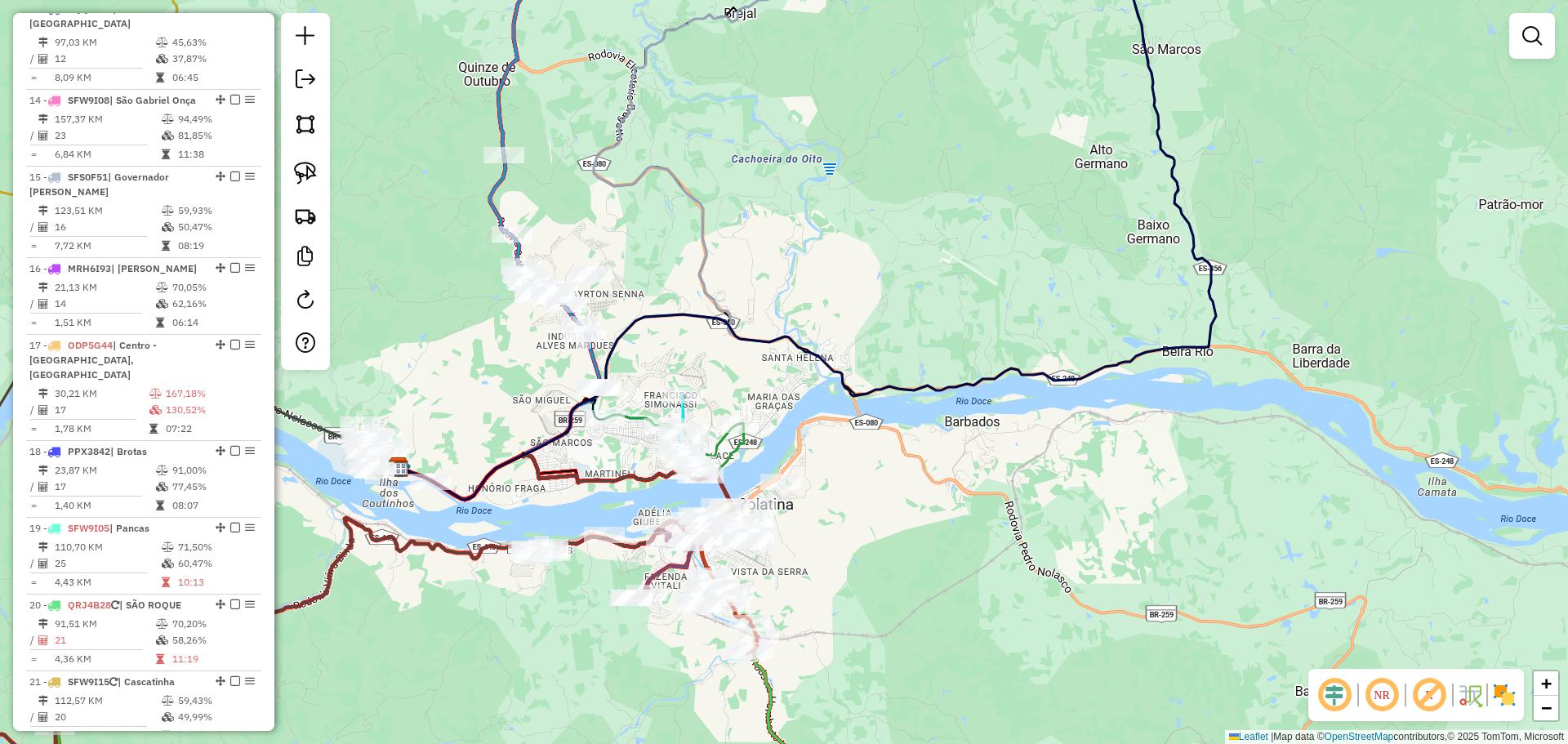
drag, startPoint x: 788, startPoint y: 202, endPoint x: 748, endPoint y: 409, distance: 210.8
click at [732, 436] on div "Janela de atendimento Grade de atendimento Capacidade Transportadoras Veículos …" at bounding box center [784, 372] width 1568 height 744
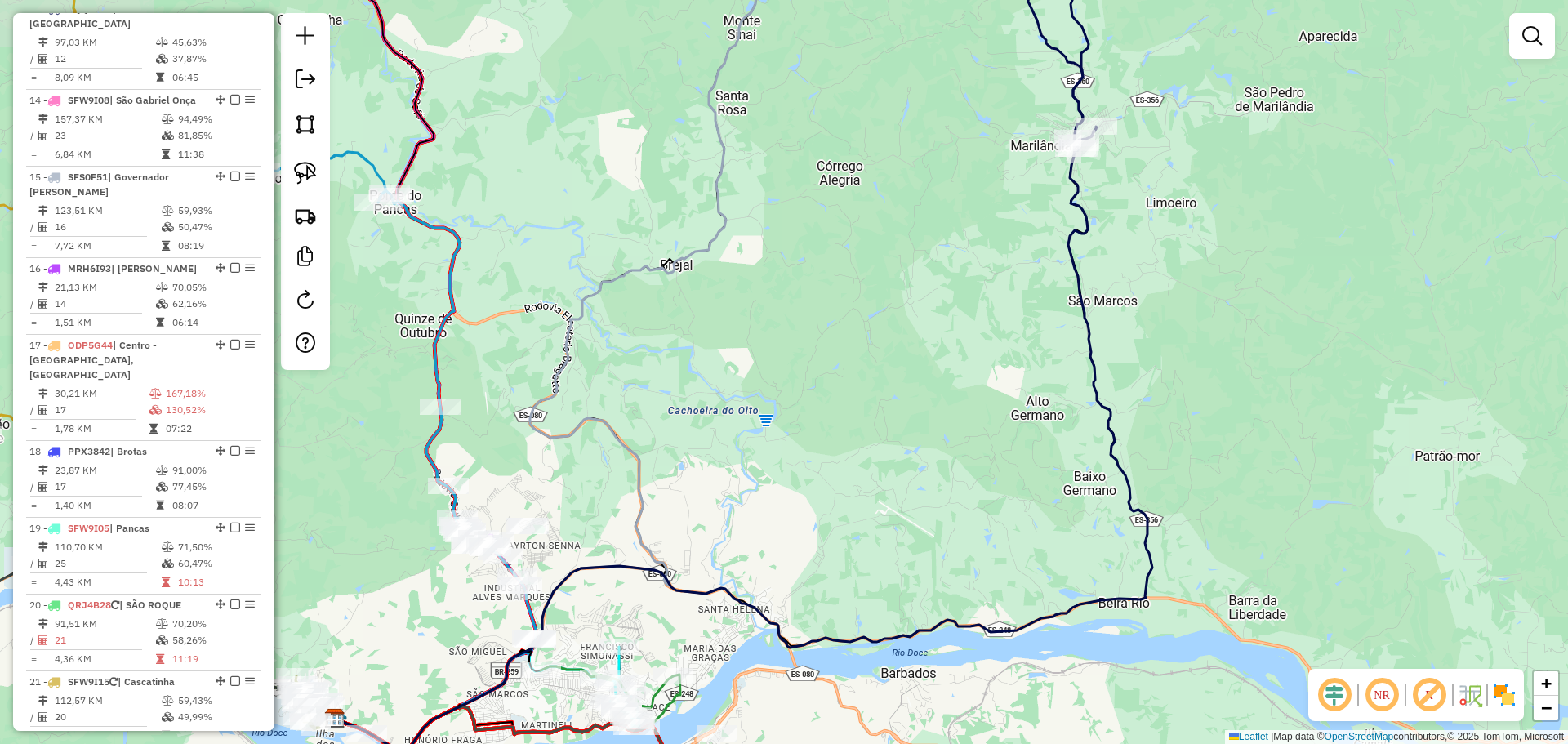
drag, startPoint x: 863, startPoint y: 300, endPoint x: 837, endPoint y: 415, distance: 117.9
click at [824, 432] on div "Janela de atendimento Grade de atendimento Capacidade Transportadoras Veículos …" at bounding box center [784, 372] width 1568 height 744
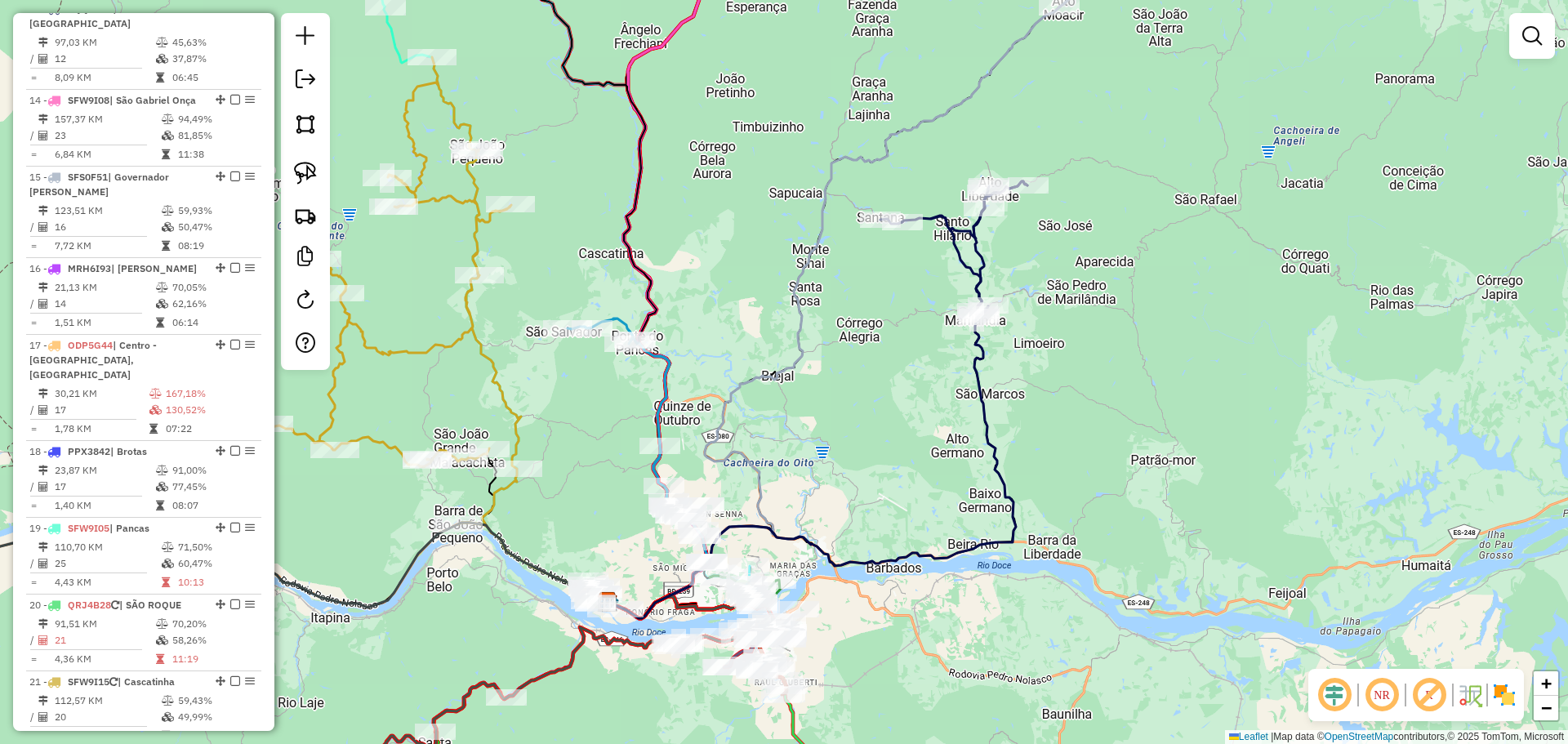
drag, startPoint x: 850, startPoint y: 517, endPoint x: 867, endPoint y: 230, distance: 287.5
click at [867, 230] on div "Janela de atendimento Grade de atendimento Capacidade Transportadoras Veículos …" at bounding box center [784, 372] width 1568 height 744
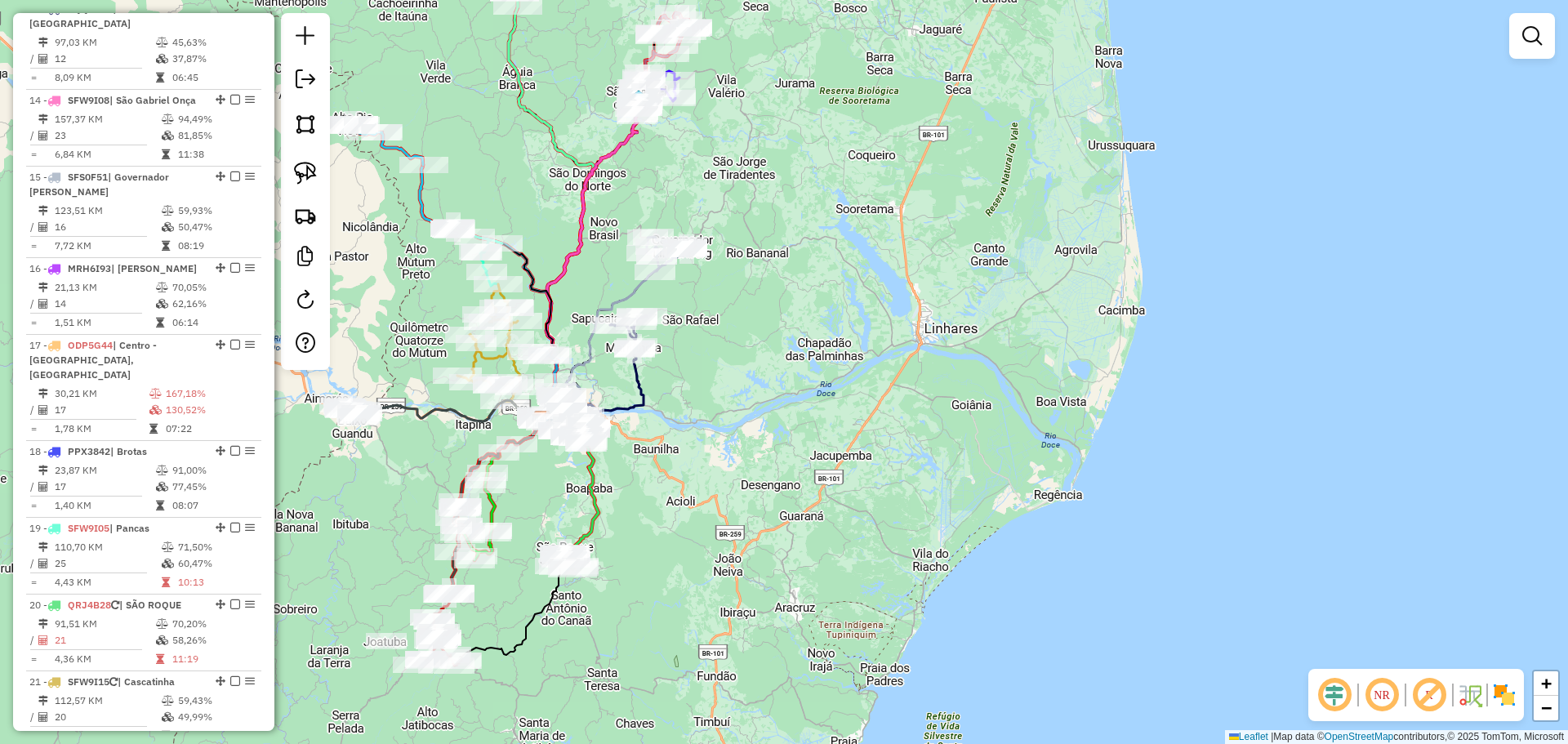
drag, startPoint x: 584, startPoint y: 187, endPoint x: 571, endPoint y: 467, distance: 280.3
click at [571, 425] on icon at bounding box center [589, 271] width 95 height 309
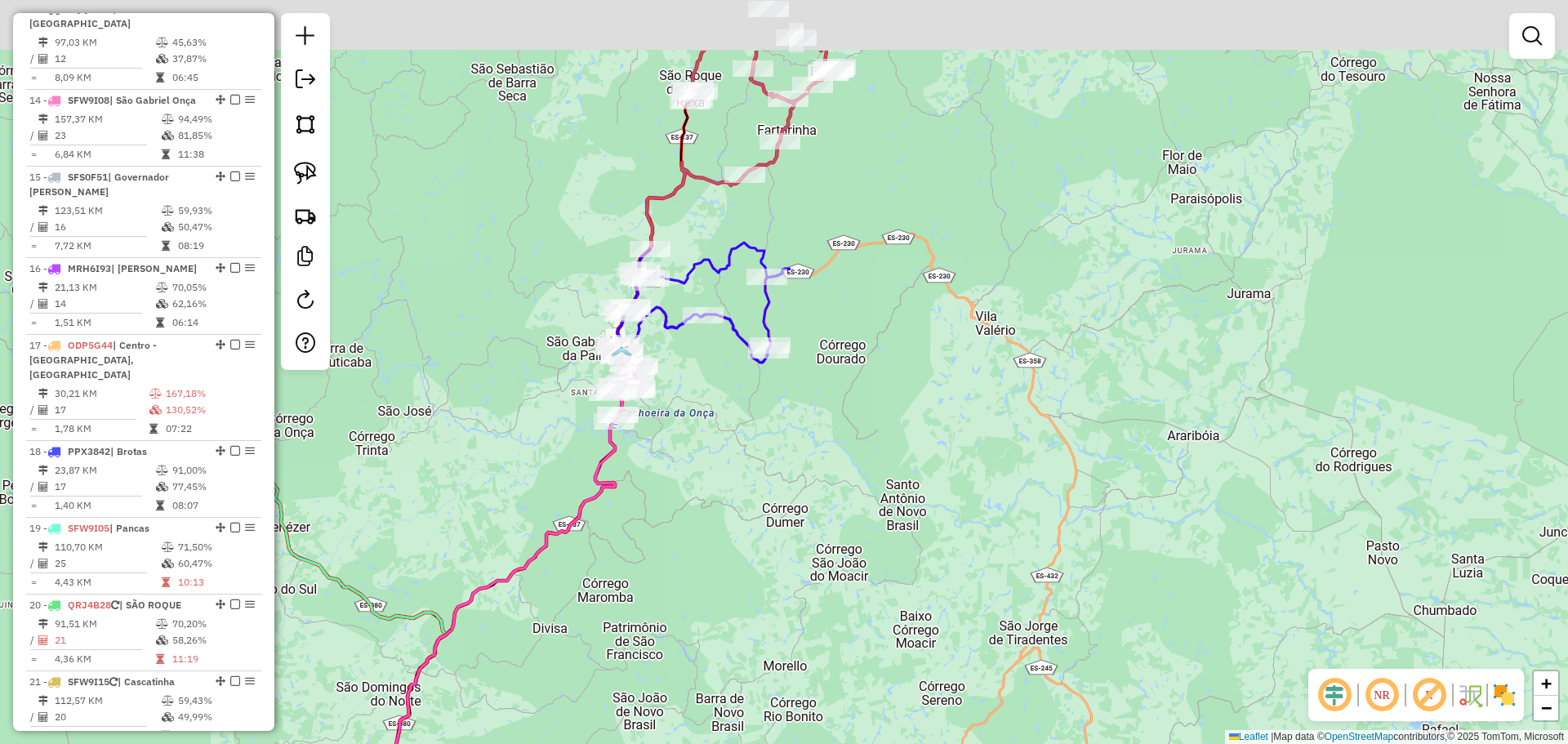
drag, startPoint x: 629, startPoint y: 477, endPoint x: 625, endPoint y: 486, distance: 9.8
click at [615, 486] on icon at bounding box center [501, 681] width 226 height 523
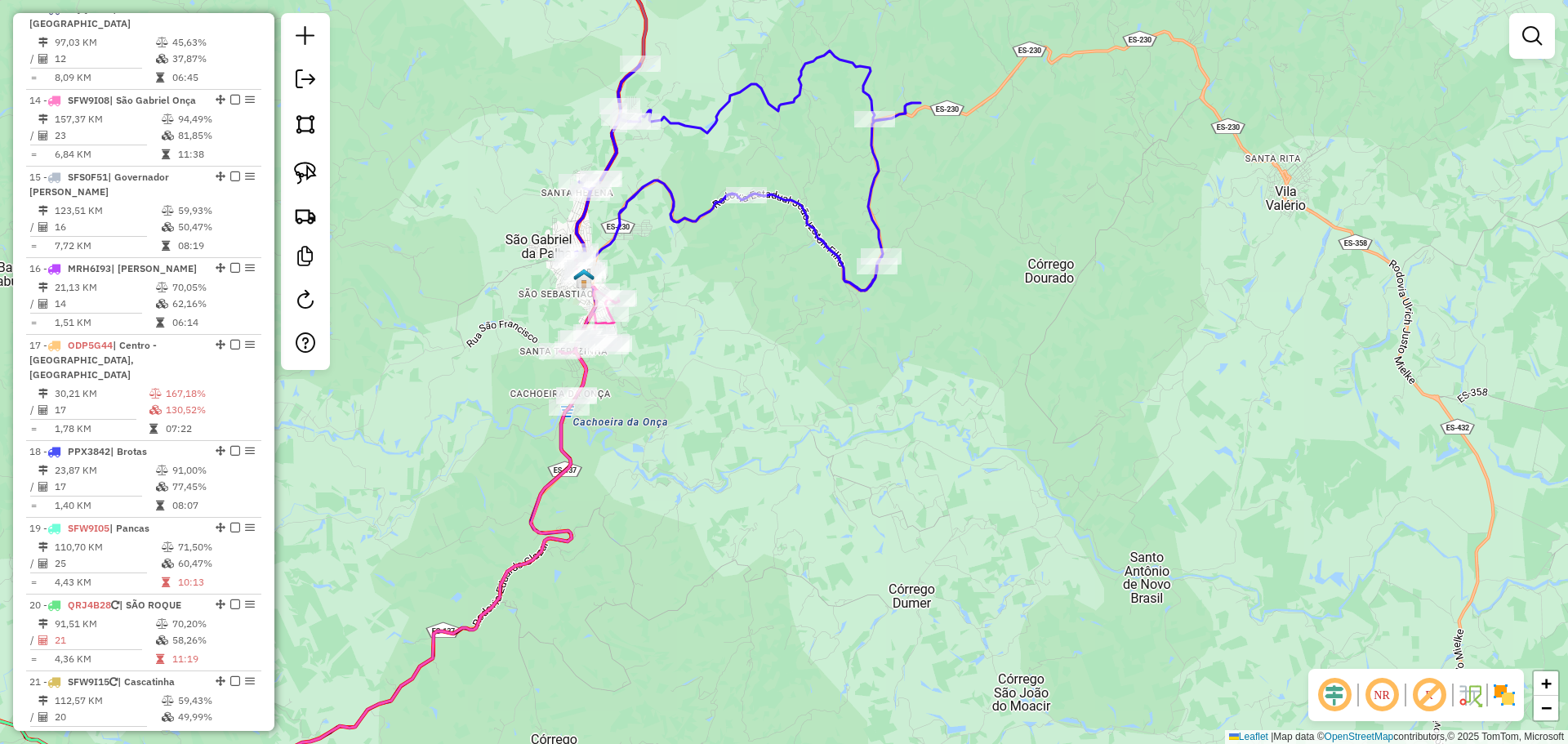
drag, startPoint x: 678, startPoint y: 460, endPoint x: 678, endPoint y: 448, distance: 12.0
click at [678, 461] on div "Janela de atendimento Grade de atendimento Capacidade Transportadoras Veículos …" at bounding box center [784, 372] width 1568 height 744
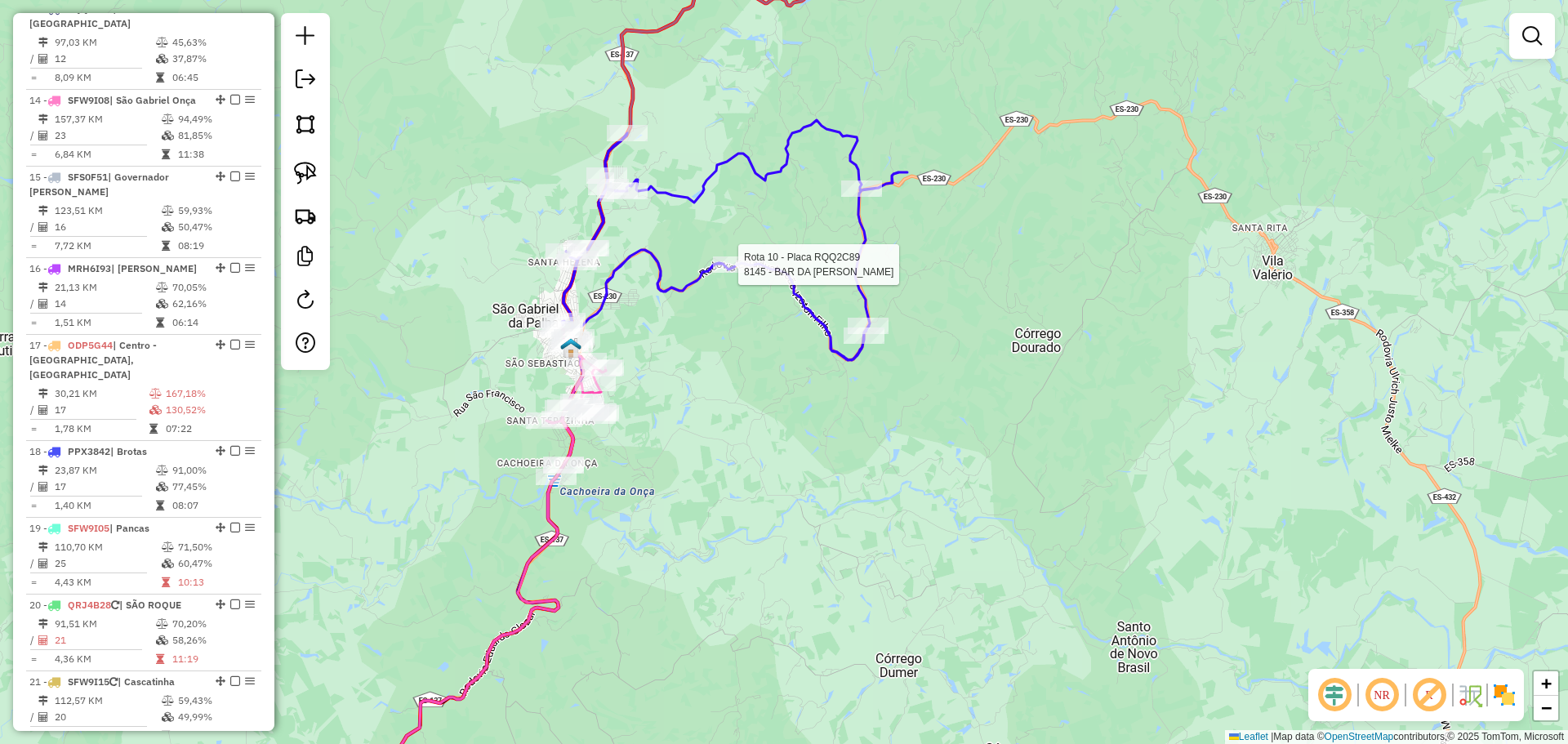
select select "**********"
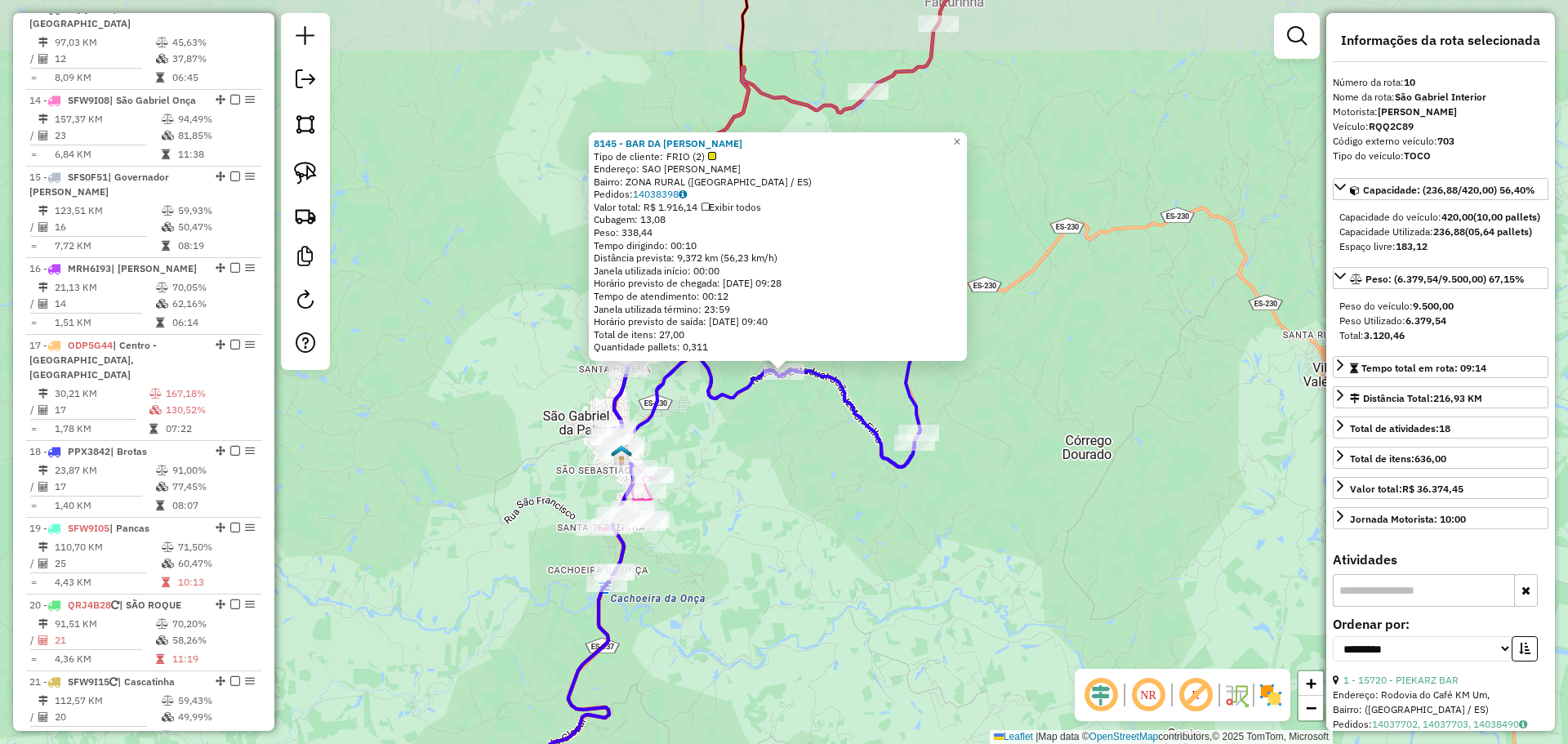
scroll to position [1426, 0]
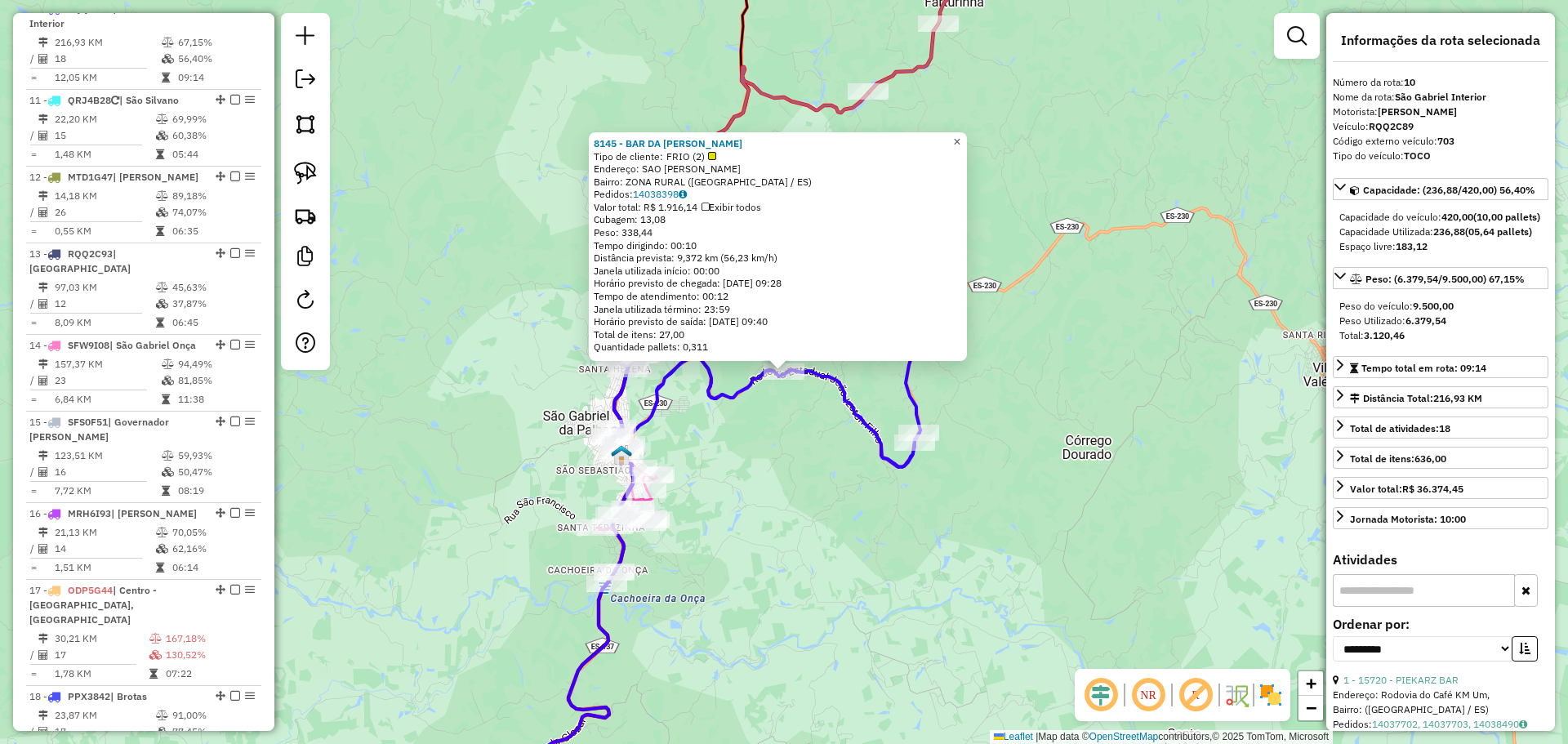
click at [960, 134] on span "×" at bounding box center [956, 141] width 8 height 14
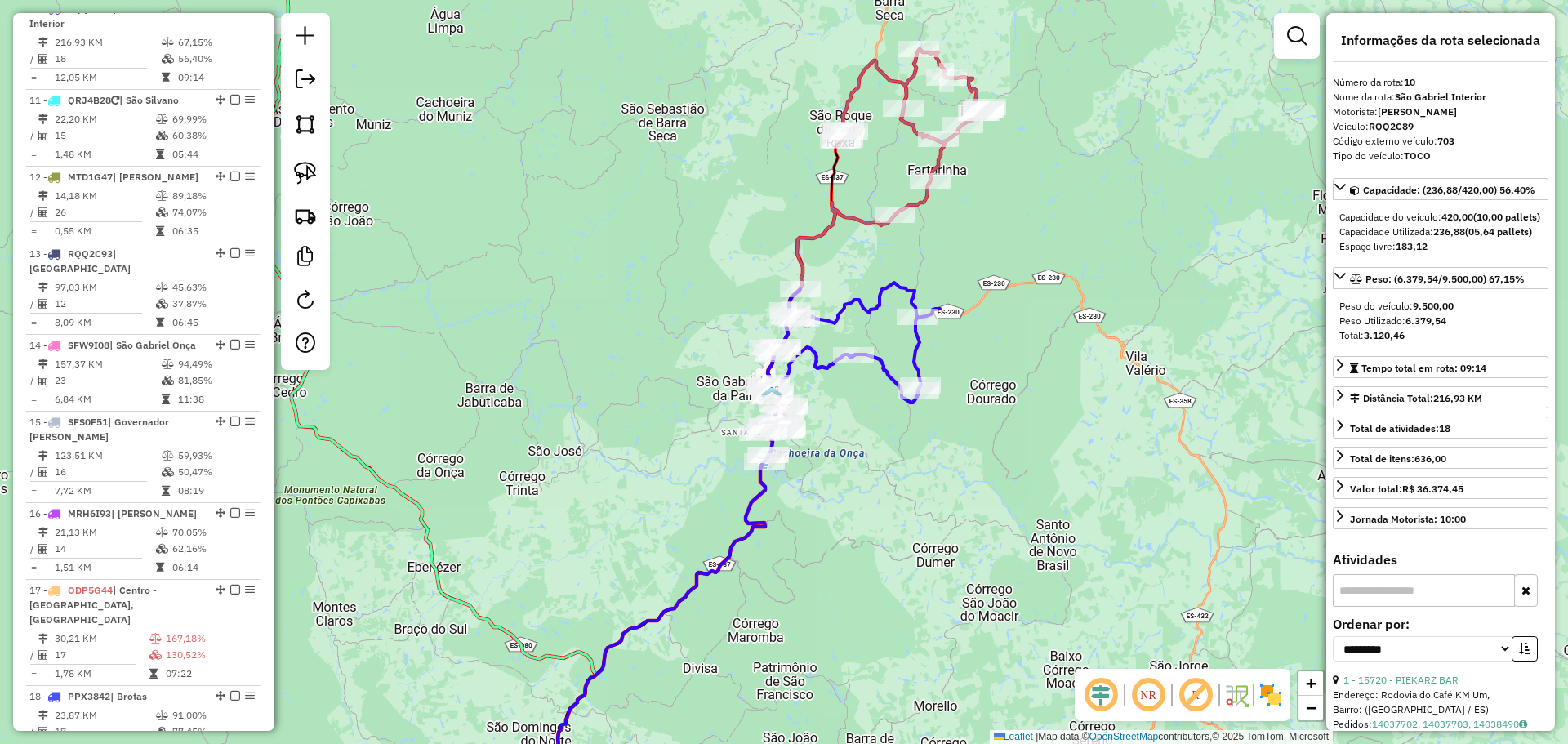
drag, startPoint x: 961, startPoint y: 219, endPoint x: 951, endPoint y: 261, distance: 43.2
click at [951, 261] on div "Janela de atendimento Grade de atendimento Capacidade Transportadoras Veículos …" at bounding box center [784, 372] width 1568 height 744
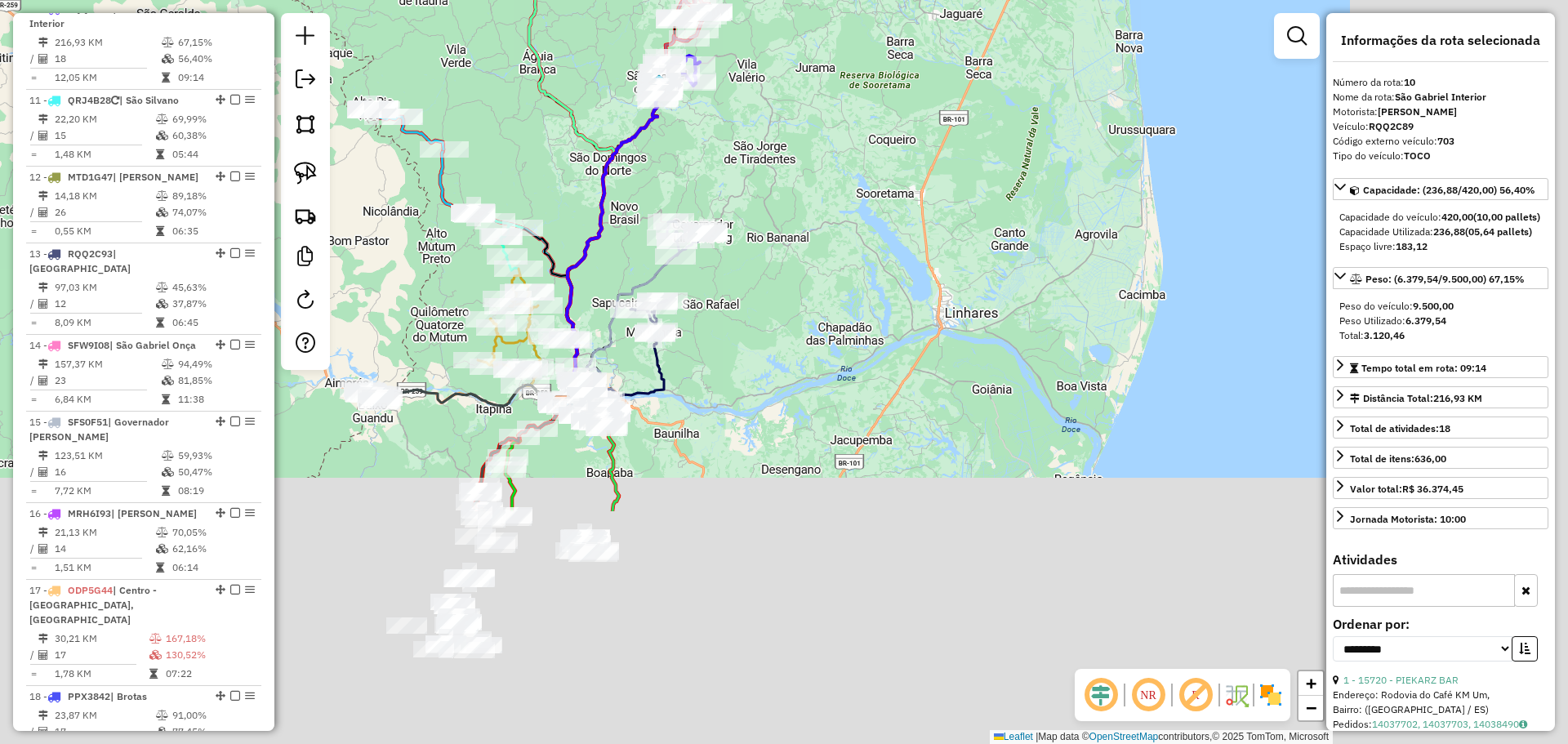
drag, startPoint x: 1110, startPoint y: 522, endPoint x: 784, endPoint y: 215, distance: 447.8
click at [784, 215] on div "Janela de atendimento Grade de atendimento Capacidade Transportadoras Veículos …" at bounding box center [784, 372] width 1568 height 744
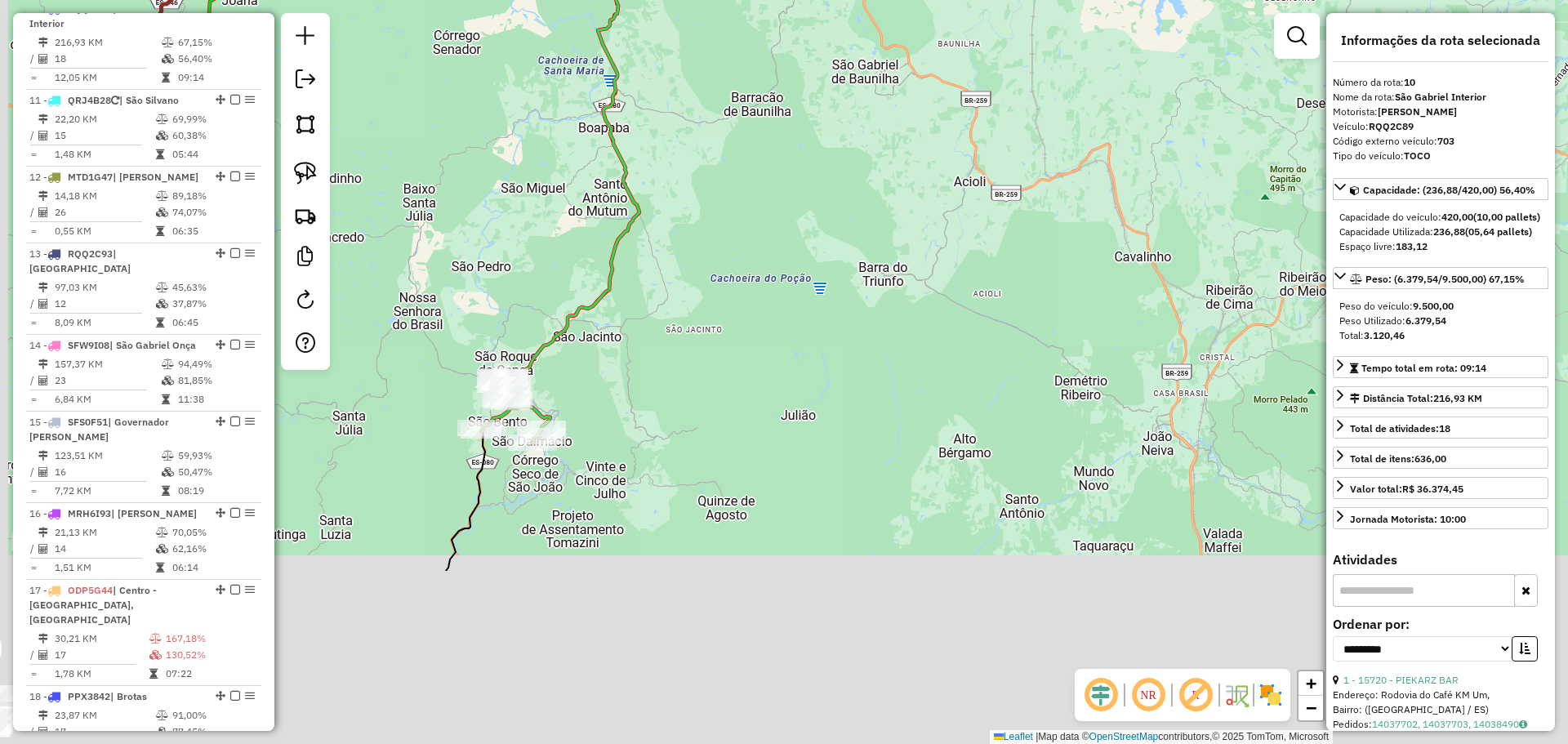
drag, startPoint x: 544, startPoint y: 674, endPoint x: 643, endPoint y: 357, distance: 332.1
click at [721, 312] on div "Rota 14 - Placa SFW9I08 18389 - POLPA VIVA Janela de atendimento Grade de atend…" at bounding box center [784, 372] width 1568 height 744
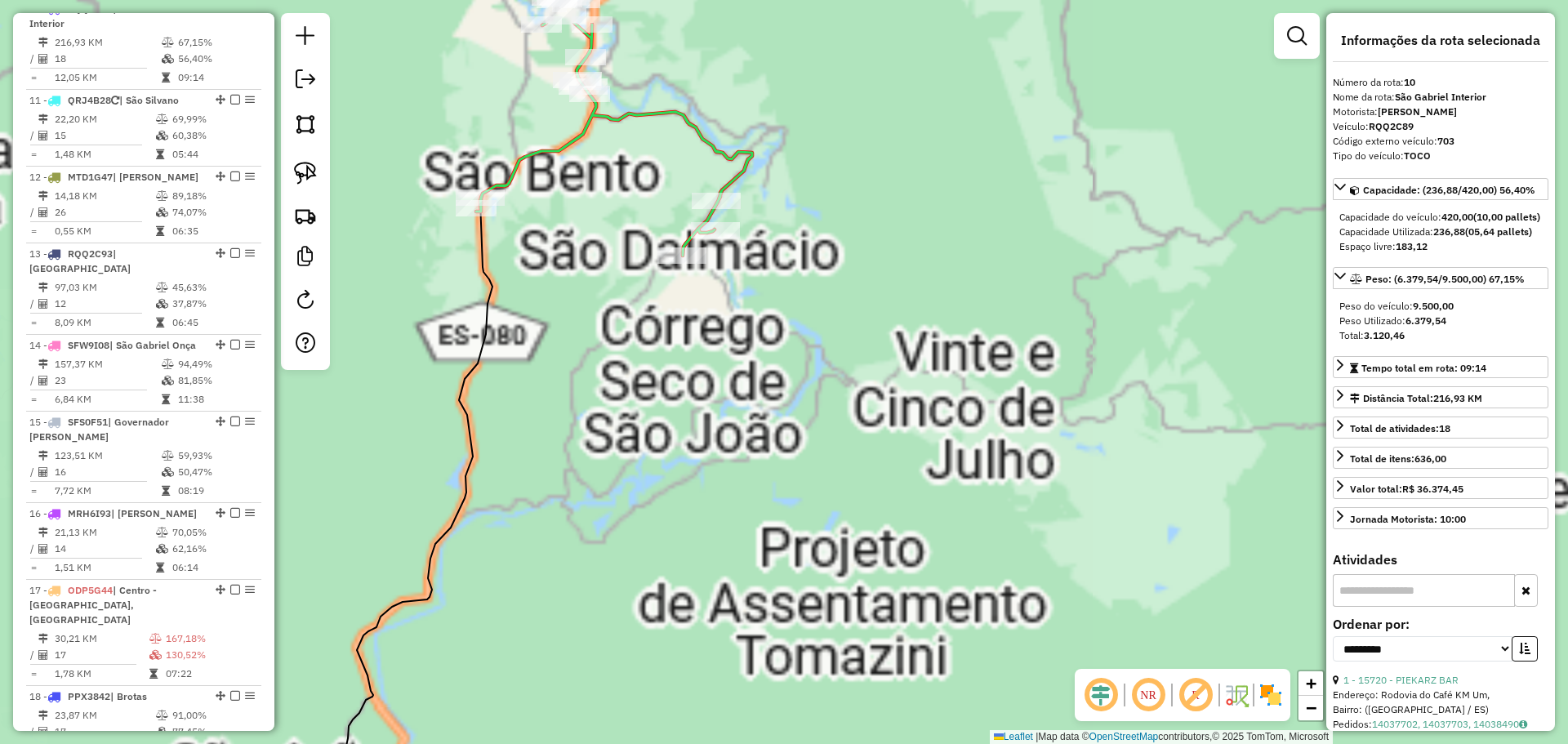
drag, startPoint x: 650, startPoint y: 365, endPoint x: 650, endPoint y: 568, distance: 203.0
click at [650, 570] on div "Rota 14 - Placa SFW9I08 18389 - POLPA VIVA Janela de atendimento Grade de atend…" at bounding box center [784, 372] width 1568 height 744
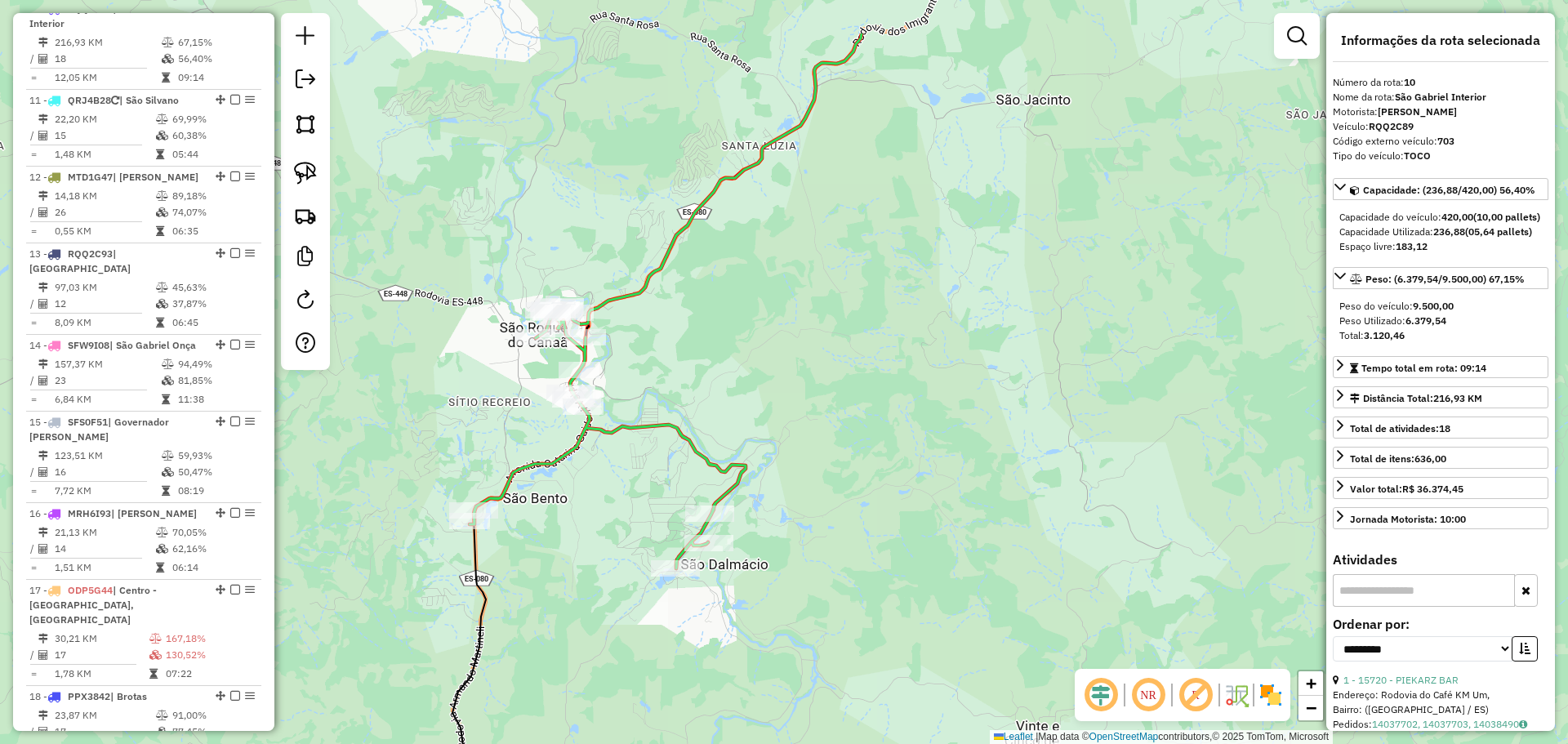
drag, startPoint x: 620, startPoint y: 411, endPoint x: 613, endPoint y: 470, distance: 59.4
click at [613, 470] on div "Rota 14 - Placa SFW9I08 18389 - POLPA VIVA Janela de atendimento Grade de atend…" at bounding box center [784, 372] width 1568 height 744
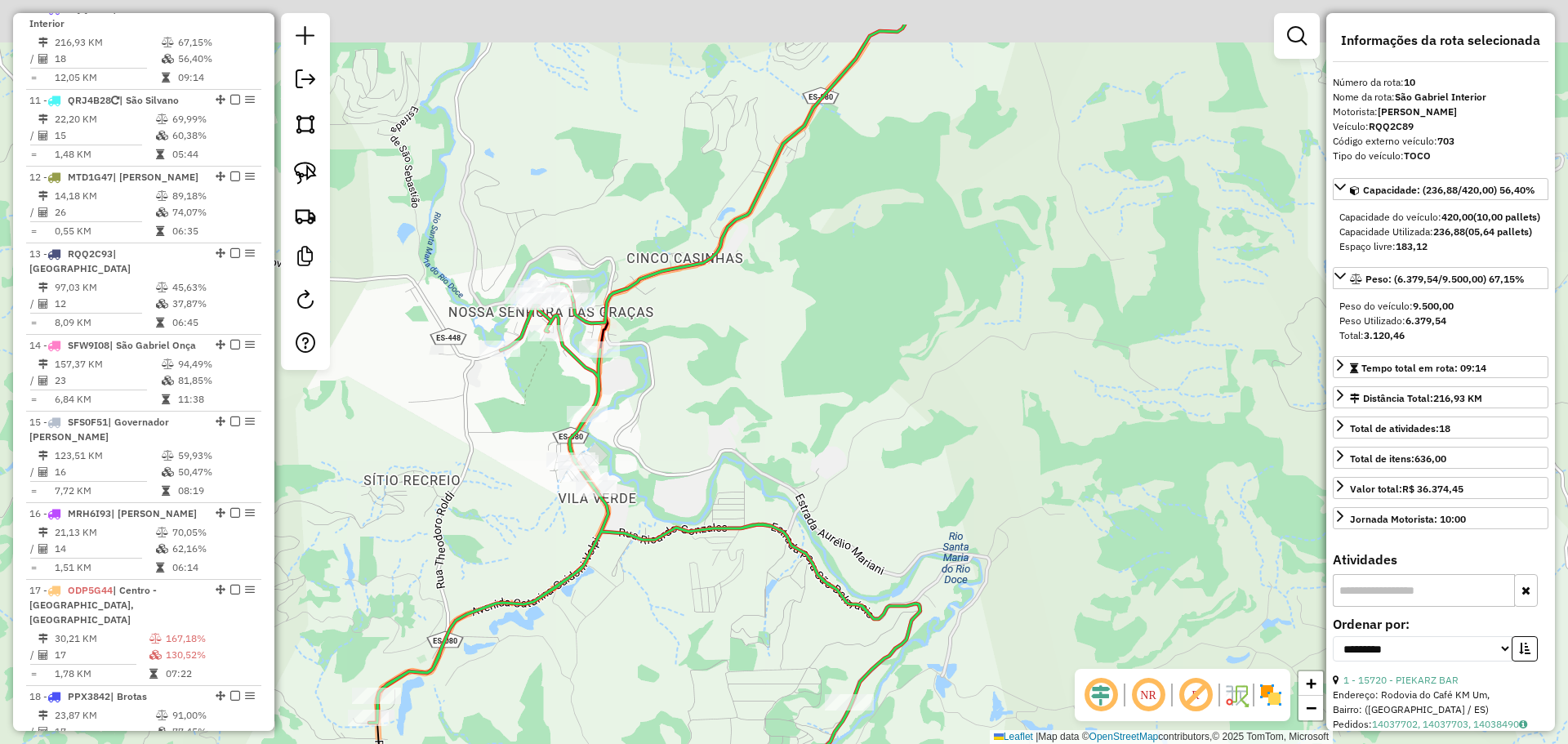
drag, startPoint x: 646, startPoint y: 427, endPoint x: 635, endPoint y: 457, distance: 32.0
click at [666, 476] on div "Rota 14 - Placa SFW9I08 18389 - POLPA VIVA Janela de atendimento Grade de atend…" at bounding box center [784, 372] width 1568 height 744
